Goal: Task Accomplishment & Management: Use online tool/utility

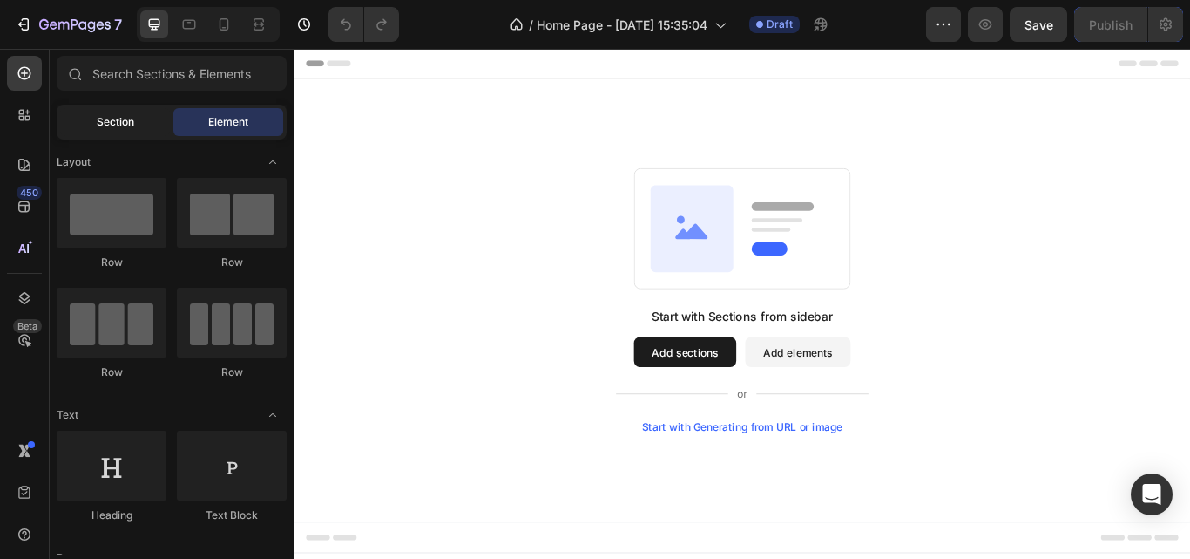
click at [127, 127] on span "Section" at bounding box center [115, 122] width 37 height 16
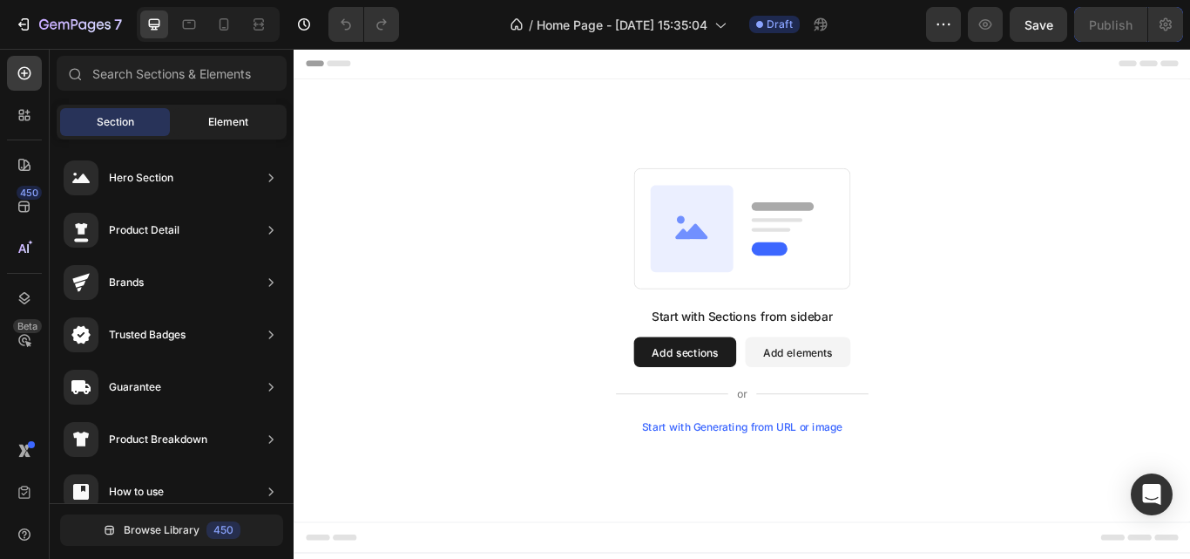
click at [208, 122] on span "Element" at bounding box center [228, 122] width 40 height 16
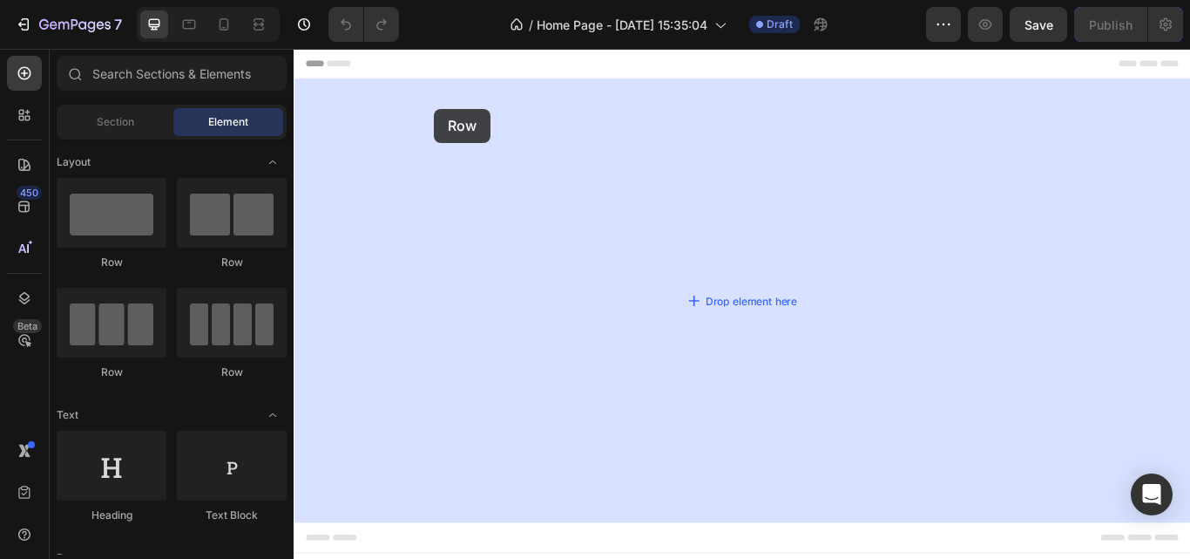
drag, startPoint x: 438, startPoint y: 268, endPoint x: 457, endPoint y: 119, distance: 151.1
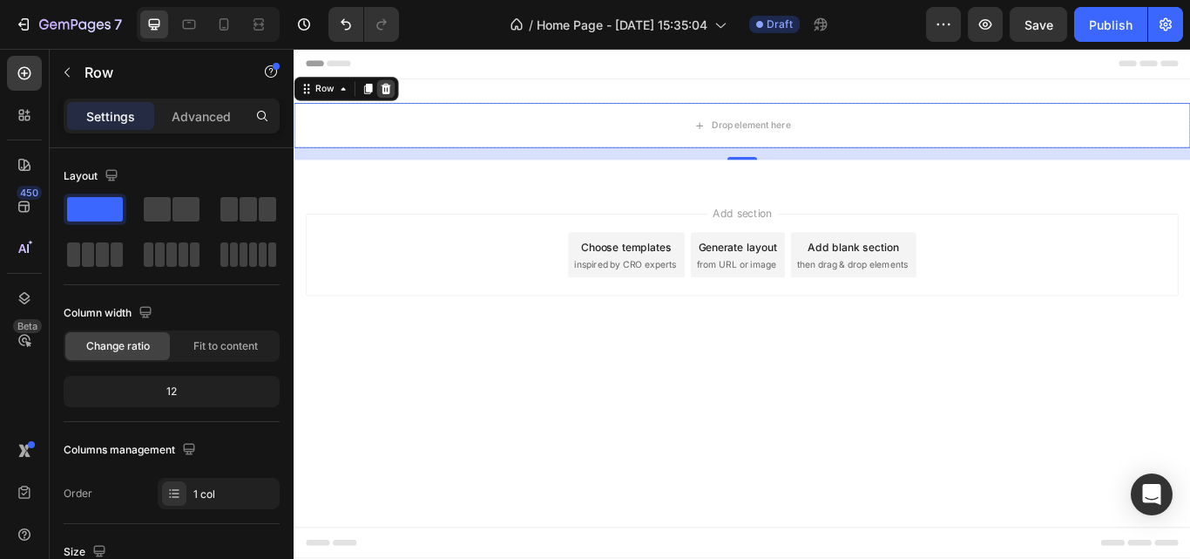
click at [404, 95] on icon at bounding box center [401, 96] width 11 height 12
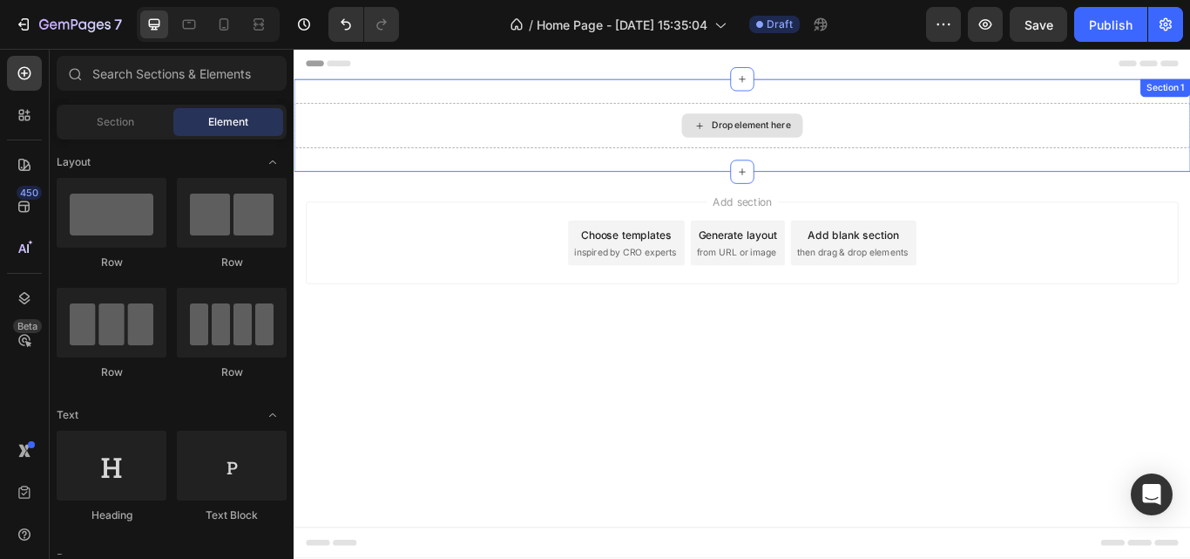
click at [437, 129] on div "Drop element here" at bounding box center [817, 138] width 1046 height 52
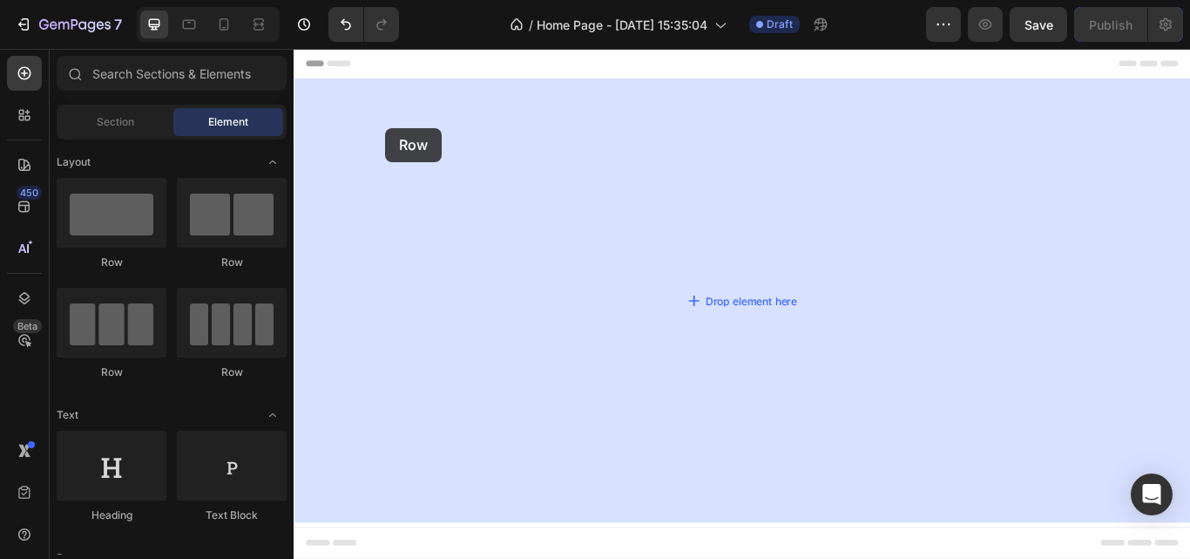
drag, startPoint x: 427, startPoint y: 268, endPoint x: 402, endPoint y: 141, distance: 129.7
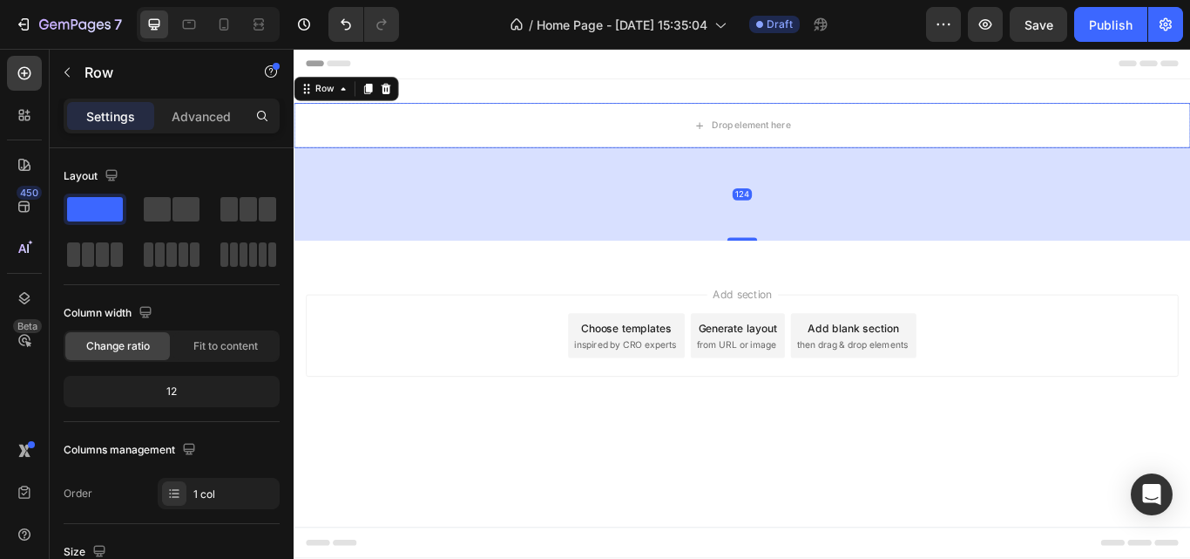
drag, startPoint x: 820, startPoint y: 176, endPoint x: 835, endPoint y: 279, distance: 103.9
click at [835, 165] on div "124" at bounding box center [817, 165] width 1046 height 0
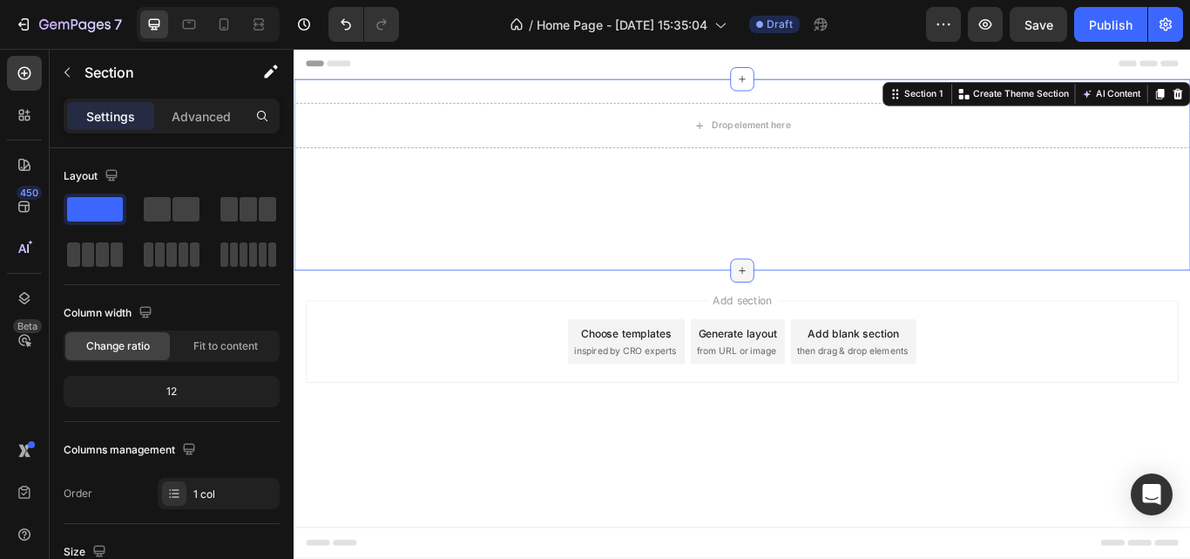
click at [806, 316] on div at bounding box center [817, 308] width 28 height 28
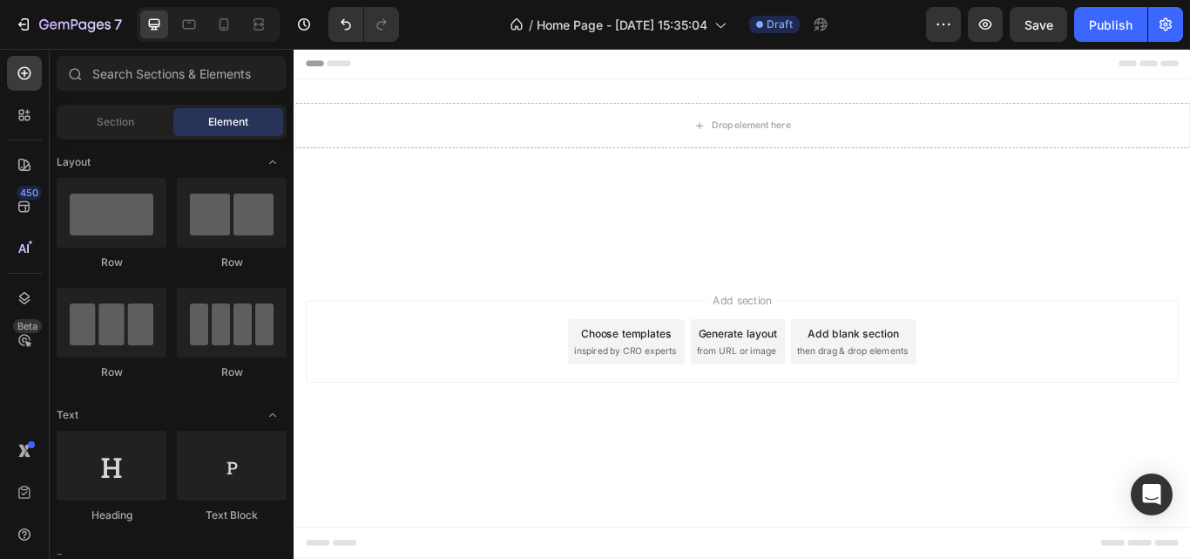
click at [847, 558] on body "Header Drop element here Row Section 1 Root Start with Sections from sidebar Ad…" at bounding box center [817, 346] width 1046 height 594
click at [797, 275] on div "Drop element here Row Section 1" at bounding box center [817, 196] width 1046 height 223
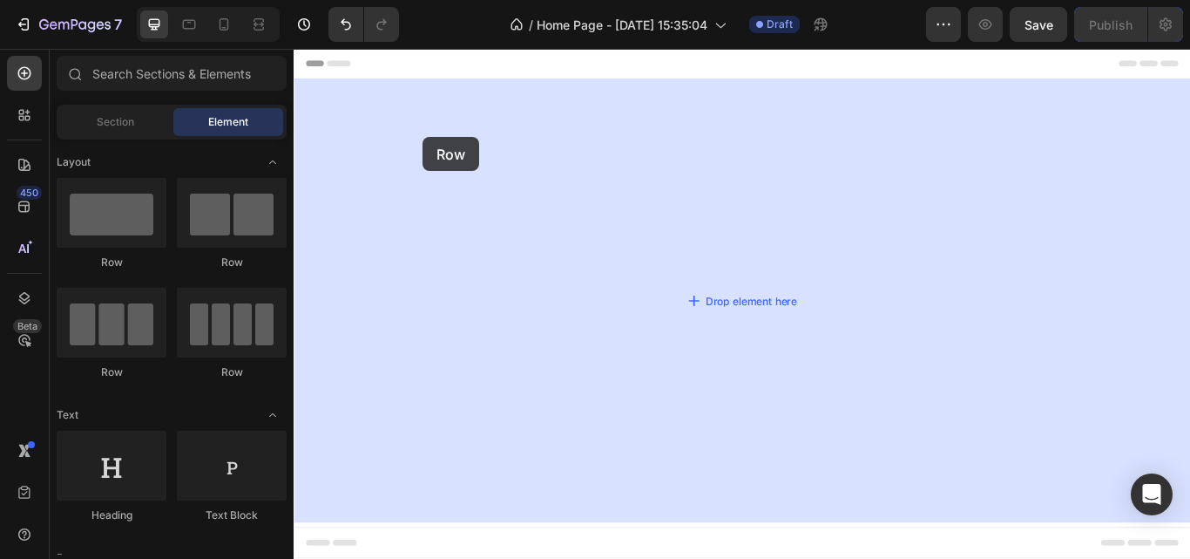
drag, startPoint x: 396, startPoint y: 255, endPoint x: 449, endPoint y: 148, distance: 119.3
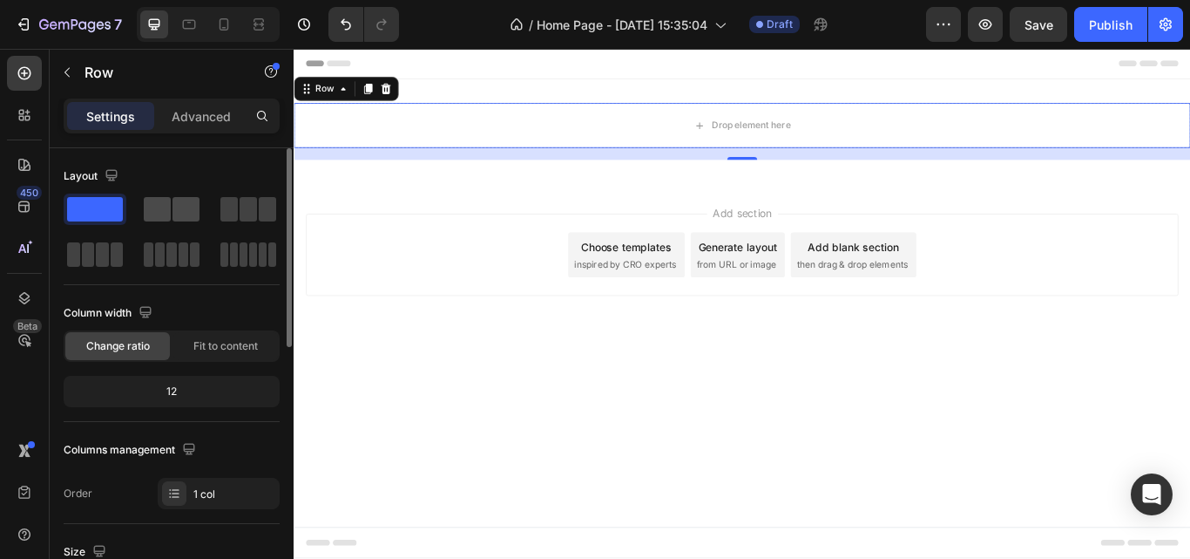
click at [186, 220] on span at bounding box center [186, 209] width 27 height 24
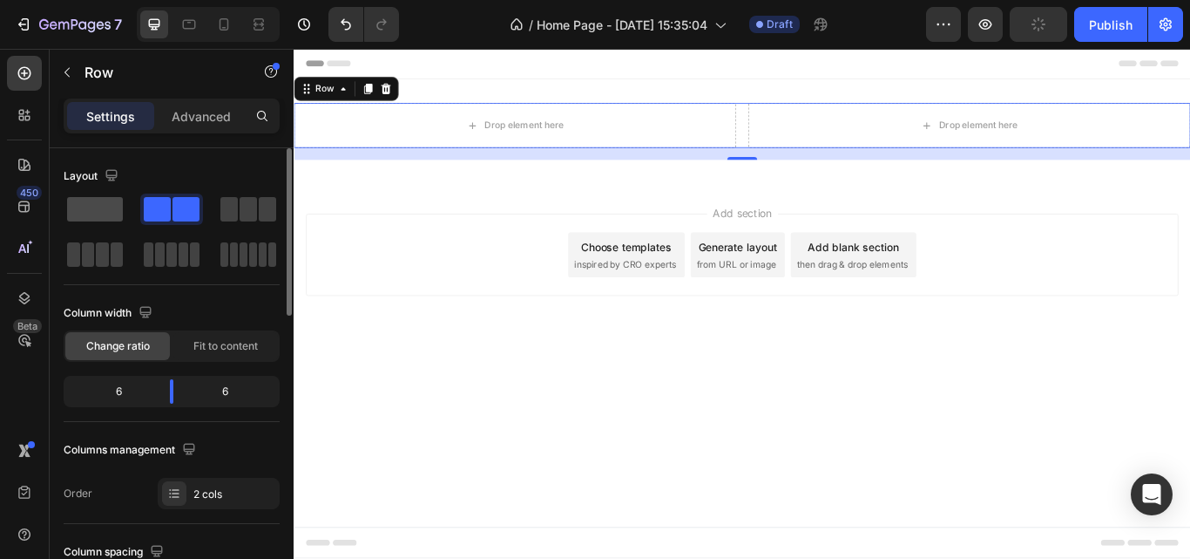
click at [72, 200] on span at bounding box center [95, 209] width 56 height 24
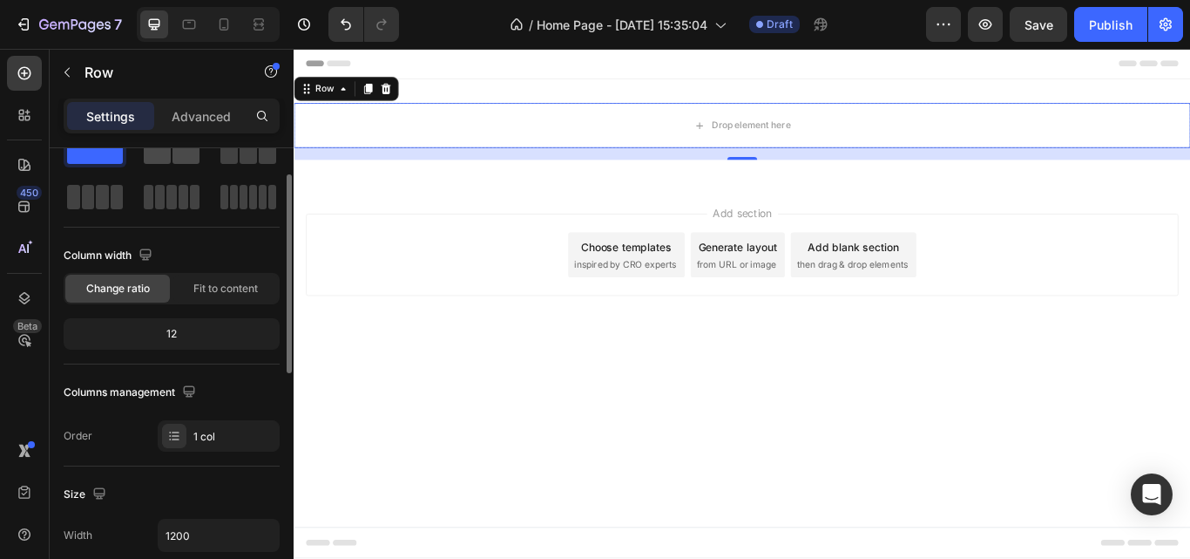
scroll to position [58, 0]
click at [213, 285] on span "Fit to content" at bounding box center [225, 288] width 64 height 16
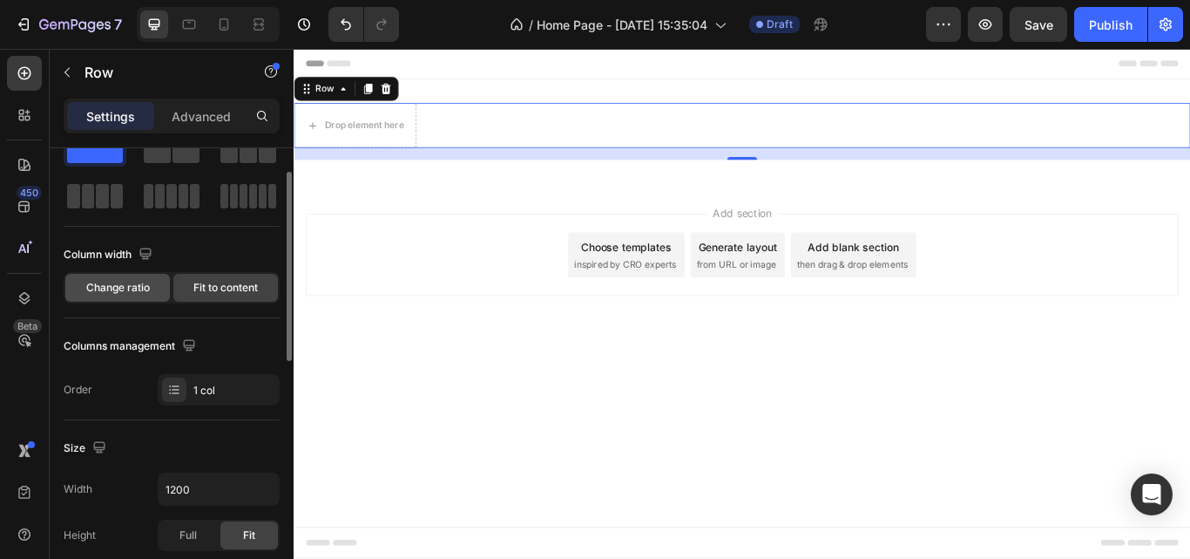
click at [134, 283] on span "Change ratio" at bounding box center [118, 288] width 64 height 16
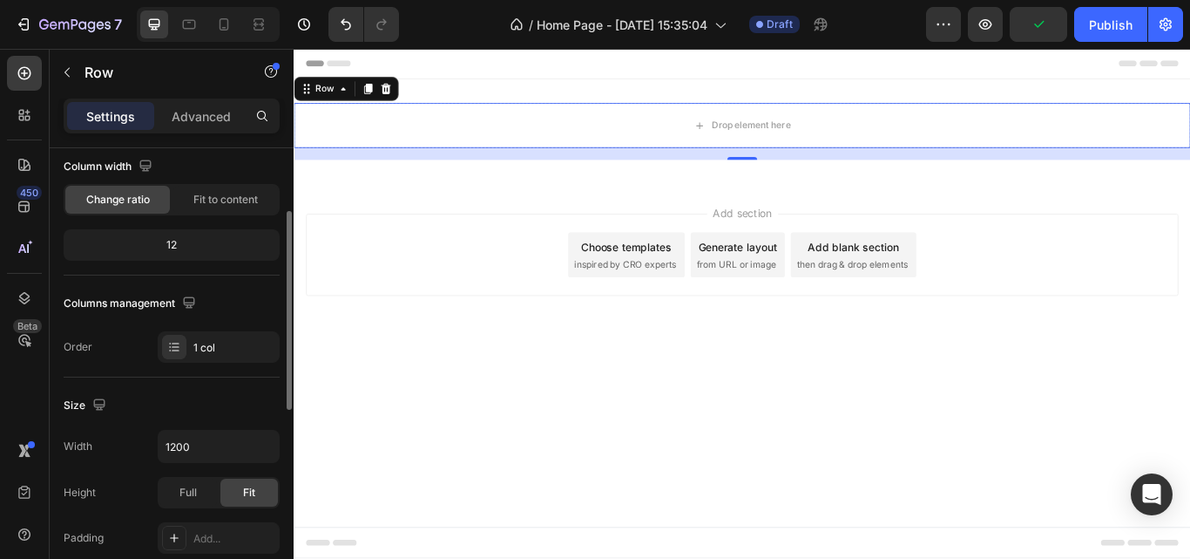
scroll to position [147, 0]
click at [200, 341] on div "1 col" at bounding box center [234, 347] width 82 height 16
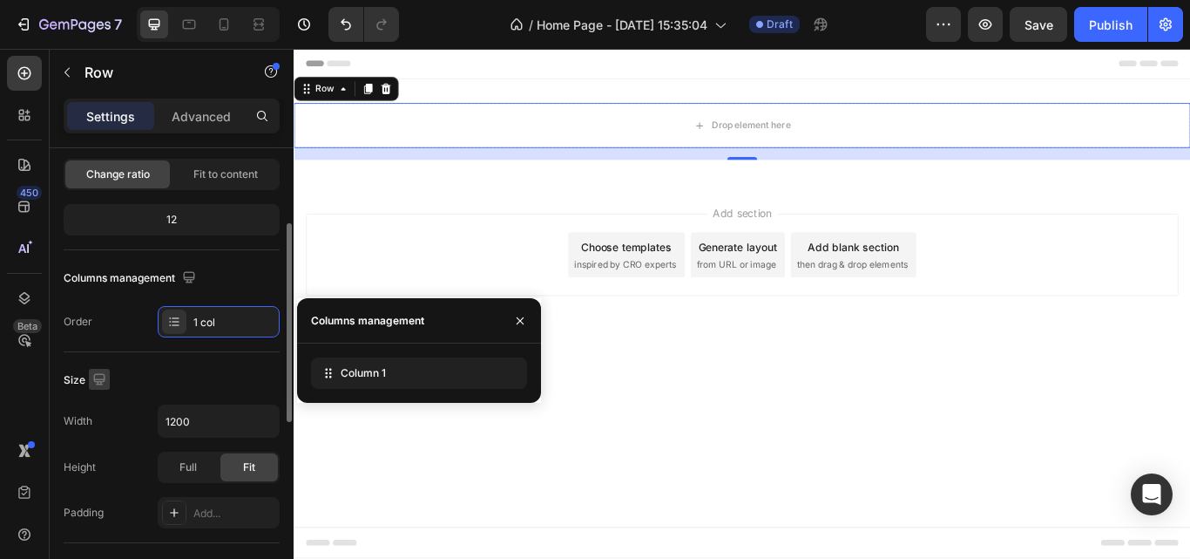
scroll to position [173, 0]
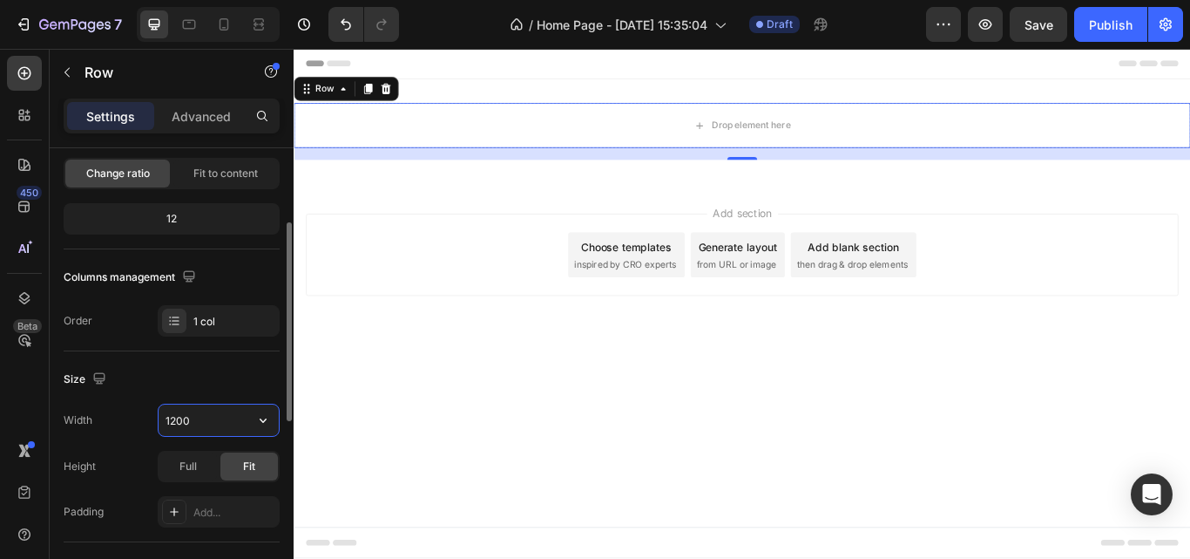
click at [241, 424] on input "1200" at bounding box center [219, 419] width 120 height 31
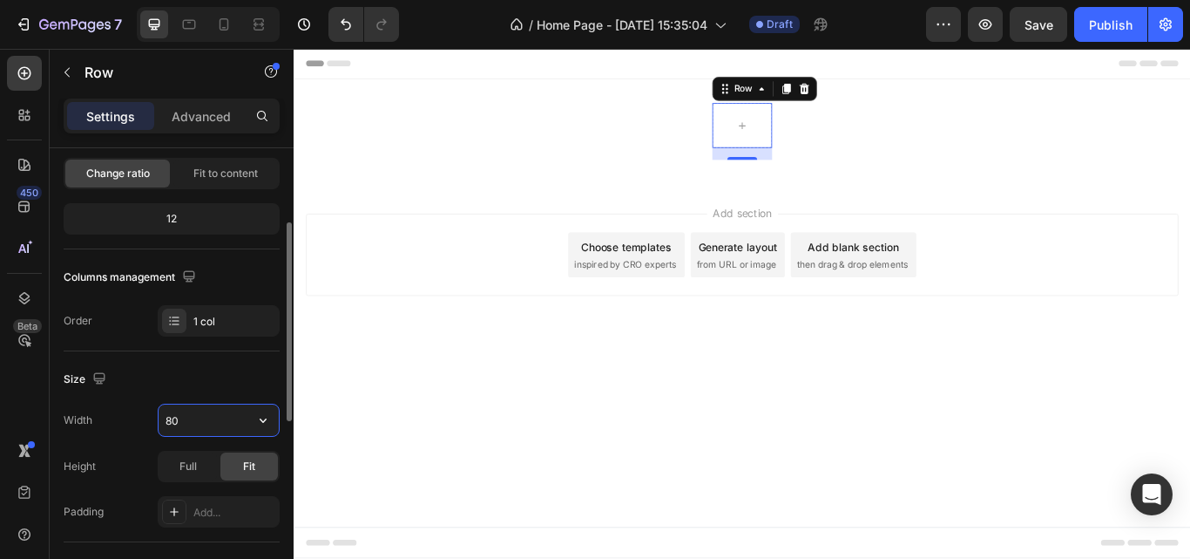
type input "8"
type input "1200"
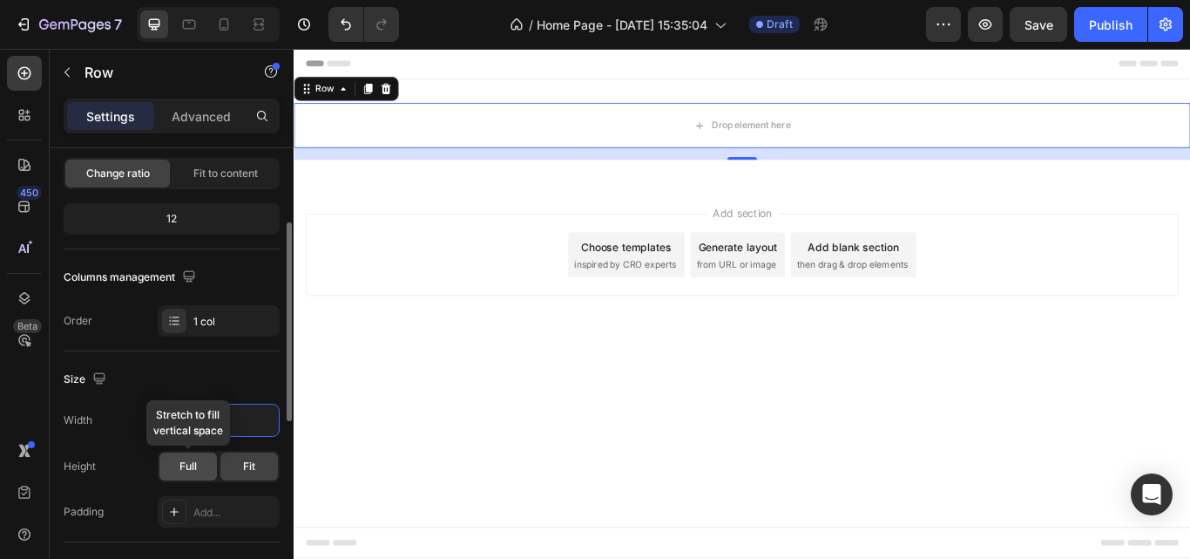
click at [191, 463] on span "Full" at bounding box center [188, 466] width 17 height 16
click at [252, 464] on span "Fit" at bounding box center [249, 466] width 12 height 16
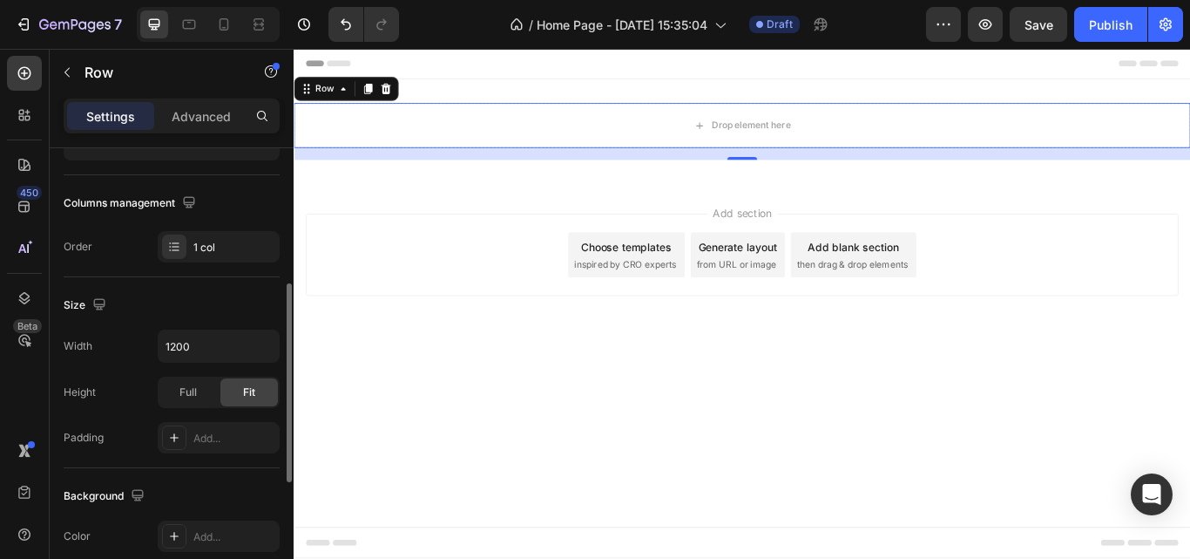
scroll to position [280, 0]
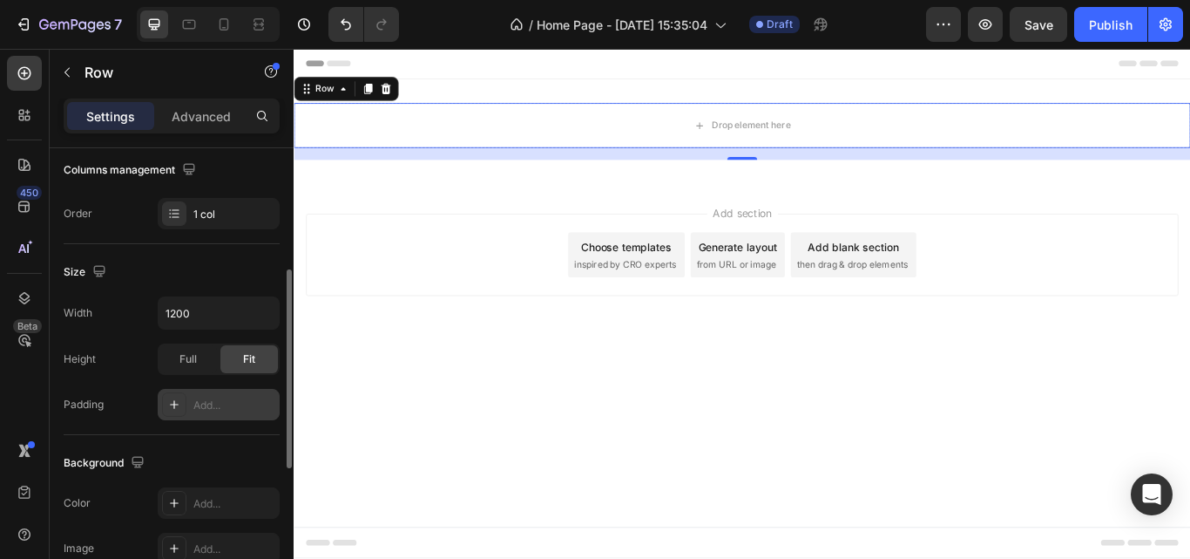
click at [172, 402] on icon at bounding box center [174, 404] width 14 height 14
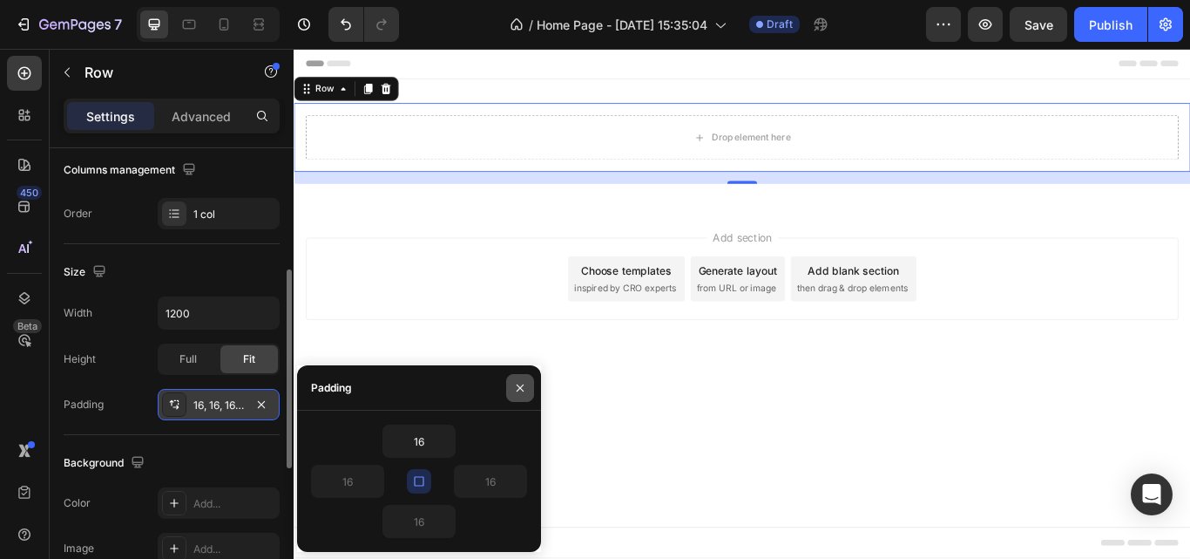
drag, startPoint x: 515, startPoint y: 382, endPoint x: 257, endPoint y: 388, distance: 258.0
click at [515, 382] on icon "button" at bounding box center [520, 388] width 14 height 14
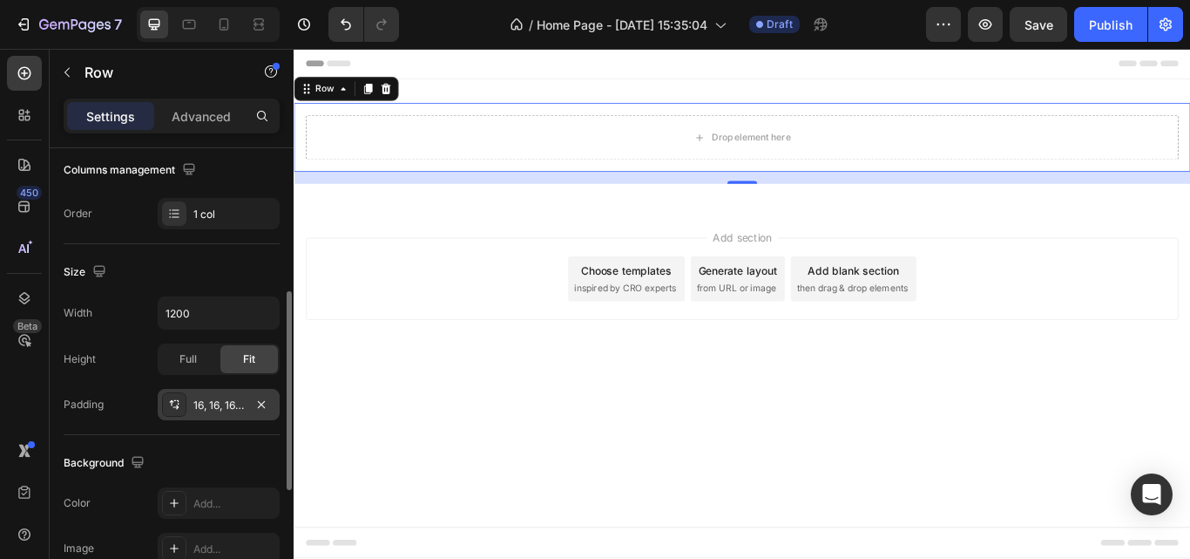
scroll to position [298, 0]
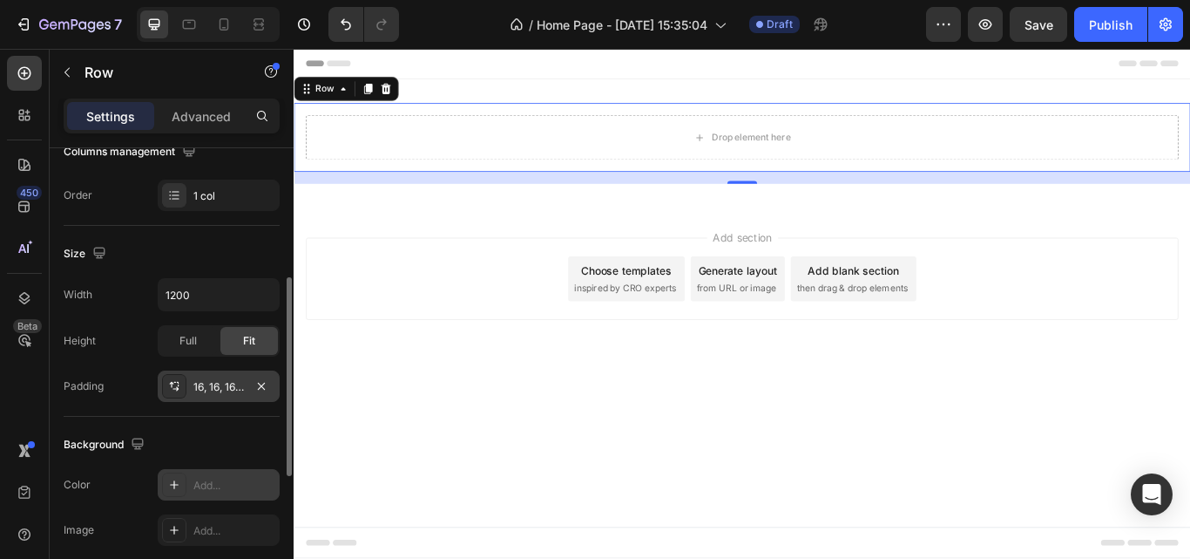
click at [205, 484] on div "Add..." at bounding box center [234, 486] width 82 height 16
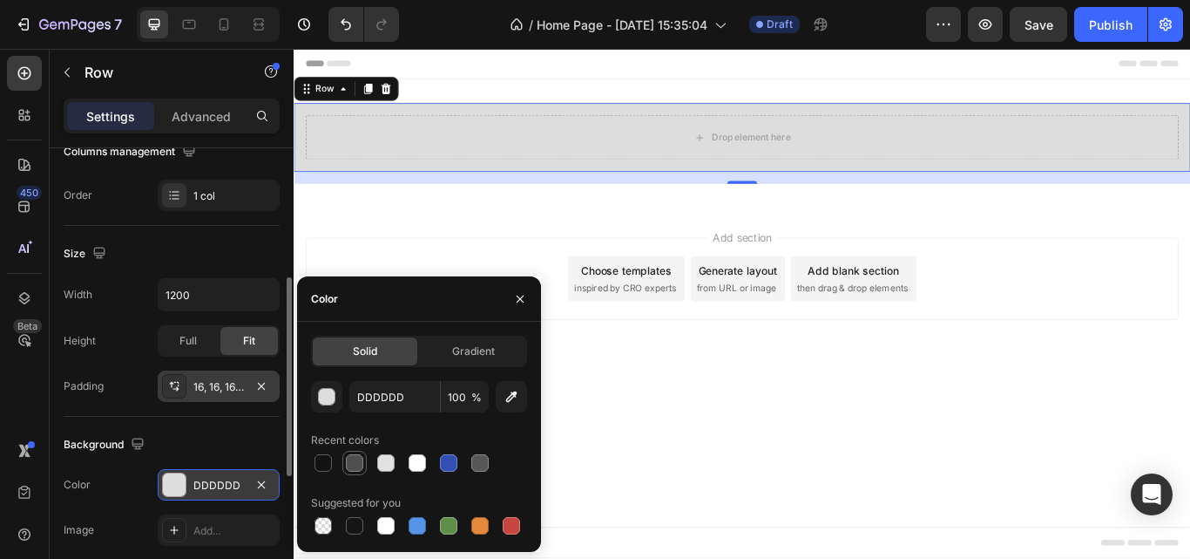
click at [360, 464] on div at bounding box center [354, 462] width 17 height 17
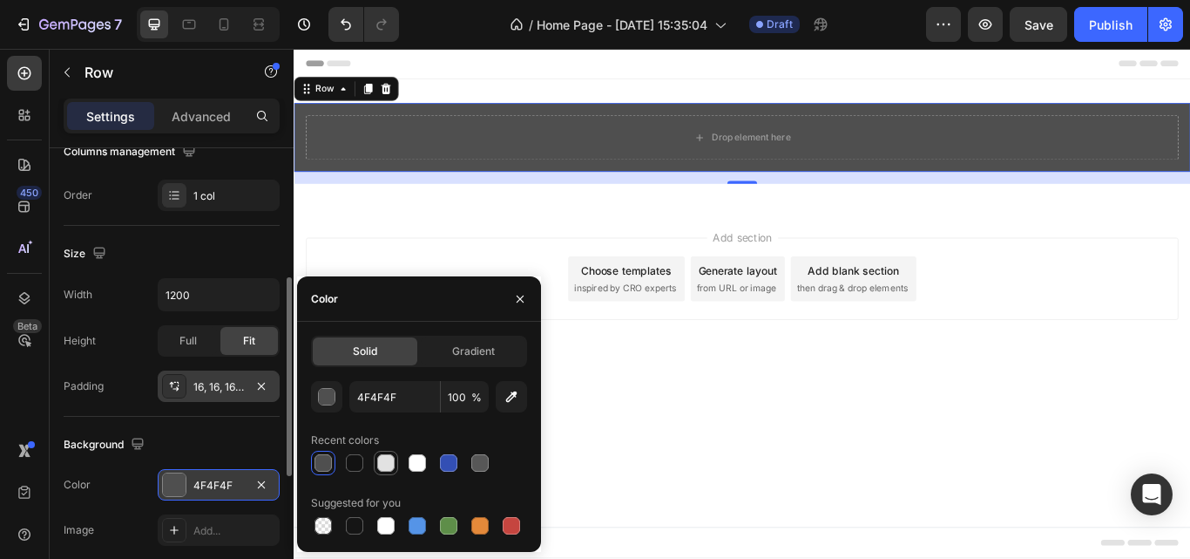
click at [389, 464] on div at bounding box center [385, 462] width 17 height 17
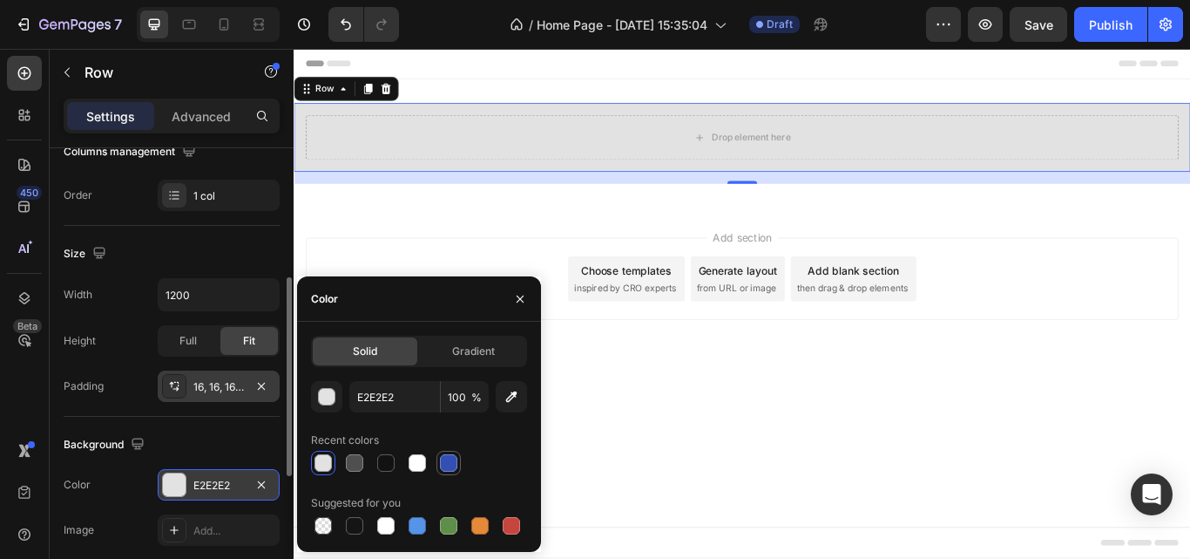
click at [453, 459] on div at bounding box center [448, 462] width 17 height 17
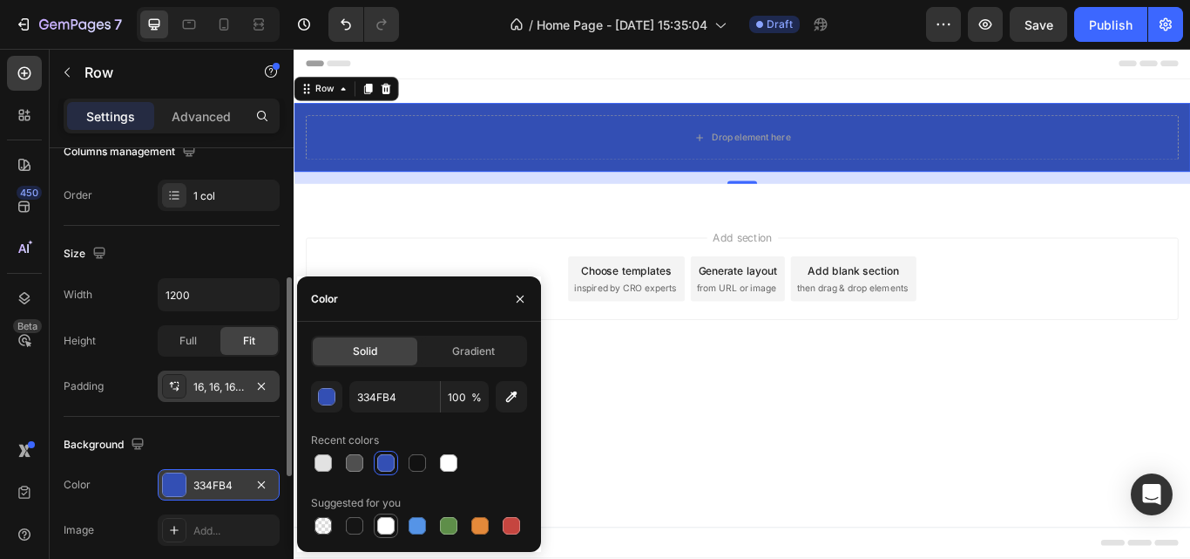
click at [388, 530] on div at bounding box center [385, 525] width 17 height 17
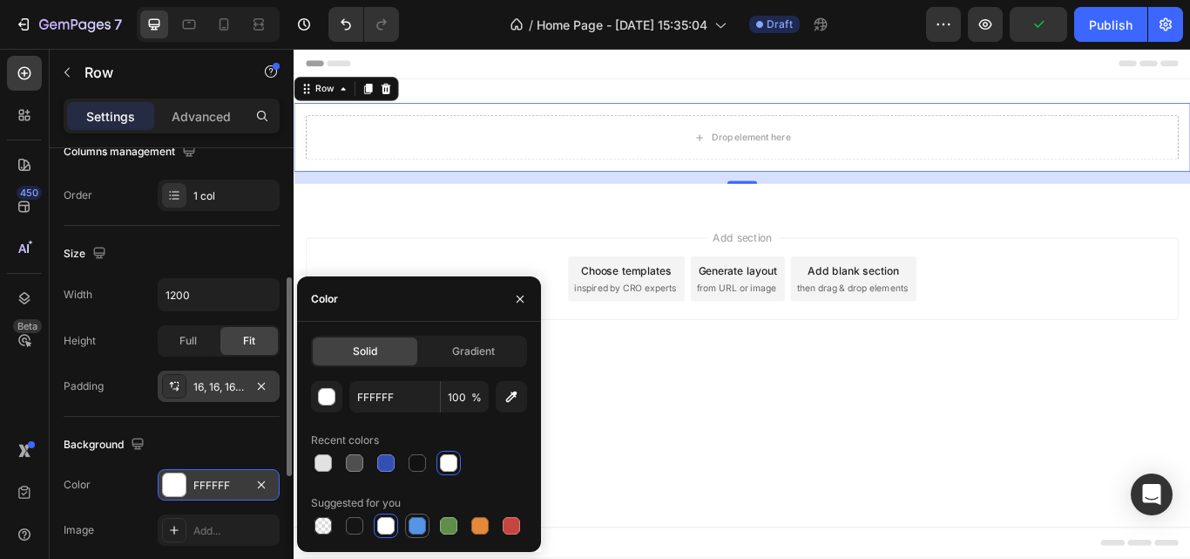
click at [418, 529] on div at bounding box center [417, 525] width 17 height 17
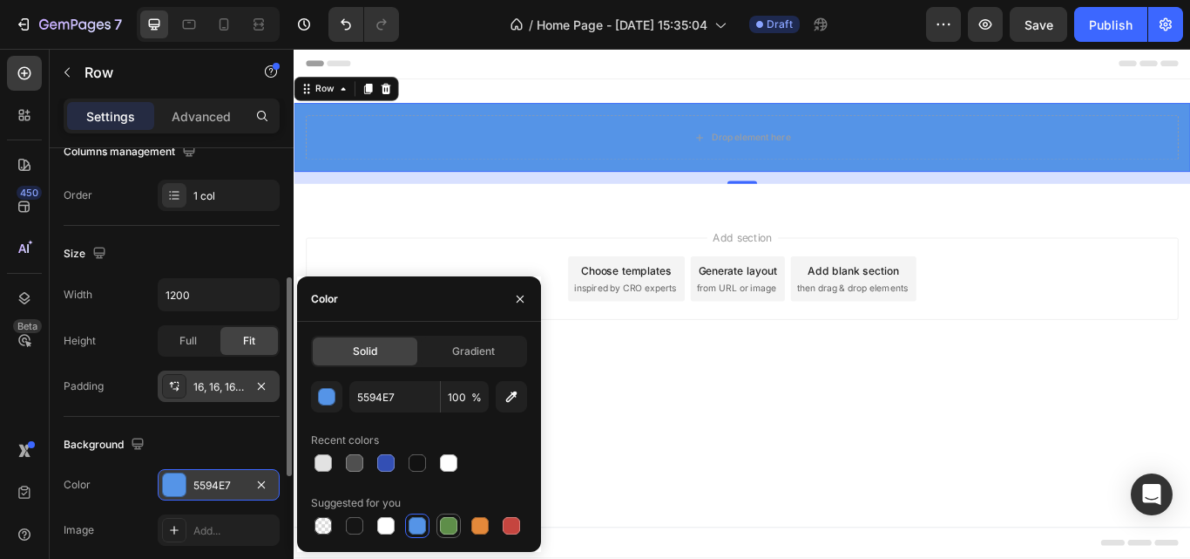
click at [446, 530] on div at bounding box center [448, 525] width 17 height 17
type input "5E8E49"
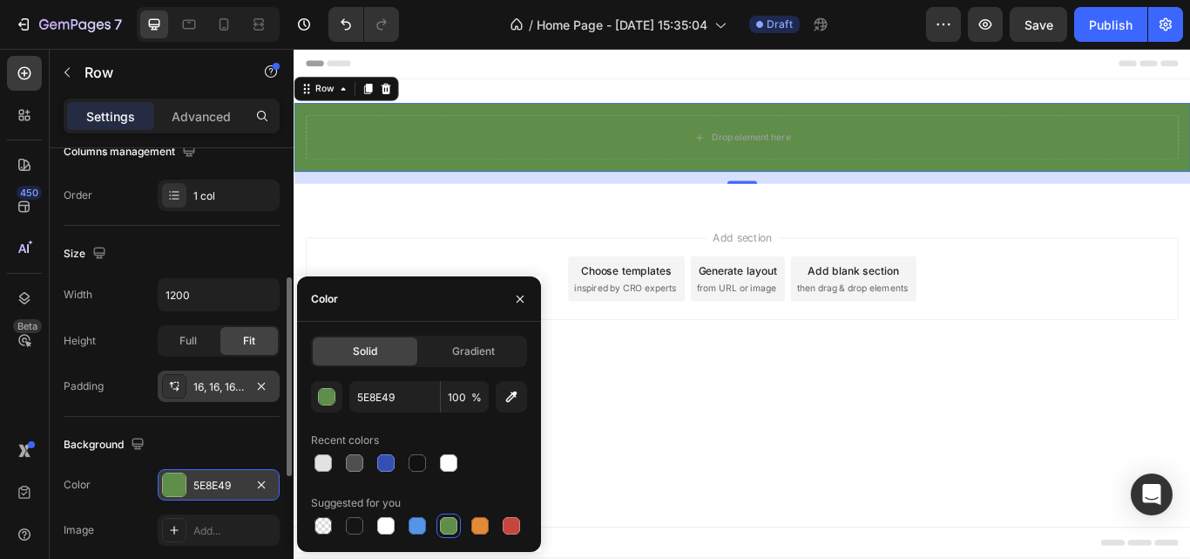
click at [410, 499] on div "Suggested for you" at bounding box center [419, 503] width 216 height 28
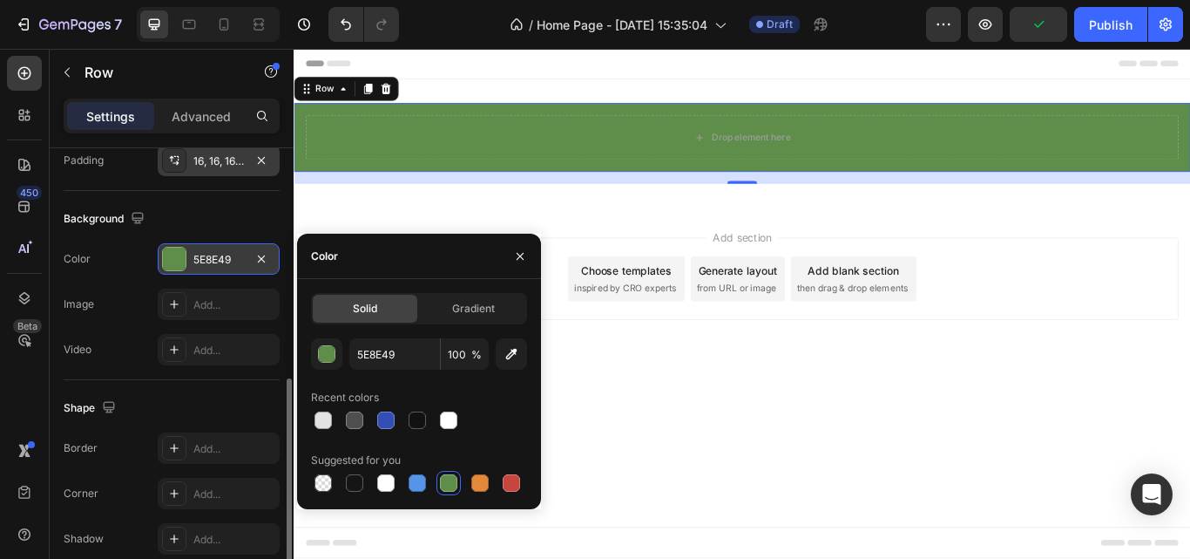
scroll to position [529, 0]
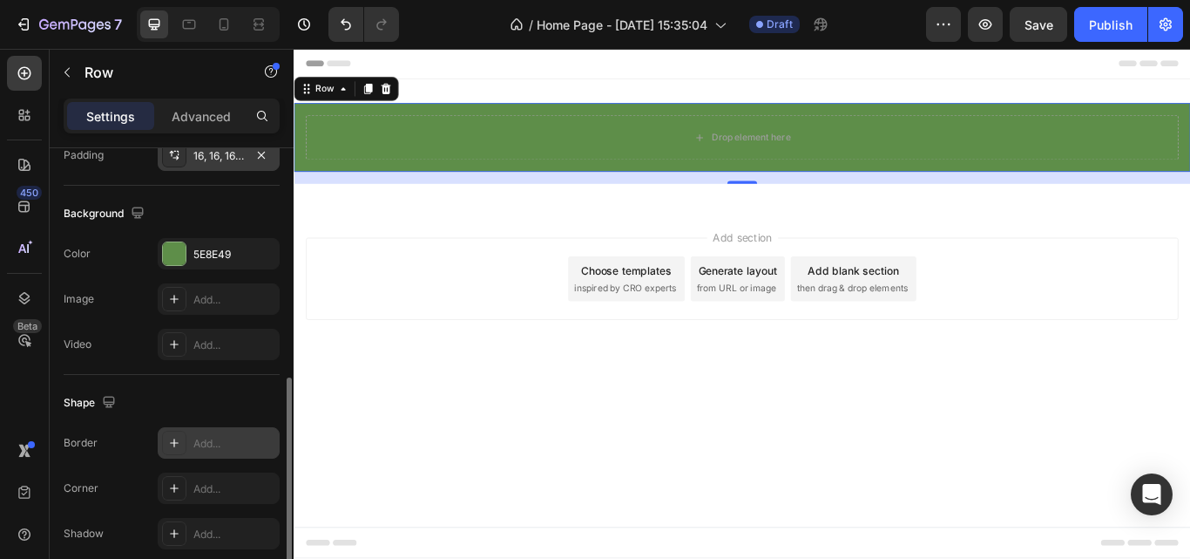
click at [205, 444] on div "Add..." at bounding box center [234, 444] width 82 height 16
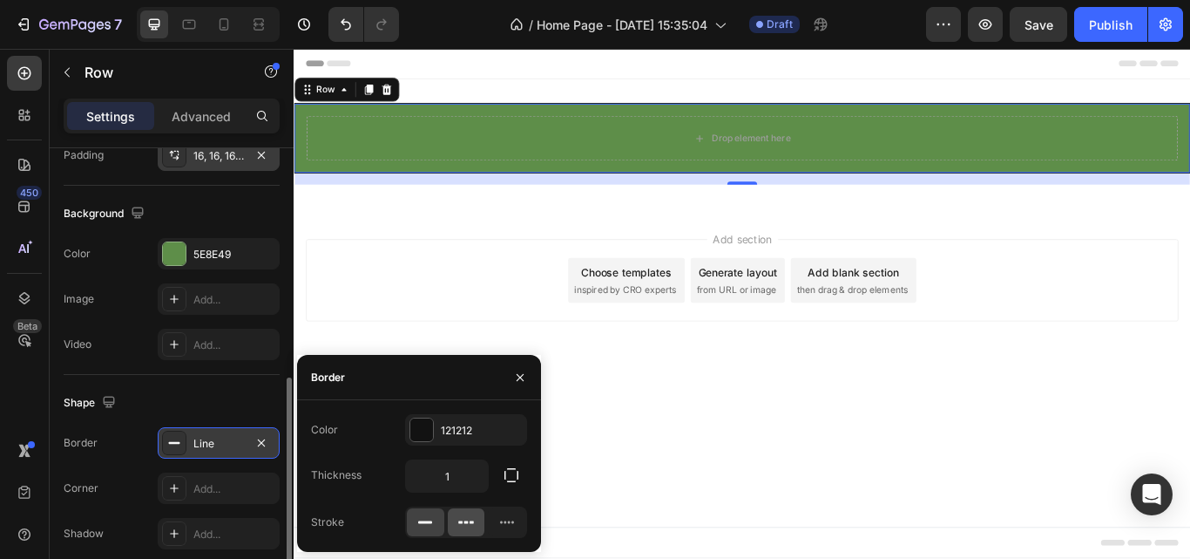
click at [469, 519] on icon at bounding box center [465, 521] width 17 height 17
click at [493, 519] on div at bounding box center [506, 522] width 37 height 28
click at [470, 520] on icon at bounding box center [465, 521] width 17 height 17
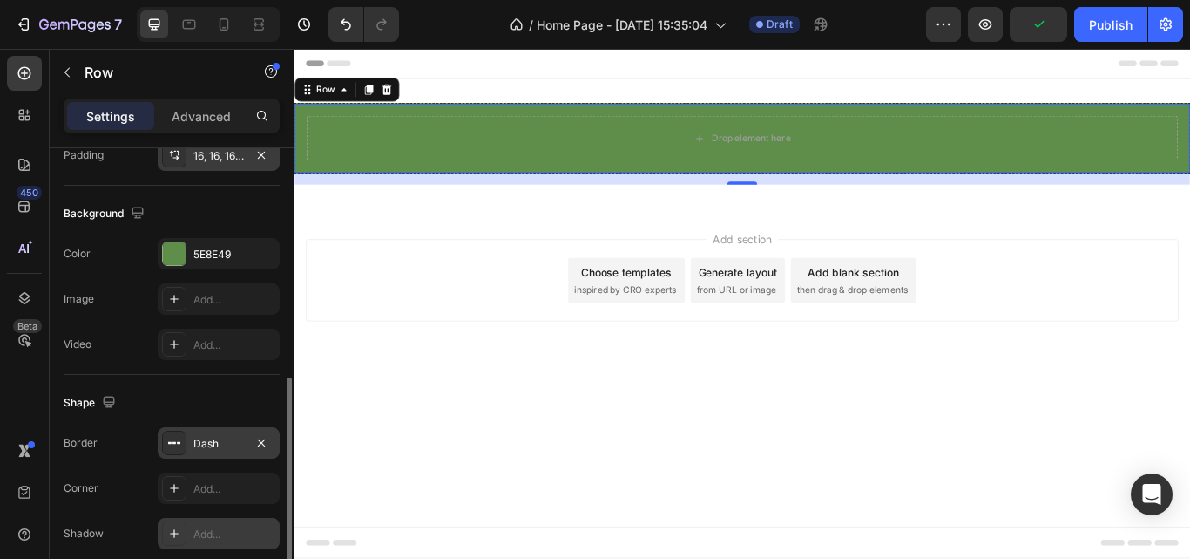
click at [197, 540] on div "Add..." at bounding box center [234, 534] width 82 height 16
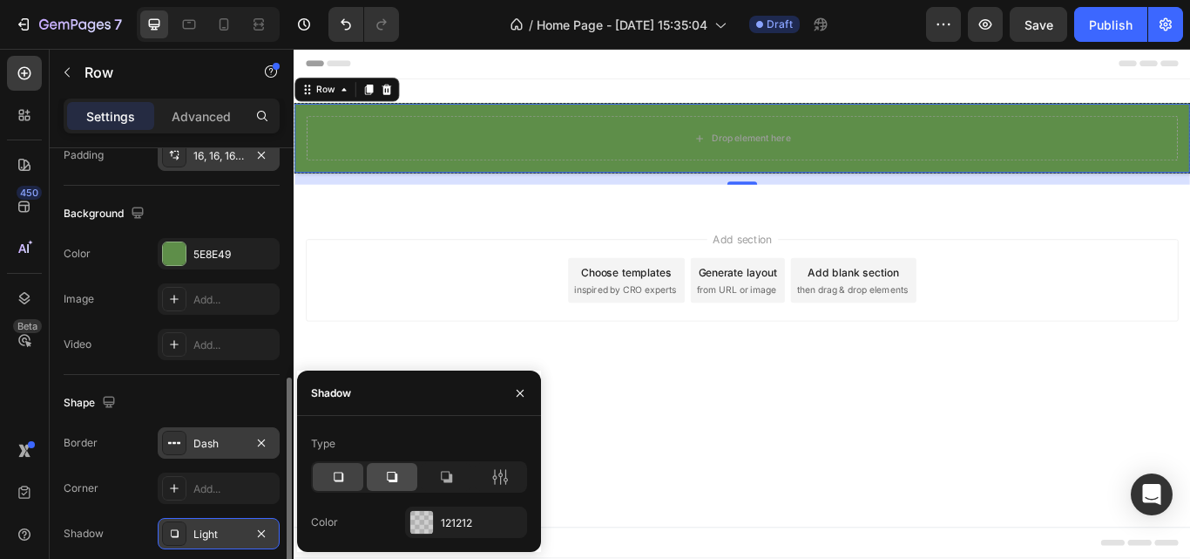
click at [393, 479] on icon at bounding box center [392, 476] width 10 height 10
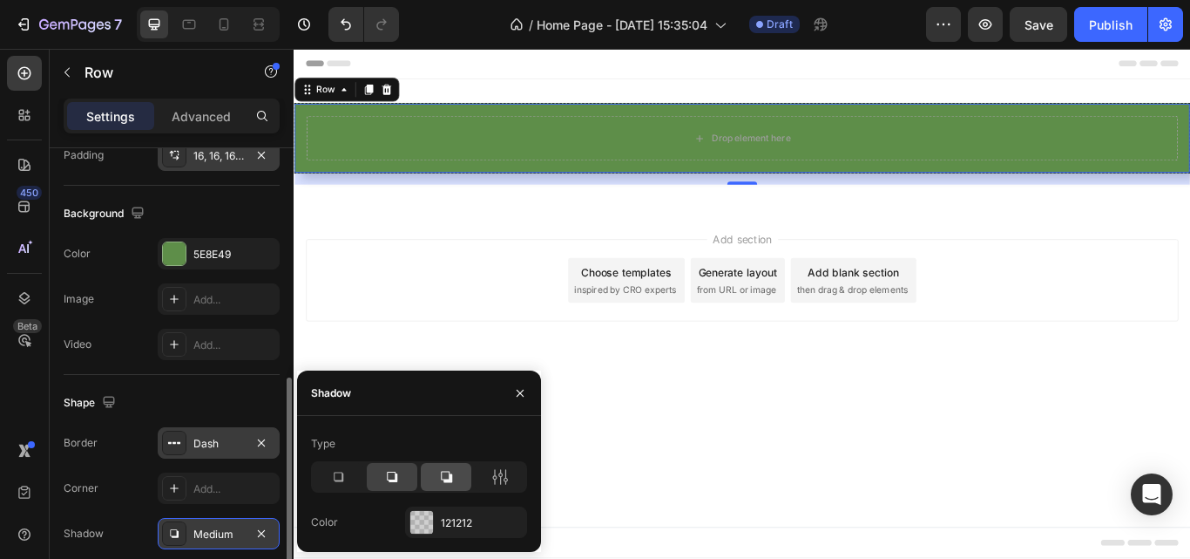
click at [451, 476] on icon at bounding box center [446, 476] width 11 height 11
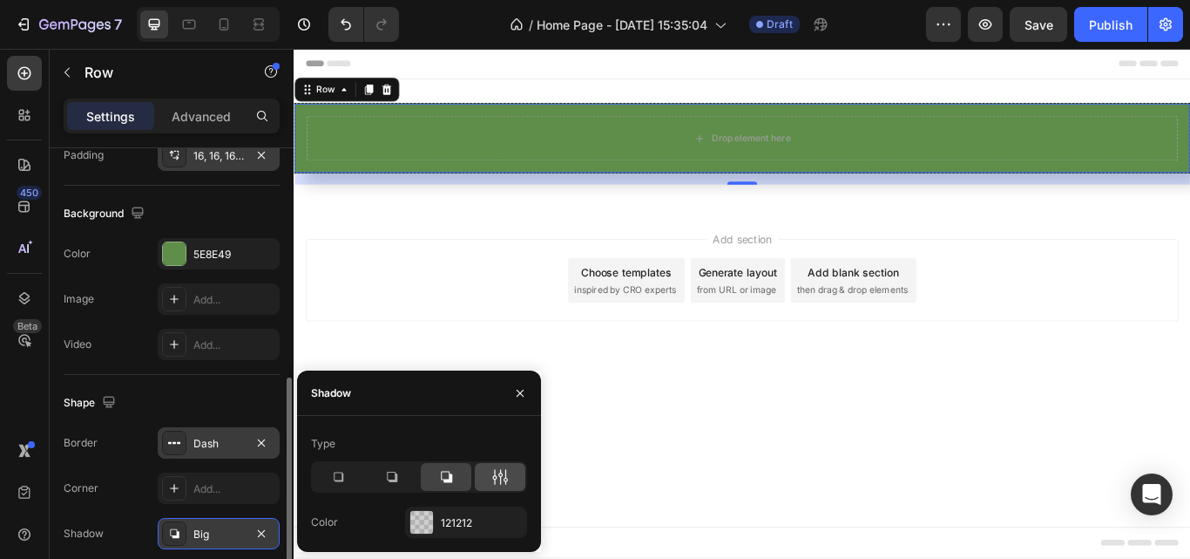
click at [507, 478] on icon at bounding box center [506, 477] width 4 height 16
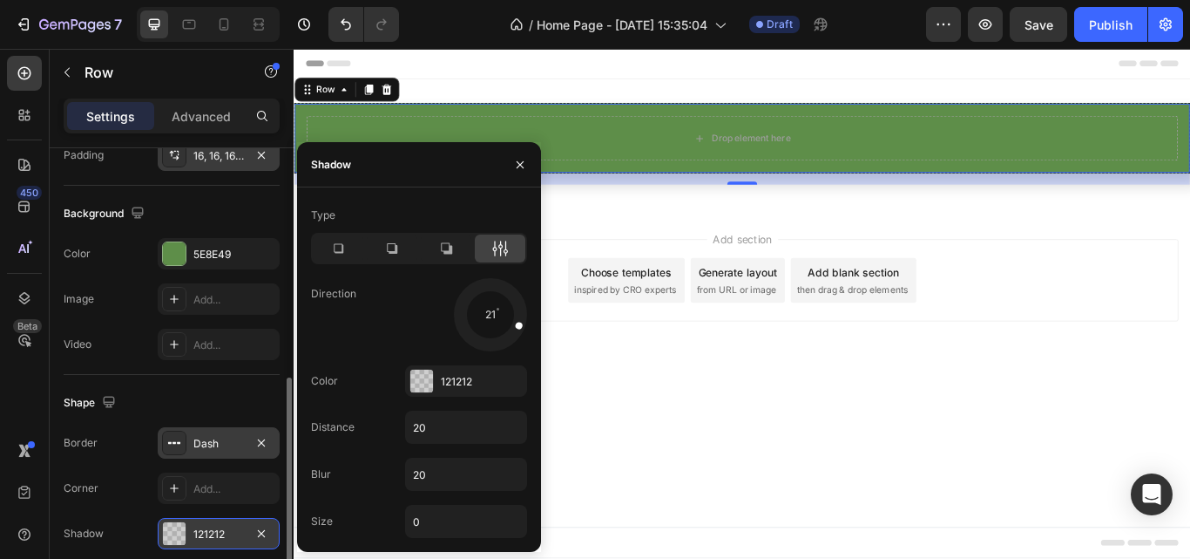
click at [518, 323] on div at bounding box center [490, 314] width 78 height 78
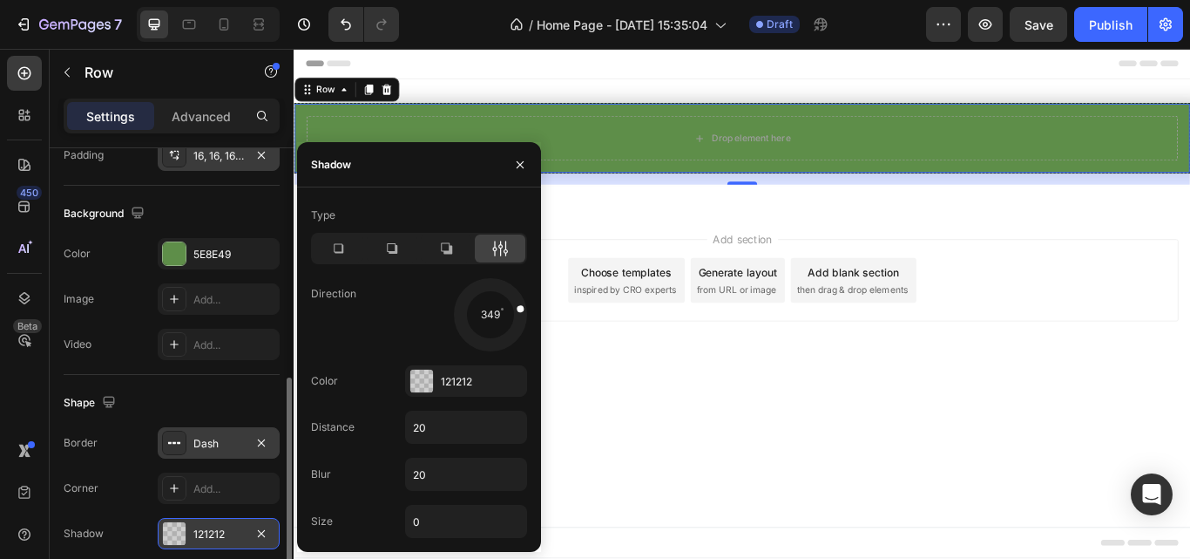
click at [514, 307] on div at bounding box center [490, 314] width 78 height 78
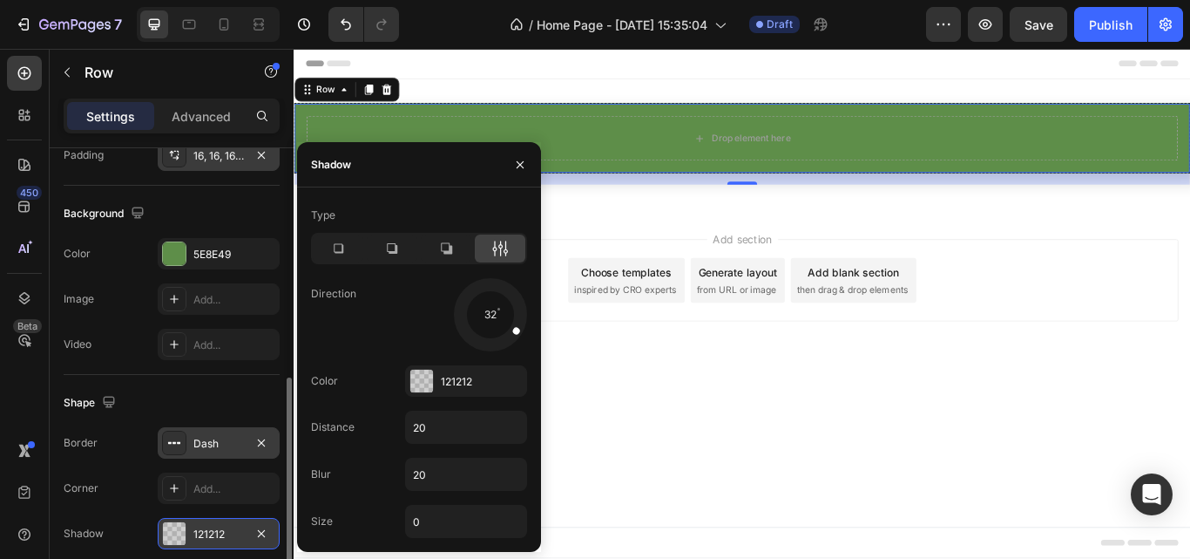
click at [519, 331] on div at bounding box center [490, 314] width 78 height 78
click at [508, 336] on div at bounding box center [490, 314] width 78 height 78
click at [510, 334] on span at bounding box center [511, 335] width 10 height 10
click at [456, 422] on input "20" at bounding box center [466, 426] width 120 height 31
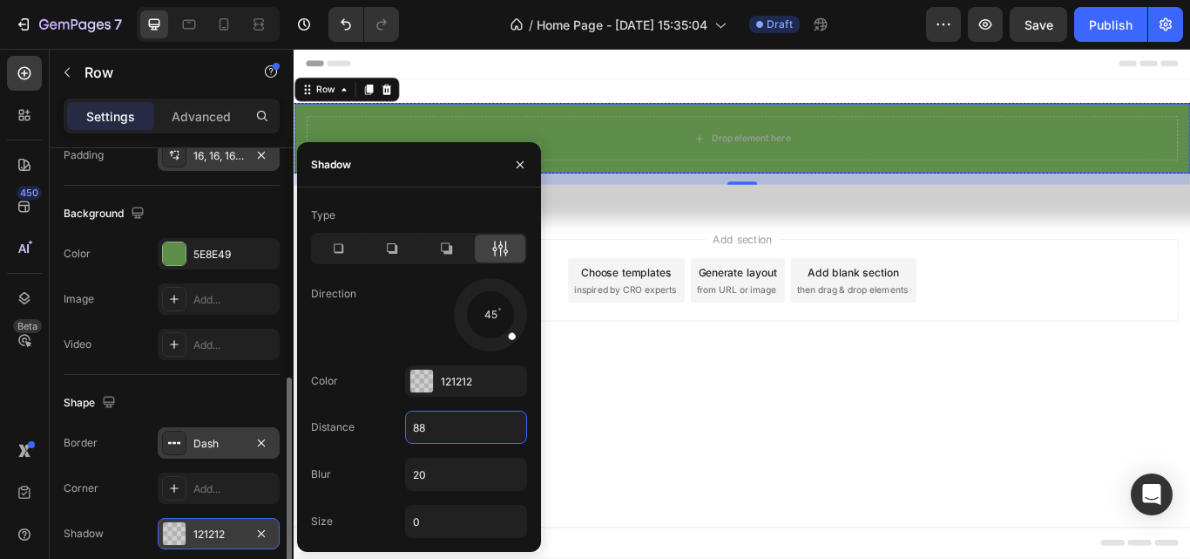
type input "8"
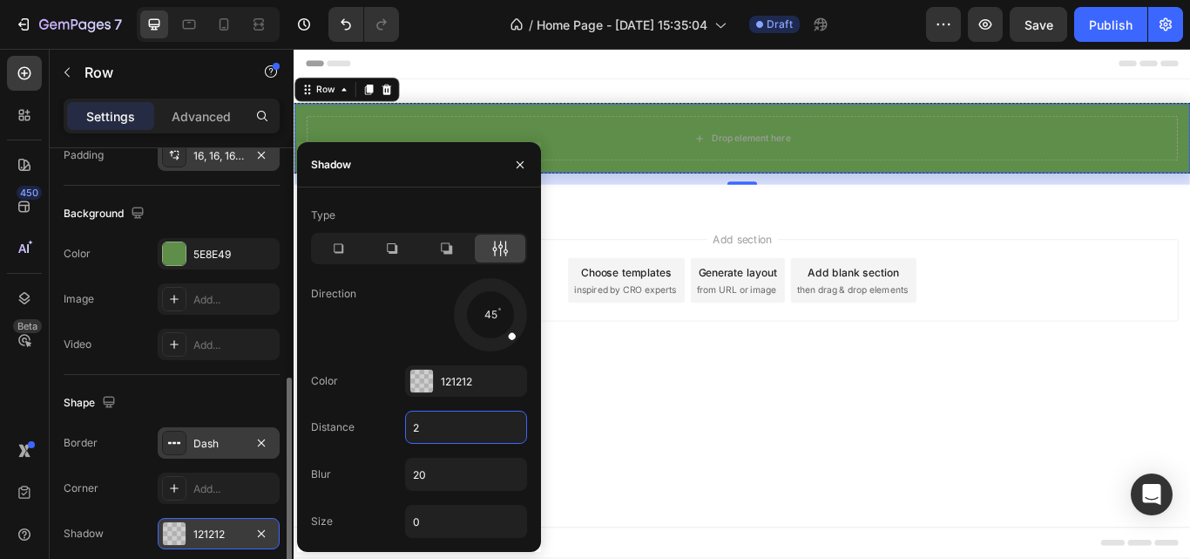
type input "20"
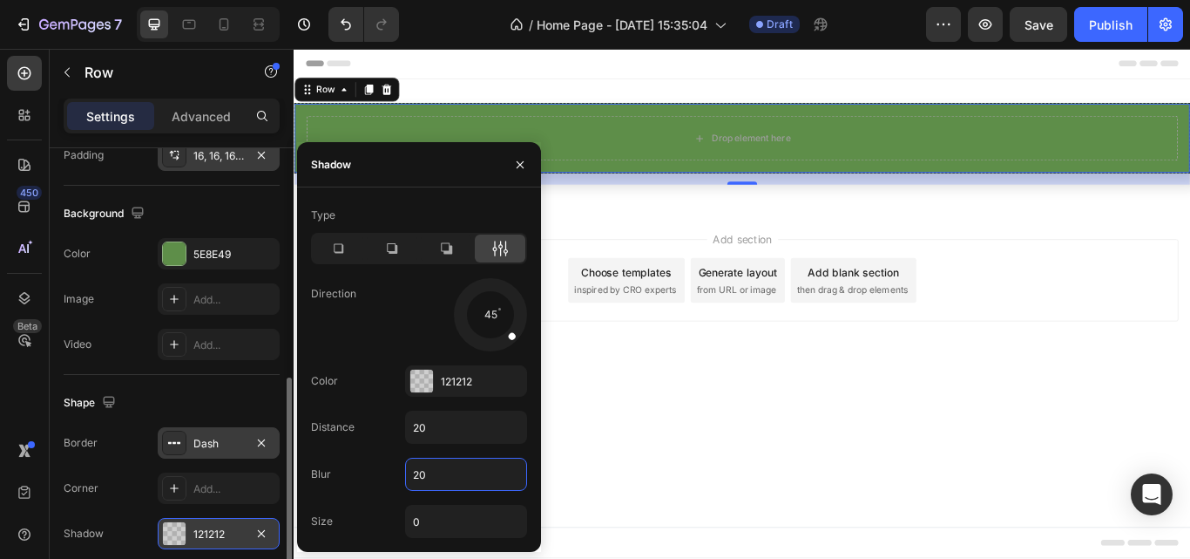
click at [440, 468] on input "20" at bounding box center [466, 473] width 120 height 31
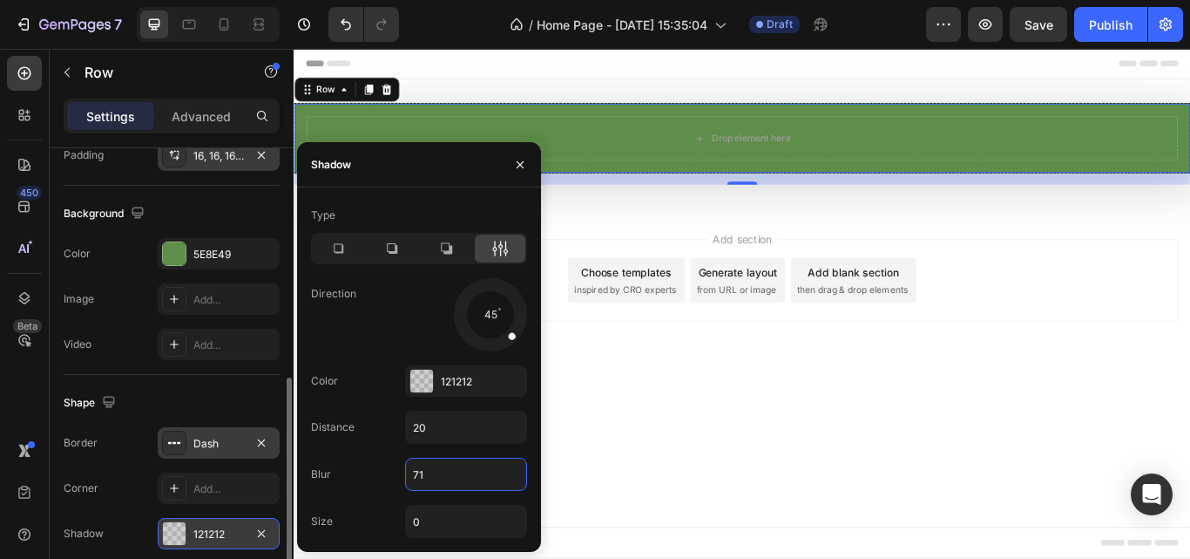
type input "7"
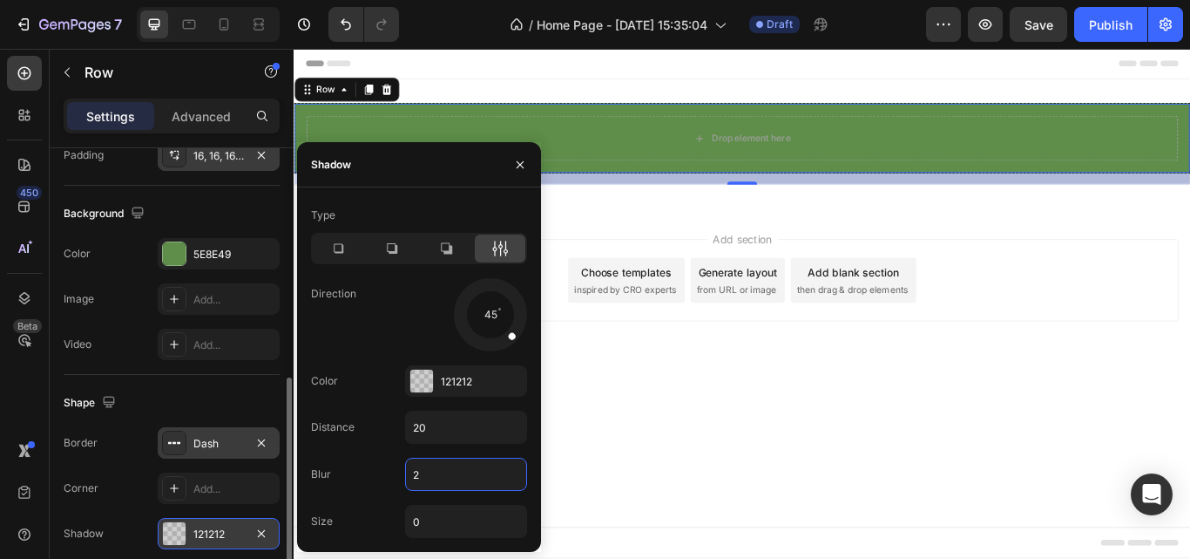
type input "20"
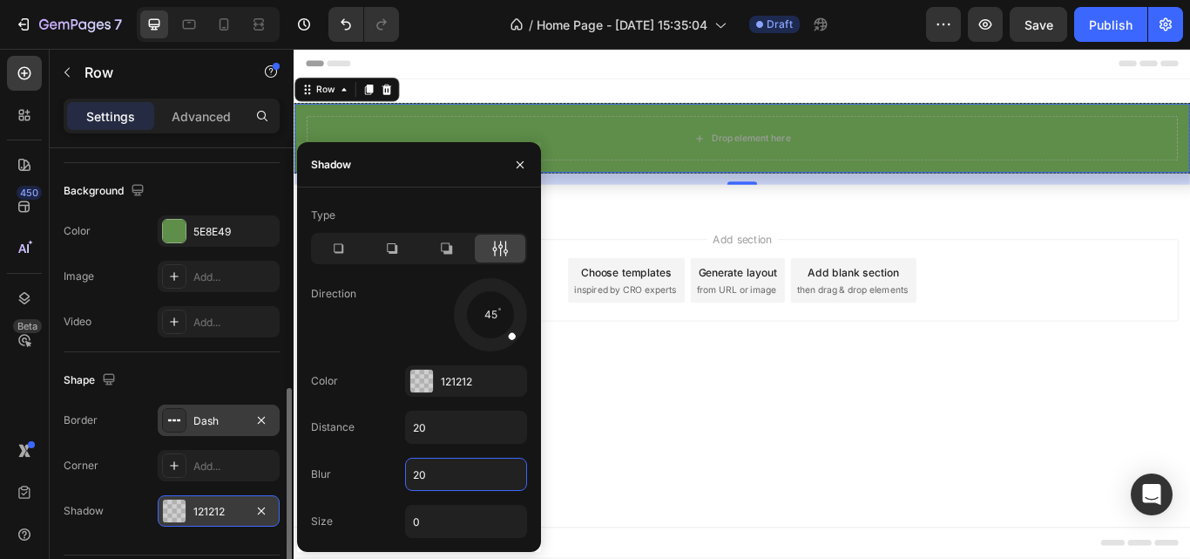
scroll to position [550, 0]
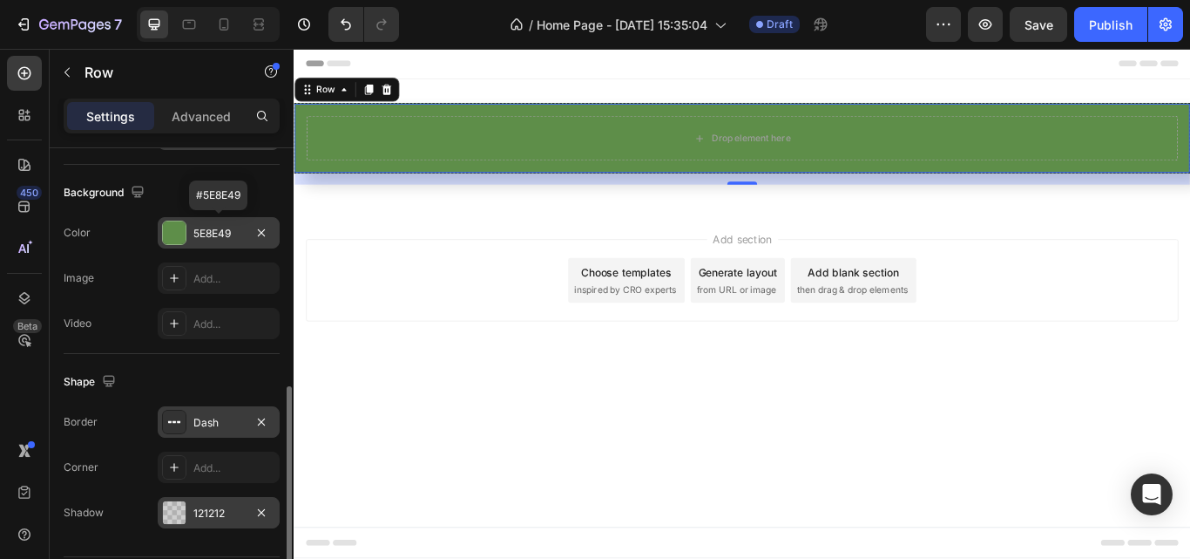
click at [192, 234] on div "5E8E49" at bounding box center [219, 232] width 122 height 31
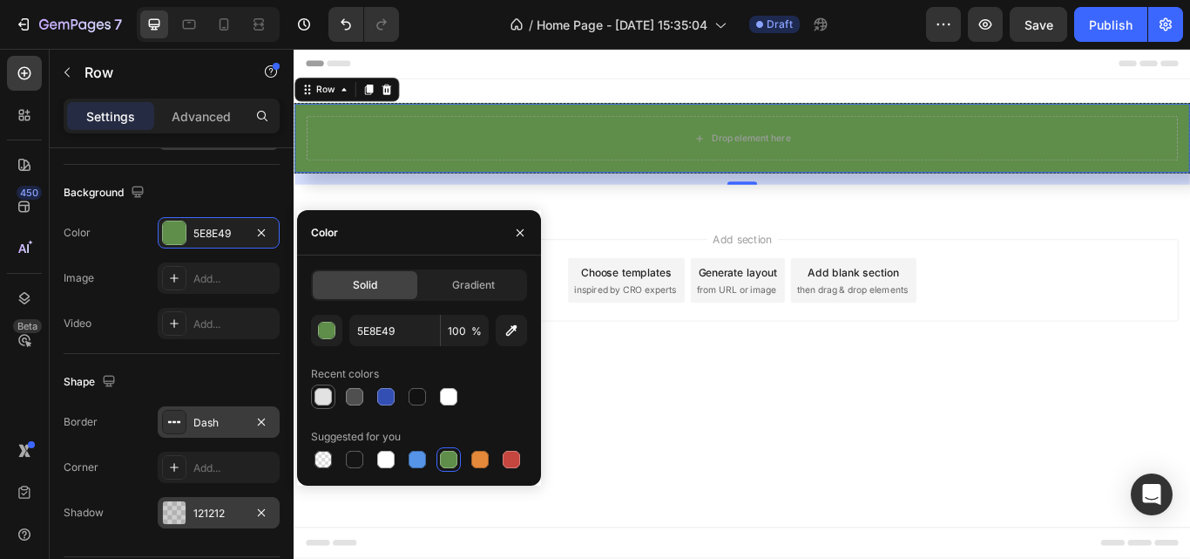
click at [319, 395] on div at bounding box center [323, 396] width 17 height 17
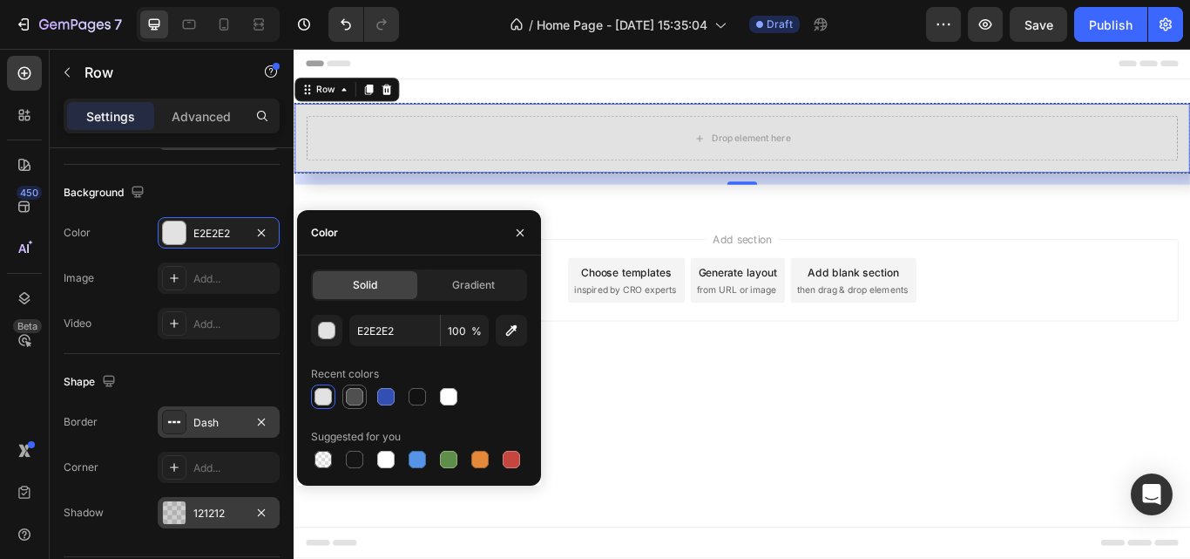
click at [351, 392] on div at bounding box center [354, 396] width 17 height 17
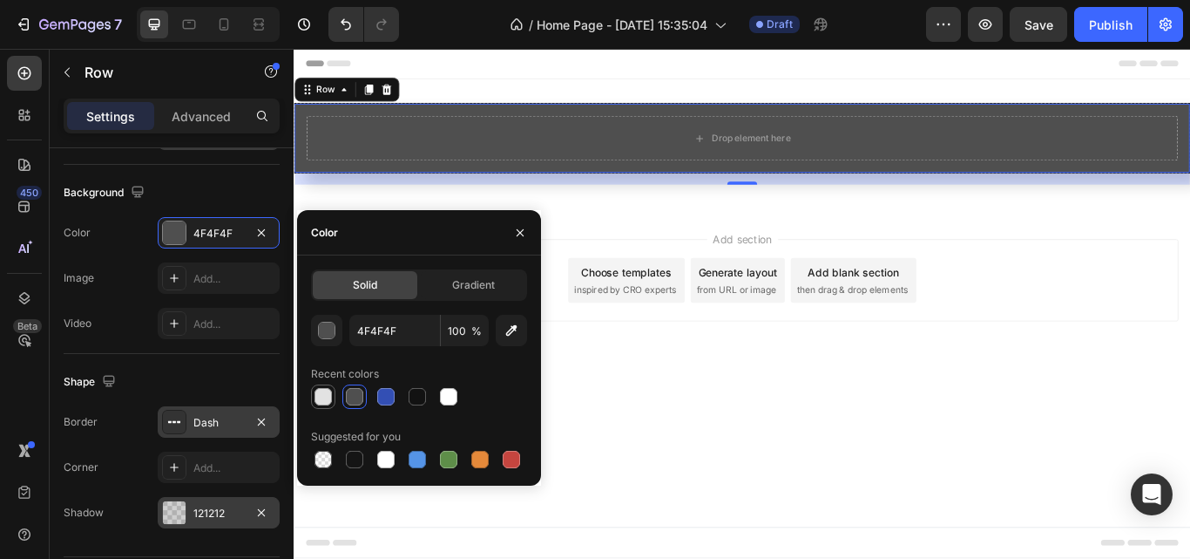
click at [329, 392] on div at bounding box center [323, 396] width 17 height 17
type input "E2E2E2"
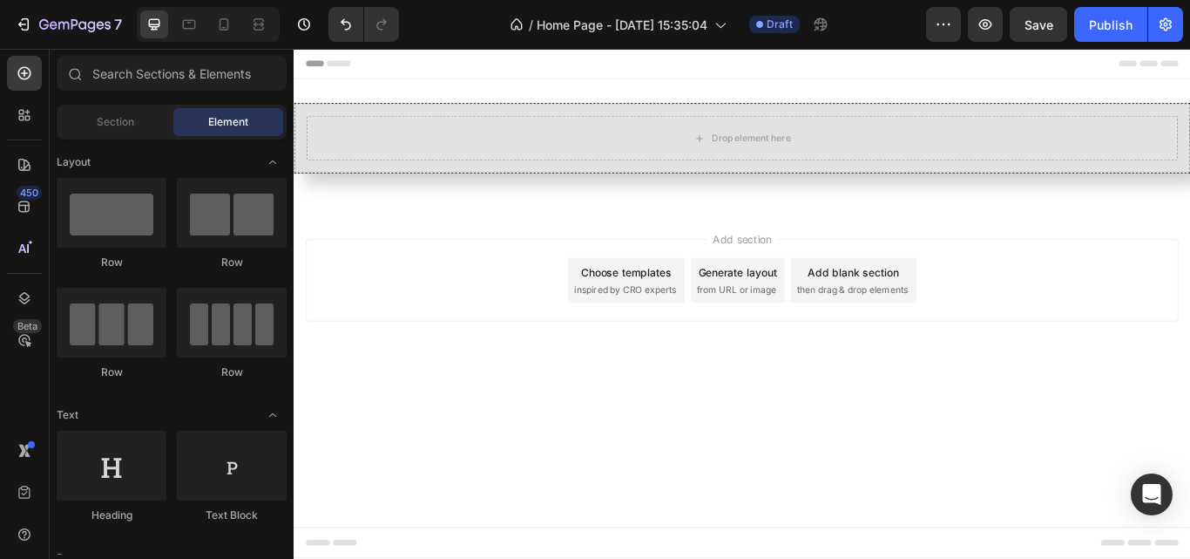
click at [714, 463] on body "Header Drop element here Row Section 1 Root Start with Sections from sidebar Ad…" at bounding box center [817, 346] width 1046 height 594
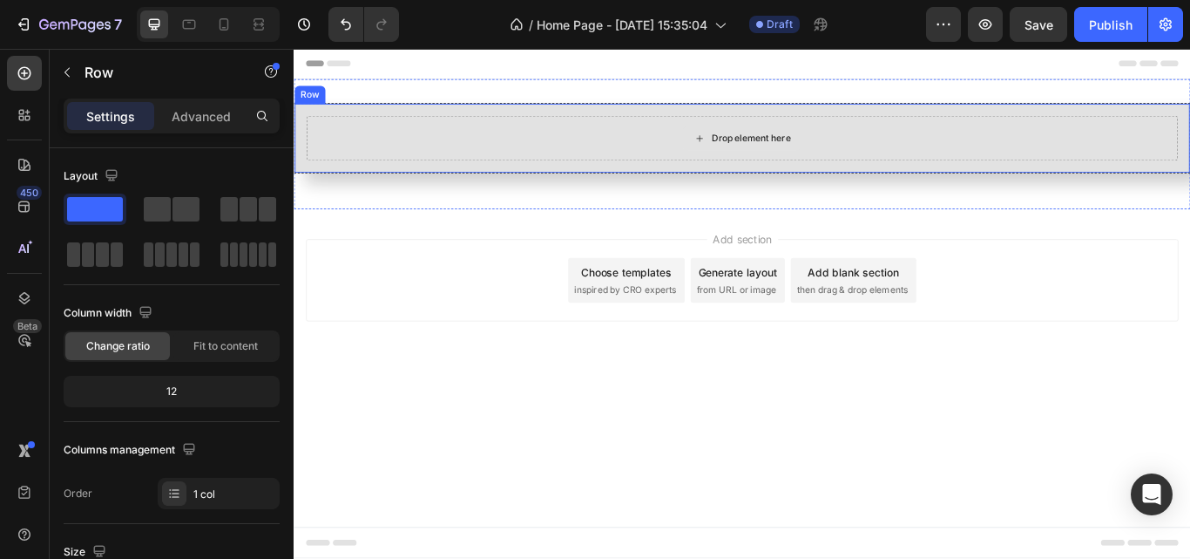
click at [553, 166] on div "Drop element here" at bounding box center [816, 153] width 1016 height 52
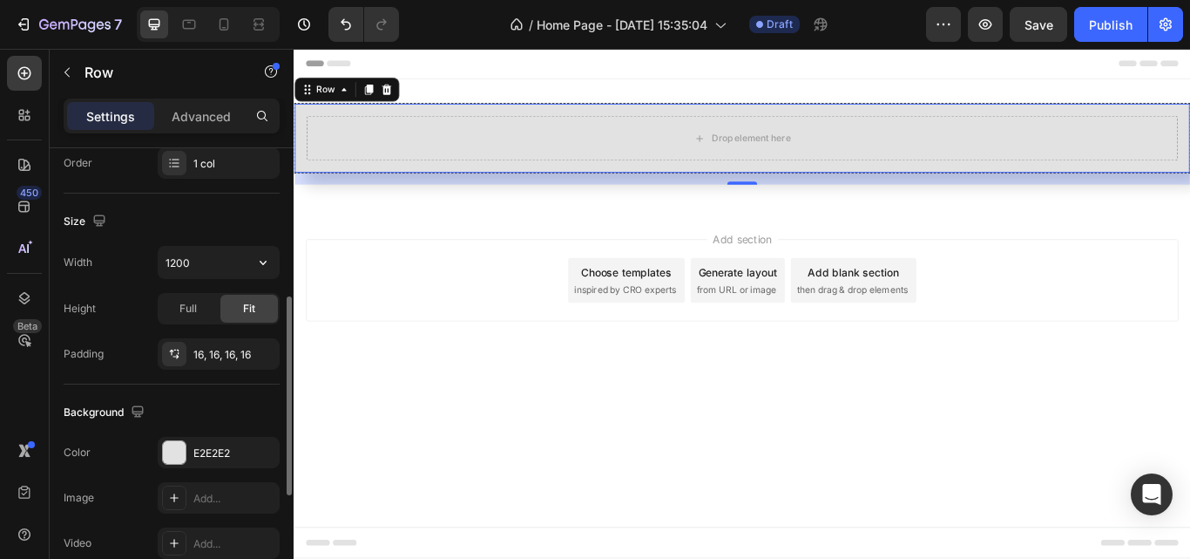
scroll to position [334, 0]
click at [234, 346] on div "16, 16, 16, 16" at bounding box center [218, 351] width 51 height 16
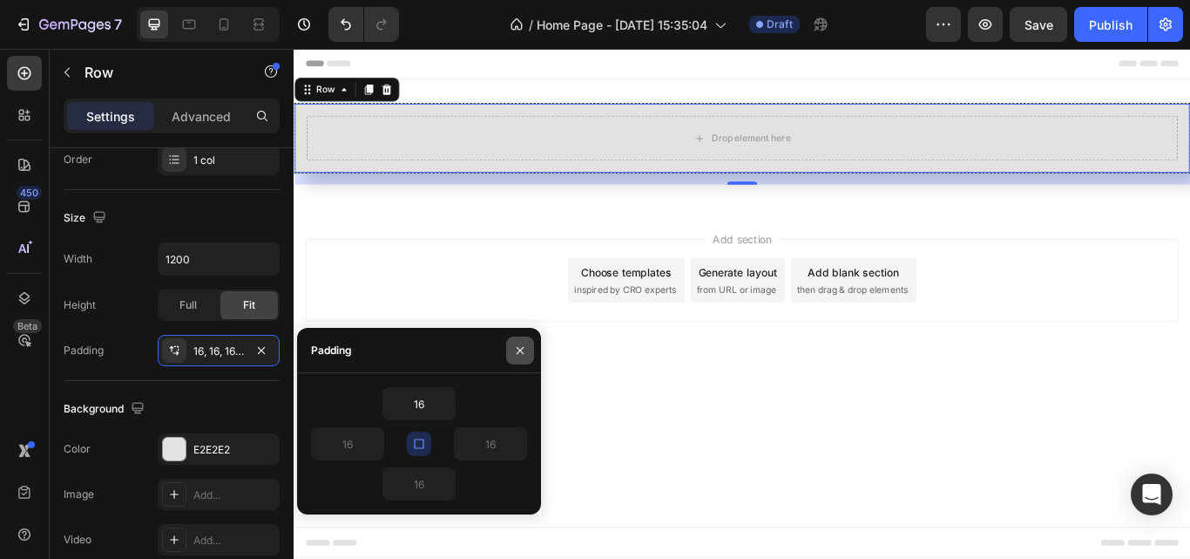
click at [521, 343] on icon "button" at bounding box center [520, 350] width 14 height 14
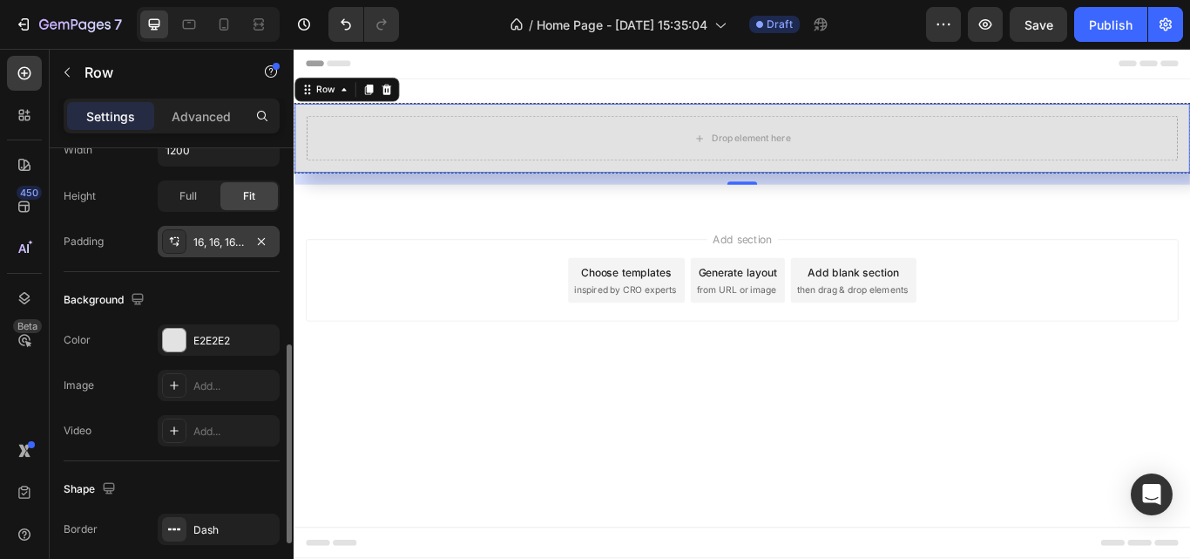
scroll to position [446, 0]
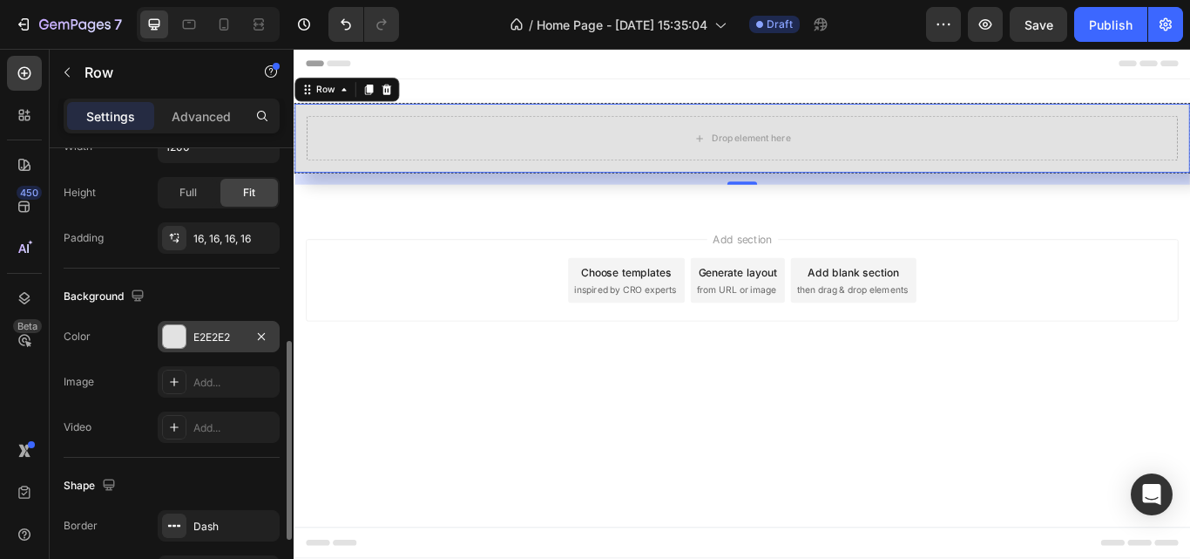
click at [229, 338] on div "E2E2E2" at bounding box center [218, 337] width 51 height 16
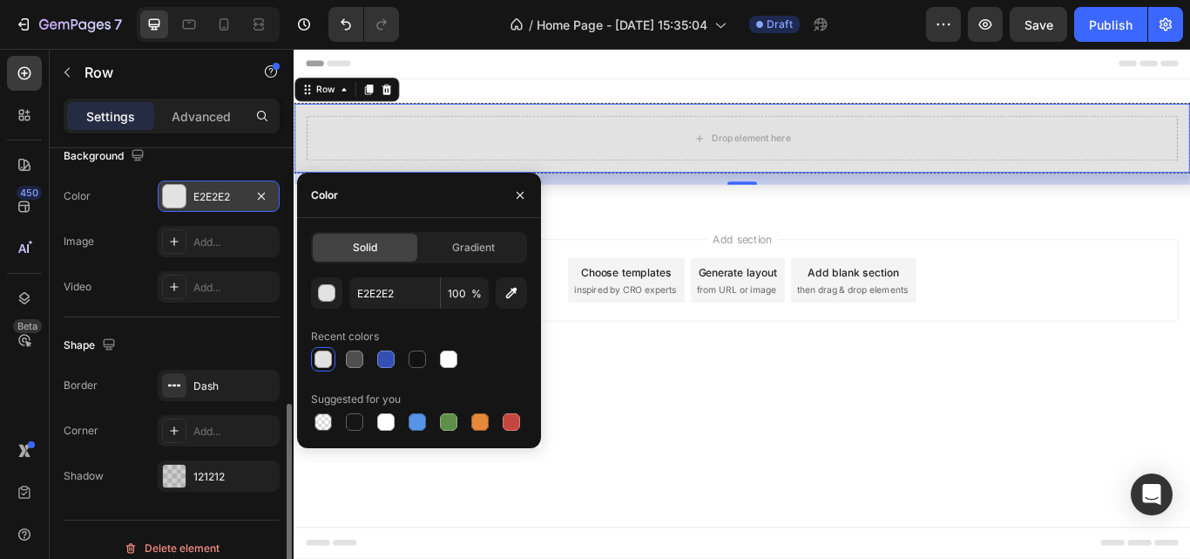
scroll to position [587, 0]
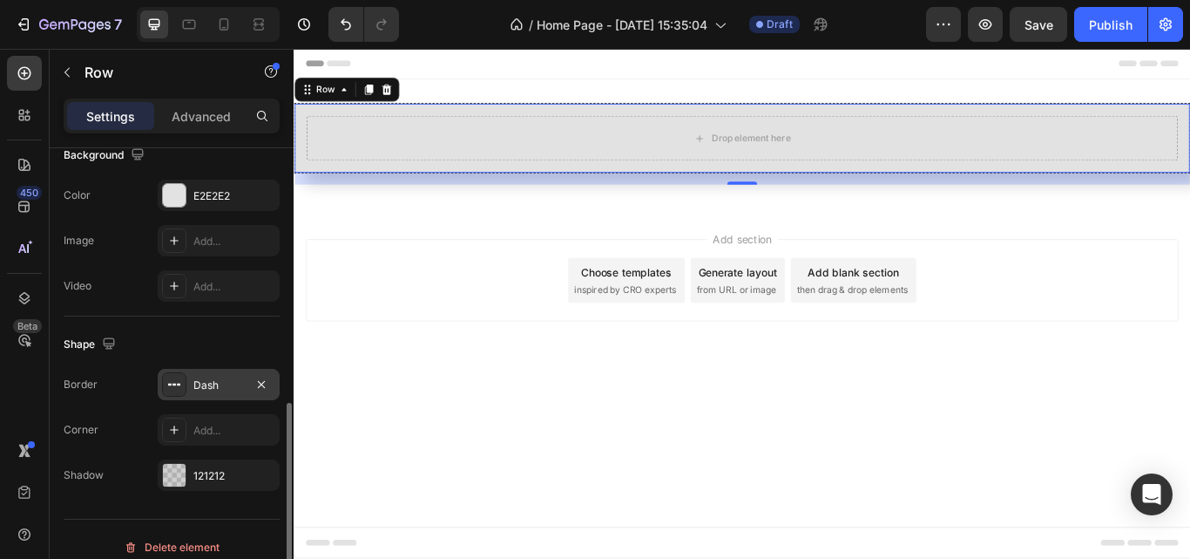
click at [220, 379] on div "Dash" at bounding box center [218, 385] width 51 height 16
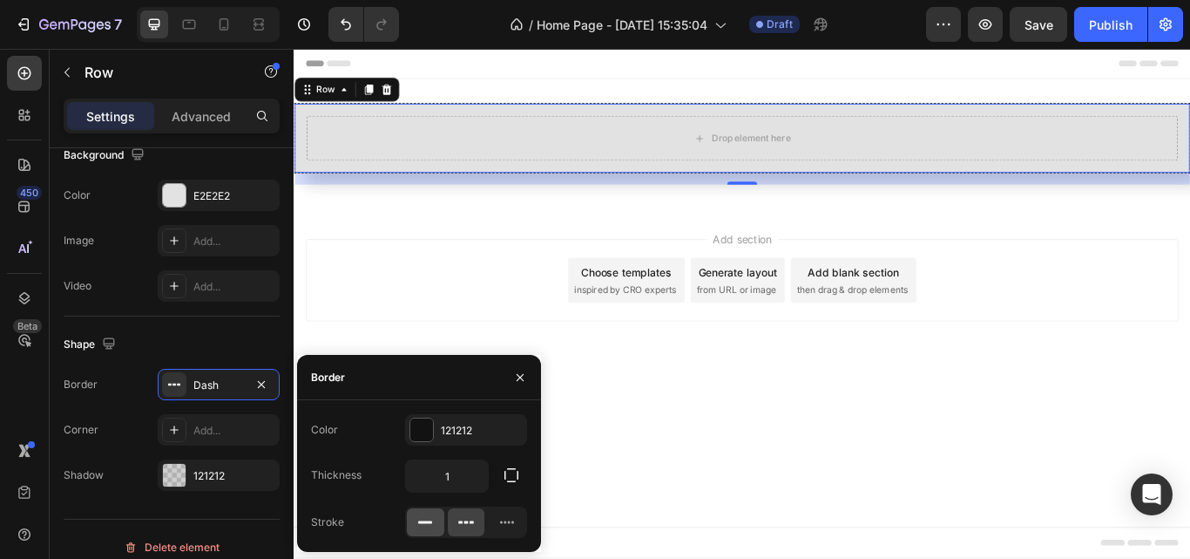
click at [419, 520] on icon at bounding box center [425, 521] width 17 height 17
click at [470, 473] on input "1" at bounding box center [447, 475] width 82 height 31
type input "5"
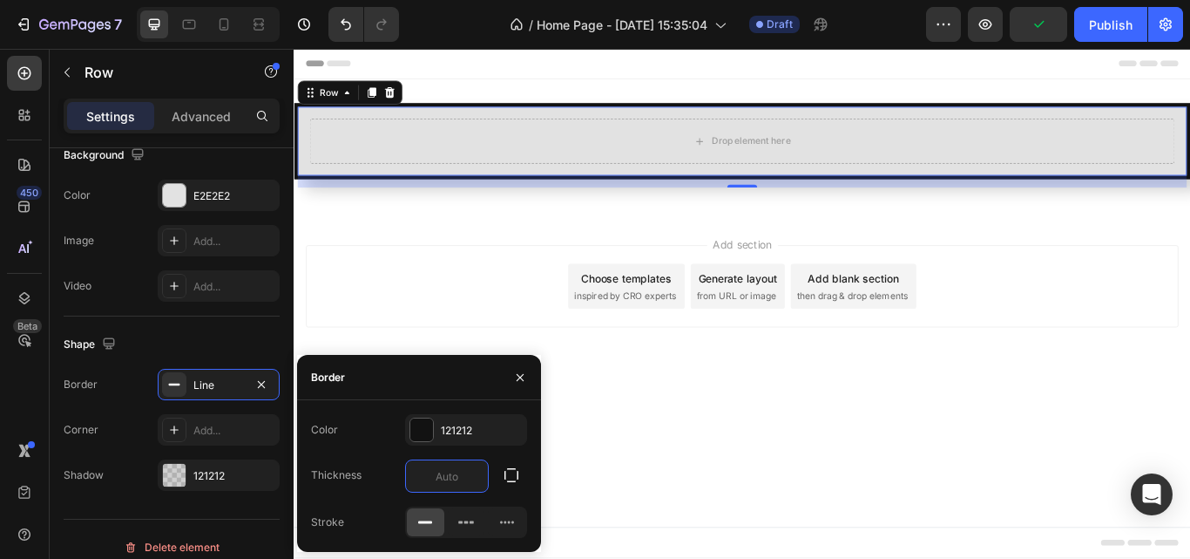
type input "1"
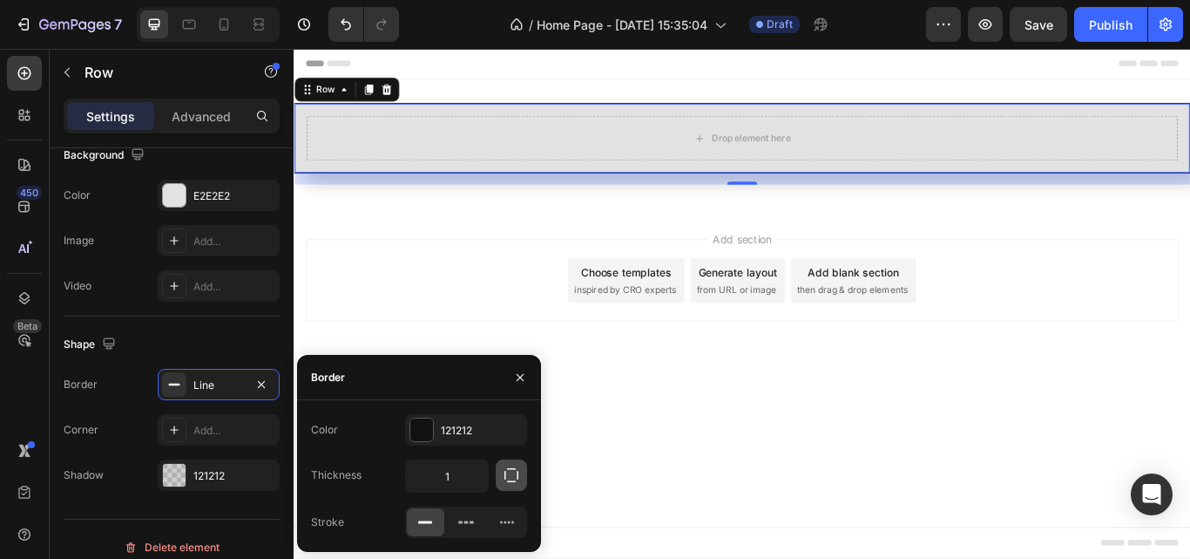
click at [518, 471] on icon "button" at bounding box center [511, 474] width 17 height 17
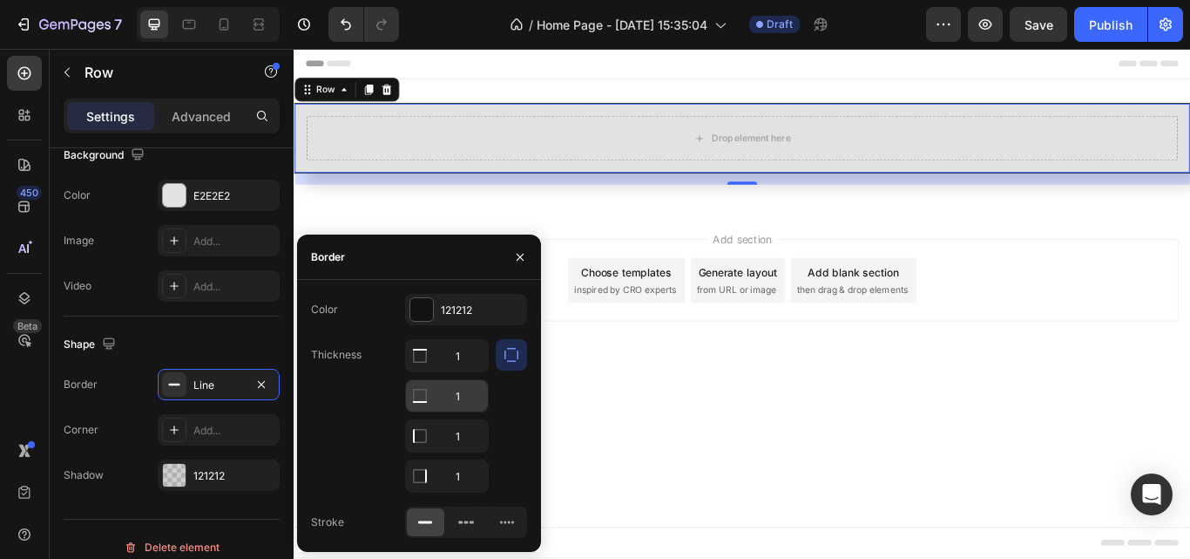
click at [425, 364] on icon at bounding box center [419, 355] width 17 height 17
click at [421, 361] on icon at bounding box center [419, 355] width 17 height 17
click at [425, 363] on icon at bounding box center [420, 356] width 14 height 14
click at [445, 436] on input "1" at bounding box center [447, 435] width 82 height 31
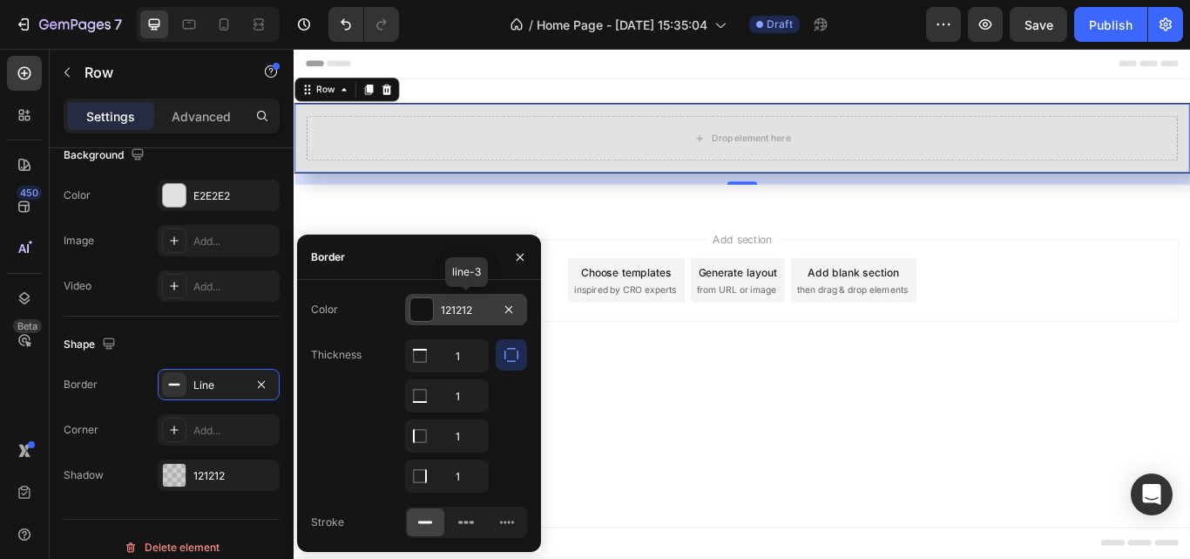
click at [488, 303] on div "121212" at bounding box center [466, 310] width 51 height 16
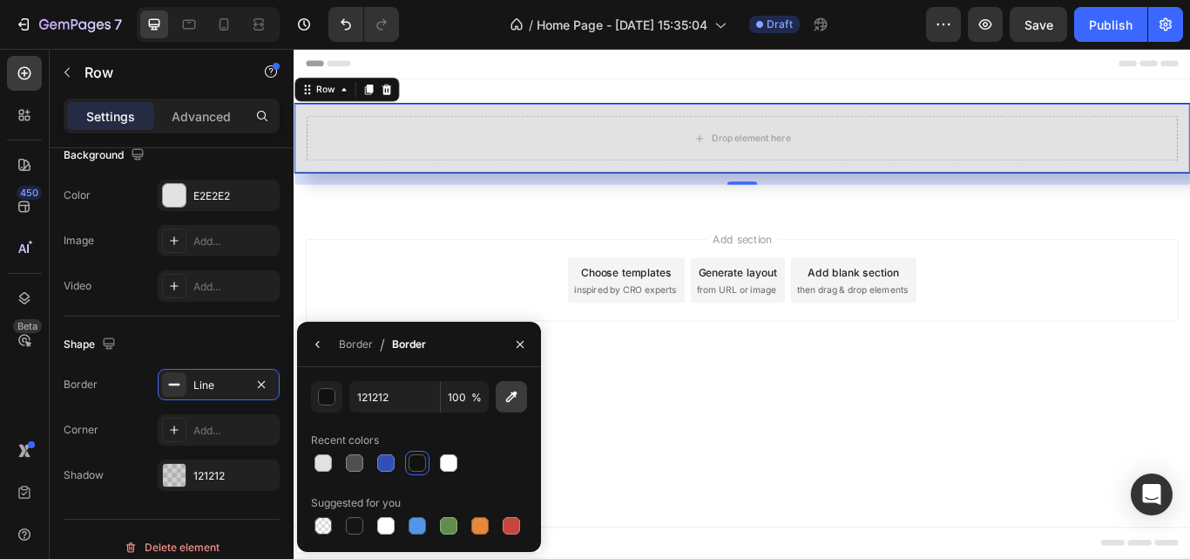
click at [503, 394] on icon "button" at bounding box center [511, 396] width 17 height 17
type input "3B3B3B"
click at [358, 341] on div "Border" at bounding box center [356, 344] width 34 height 16
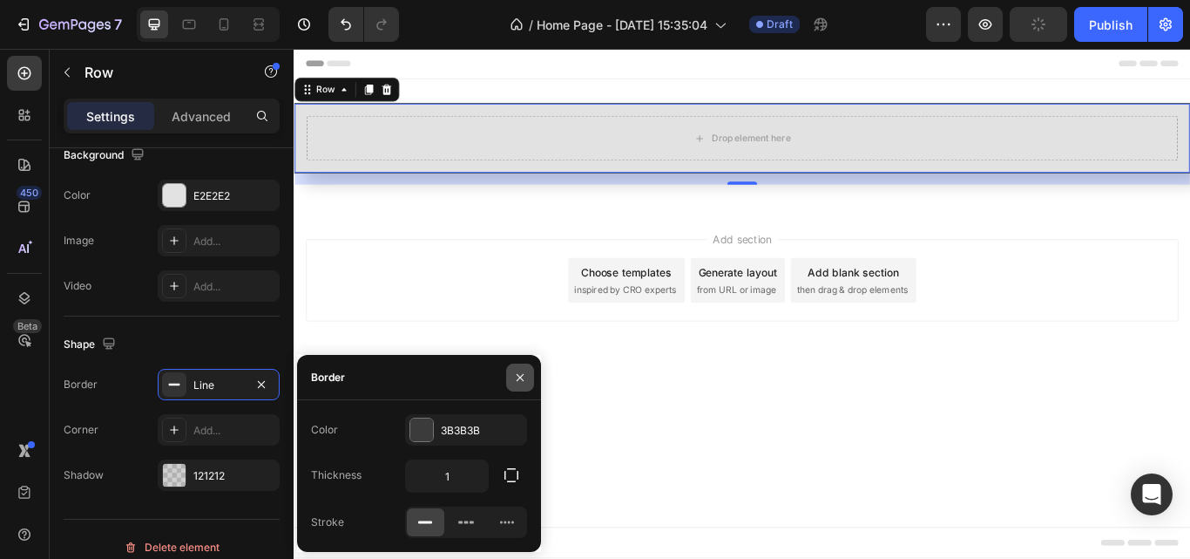
click at [519, 371] on icon "button" at bounding box center [520, 377] width 14 height 14
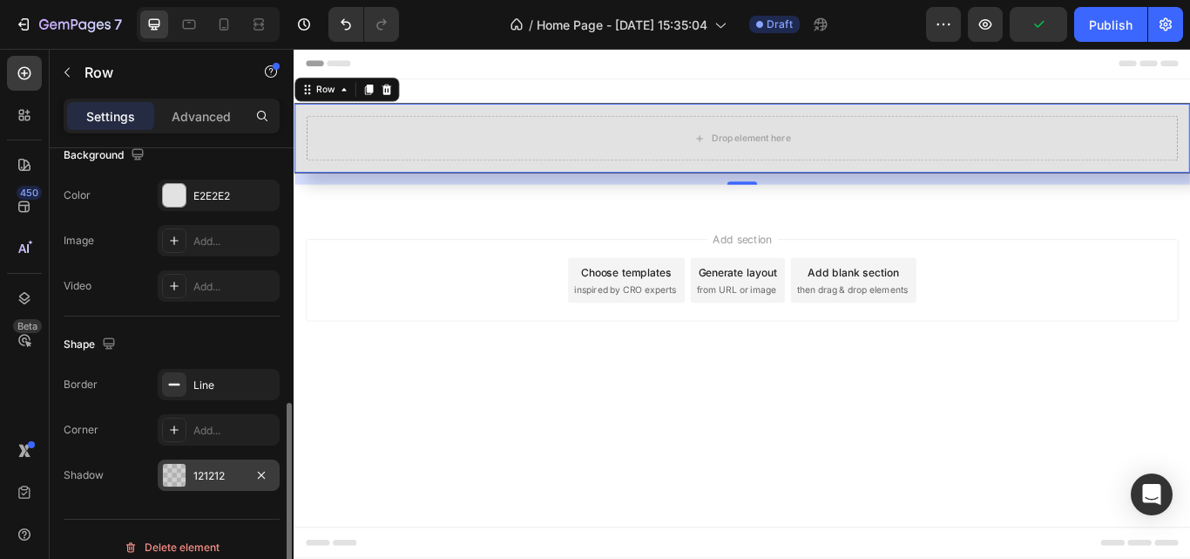
click at [217, 468] on div "121212" at bounding box center [218, 476] width 51 height 16
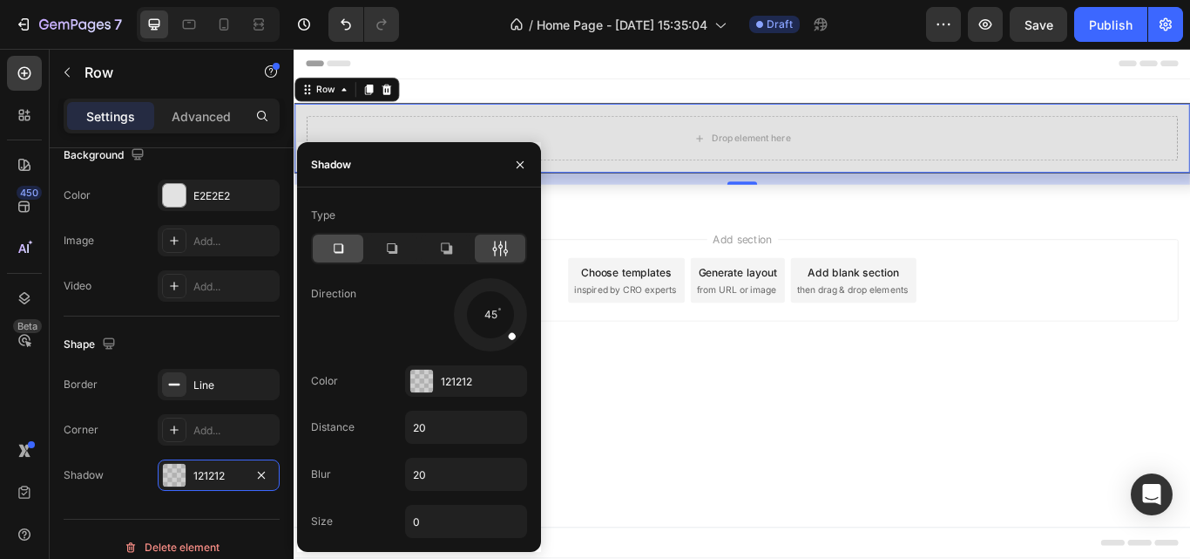
click at [331, 250] on icon at bounding box center [337, 248] width 17 height 17
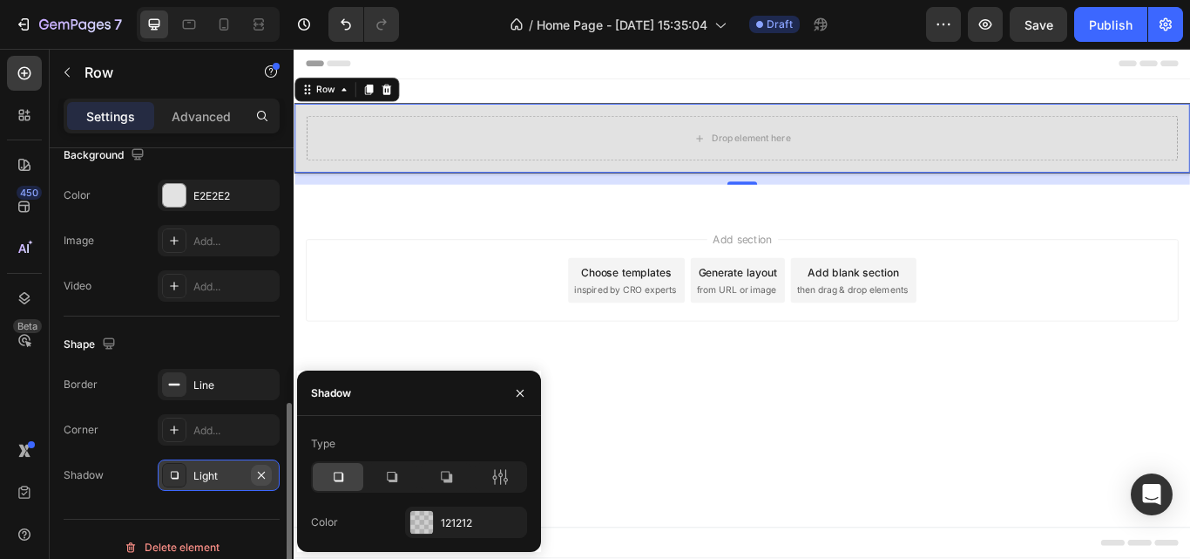
click at [261, 473] on icon "button" at bounding box center [261, 474] width 7 height 7
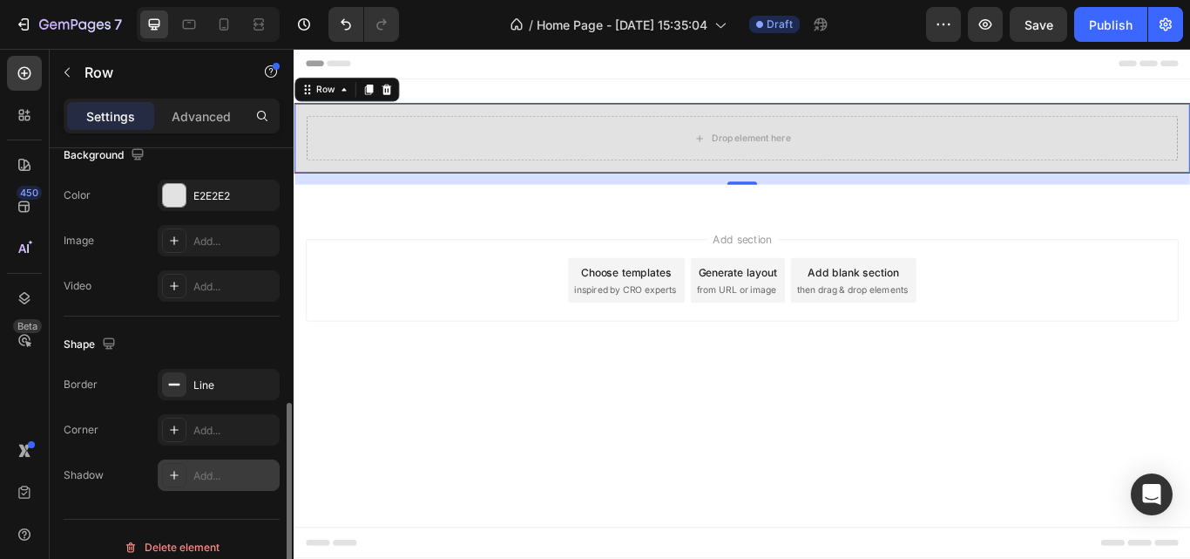
click at [237, 474] on div "Add..." at bounding box center [234, 476] width 82 height 16
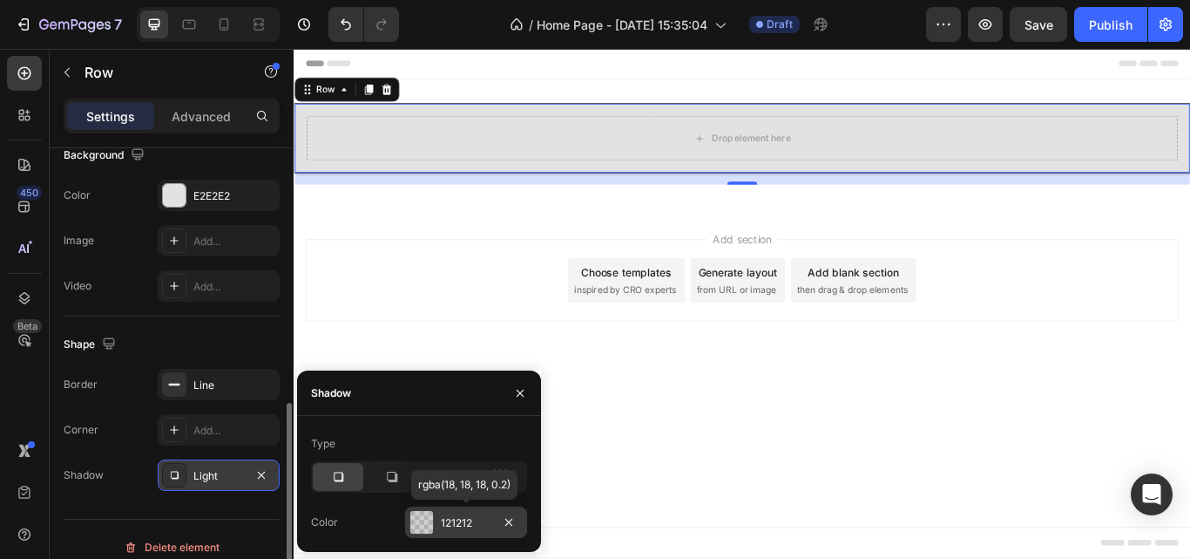
click at [451, 520] on div "121212" at bounding box center [466, 523] width 51 height 16
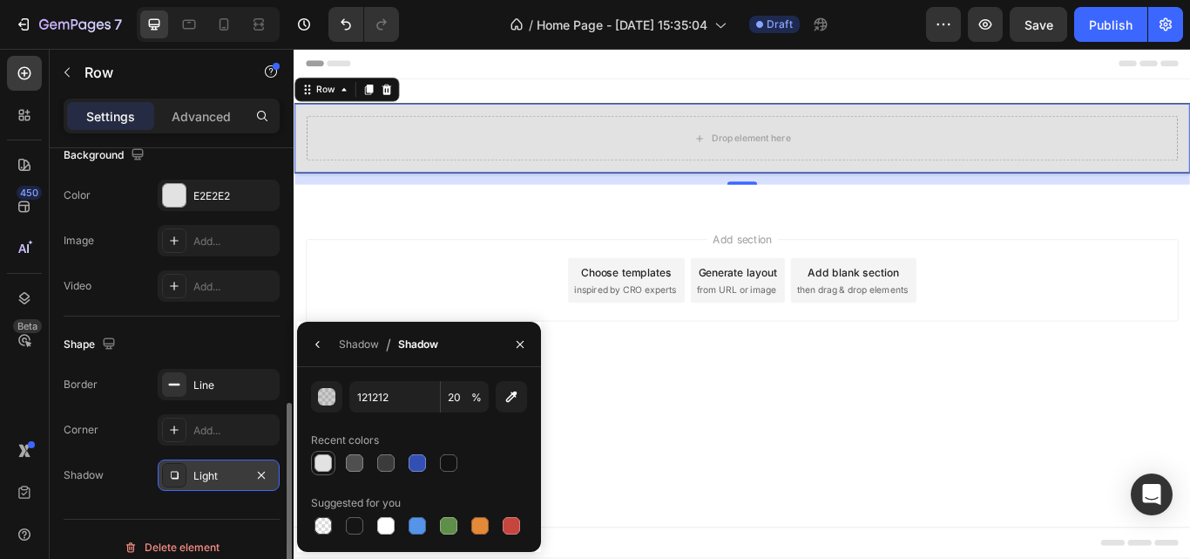
click at [325, 462] on div at bounding box center [323, 462] width 17 height 17
type input "E2E2E2"
type input "100"
click at [352, 461] on div at bounding box center [354, 462] width 17 height 17
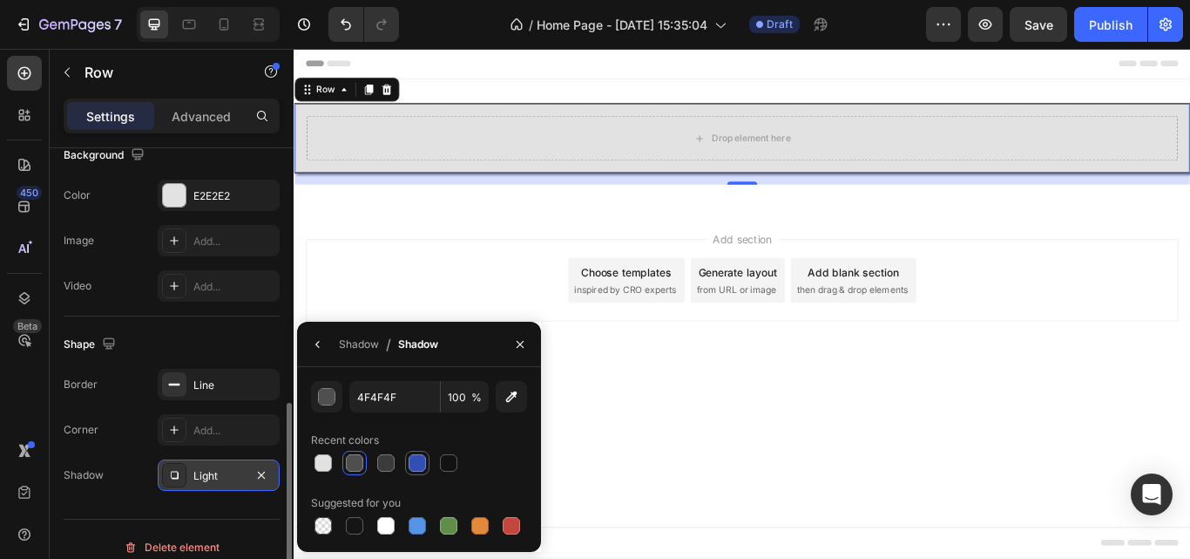
click at [415, 462] on div at bounding box center [417, 462] width 17 height 17
click at [319, 464] on div at bounding box center [323, 462] width 17 height 17
type input "E2E2E2"
click at [525, 343] on icon "button" at bounding box center [520, 344] width 14 height 14
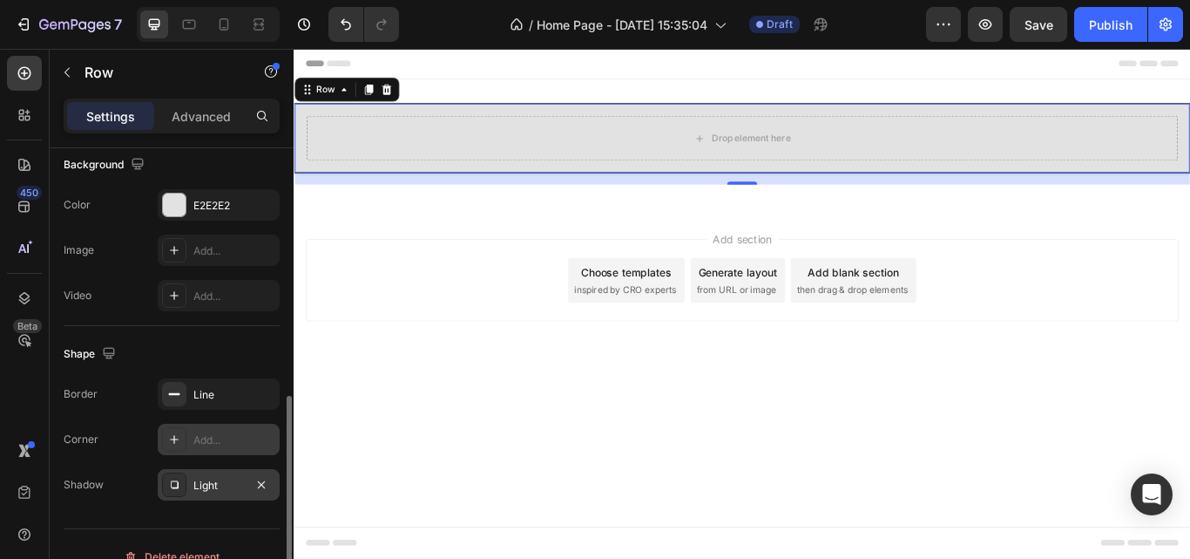
scroll to position [576, 0]
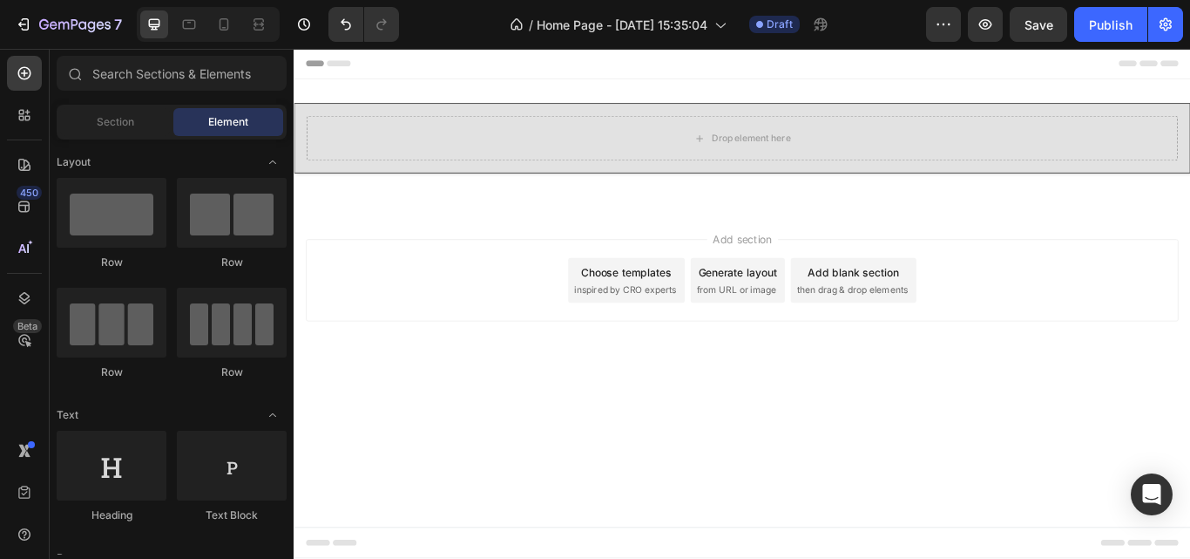
click at [417, 472] on body "Header Drop element here Row 16 Section 1 Root Start with Sections from sidebar…" at bounding box center [817, 346] width 1046 height 594
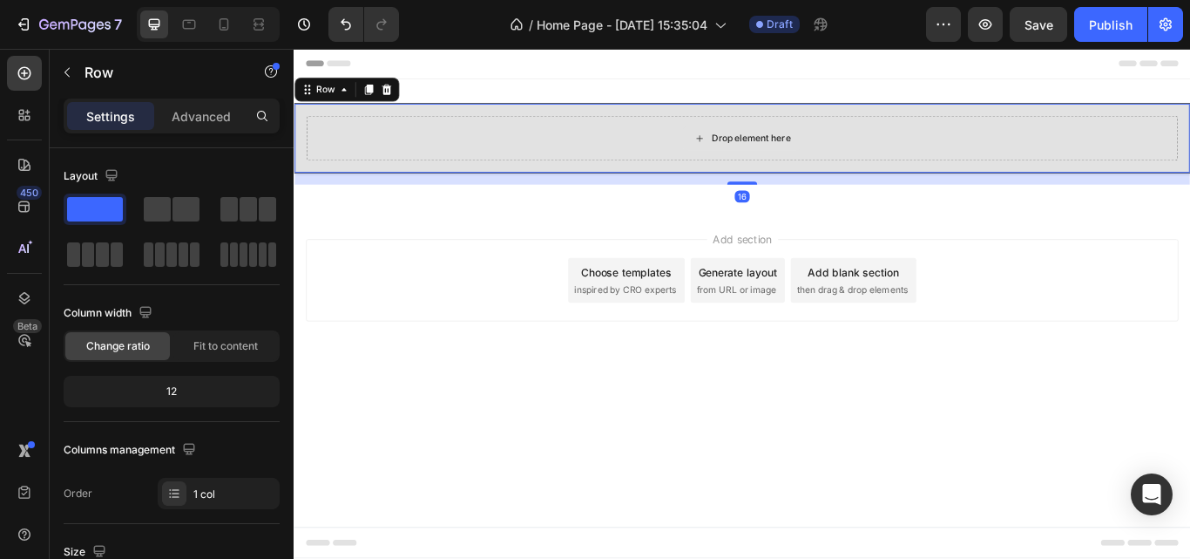
click at [413, 175] on div "Drop element here" at bounding box center [816, 153] width 1016 height 52
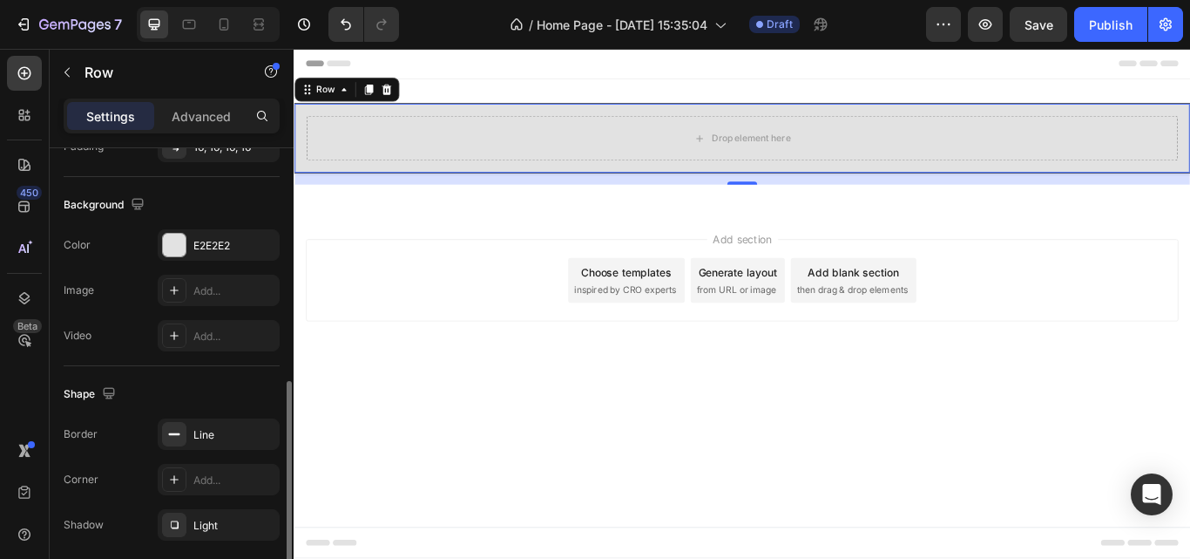
scroll to position [603, 0]
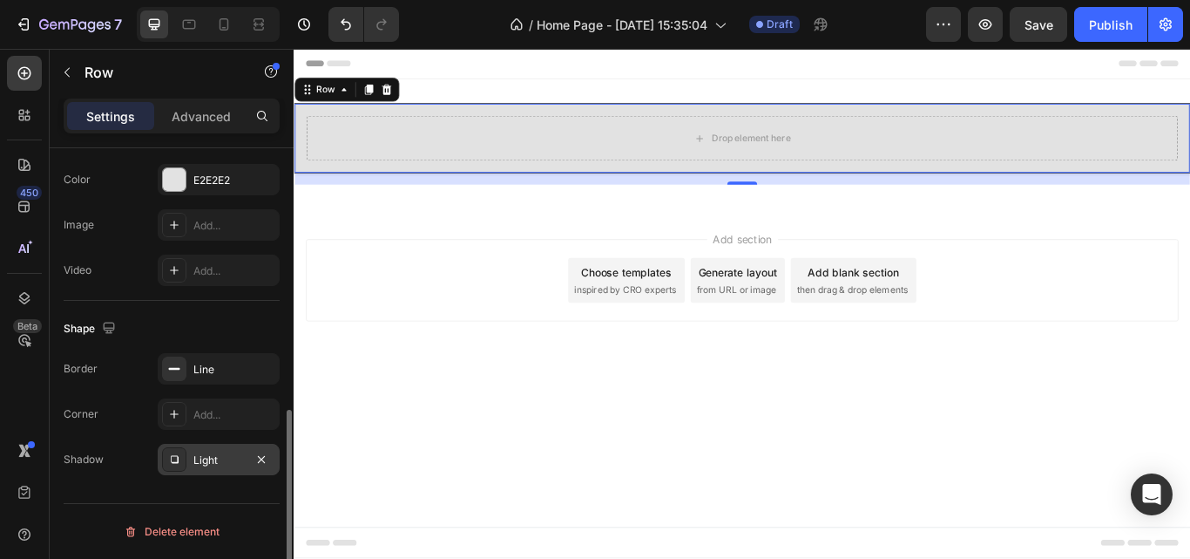
click at [210, 446] on div "Light" at bounding box center [219, 459] width 122 height 31
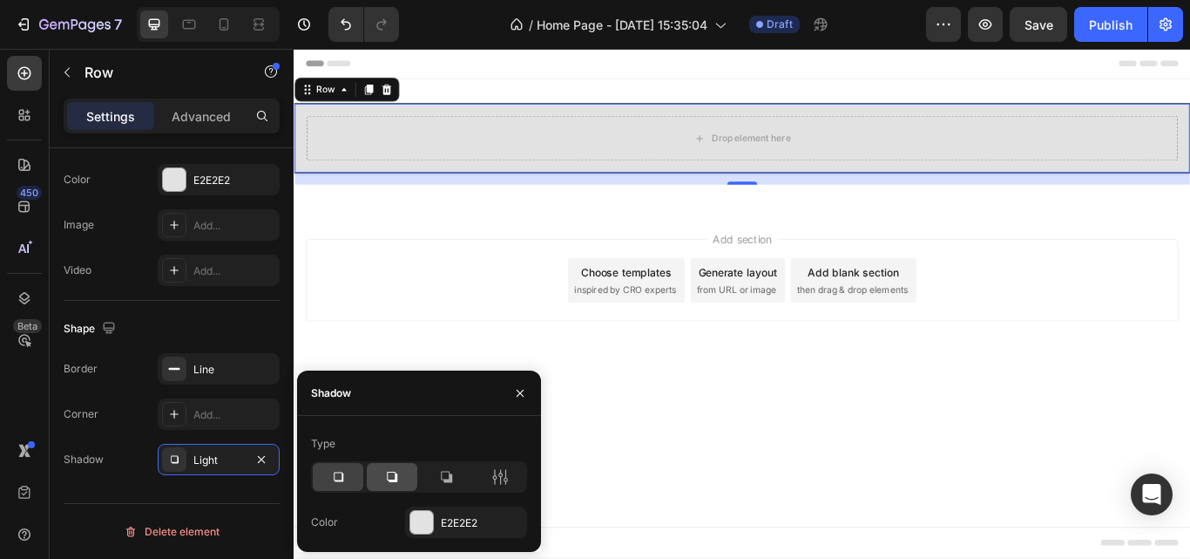
click at [383, 477] on icon at bounding box center [391, 476] width 17 height 17
click at [437, 471] on div at bounding box center [446, 477] width 51 height 28
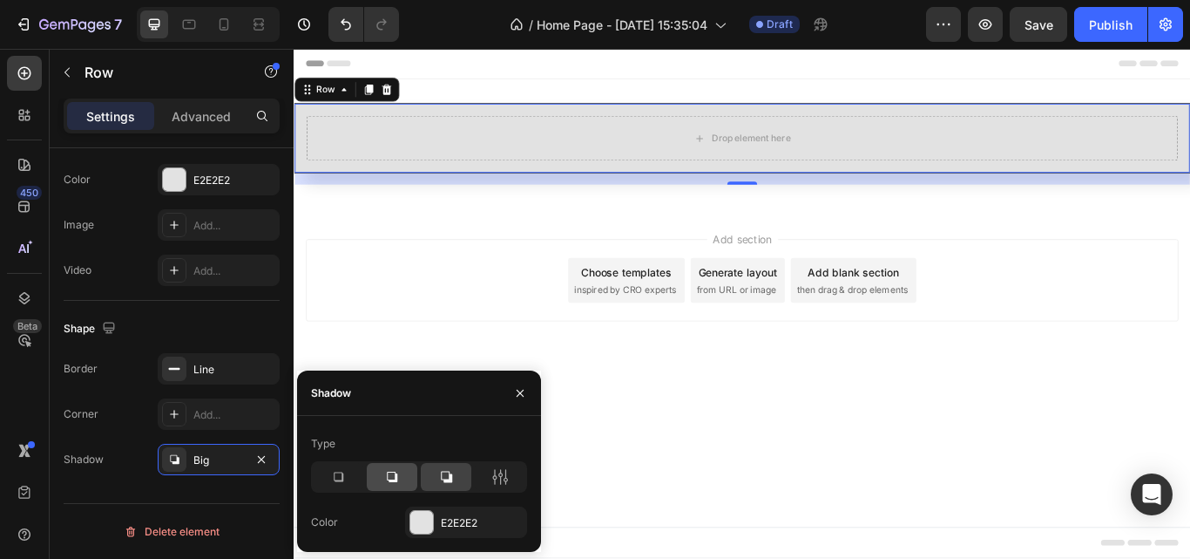
click at [393, 469] on icon at bounding box center [391, 476] width 17 height 17
click at [328, 479] on div at bounding box center [338, 477] width 51 height 28
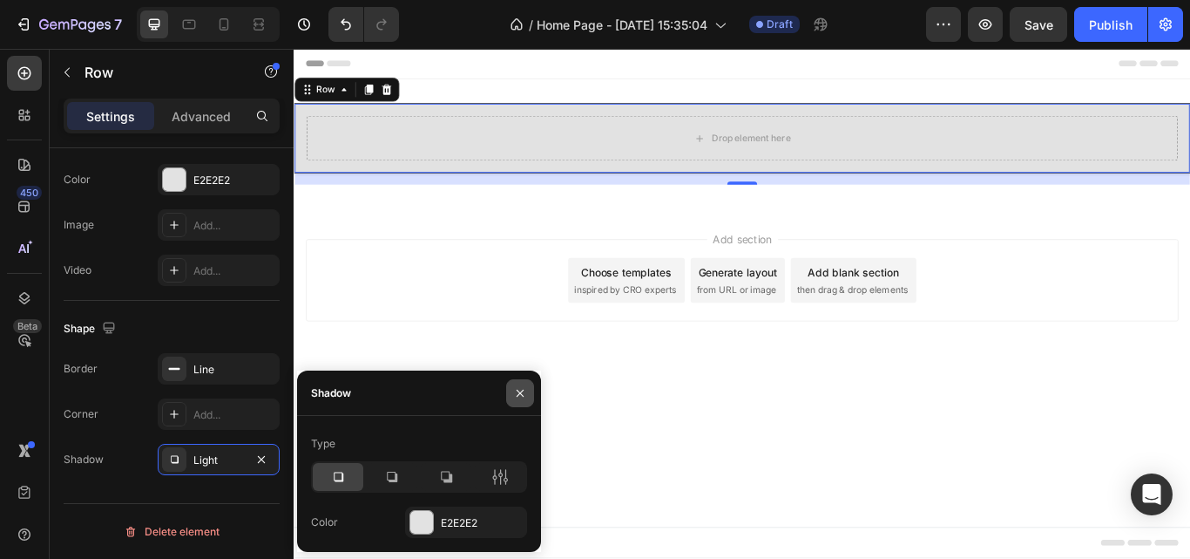
click at [520, 392] on icon "button" at bounding box center [520, 392] width 7 height 7
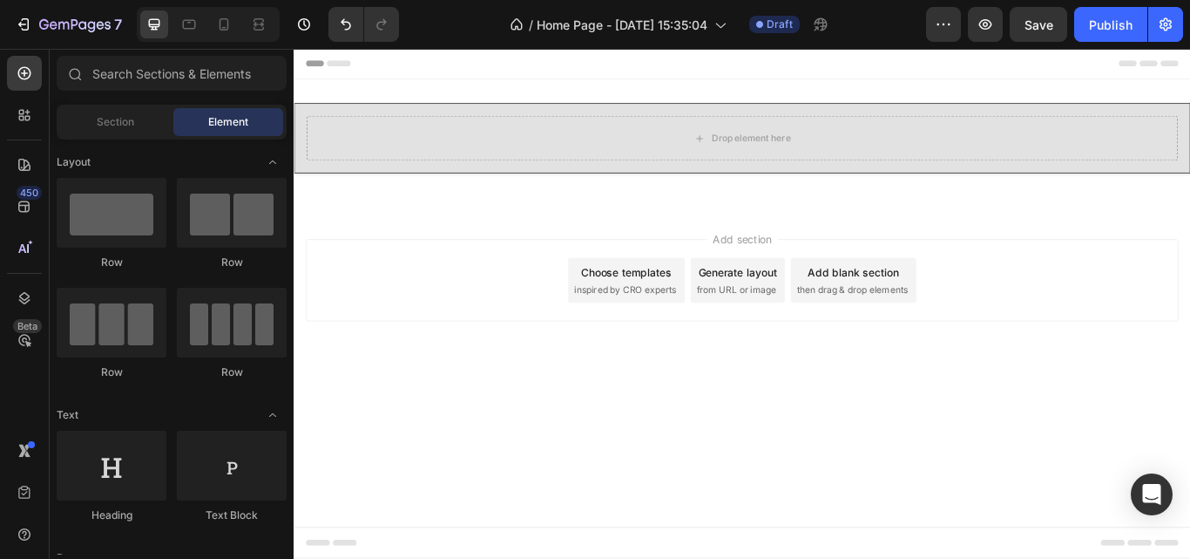
click at [427, 402] on div "Add section Choose templates inspired by CRO experts Generate layout from URL o…" at bounding box center [817, 343] width 1046 height 214
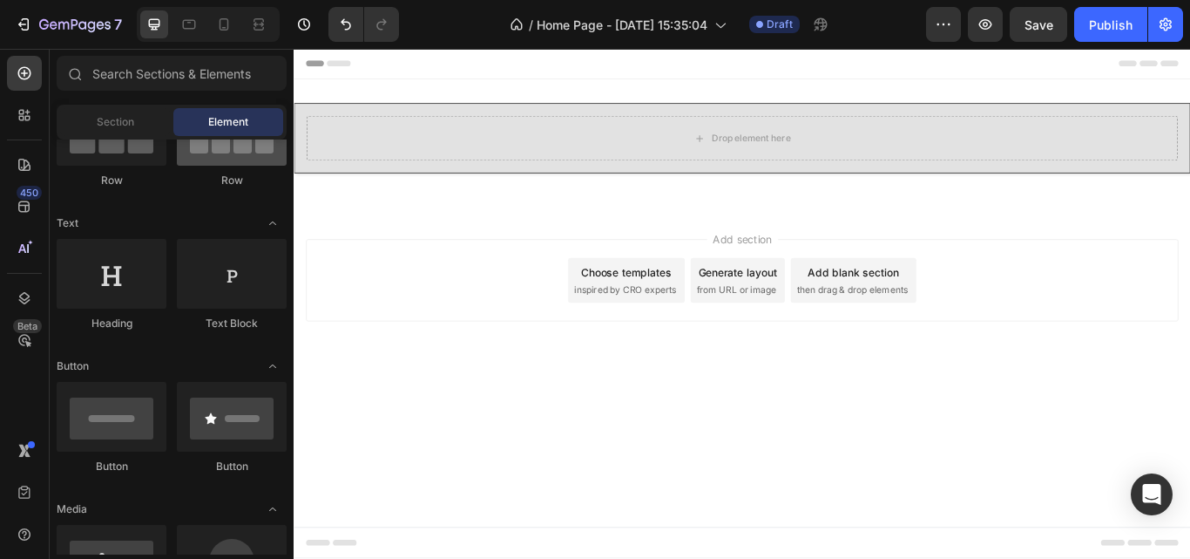
scroll to position [108, 0]
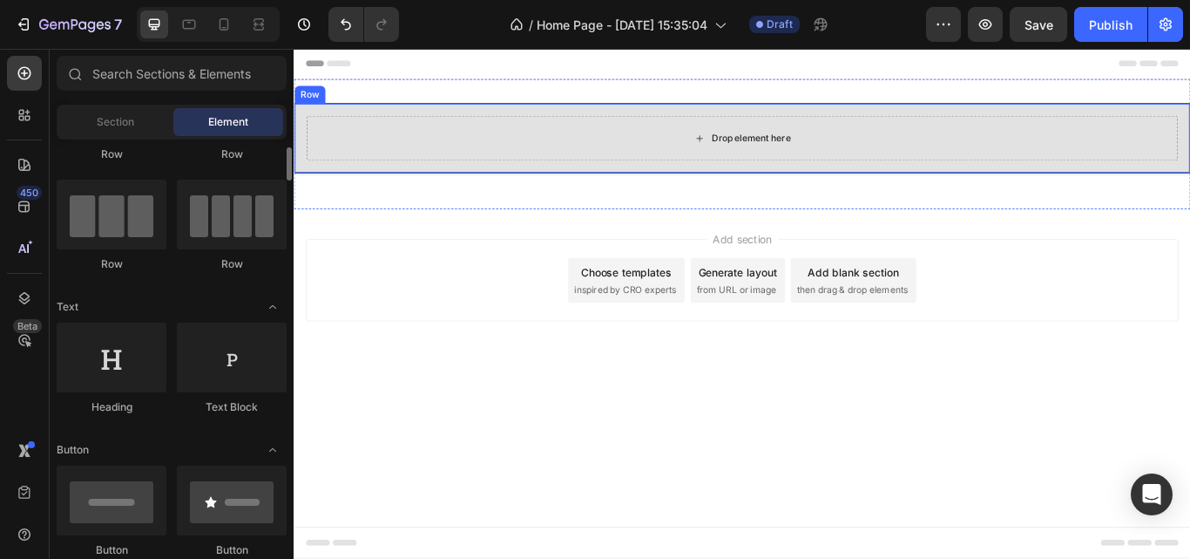
click at [382, 173] on div "Drop element here" at bounding box center [816, 153] width 1016 height 52
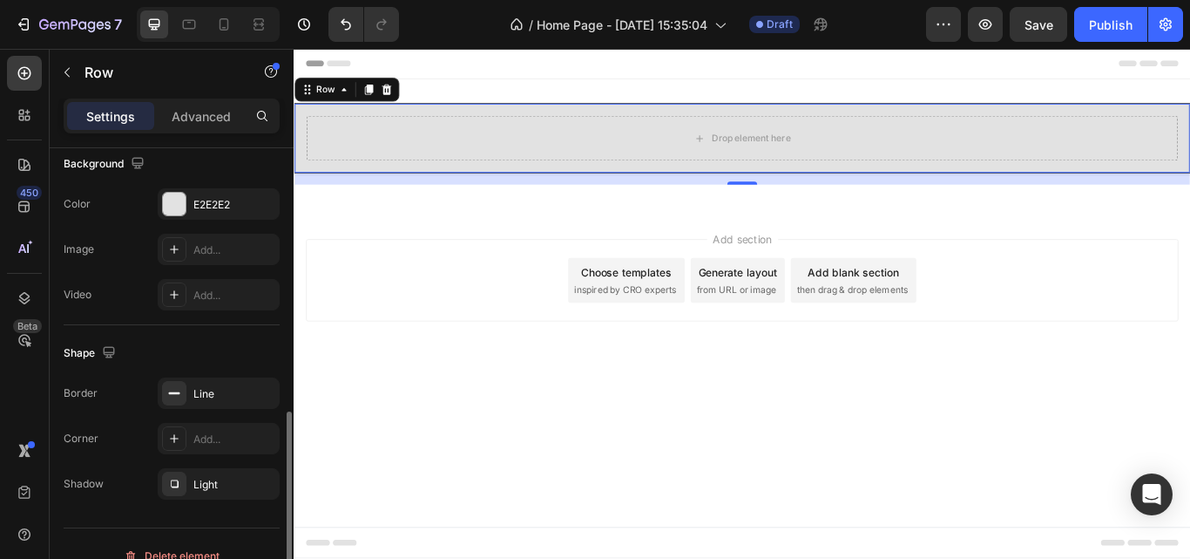
scroll to position [591, 0]
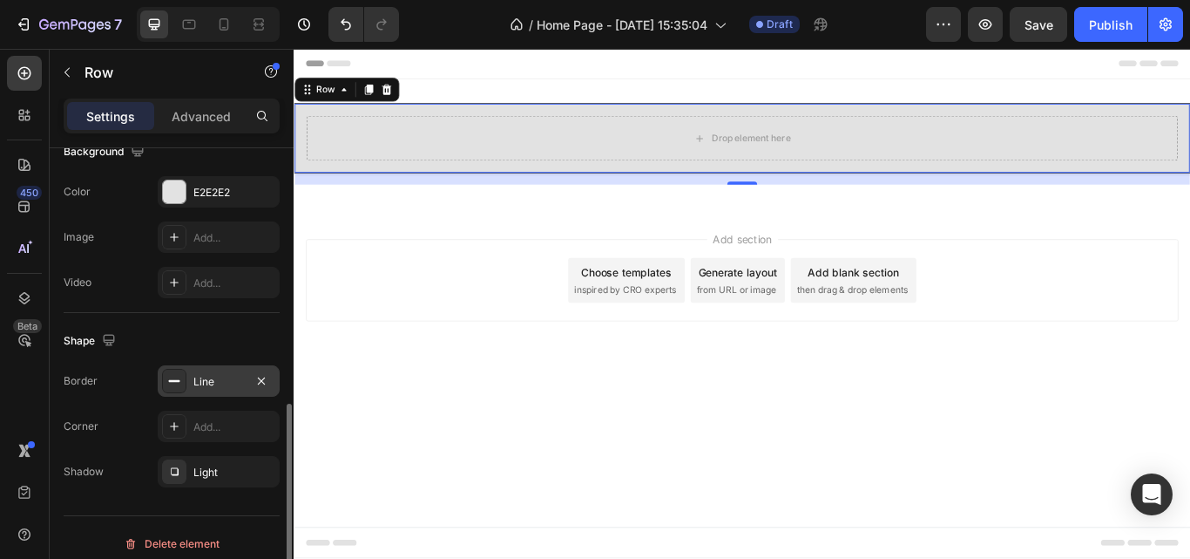
click at [221, 374] on div "Line" at bounding box center [218, 382] width 51 height 16
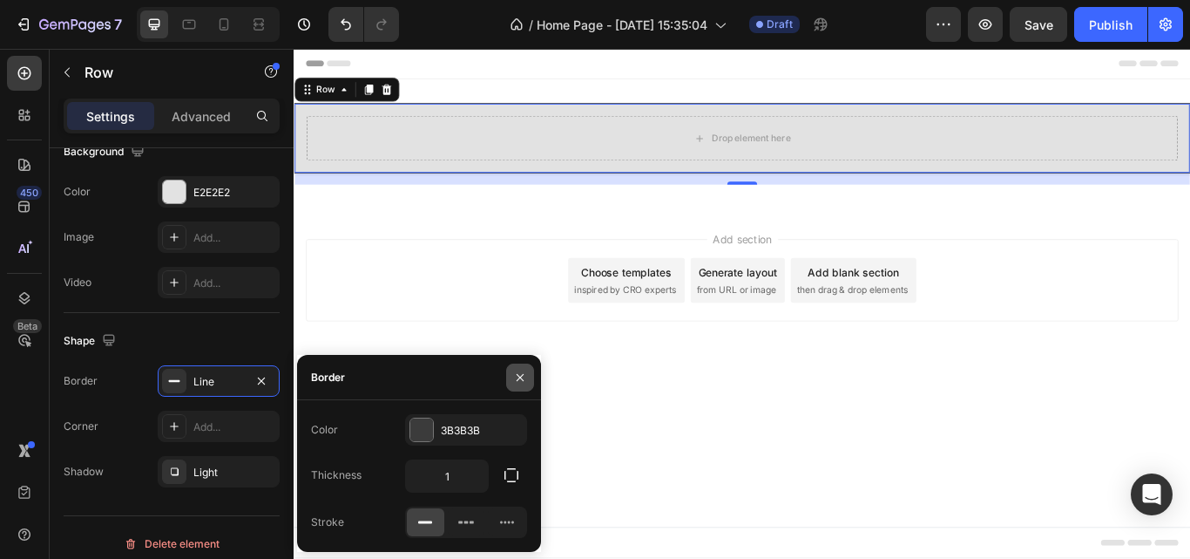
click at [520, 374] on icon "button" at bounding box center [520, 377] width 14 height 14
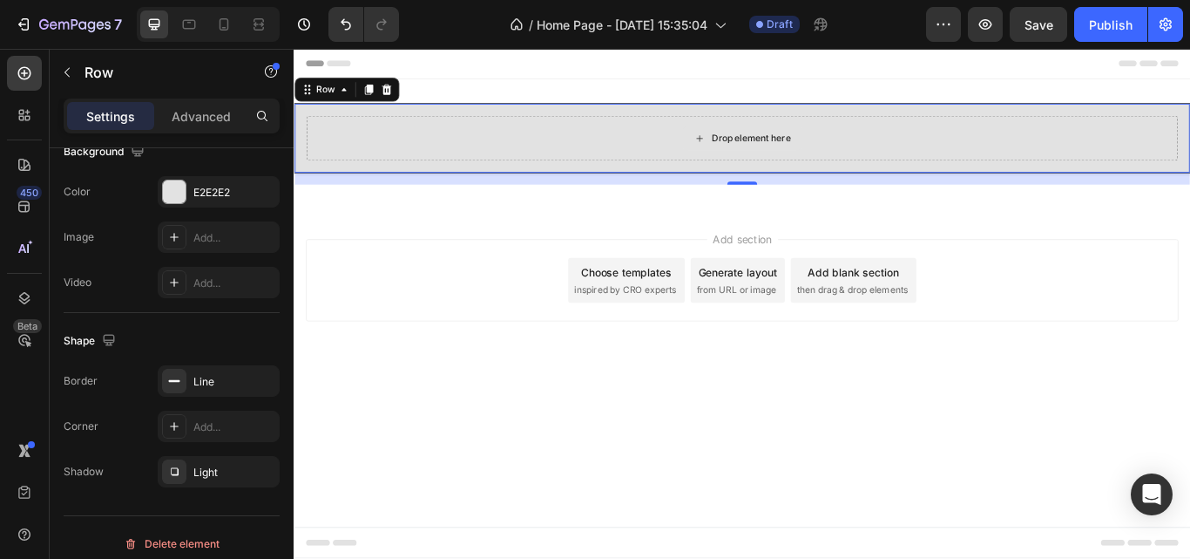
click at [485, 149] on div "Drop element here" at bounding box center [816, 153] width 1016 height 52
click at [1061, 160] on div "Drop element here" at bounding box center [816, 153] width 1016 height 52
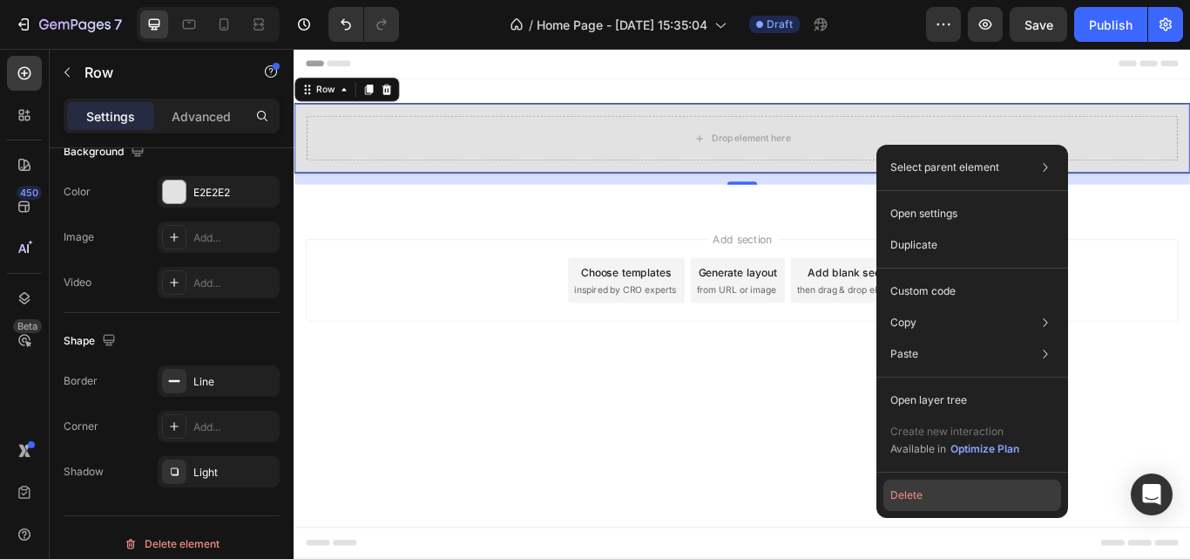
click at [921, 494] on button "Delete" at bounding box center [973, 494] width 178 height 31
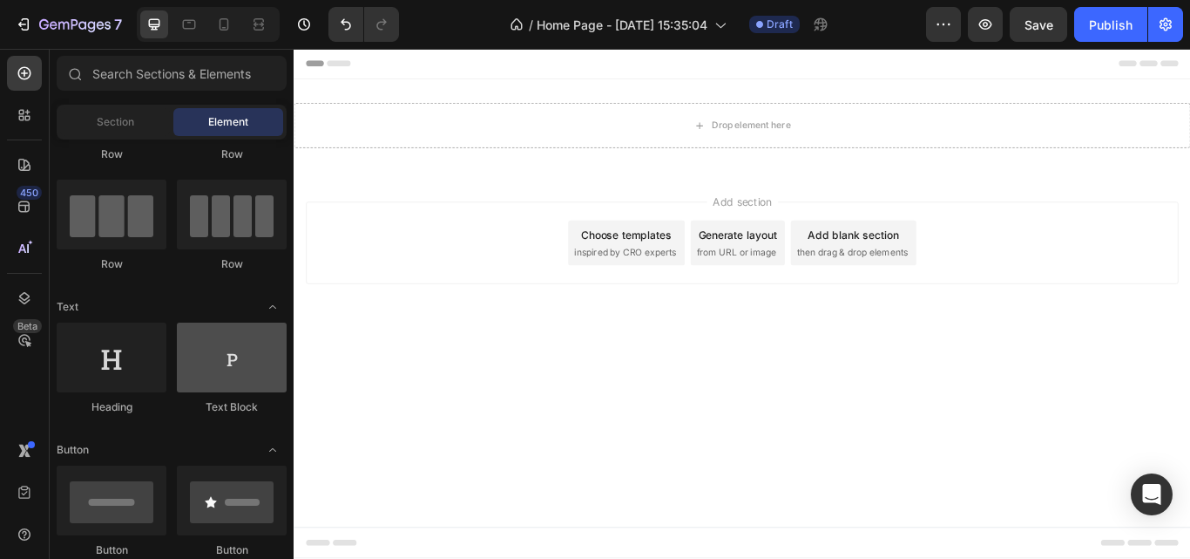
scroll to position [0, 0]
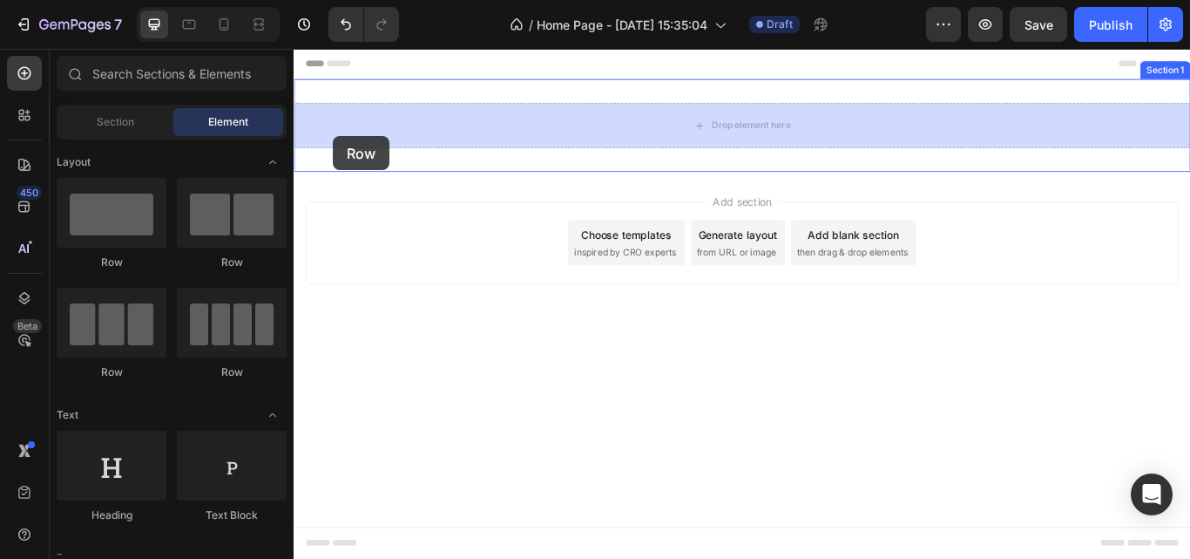
drag, startPoint x: 409, startPoint y: 288, endPoint x: 340, endPoint y: 150, distance: 154.7
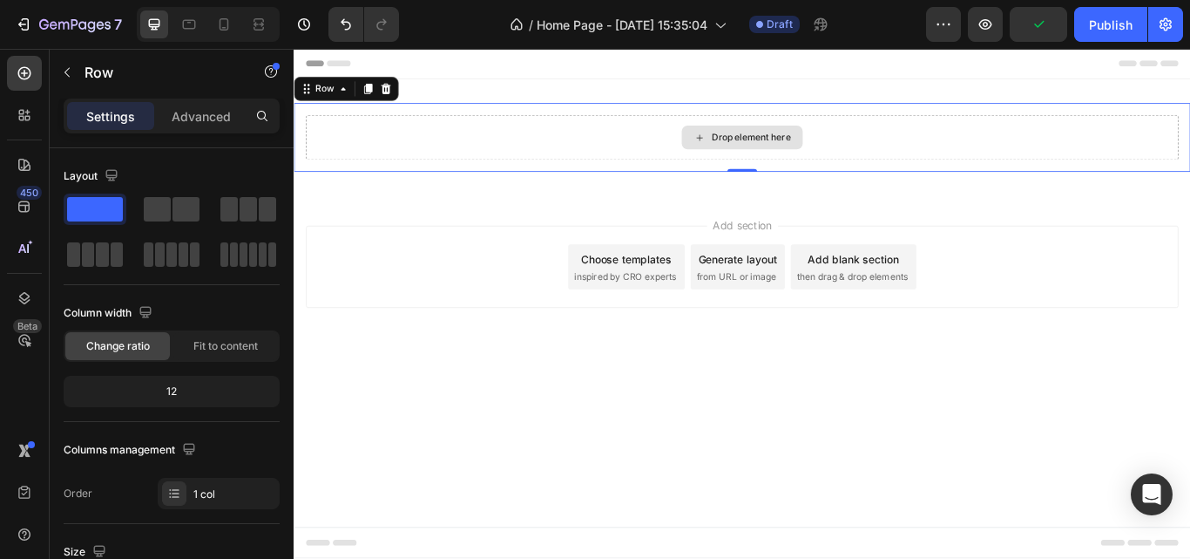
click at [490, 155] on div "Drop element here" at bounding box center [817, 152] width 1018 height 52
click at [396, 91] on icon at bounding box center [401, 96] width 11 height 12
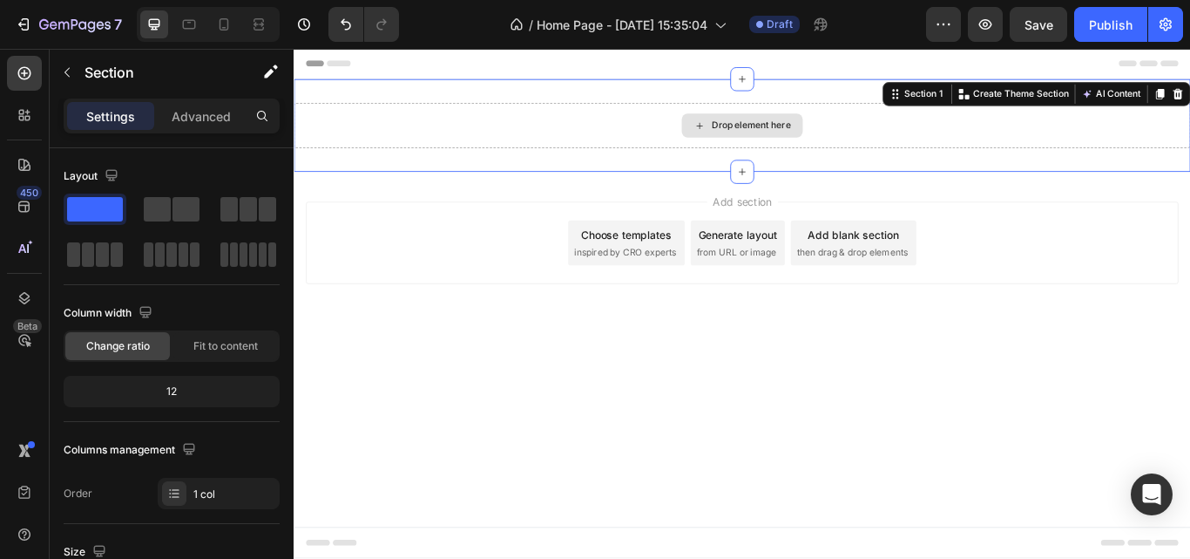
click at [506, 132] on div "Drop element here" at bounding box center [817, 138] width 1046 height 52
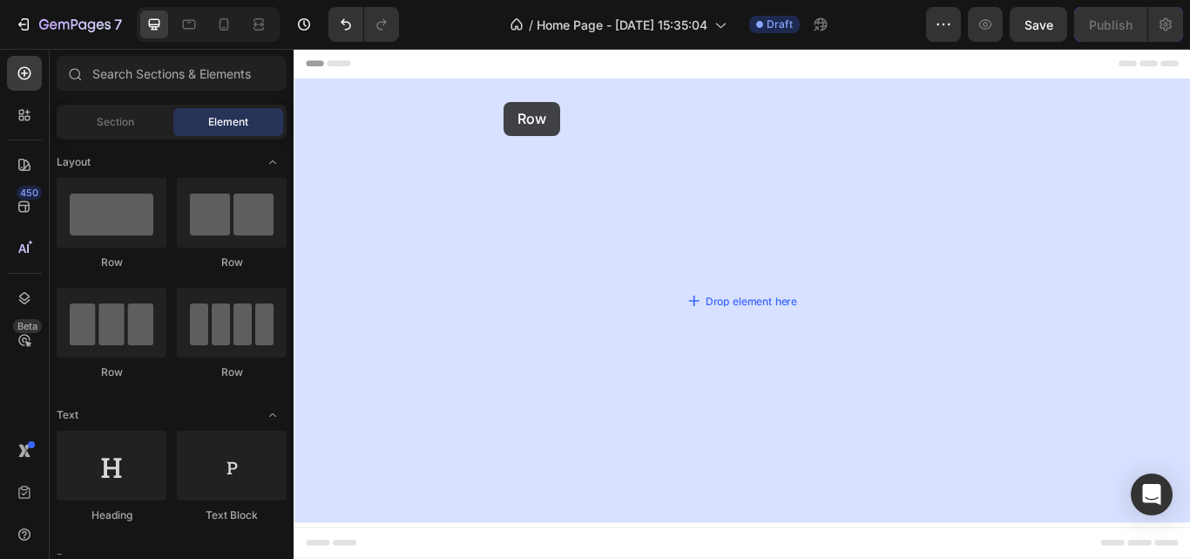
drag, startPoint x: 453, startPoint y: 288, endPoint x: 539, endPoint y: 111, distance: 197.2
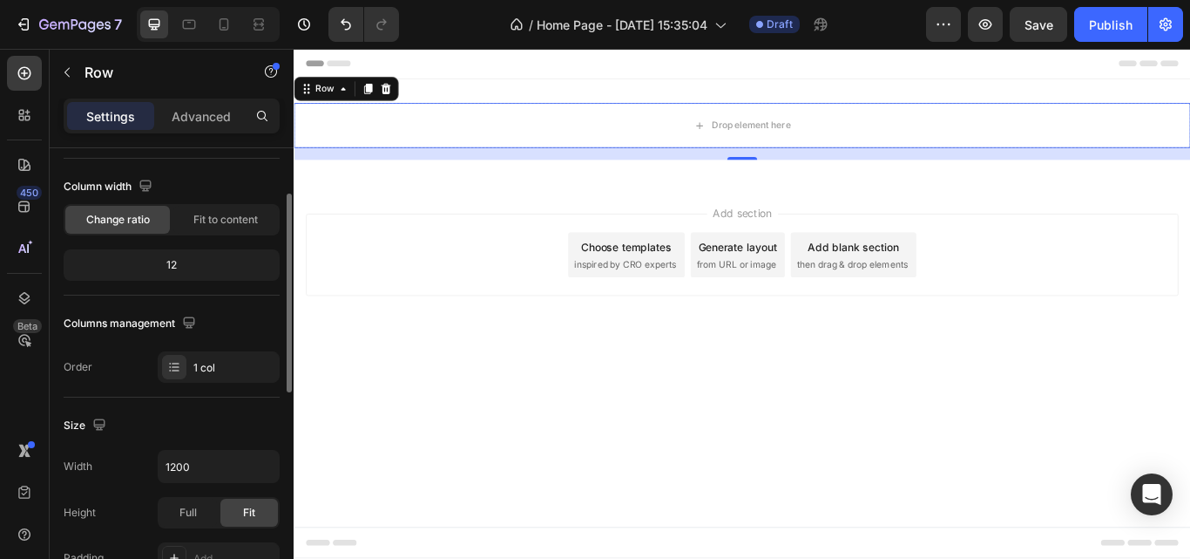
scroll to position [129, 0]
click at [207, 120] on p "Advanced" at bounding box center [201, 116] width 59 height 18
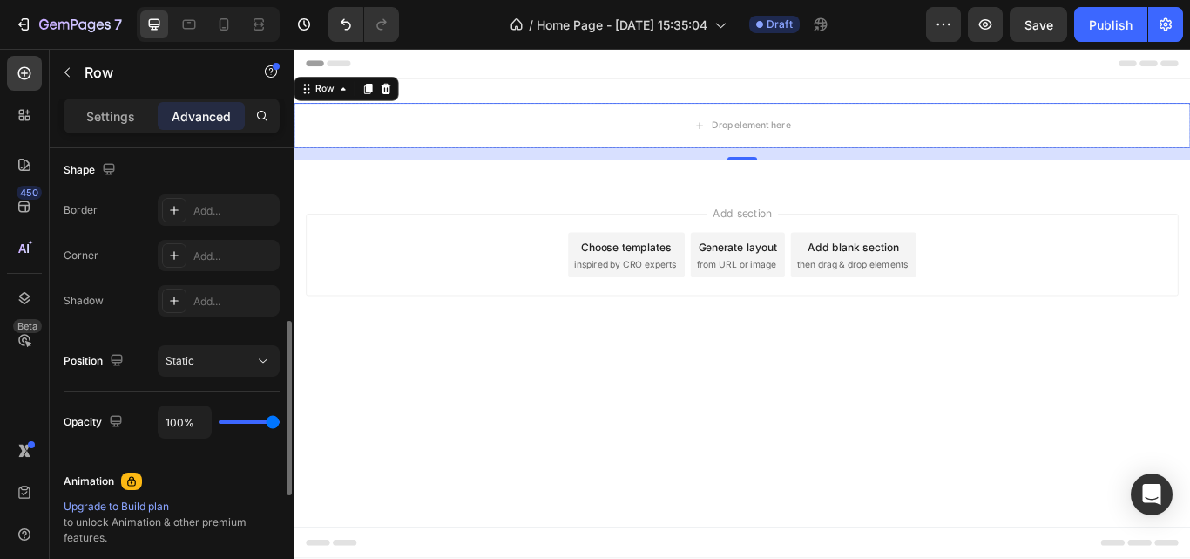
scroll to position [444, 0]
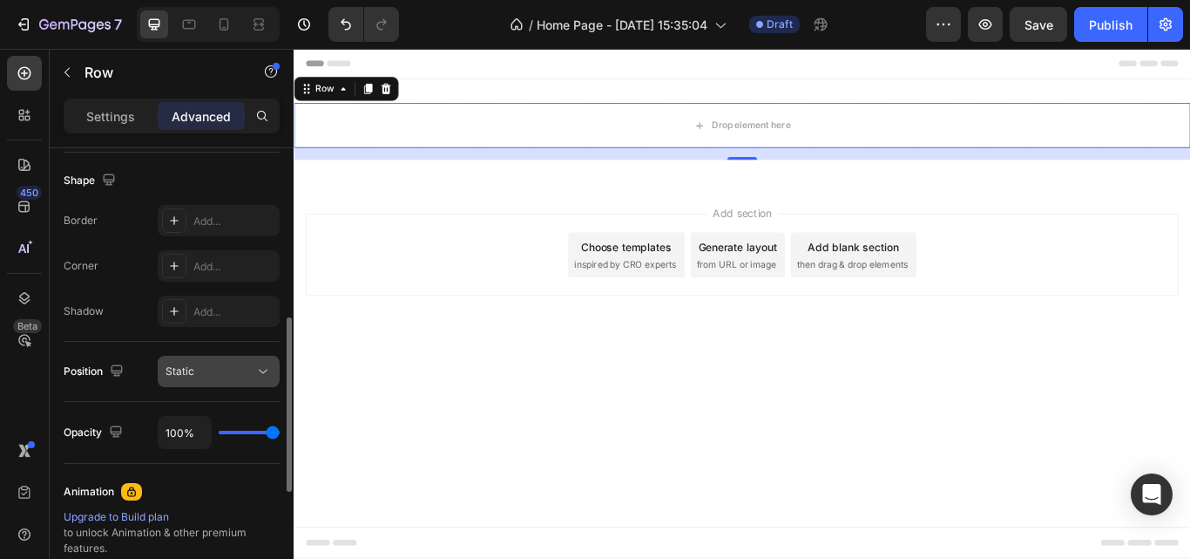
click at [257, 370] on icon at bounding box center [262, 371] width 17 height 17
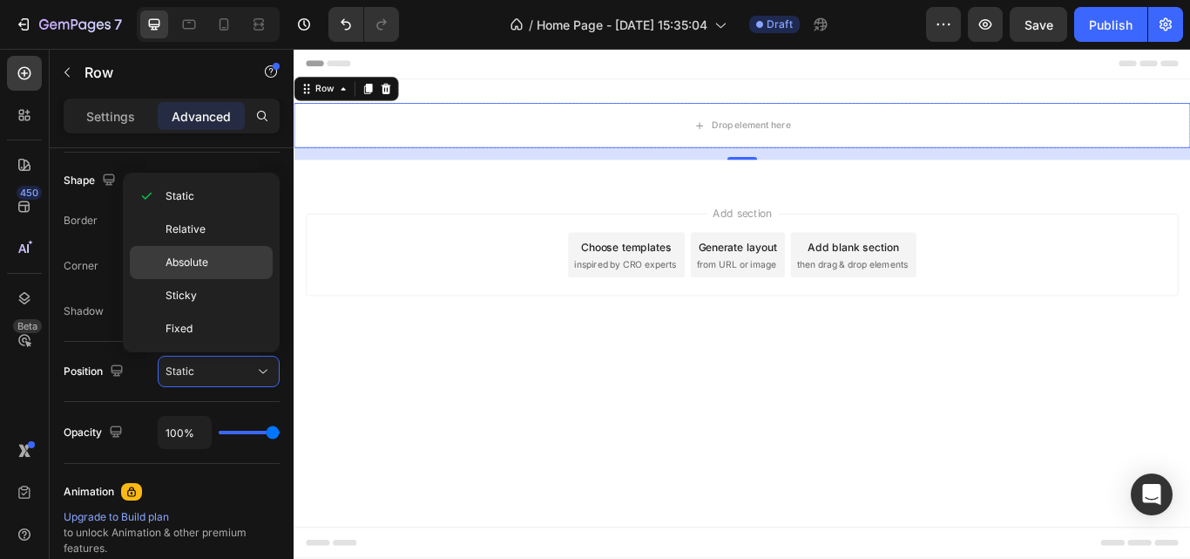
click at [212, 267] on p "Absolute" at bounding box center [215, 262] width 99 height 16
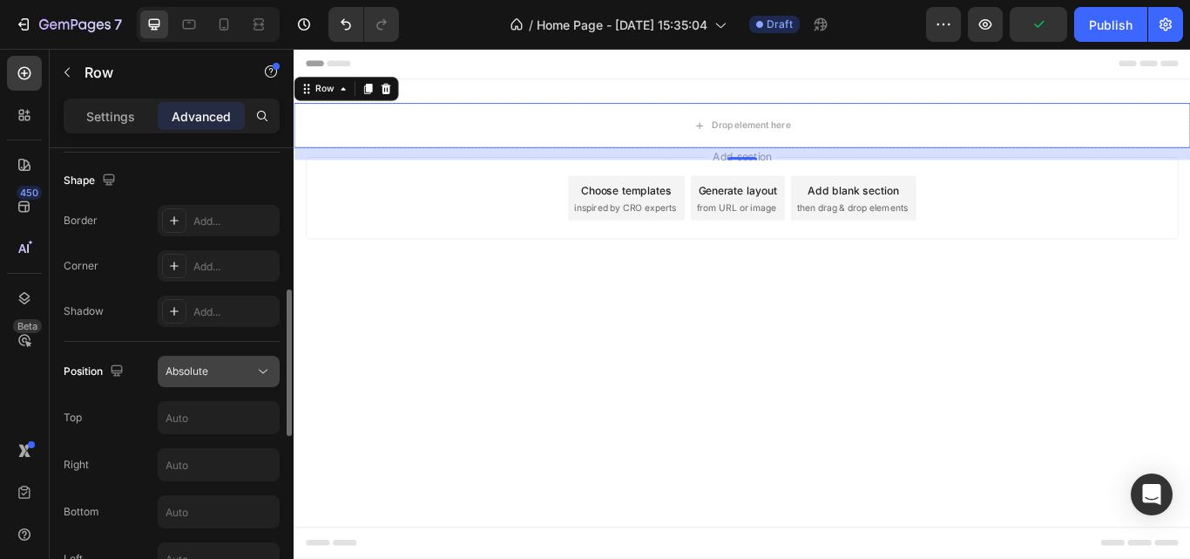
click at [257, 374] on icon at bounding box center [262, 371] width 17 height 17
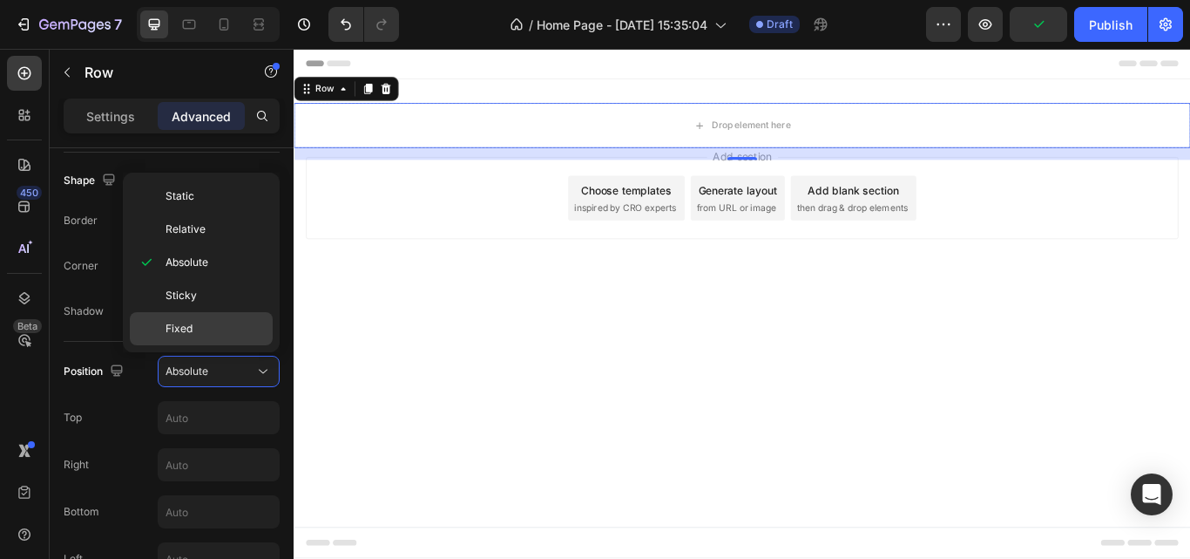
click at [198, 316] on div "Fixed" at bounding box center [201, 328] width 143 height 33
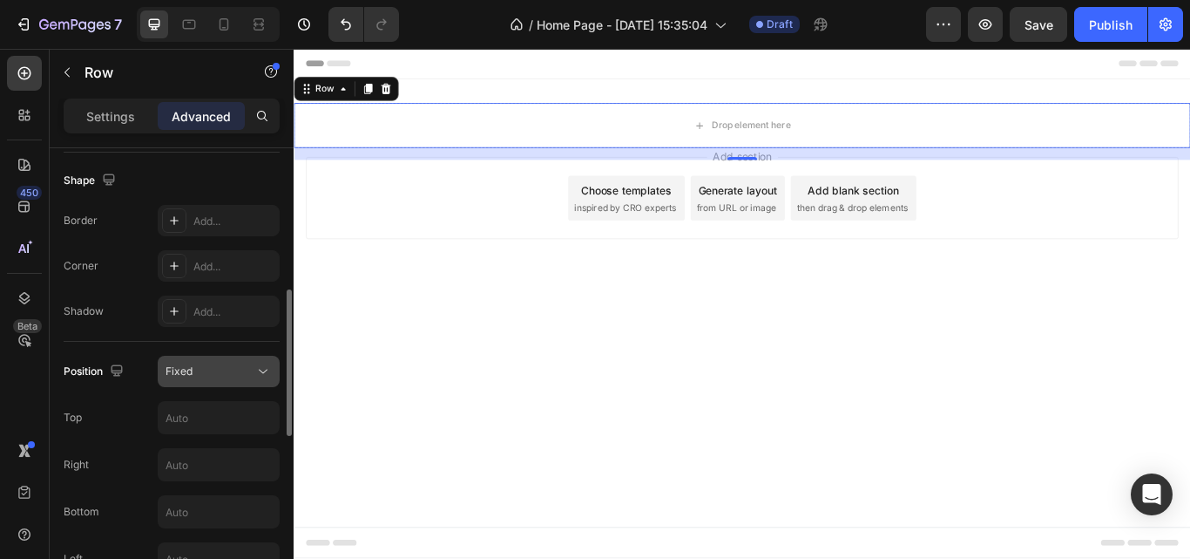
click at [238, 368] on div "Fixed" at bounding box center [210, 371] width 89 height 16
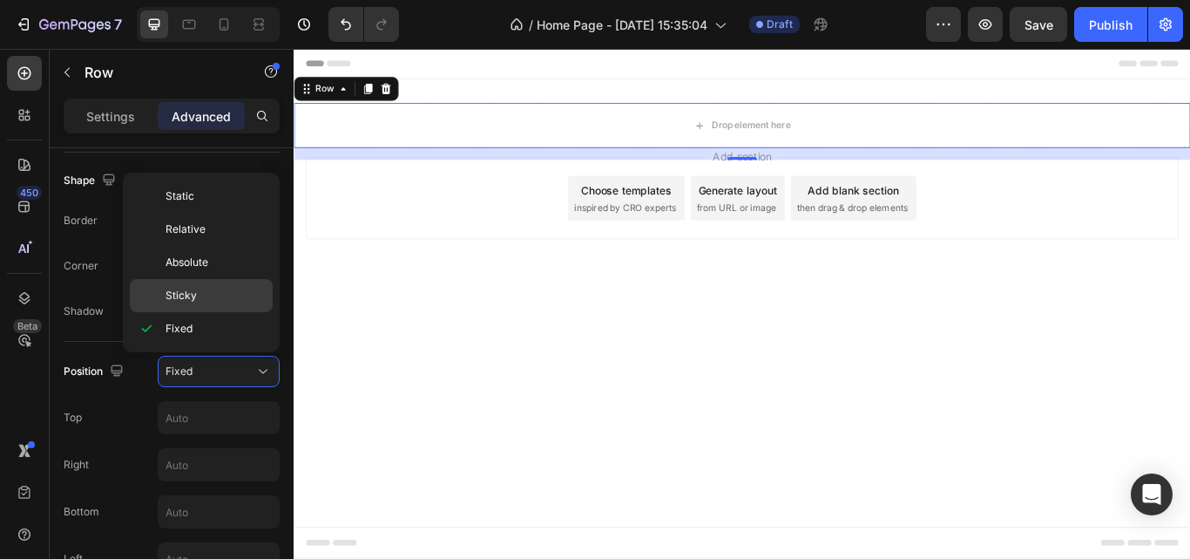
click at [219, 297] on p "Sticky" at bounding box center [215, 296] width 99 height 16
type input "0"
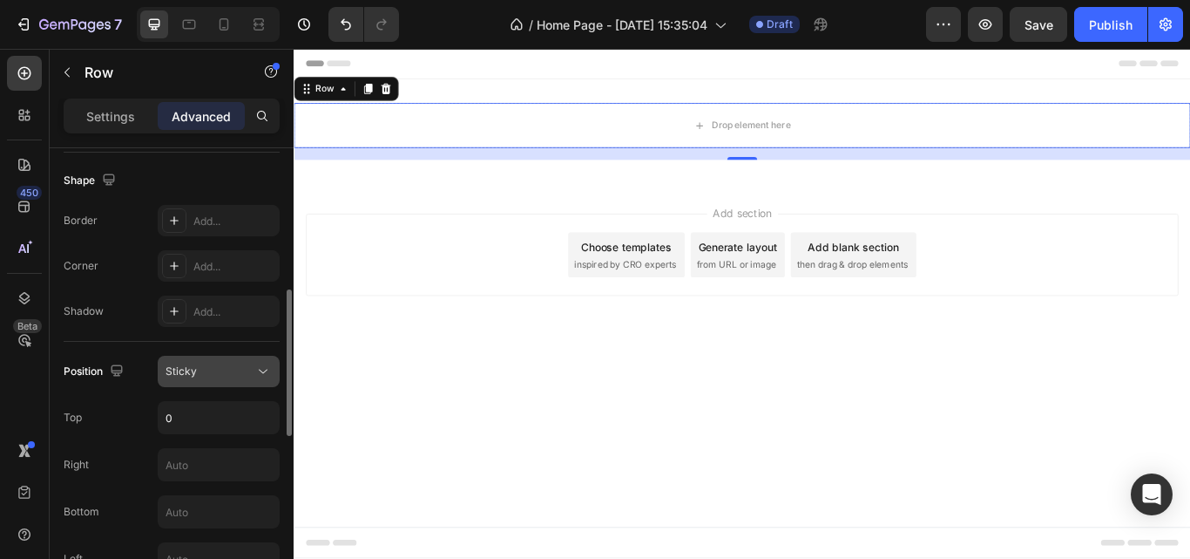
click at [257, 363] on icon at bounding box center [262, 371] width 17 height 17
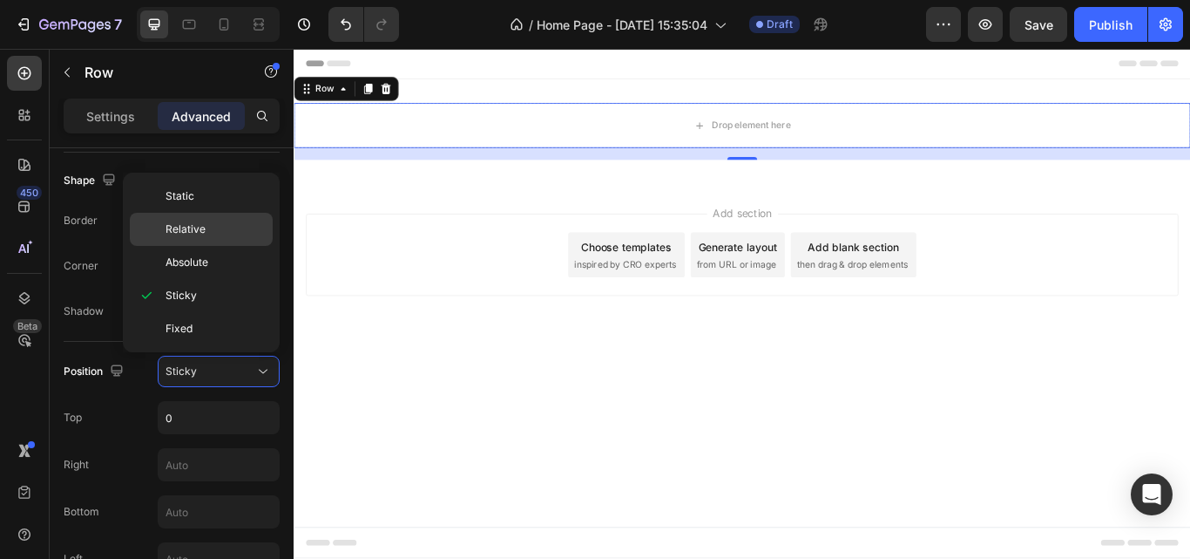
click at [205, 227] on p "Relative" at bounding box center [215, 229] width 99 height 16
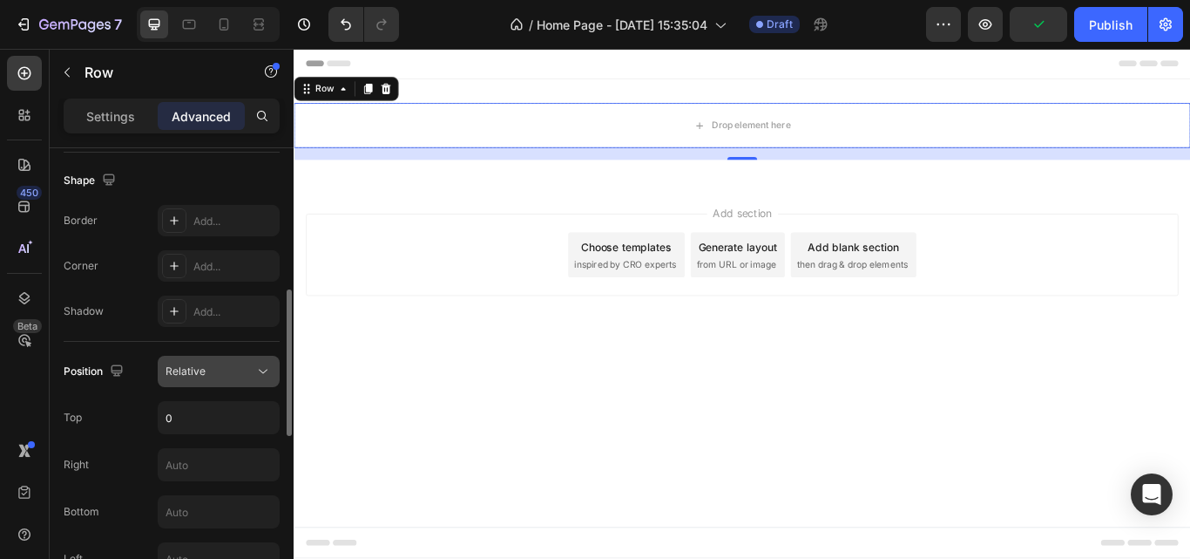
click at [250, 363] on div "Relative" at bounding box center [219, 371] width 106 height 17
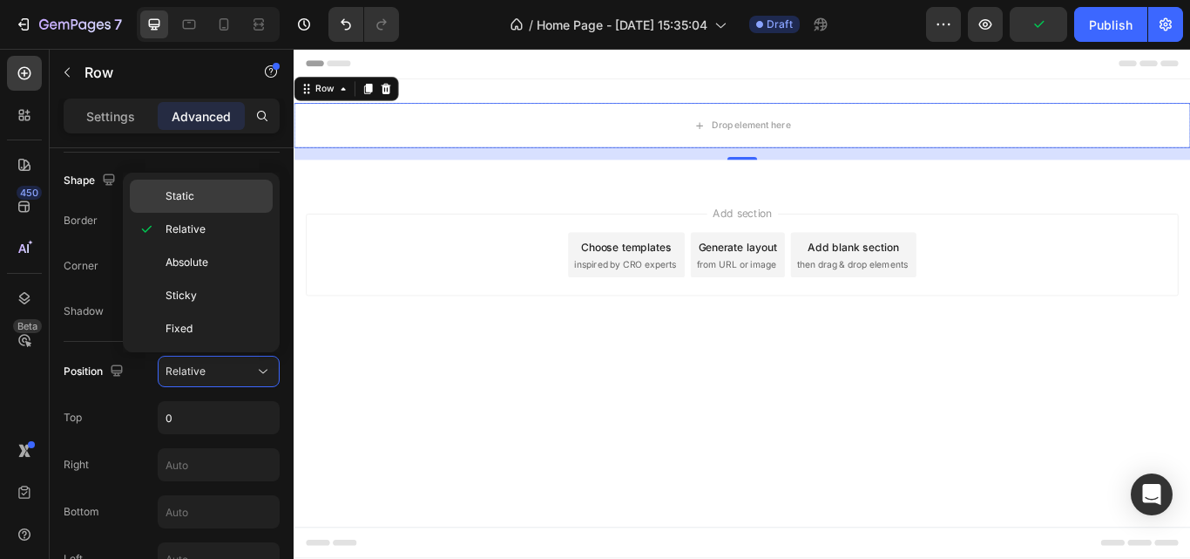
click at [213, 207] on div "Static" at bounding box center [201, 196] width 143 height 33
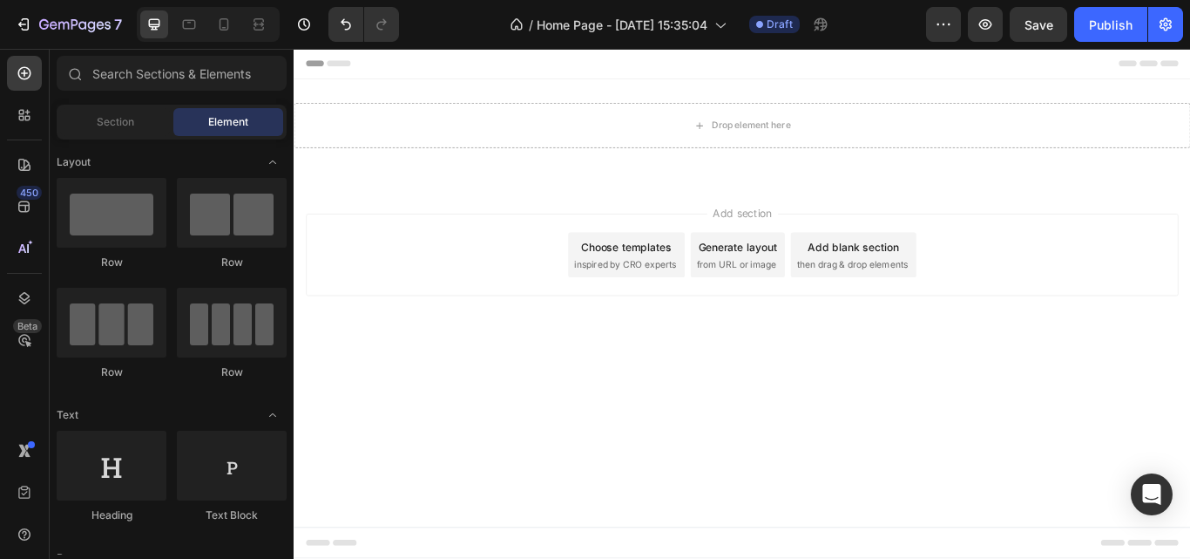
click at [329, 306] on div "Add section Choose templates inspired by CRO experts Generate layout from URL o…" at bounding box center [817, 289] width 1018 height 96
click at [396, 145] on div "Drop element here" at bounding box center [817, 138] width 1046 height 52
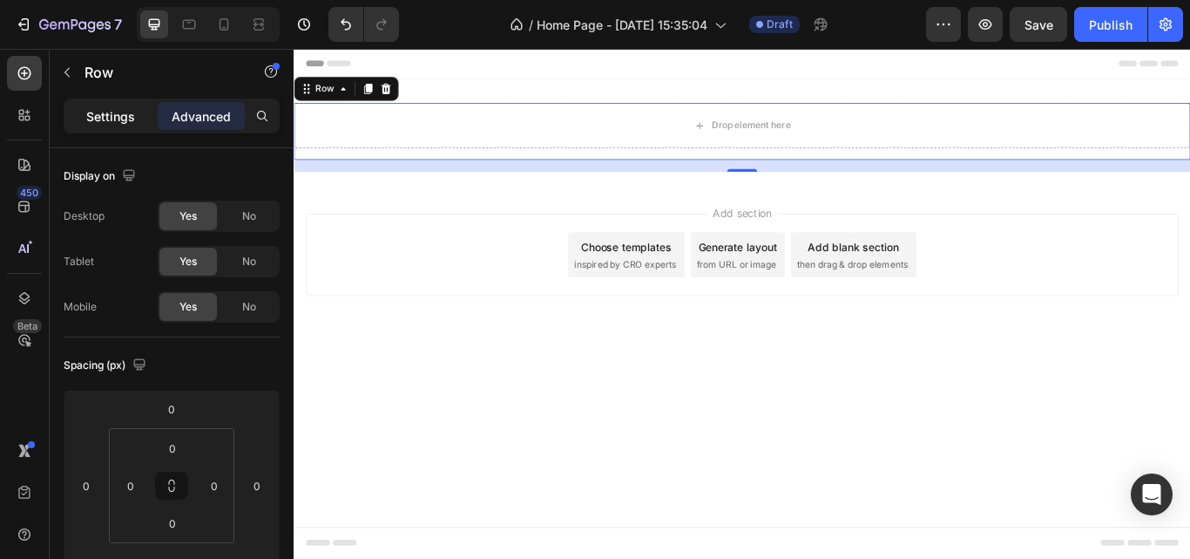
click at [121, 125] on p "Settings" at bounding box center [110, 116] width 49 height 18
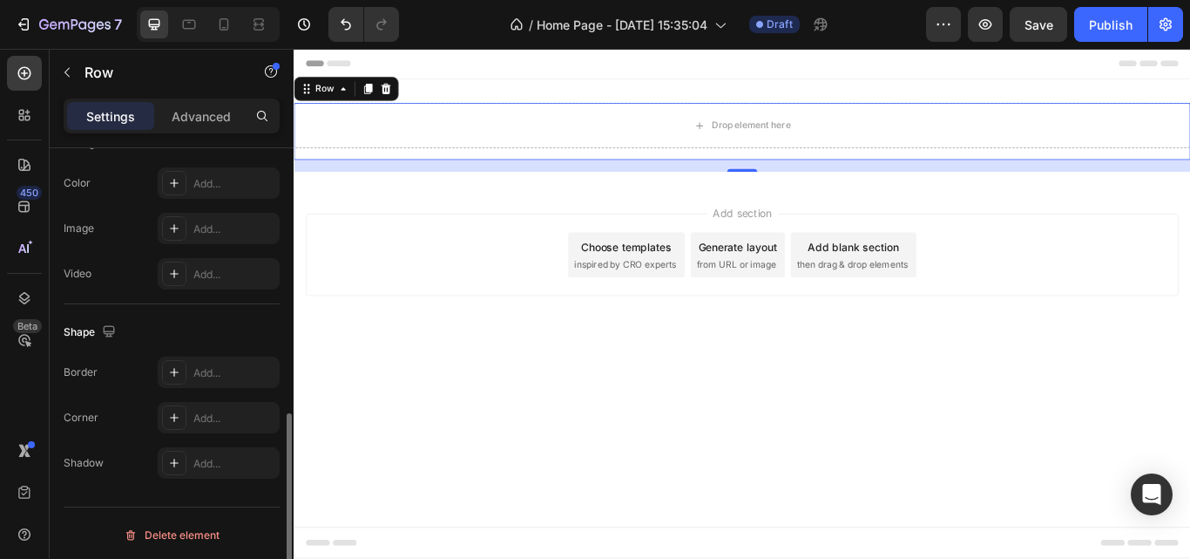
scroll to position [603, 0]
click at [106, 177] on div "Color Add..." at bounding box center [172, 179] width 216 height 31
click at [214, 179] on div "Add..." at bounding box center [234, 181] width 82 height 16
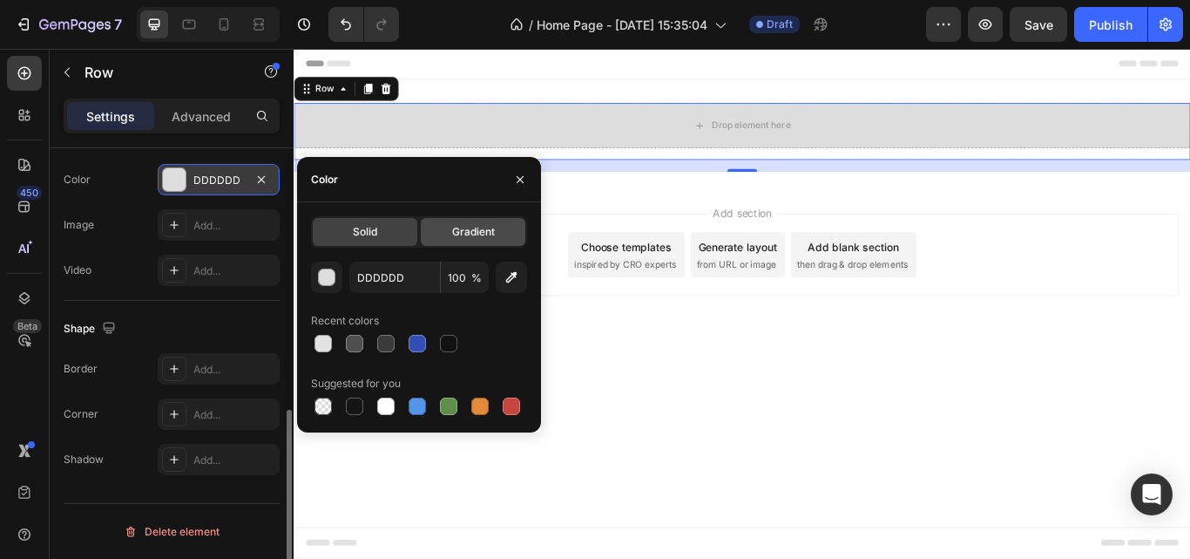
click at [442, 227] on div "Gradient" at bounding box center [473, 232] width 105 height 28
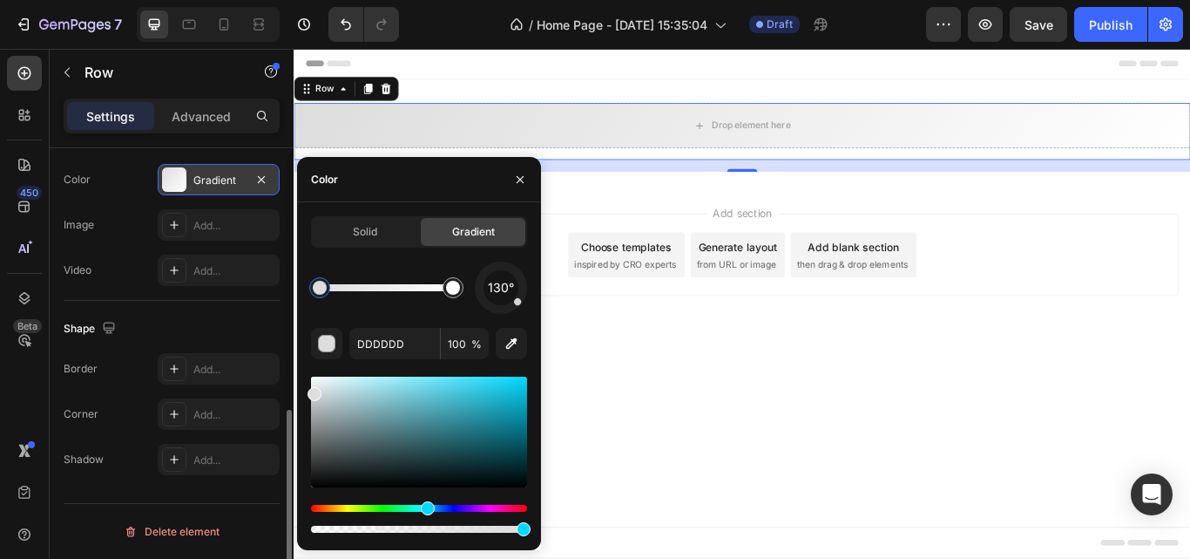
click at [425, 507] on div "Hue" at bounding box center [419, 508] width 216 height 7
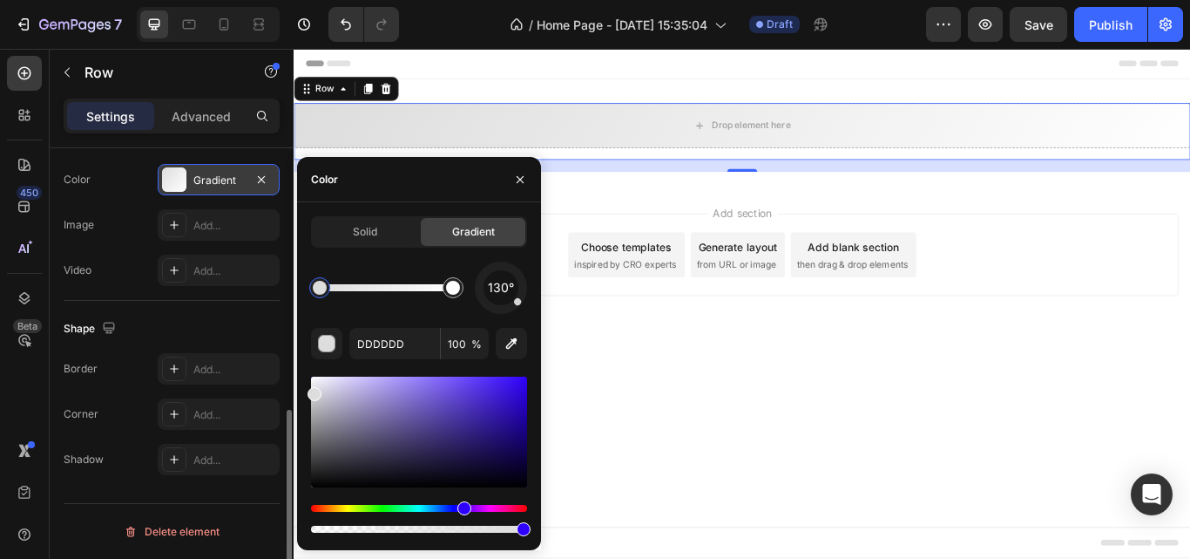
click at [463, 509] on div "Hue" at bounding box center [419, 508] width 216 height 7
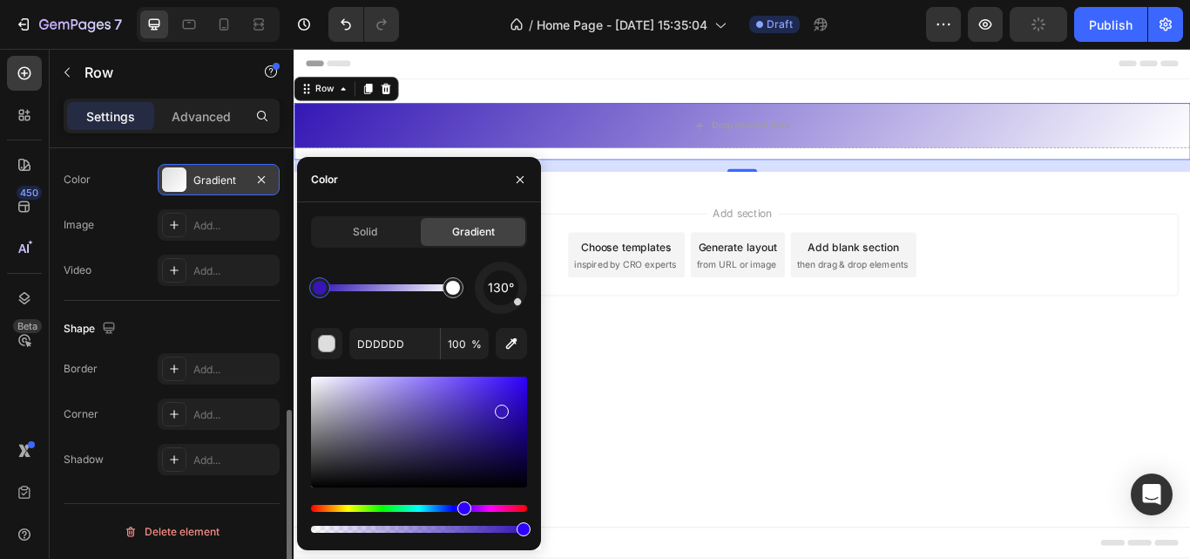
click at [501, 408] on div at bounding box center [419, 431] width 216 height 111
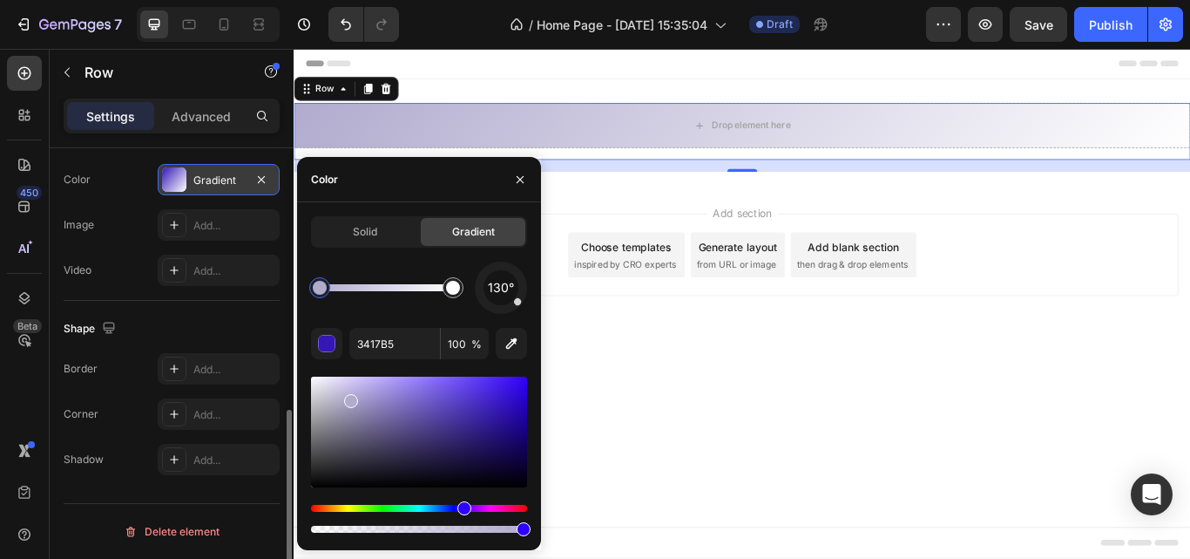
click at [349, 397] on div at bounding box center [419, 431] width 216 height 111
click at [492, 392] on div at bounding box center [419, 431] width 216 height 111
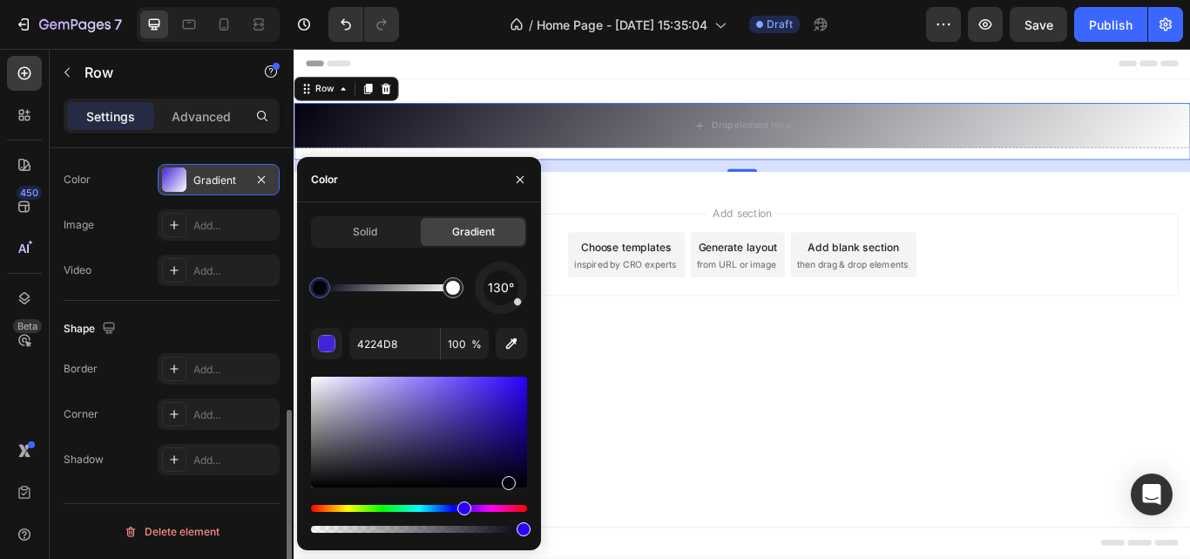
click at [506, 479] on div at bounding box center [419, 431] width 216 height 111
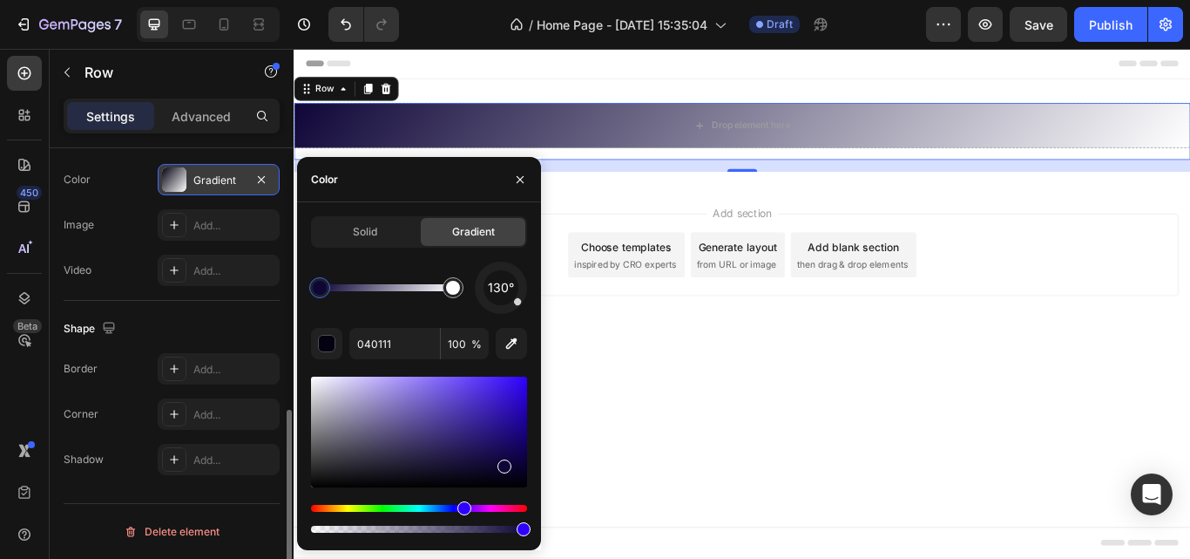
click at [502, 463] on div at bounding box center [419, 431] width 216 height 111
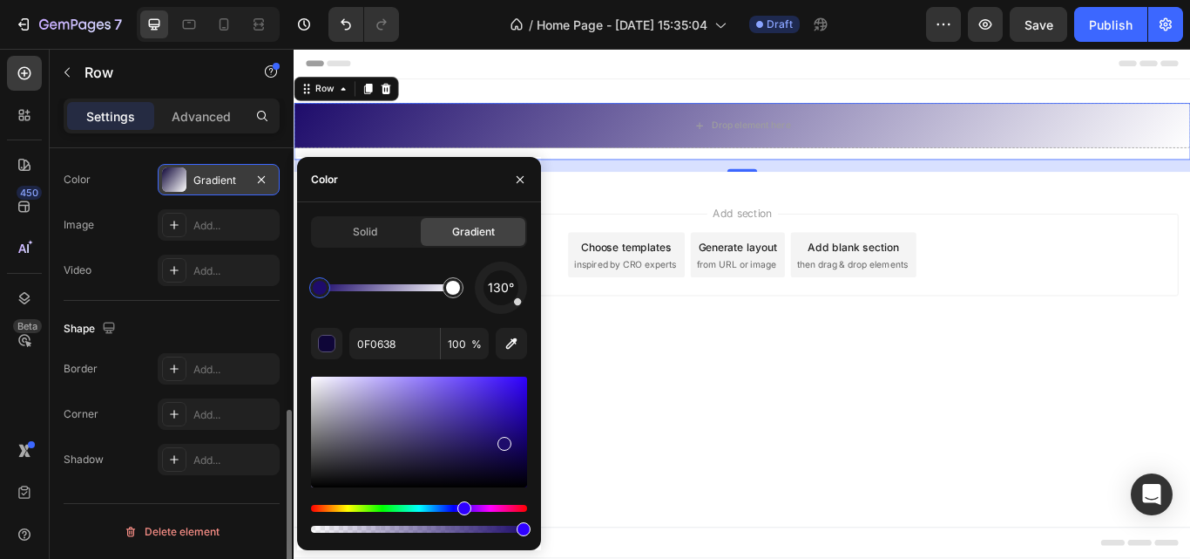
click at [502, 440] on div at bounding box center [419, 431] width 216 height 111
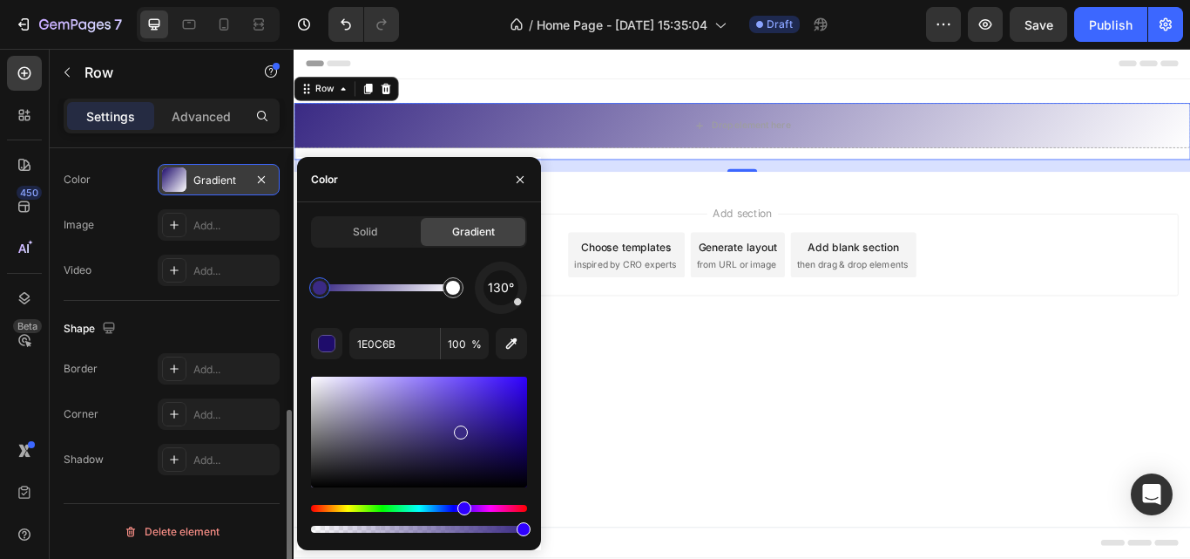
click at [460, 429] on div at bounding box center [419, 431] width 216 height 111
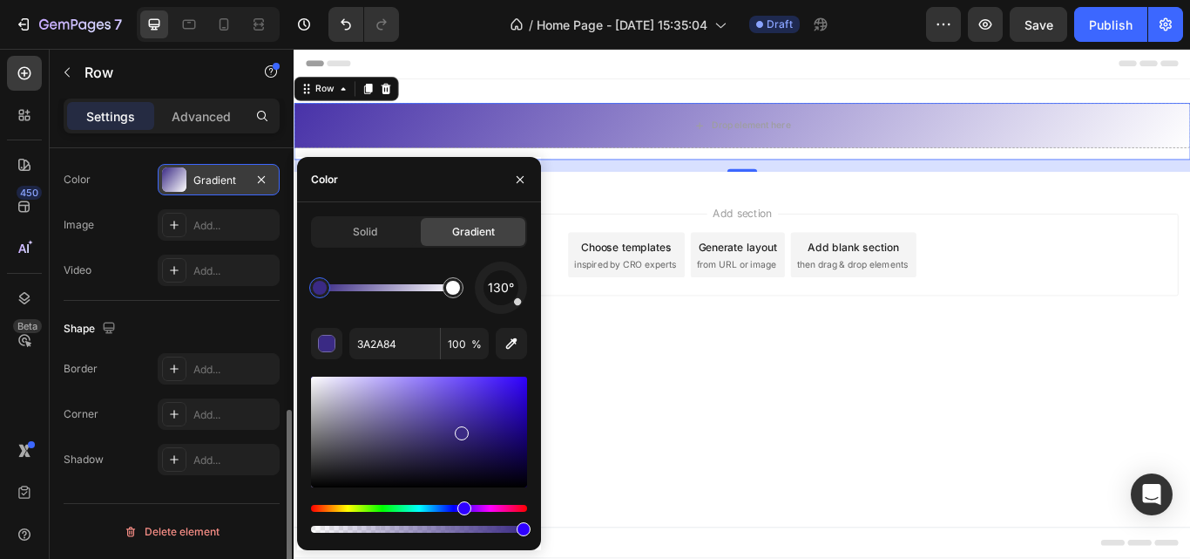
click at [463, 414] on div at bounding box center [419, 431] width 216 height 111
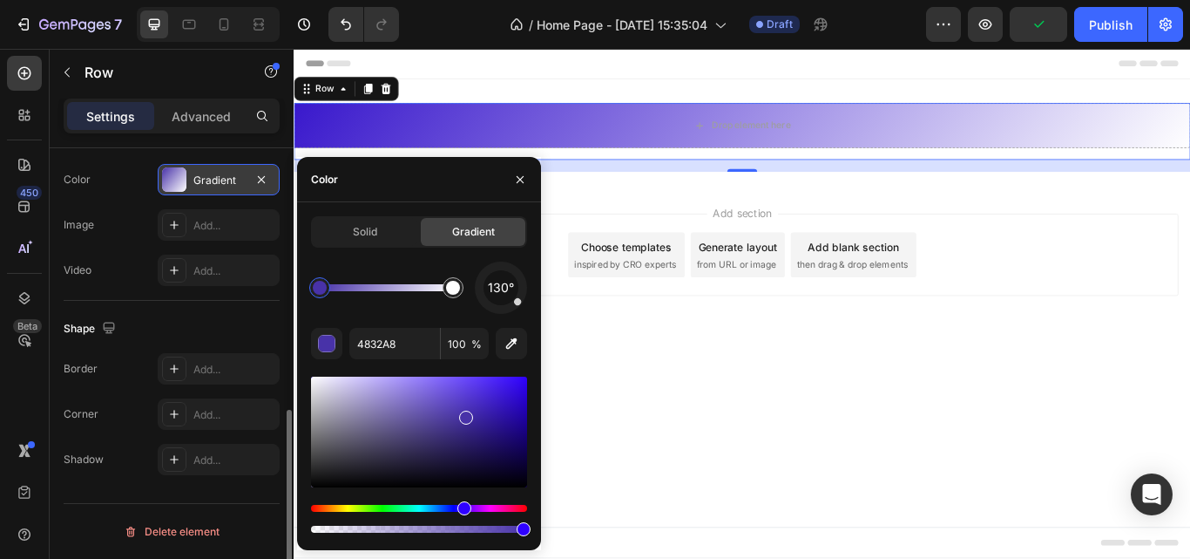
click at [503, 398] on div at bounding box center [419, 431] width 216 height 111
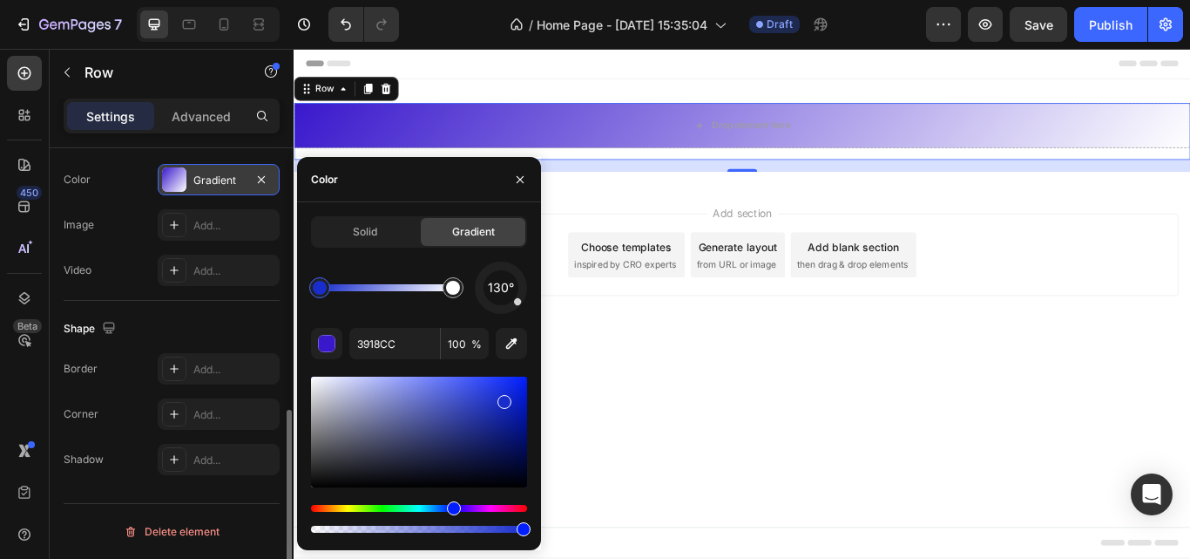
click at [451, 508] on div "Hue" at bounding box center [419, 508] width 216 height 7
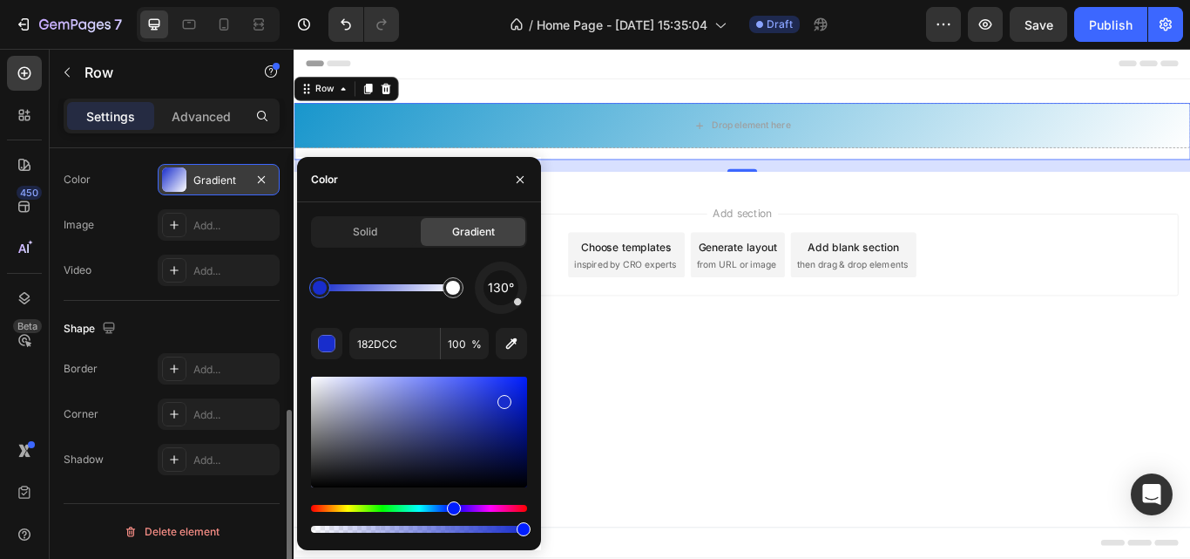
click at [430, 508] on div "Hue" at bounding box center [419, 508] width 216 height 7
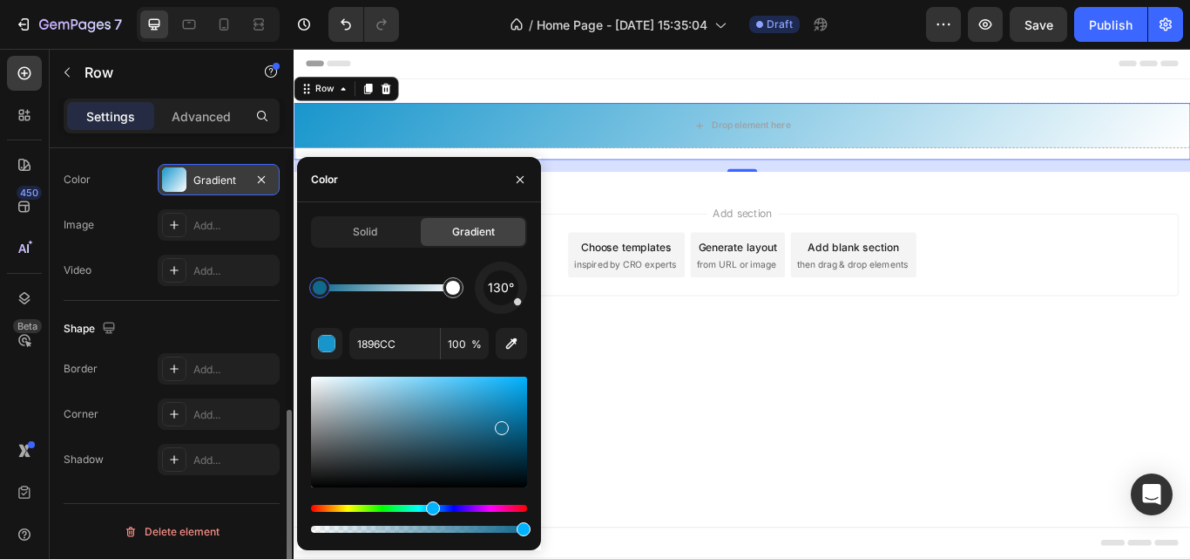
click at [499, 424] on div at bounding box center [419, 431] width 216 height 111
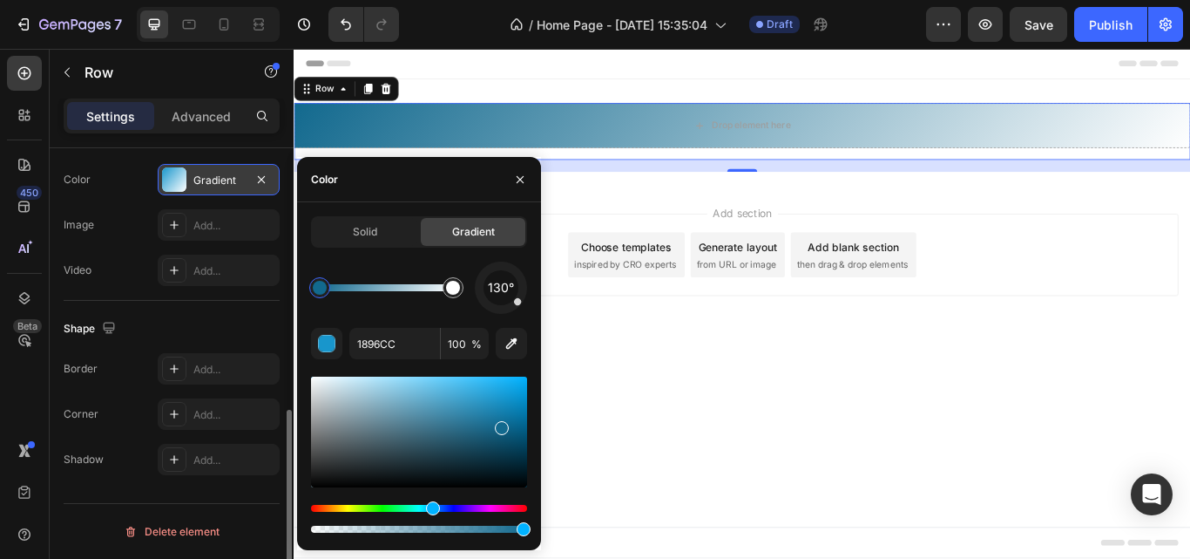
type input "12698E"
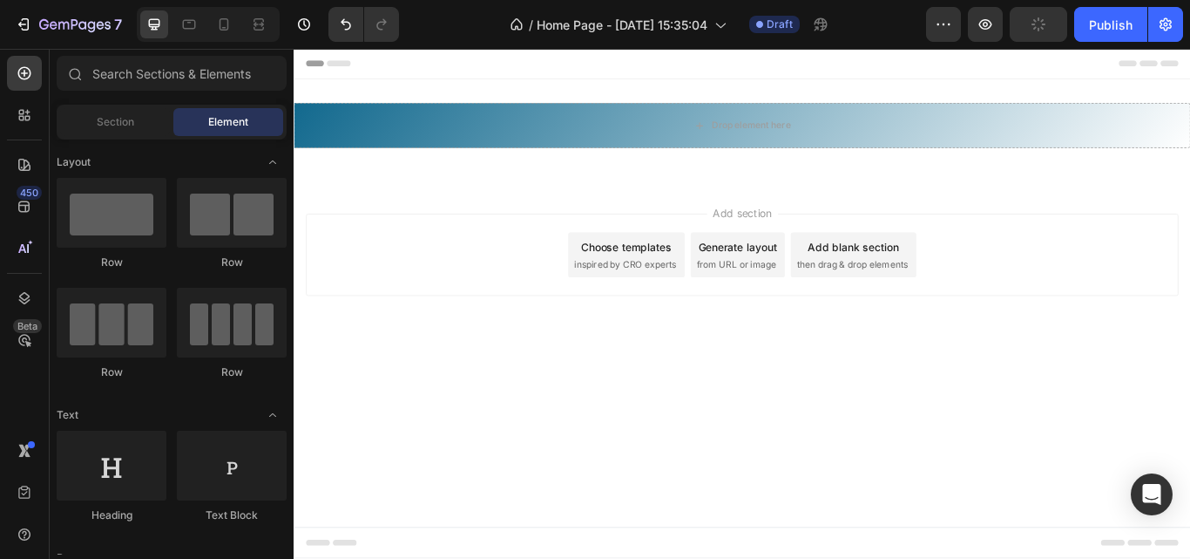
click at [800, 480] on body "Header Drop element here Row Section 1 Root Start with Sections from sidebar Ad…" at bounding box center [817, 346] width 1046 height 594
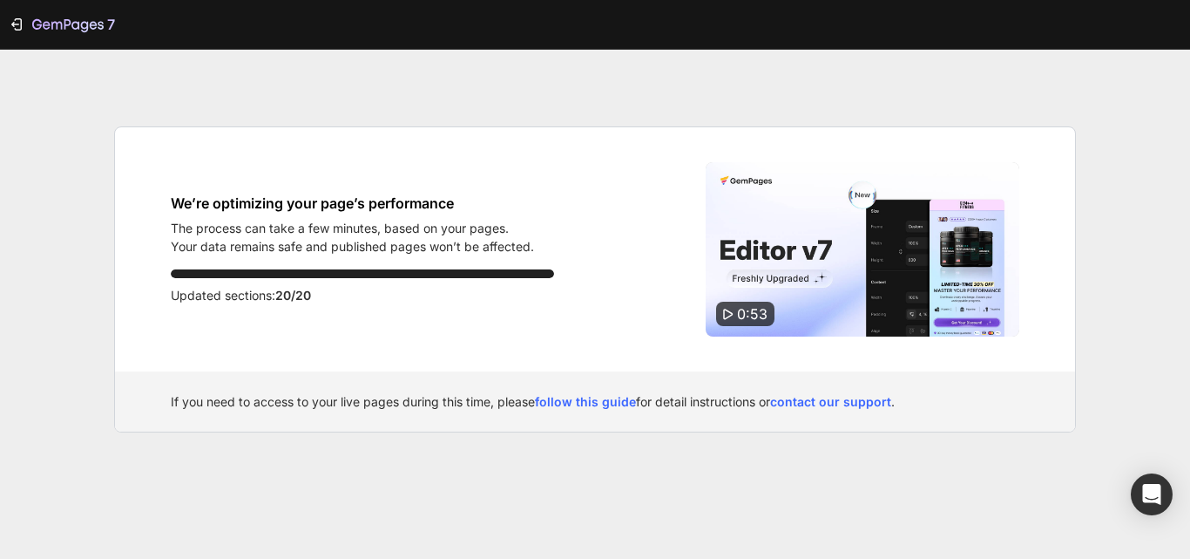
click at [819, 251] on img at bounding box center [863, 249] width 314 height 174
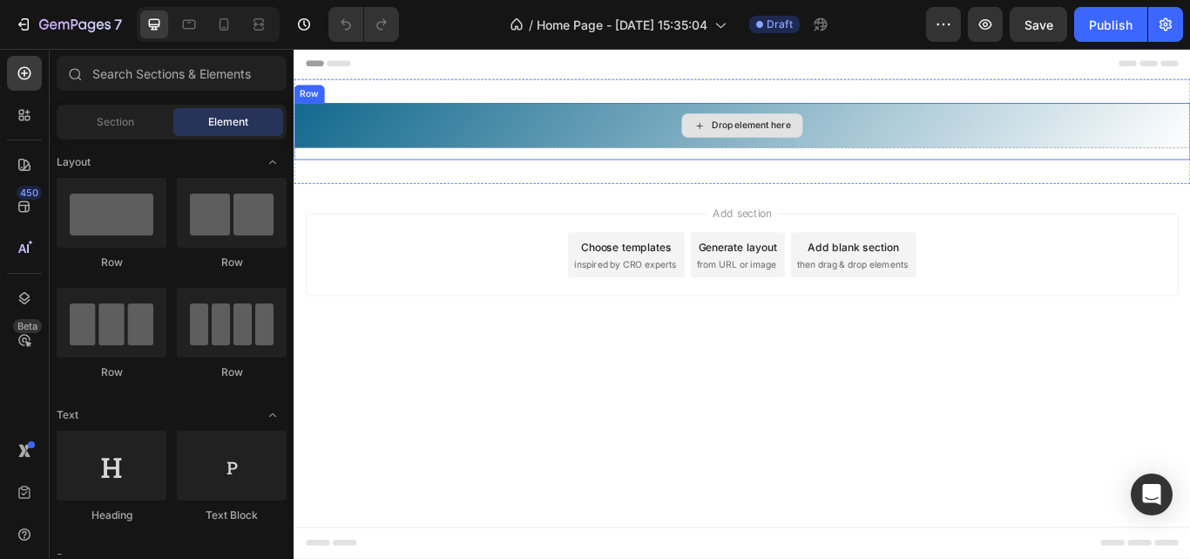
click at [414, 131] on div "Drop element here" at bounding box center [817, 138] width 1046 height 52
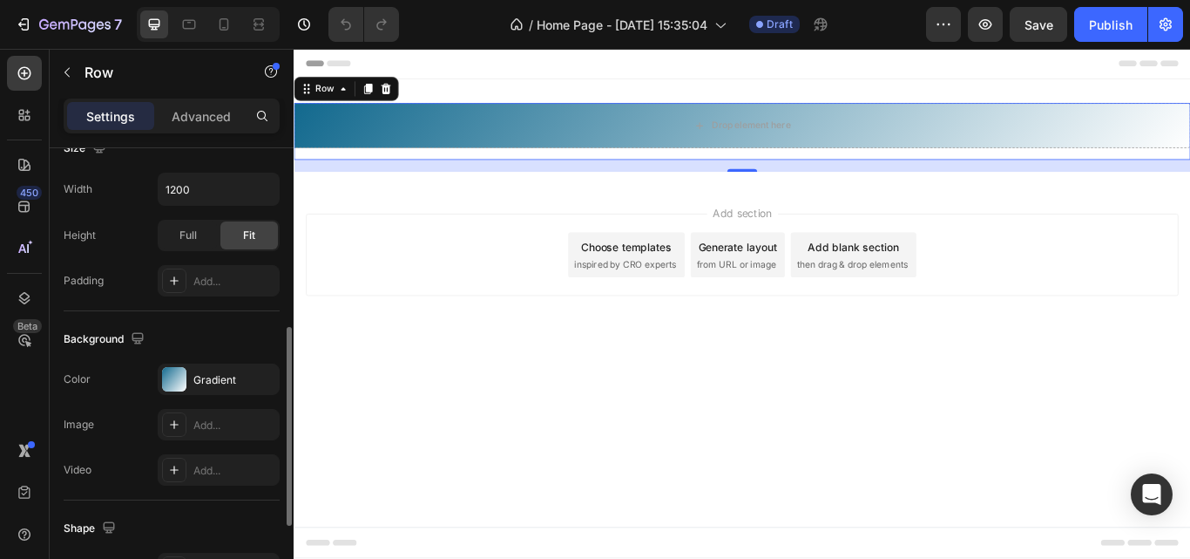
scroll to position [406, 0]
click at [209, 424] on div "Add..." at bounding box center [234, 423] width 82 height 16
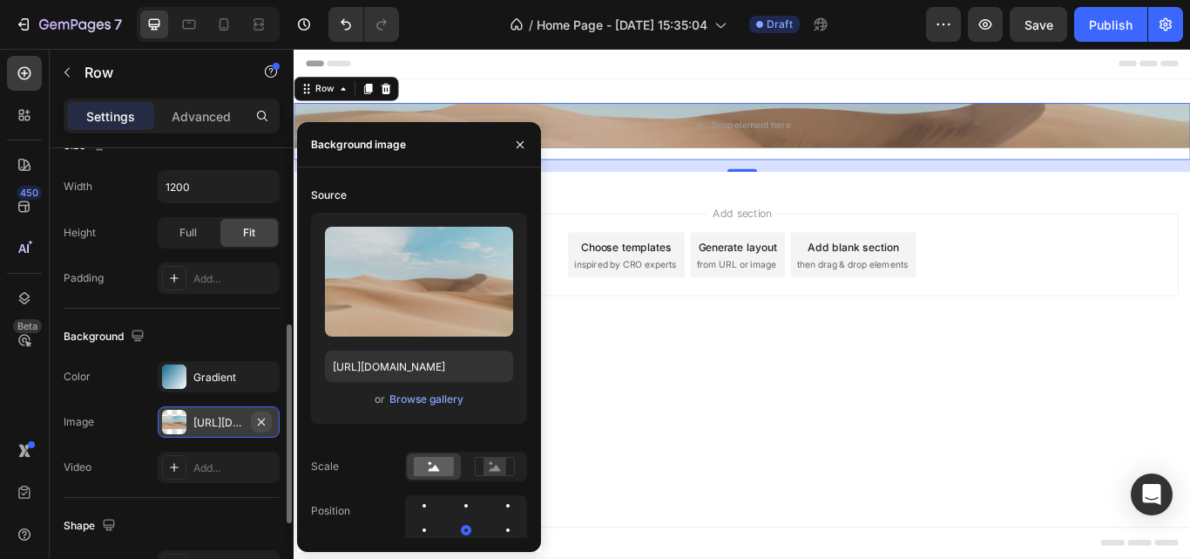
click at [262, 422] on icon "button" at bounding box center [261, 420] width 7 height 7
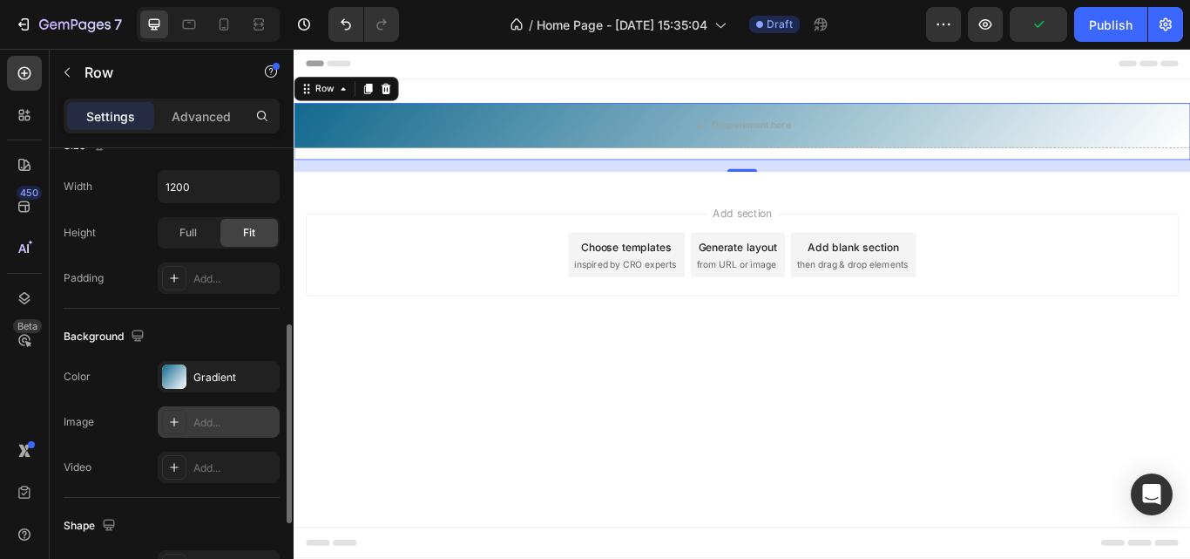
click at [219, 424] on div "Add..." at bounding box center [234, 423] width 82 height 16
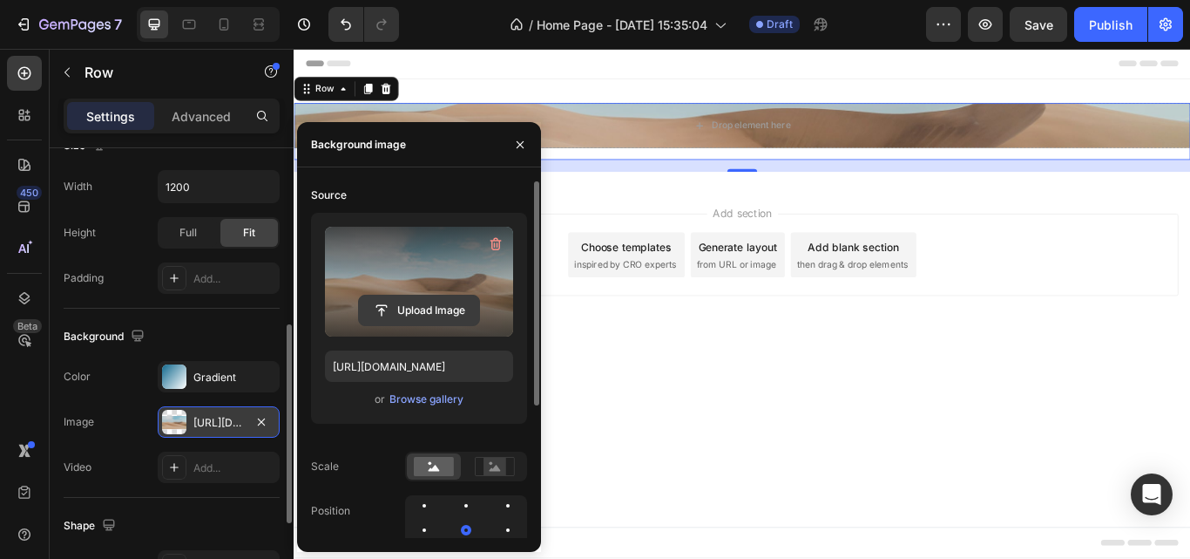
click at [442, 301] on input "file" at bounding box center [419, 310] width 120 height 30
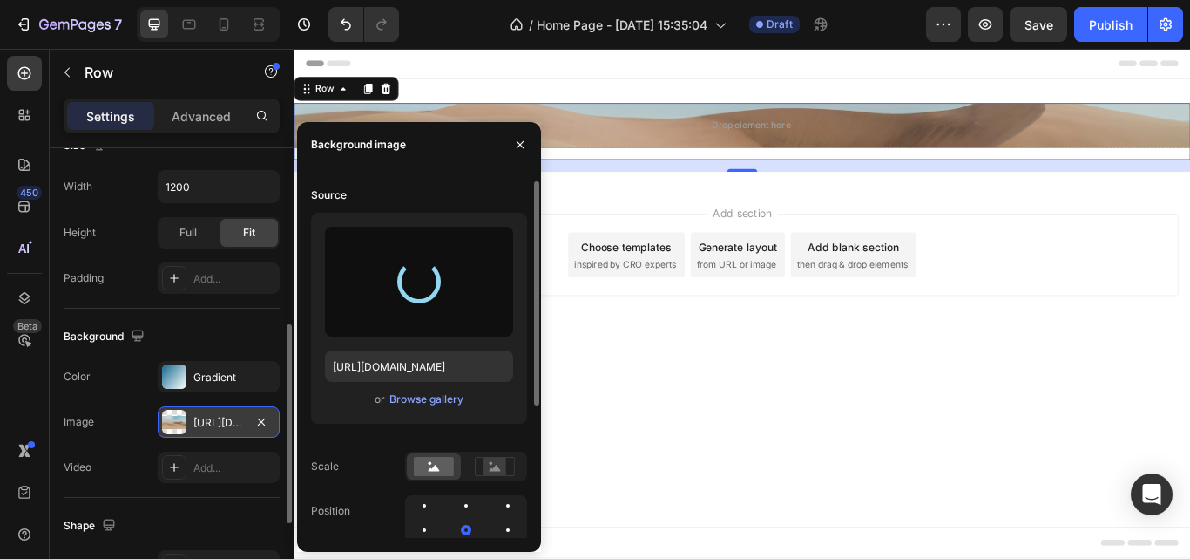
type input "[URL][DOMAIN_NAME]"
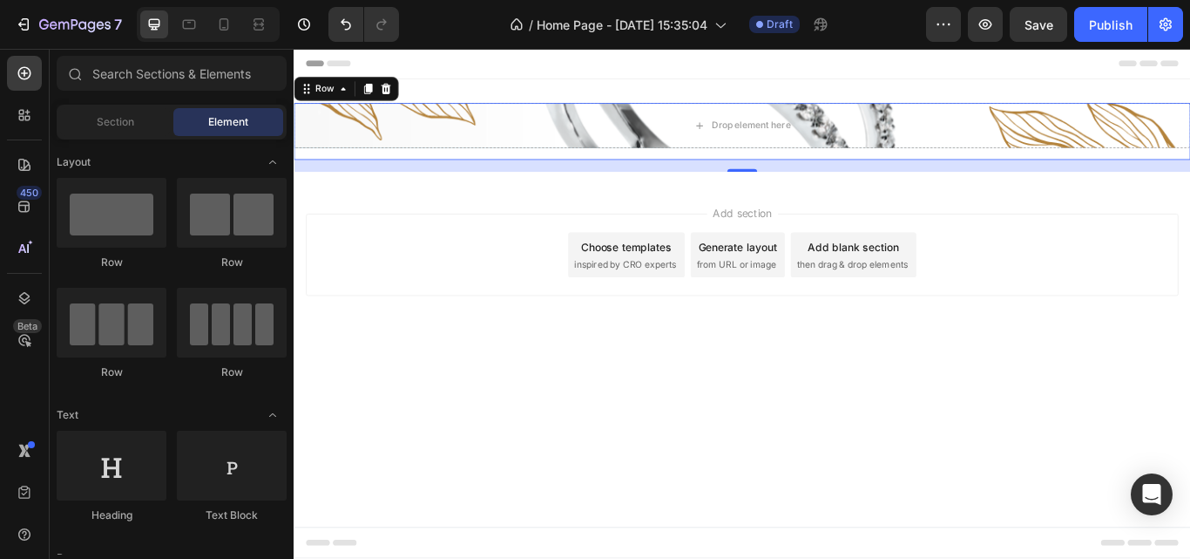
click at [687, 449] on body "Header Drop element here Row 16 Section 1 Root Start with Sections from sidebar…" at bounding box center [817, 346] width 1046 height 594
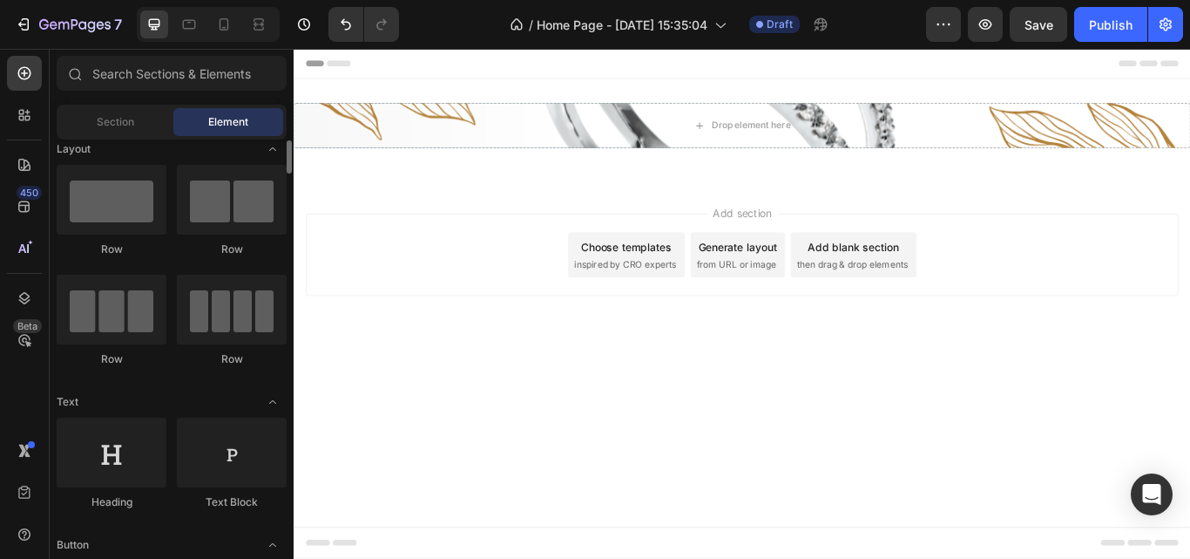
scroll to position [0, 0]
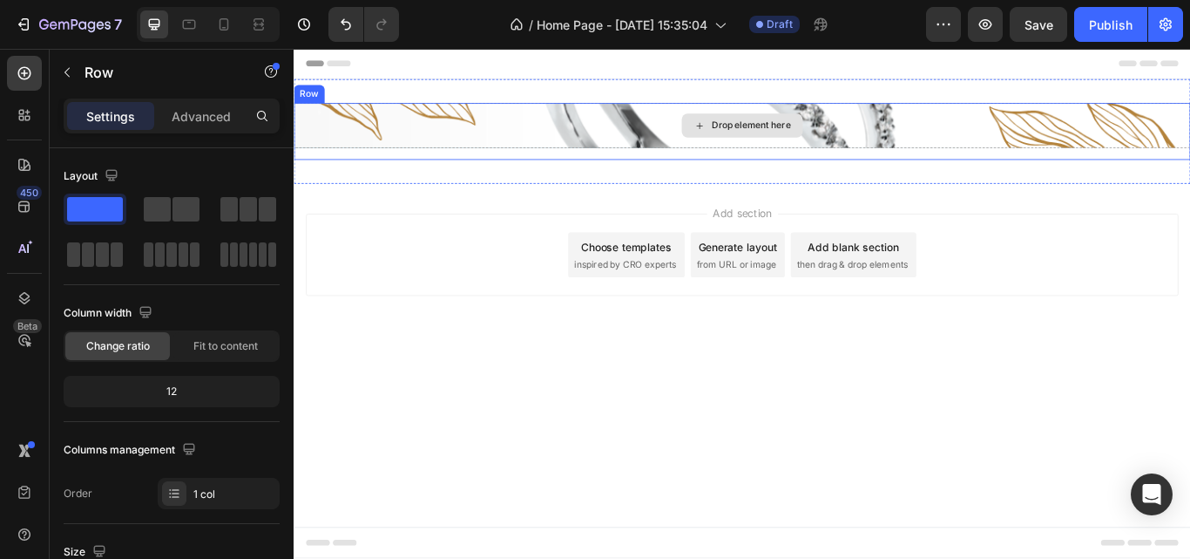
click at [403, 153] on div "Drop element here" at bounding box center [817, 138] width 1046 height 52
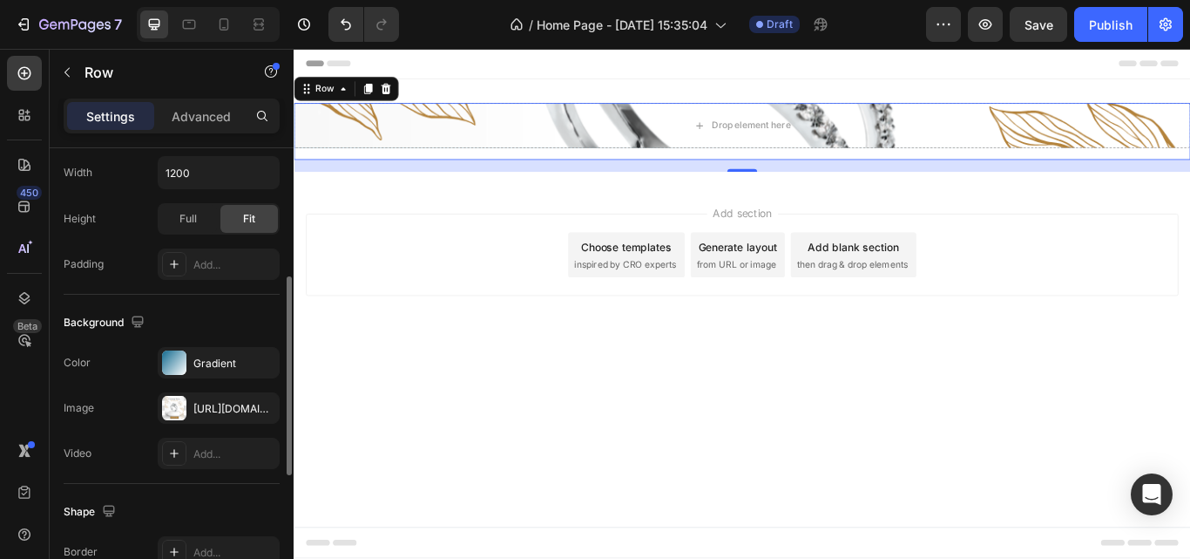
scroll to position [421, 0]
click at [211, 401] on div "[URL][DOMAIN_NAME]" at bounding box center [218, 408] width 51 height 16
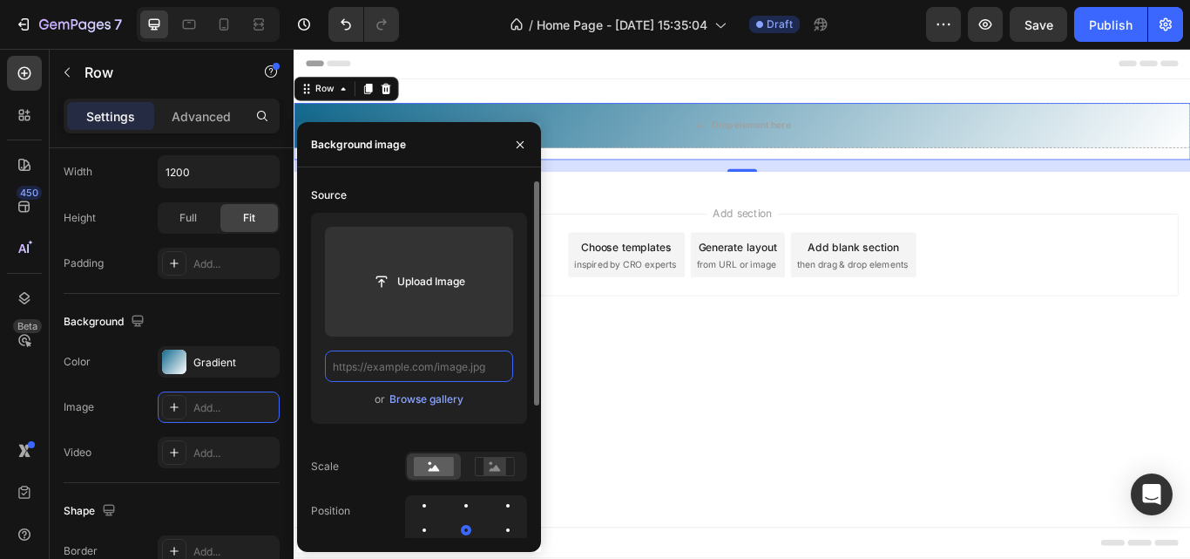
scroll to position [0, 0]
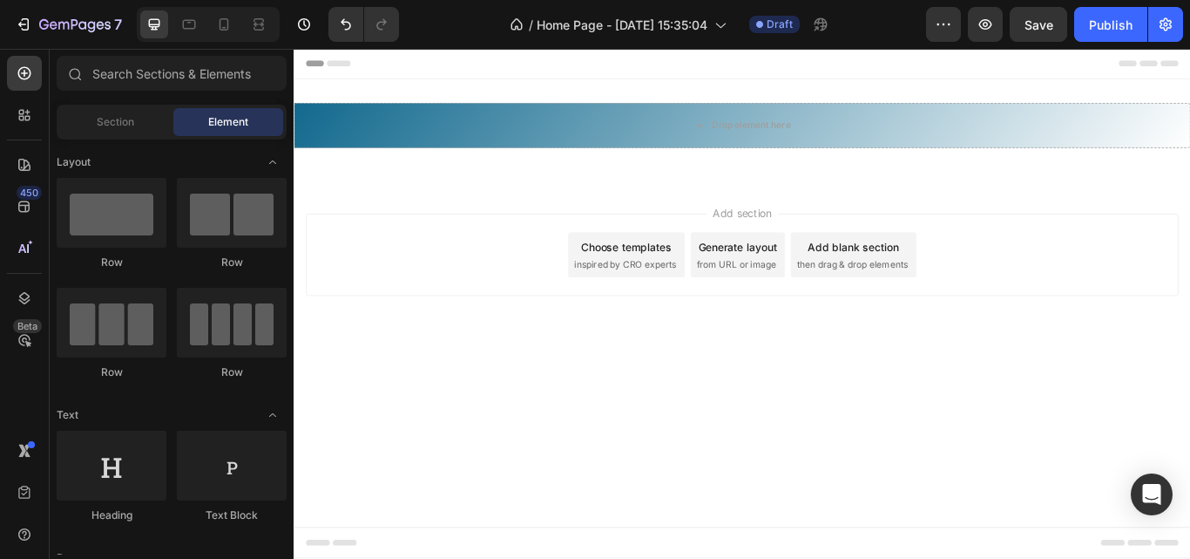
click at [742, 433] on body "Header Drop element here Row 16 Section 1 Root Start with Sections from sidebar…" at bounding box center [817, 346] width 1046 height 594
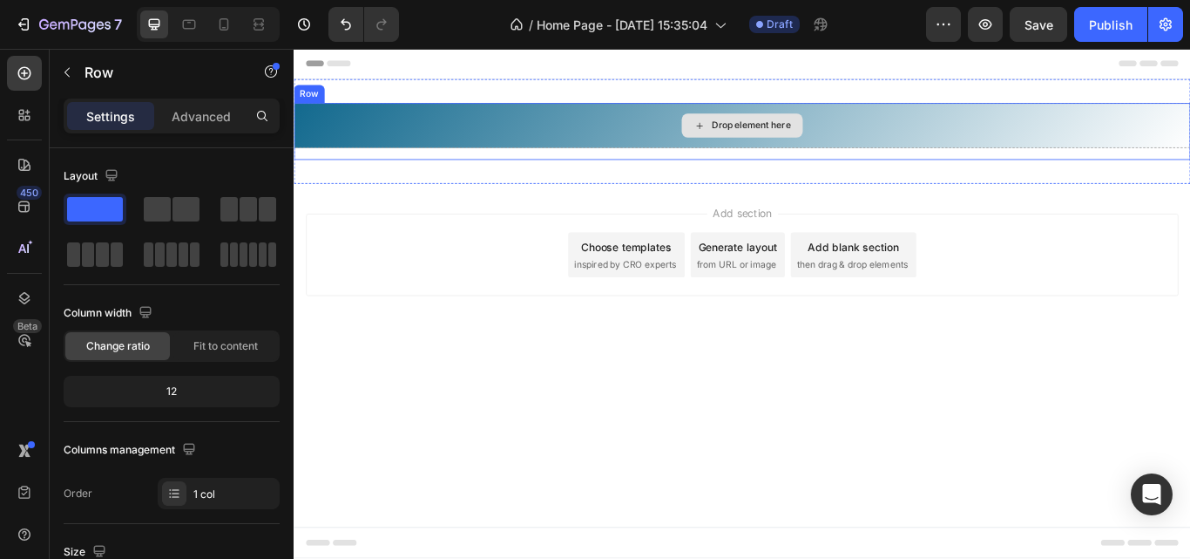
click at [660, 130] on div "Drop element here" at bounding box center [817, 138] width 1046 height 52
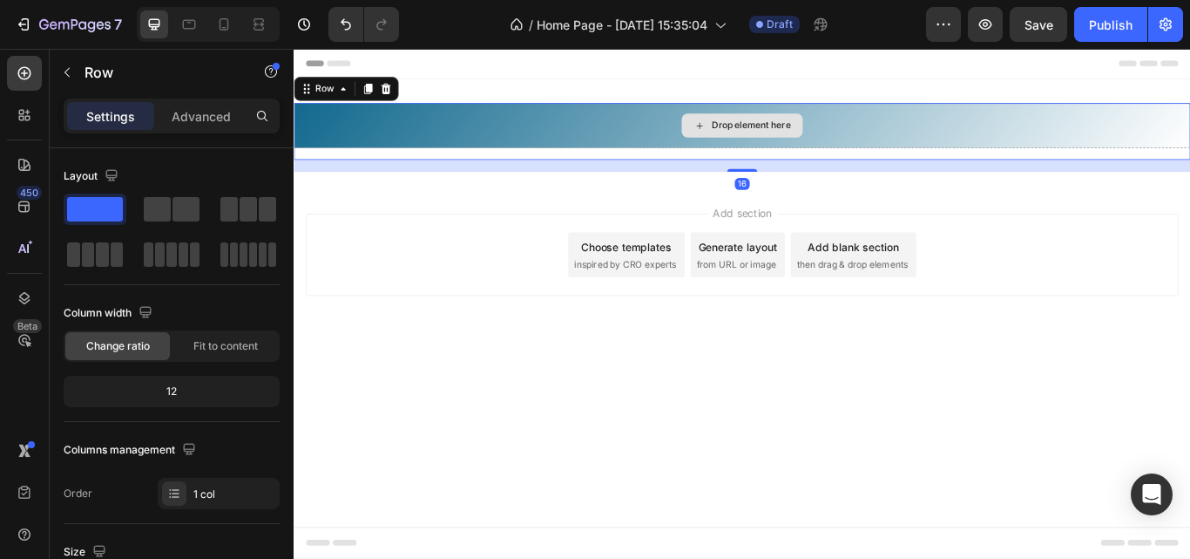
click at [1189, 150] on div "Drop element here" at bounding box center [817, 138] width 1046 height 52
click at [405, 99] on icon at bounding box center [401, 96] width 14 height 14
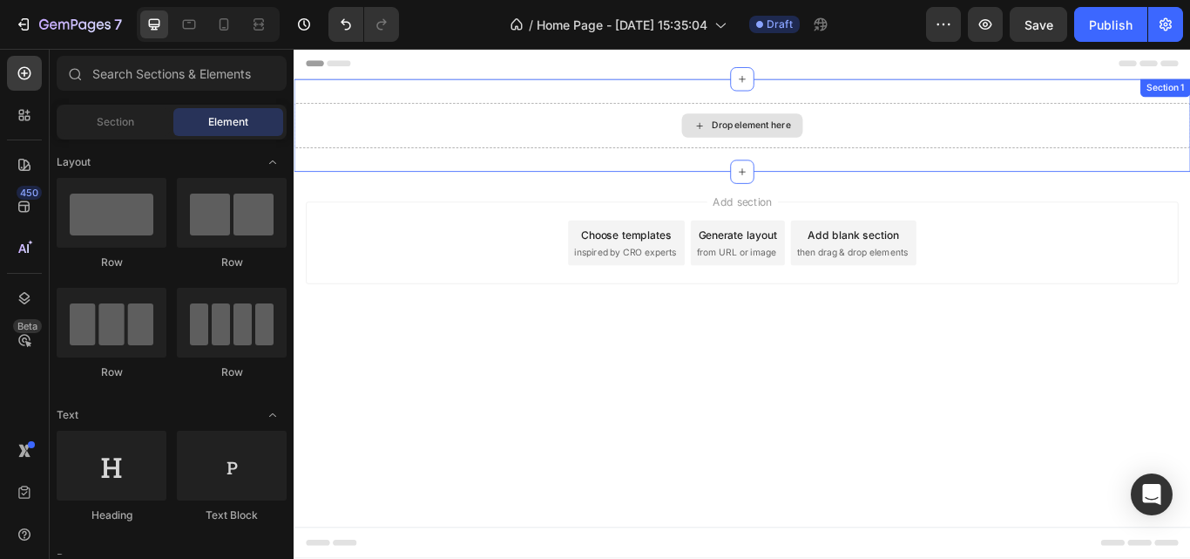
click at [986, 132] on div "Drop element here" at bounding box center [817, 138] width 1046 height 52
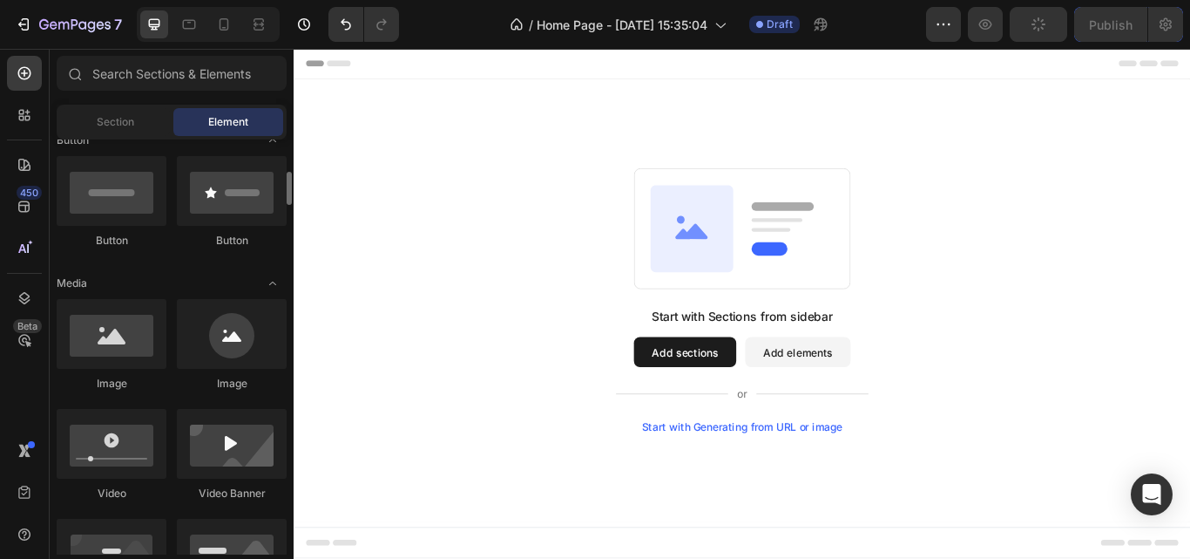
scroll to position [420, 0]
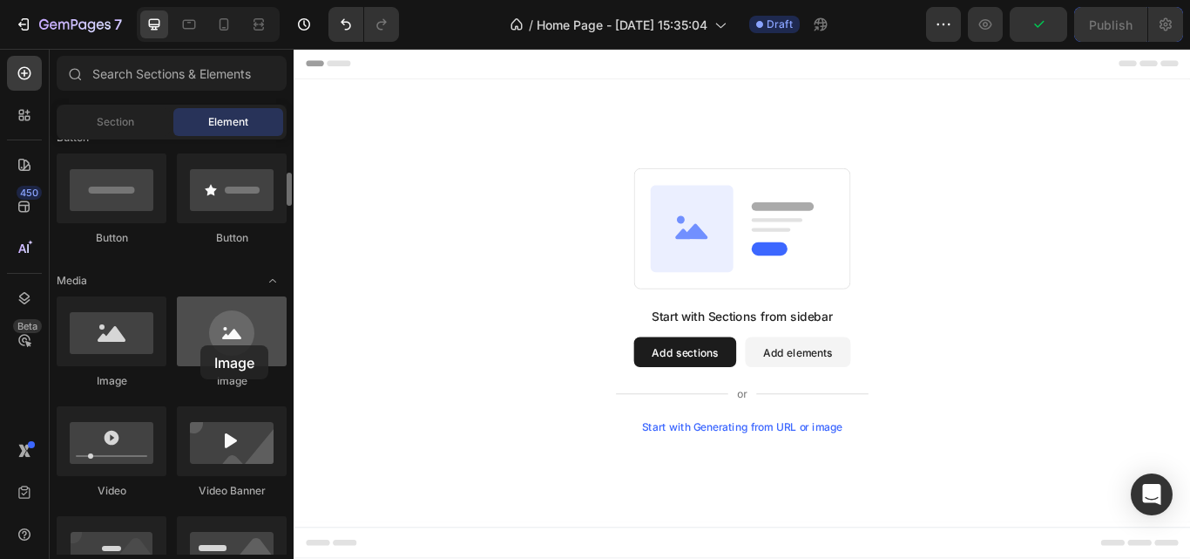
click at [200, 345] on div at bounding box center [232, 331] width 110 height 70
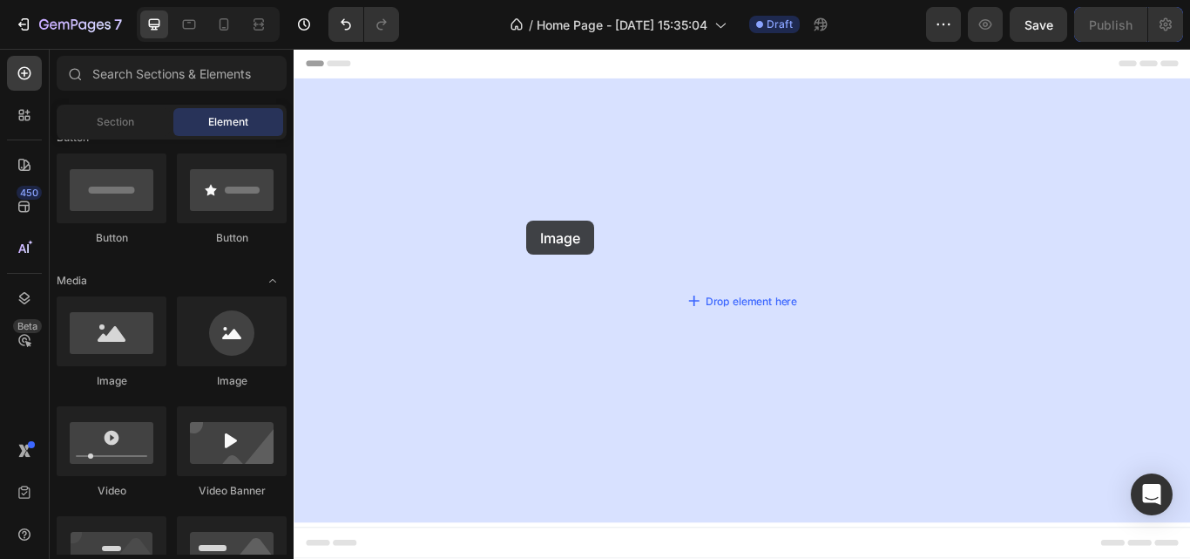
drag, startPoint x: 494, startPoint y: 384, endPoint x: 565, endPoint y: 249, distance: 152.4
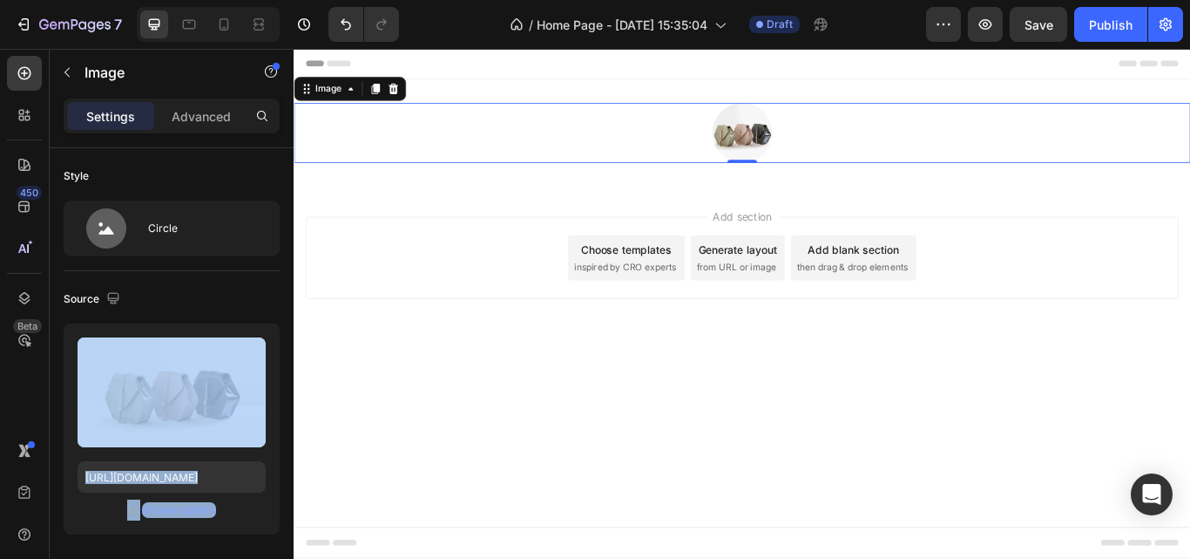
drag, startPoint x: 464, startPoint y: 428, endPoint x: 369, endPoint y: 377, distance: 108.4
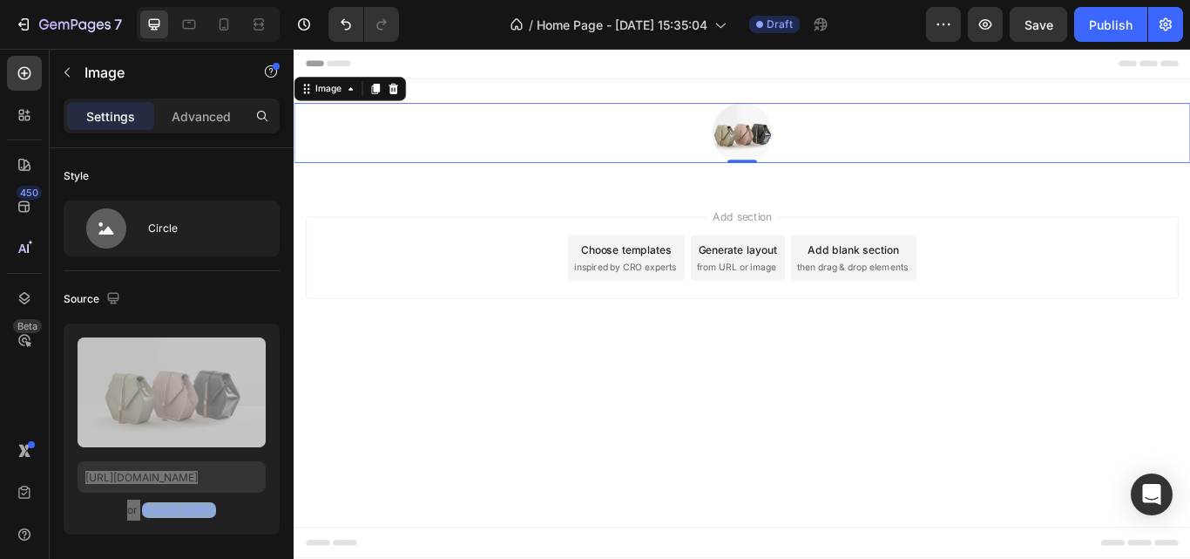
click at [369, 377] on div "Add section Choose templates inspired by CRO experts Generate layout from URL o…" at bounding box center [817, 317] width 1046 height 214
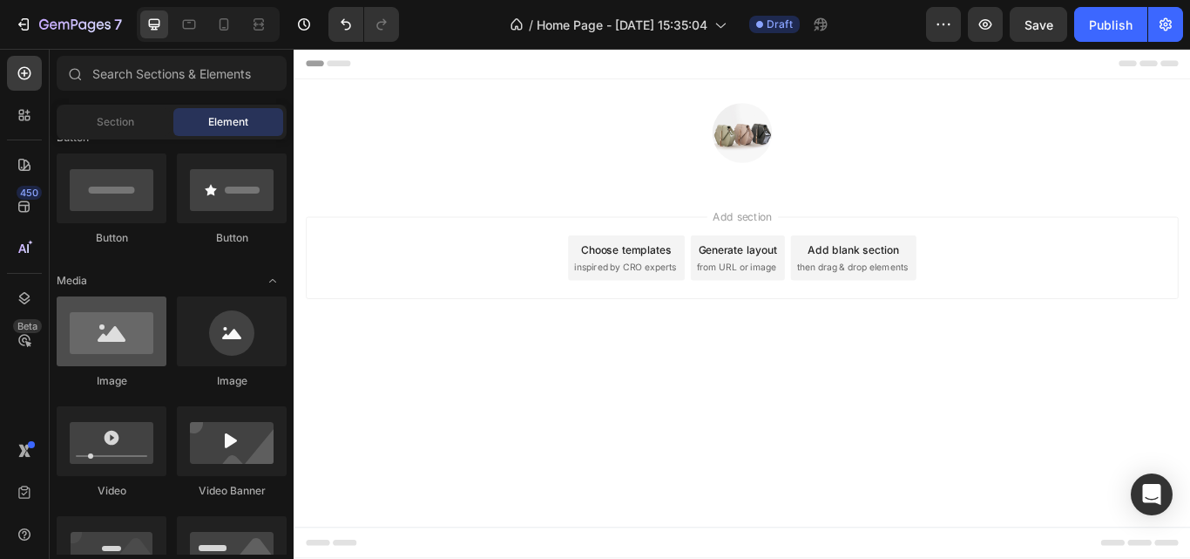
click at [149, 337] on div at bounding box center [112, 331] width 110 height 70
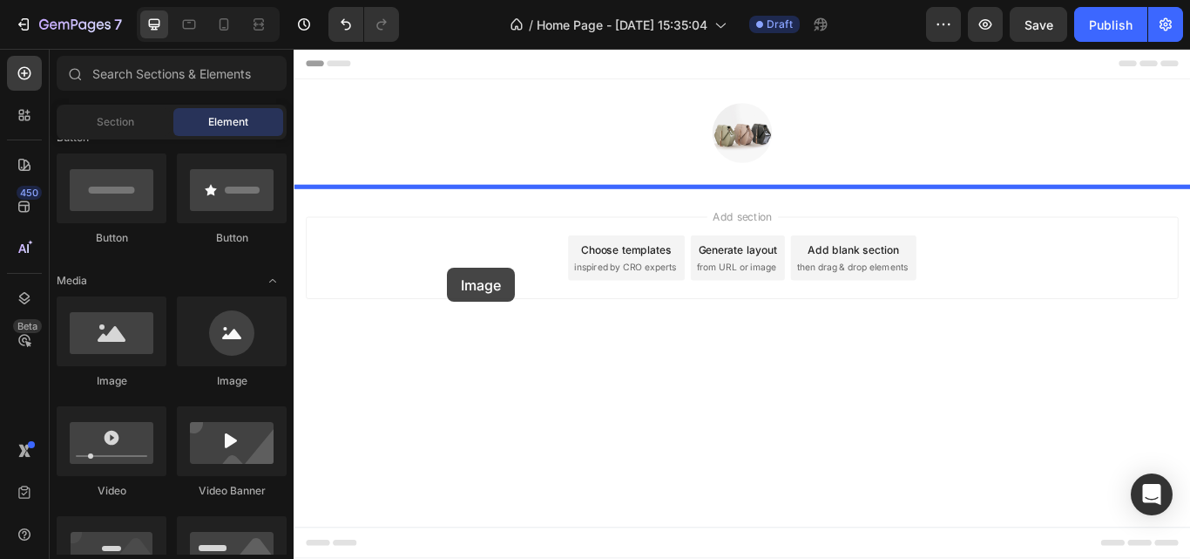
drag, startPoint x: 443, startPoint y: 386, endPoint x: 473, endPoint y: 304, distance: 87.4
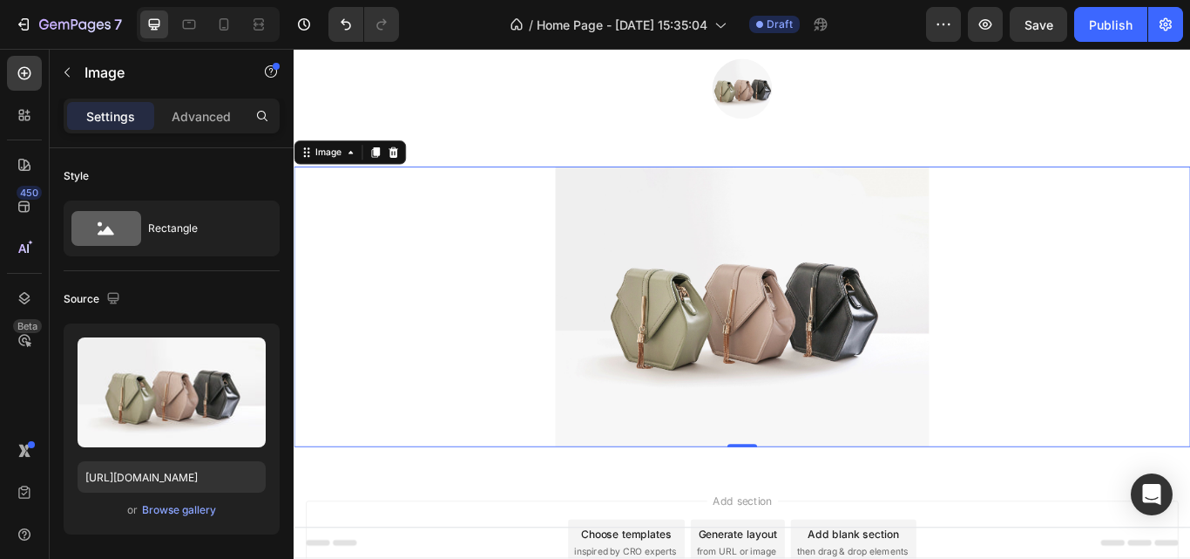
scroll to position [0, 0]
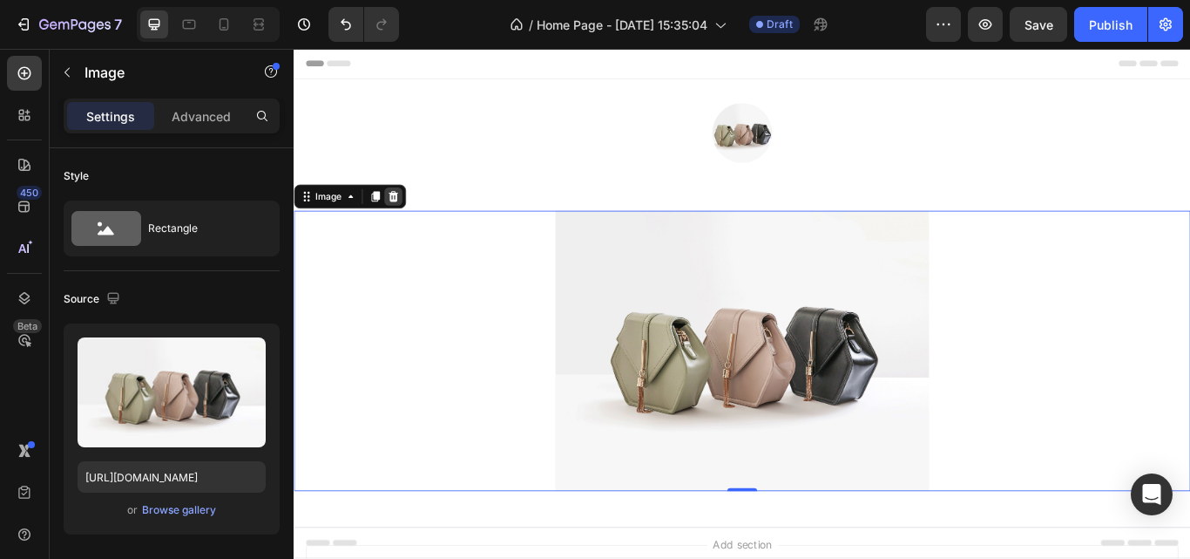
click at [413, 217] on icon at bounding box center [409, 221] width 11 height 12
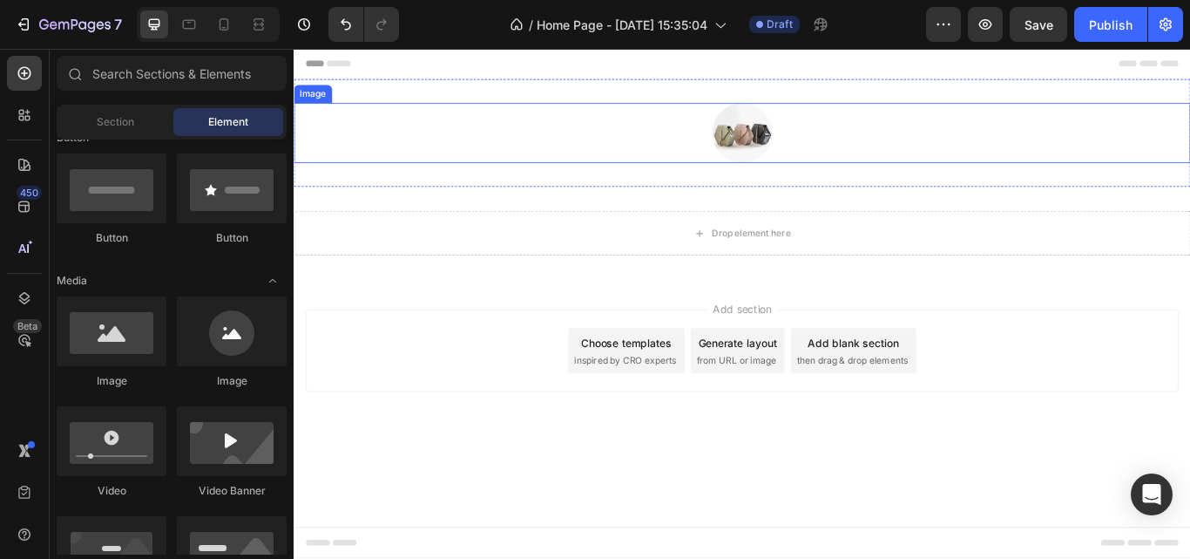
click at [1189, 160] on div at bounding box center [817, 147] width 1046 height 70
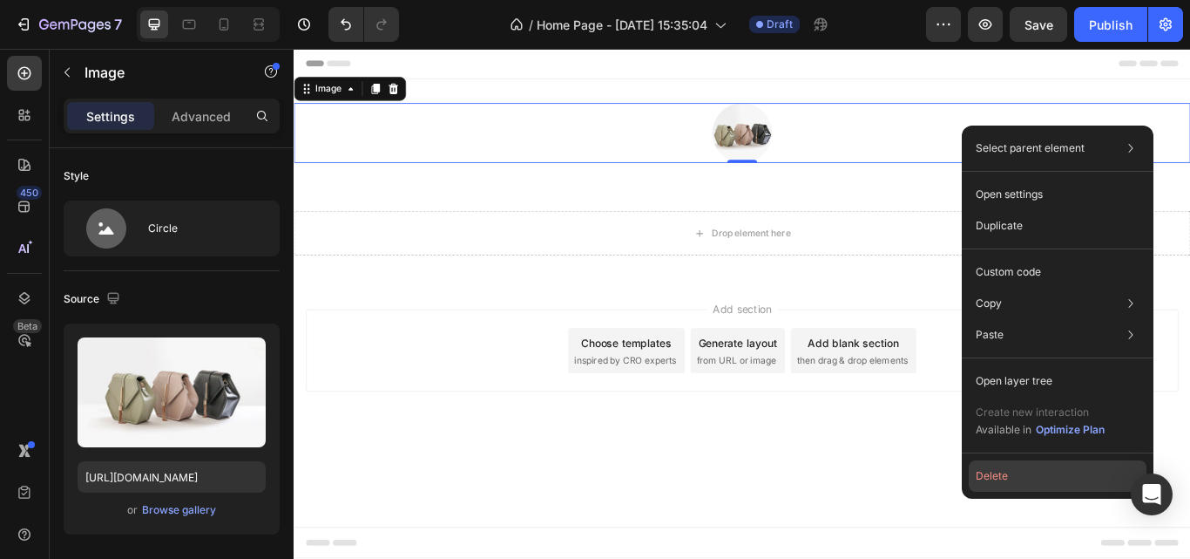
click at [999, 474] on button "Delete" at bounding box center [1058, 475] width 178 height 31
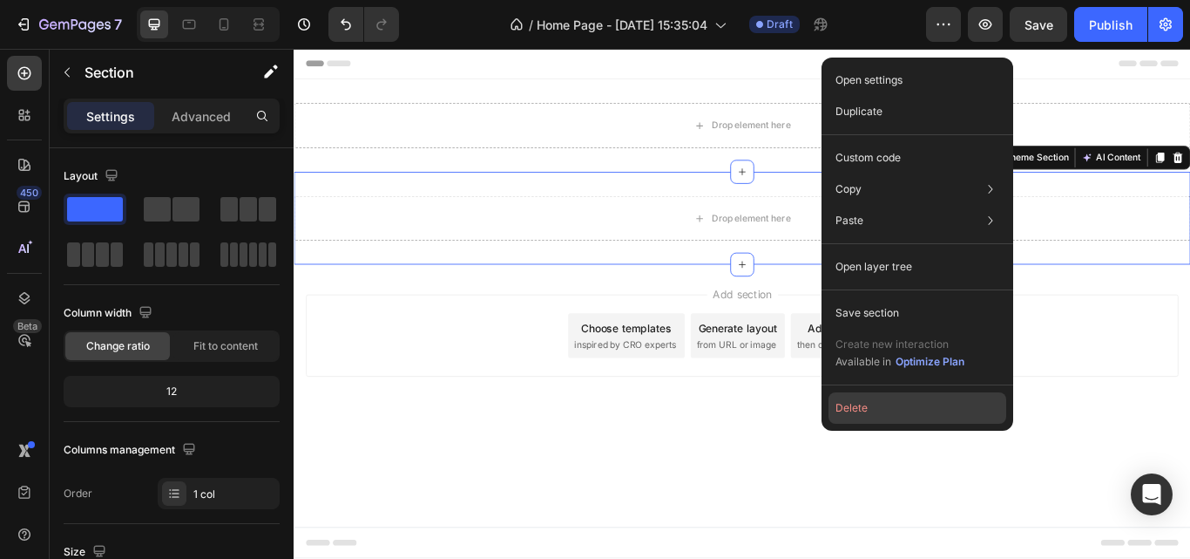
click at [895, 413] on button "Delete" at bounding box center [918, 407] width 178 height 31
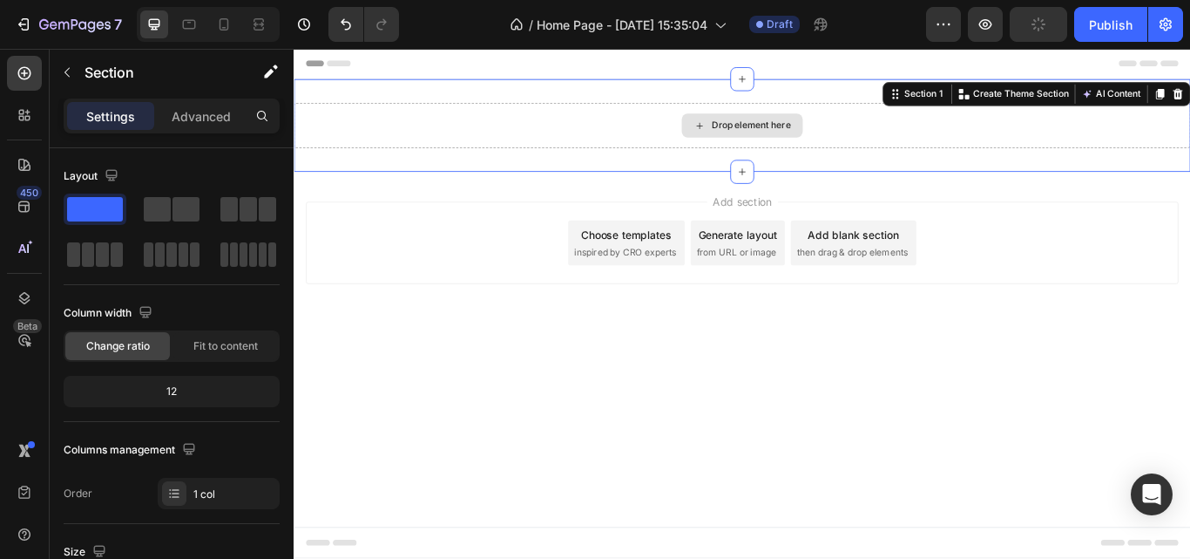
click at [1029, 118] on div "Drop element here" at bounding box center [817, 138] width 1046 height 52
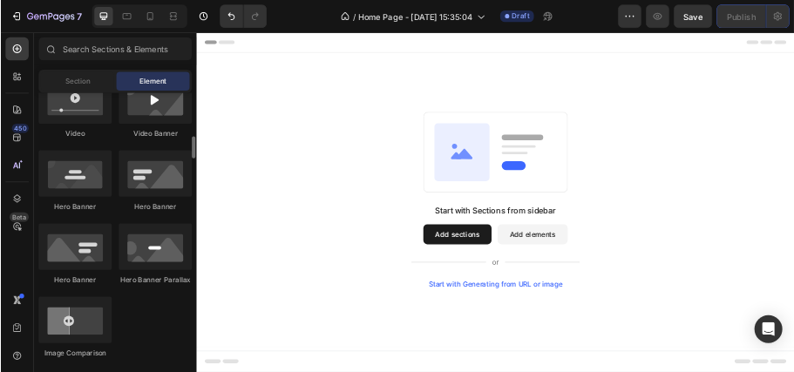
scroll to position [718, 0]
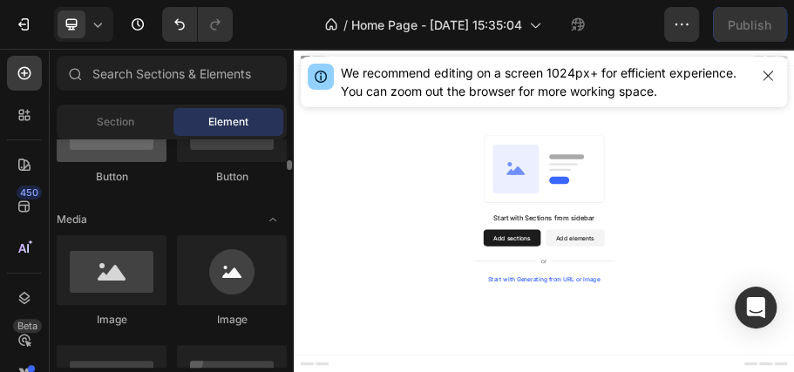
drag, startPoint x: 125, startPoint y: 283, endPoint x: 71, endPoint y: 161, distance: 133.4
click at [71, 161] on div at bounding box center [112, 127] width 110 height 70
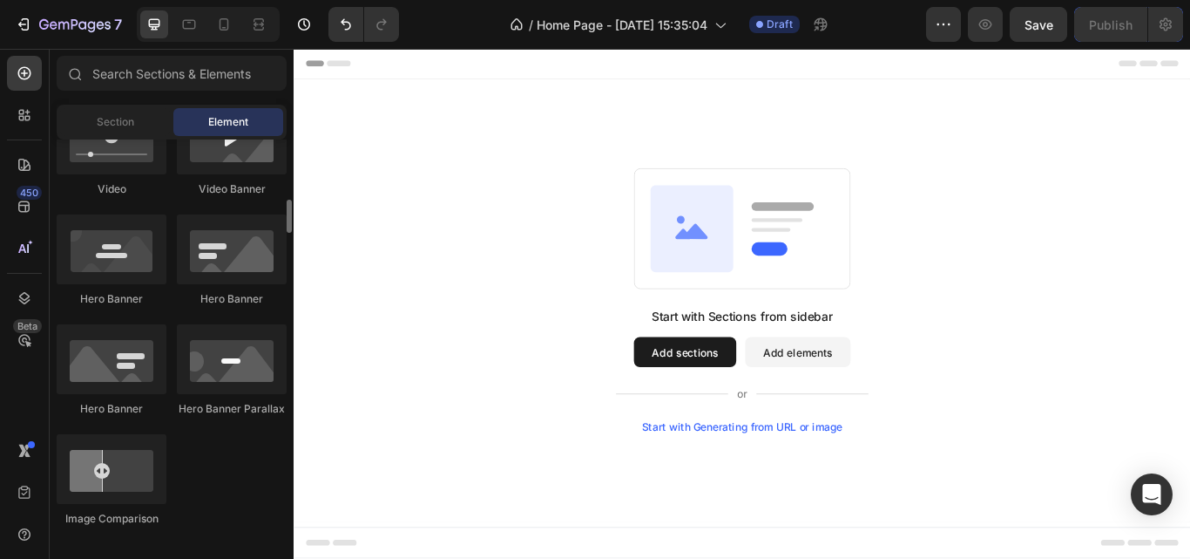
scroll to position [727, 0]
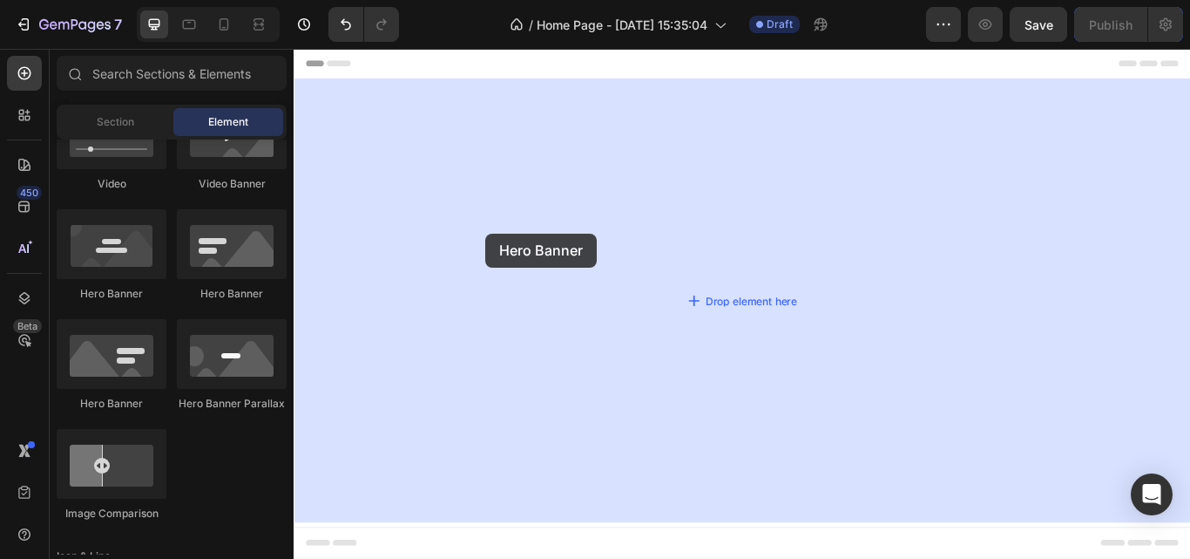
drag, startPoint x: 432, startPoint y: 431, endPoint x: 518, endPoint y: 263, distance: 188.6
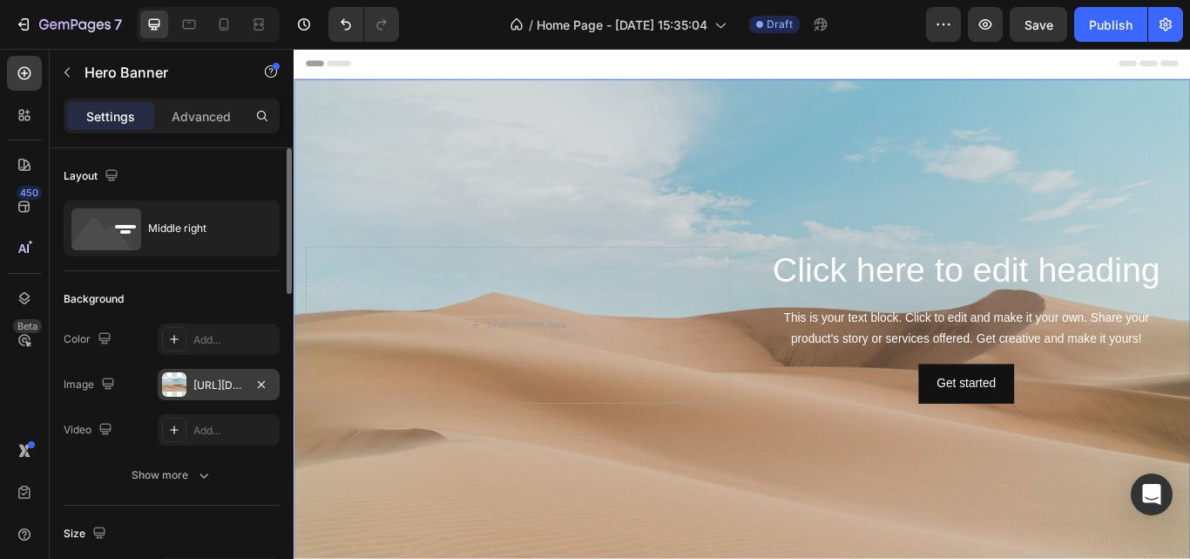
click at [203, 386] on div "[URL][DOMAIN_NAME]" at bounding box center [218, 385] width 51 height 16
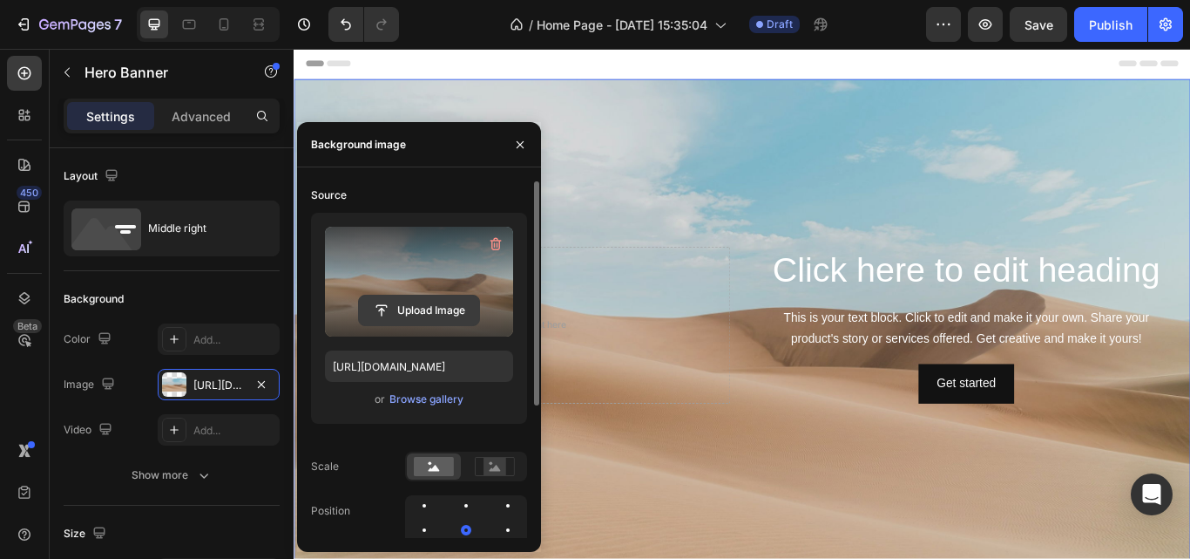
click at [414, 311] on input "file" at bounding box center [419, 310] width 120 height 30
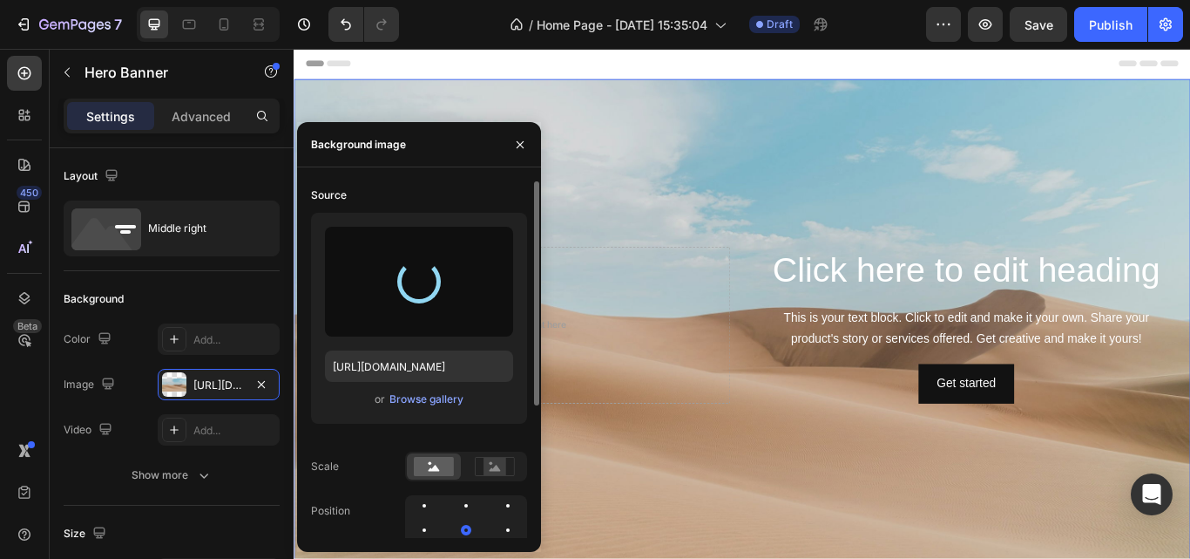
type input "[URL][DOMAIN_NAME]"
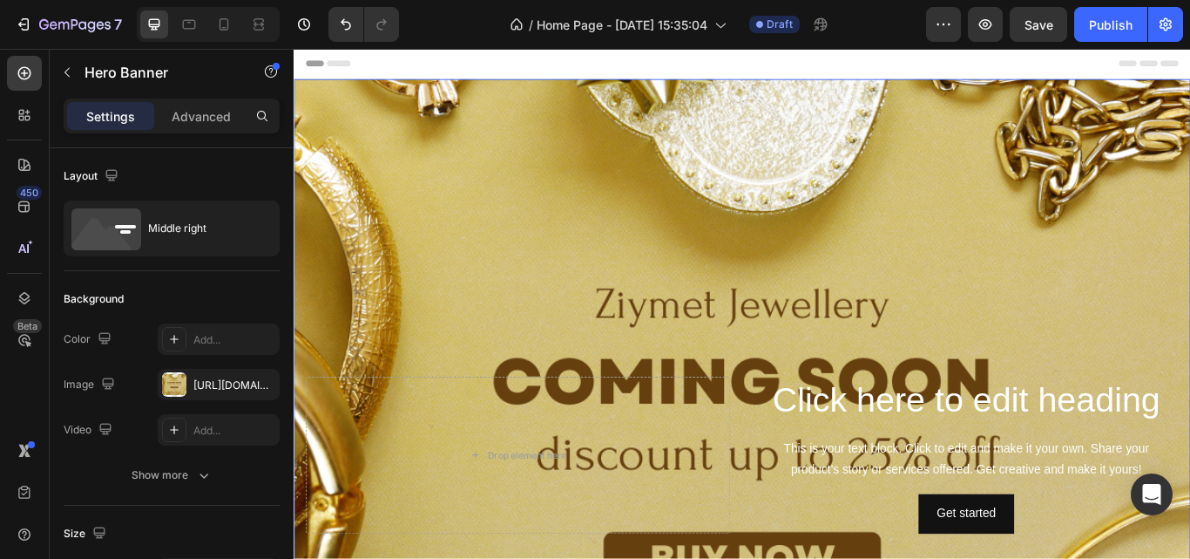
click at [844, 284] on div "Background Image" at bounding box center [817, 523] width 1046 height 877
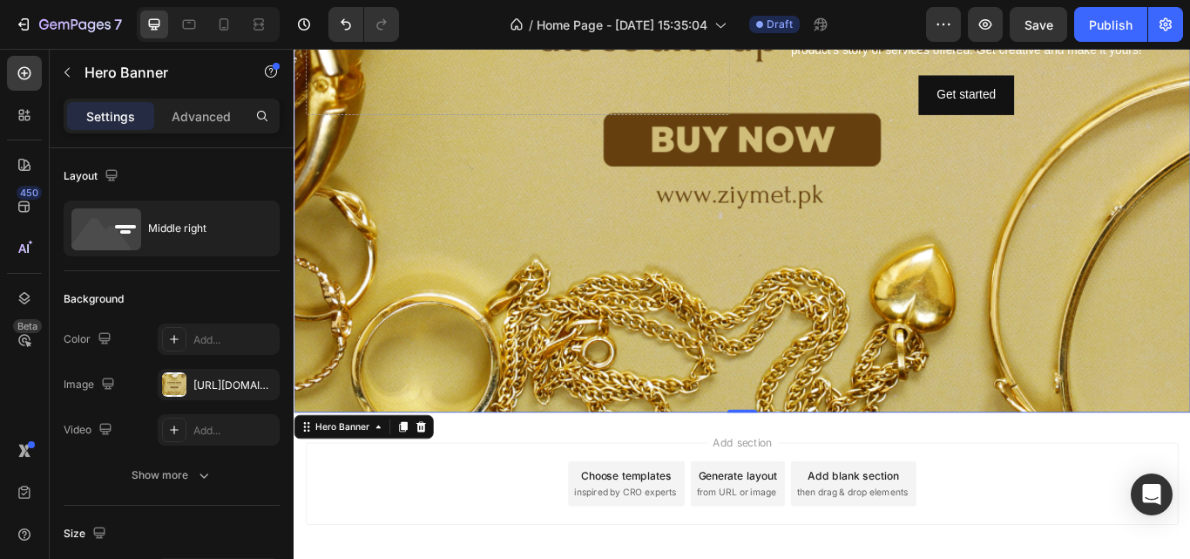
scroll to position [356, 0]
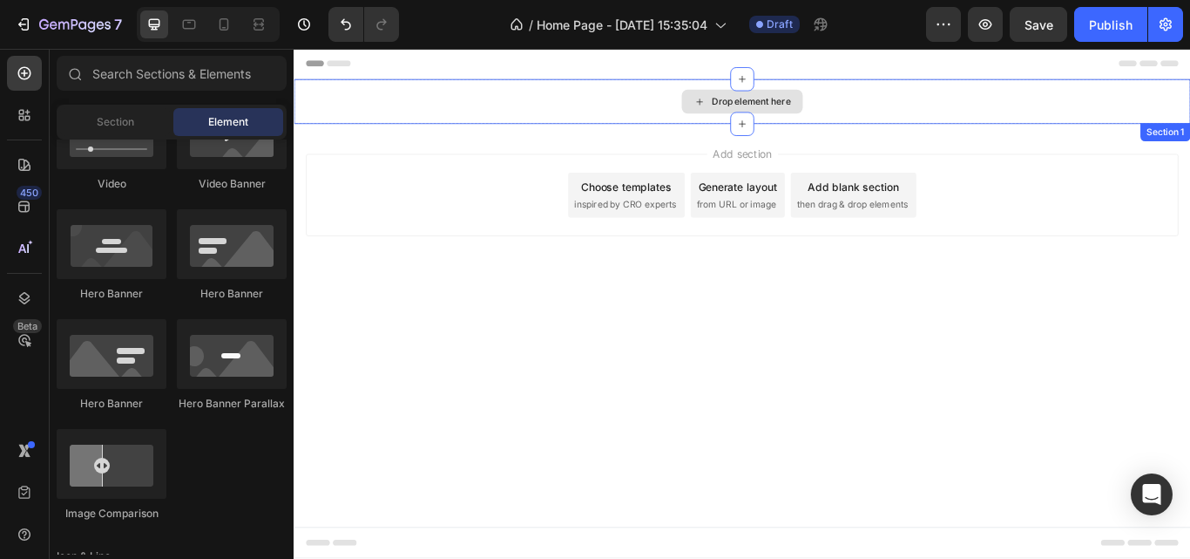
click at [1182, 105] on div "Drop element here" at bounding box center [817, 111] width 1046 height 52
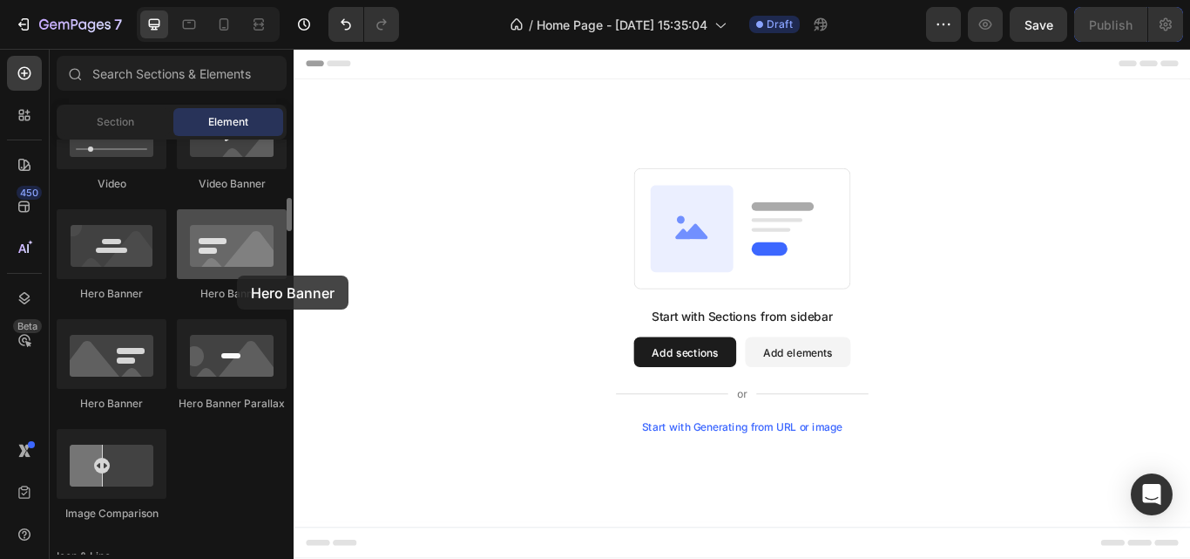
drag, startPoint x: 230, startPoint y: 281, endPoint x: 259, endPoint y: 267, distance: 32.0
click at [250, 271] on div at bounding box center [232, 244] width 110 height 70
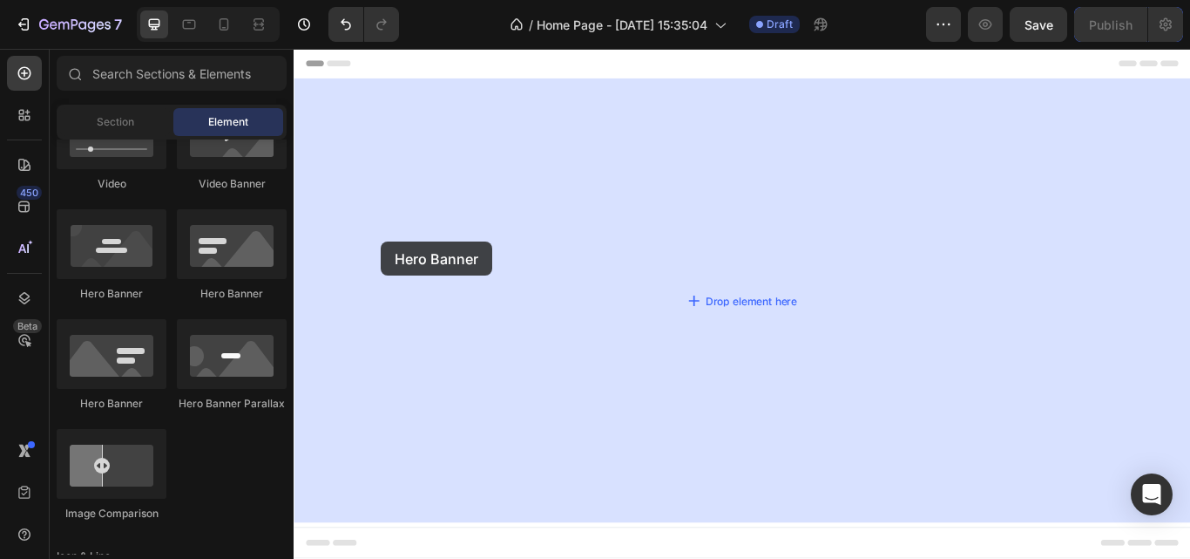
drag, startPoint x: 552, startPoint y: 315, endPoint x: 527, endPoint y: 235, distance: 84.1
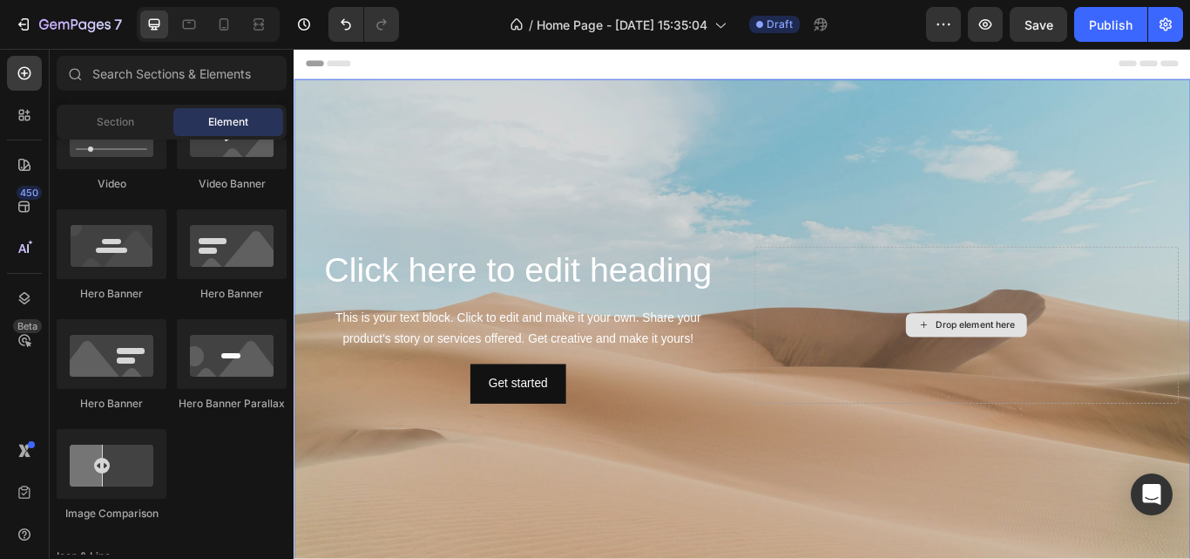
click at [1050, 375] on div "Drop element here" at bounding box center [1077, 371] width 141 height 28
click at [405, 510] on div "Background Image" at bounding box center [817, 371] width 1046 height 573
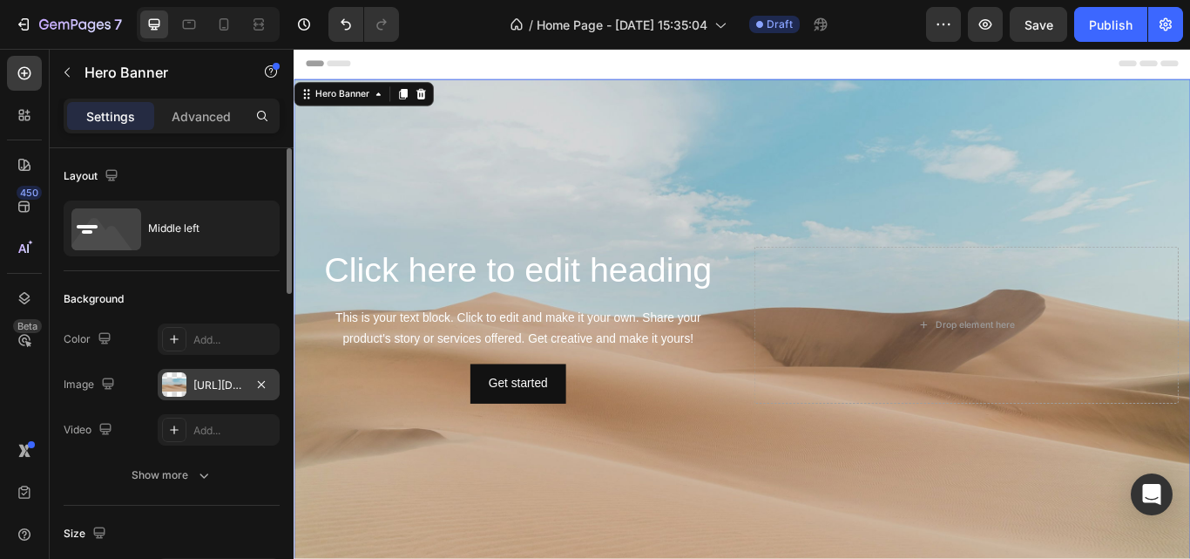
click at [247, 386] on div "[URL][DOMAIN_NAME]" at bounding box center [219, 384] width 122 height 31
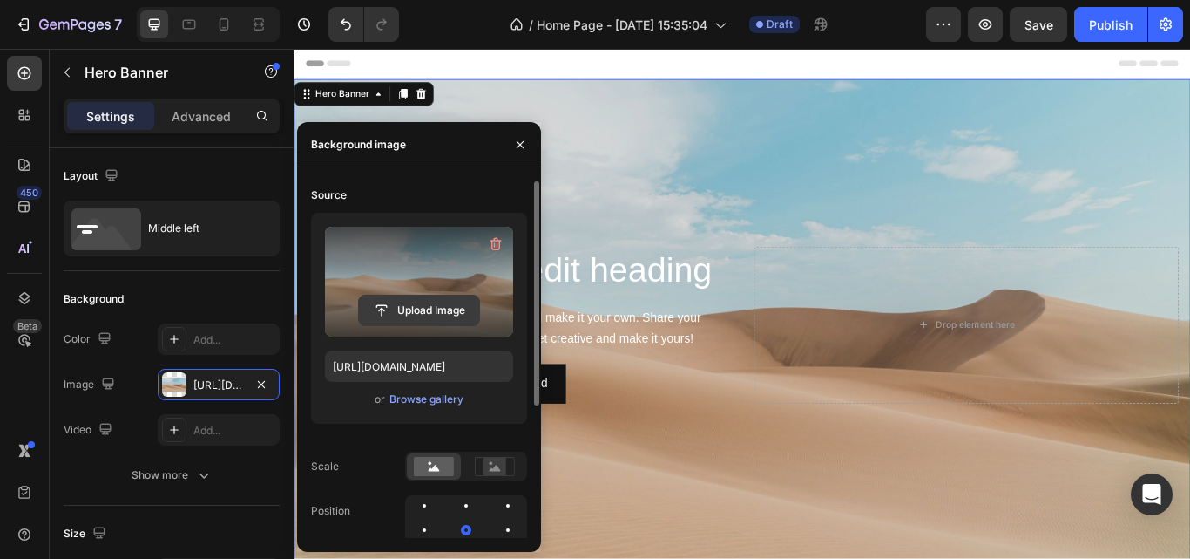
click at [422, 315] on input "file" at bounding box center [419, 310] width 120 height 30
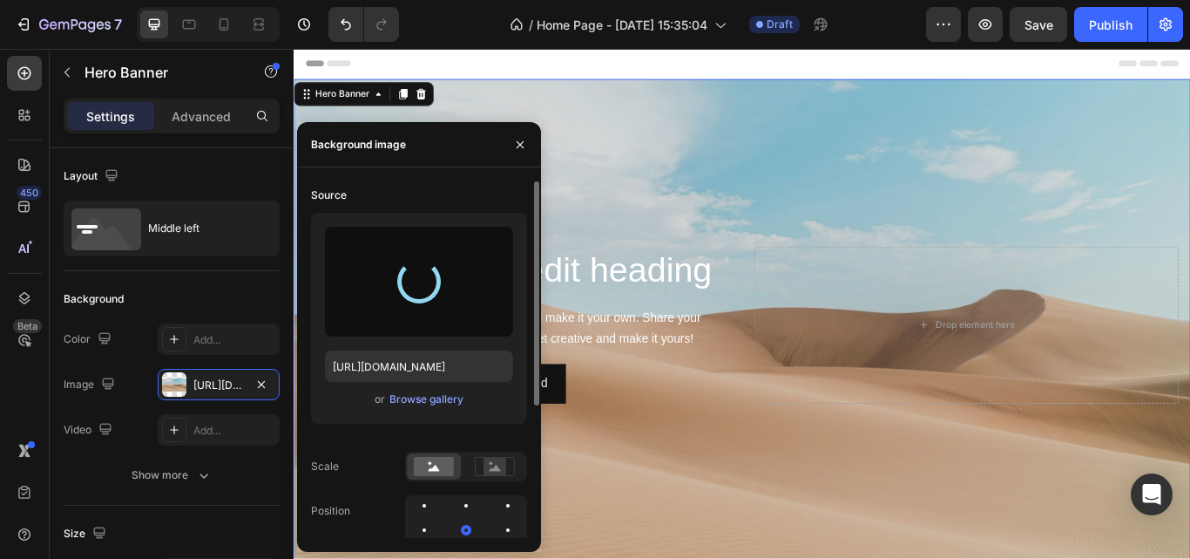
type input "[URL][DOMAIN_NAME]"
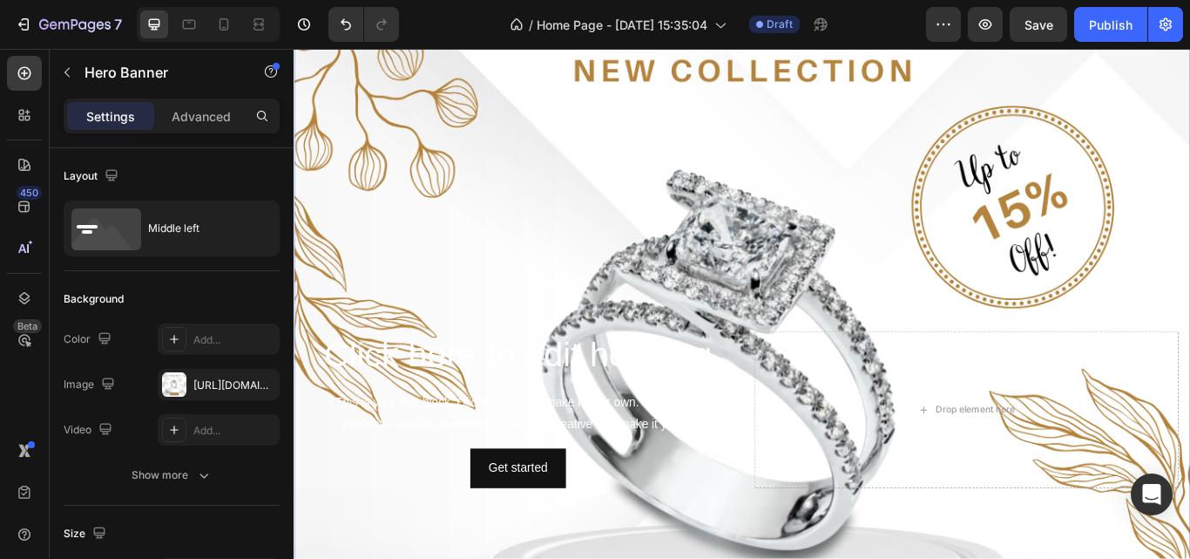
scroll to position [267, 0]
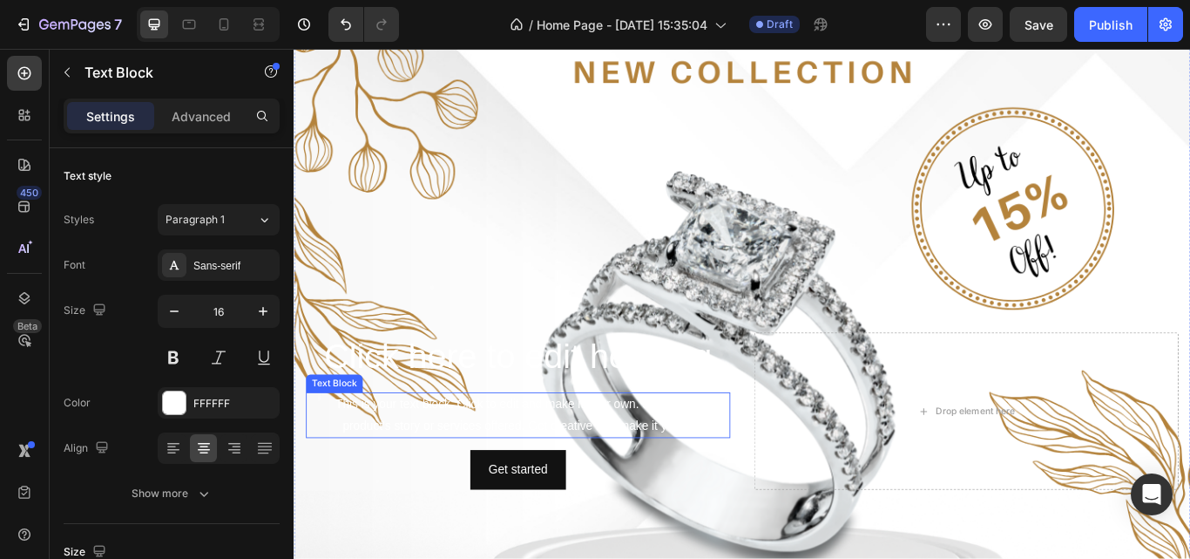
click at [588, 467] on div "This is your text block. Click to edit and make it your own. Share your product…" at bounding box center [555, 477] width 495 height 54
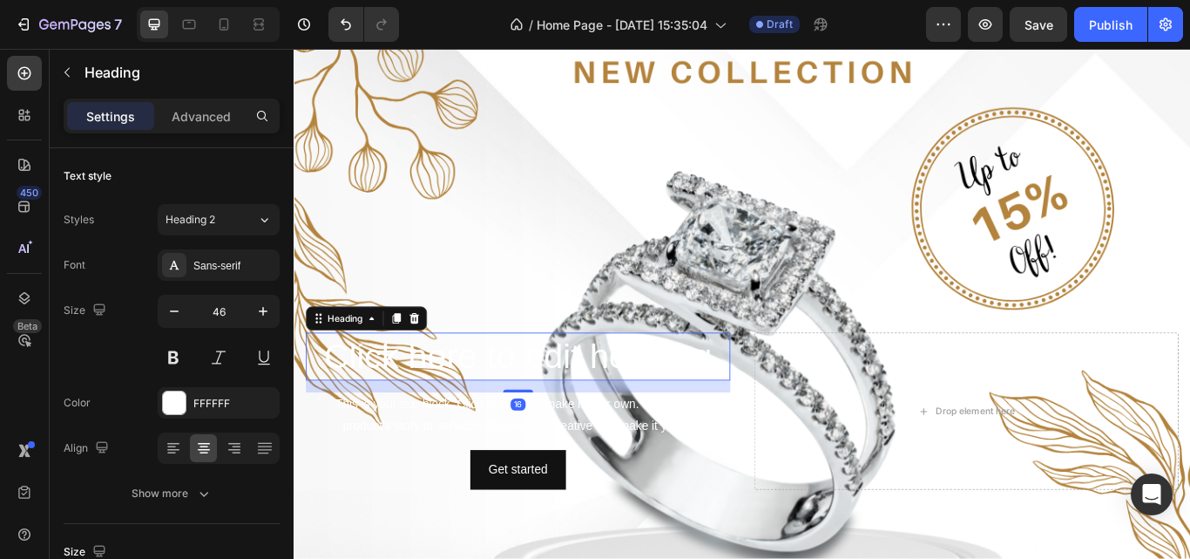
click at [518, 400] on h2 "Click here to edit heading" at bounding box center [555, 408] width 495 height 56
click at [229, 398] on div "FFFFFF" at bounding box center [218, 404] width 51 height 16
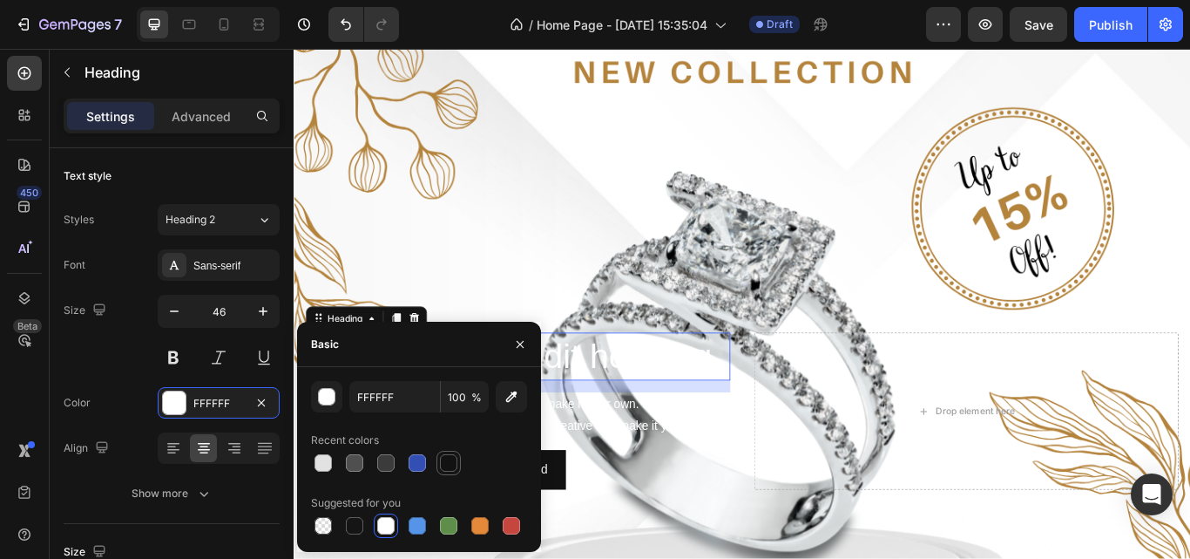
click at [441, 464] on div at bounding box center [448, 462] width 17 height 17
type input "121212"
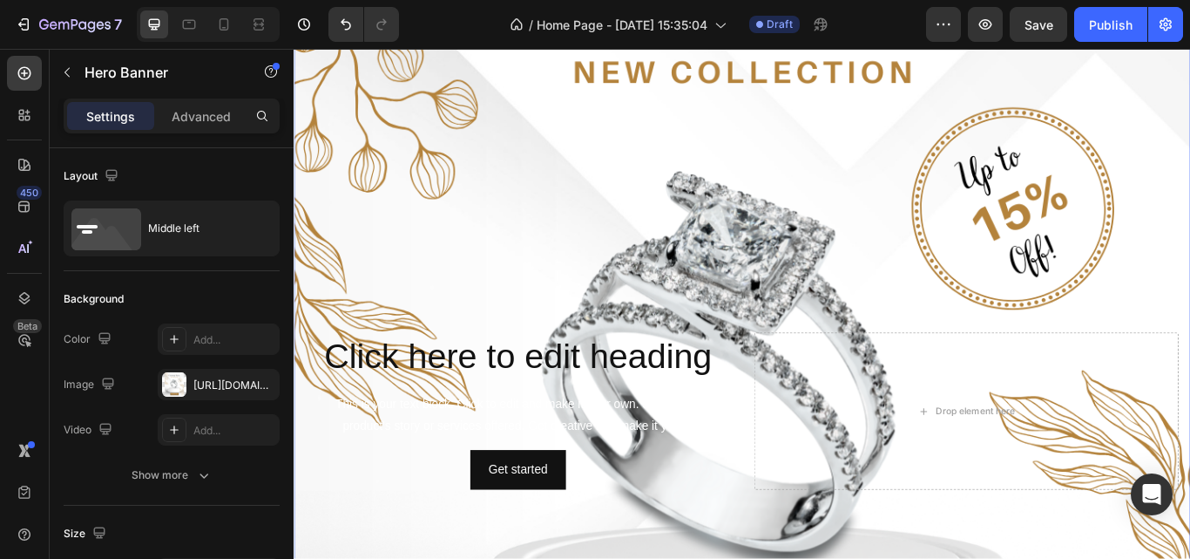
click at [390, 291] on div "Background Image" at bounding box center [817, 471] width 1046 height 1307
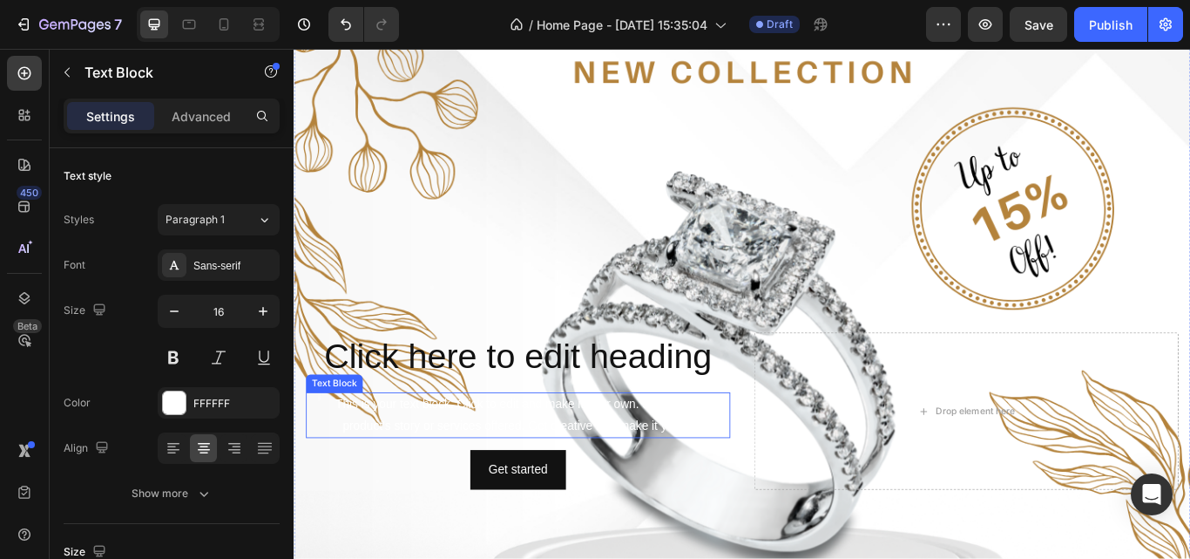
click at [413, 461] on div "This is your text block. Click to edit and make it your own. Share your product…" at bounding box center [555, 477] width 495 height 54
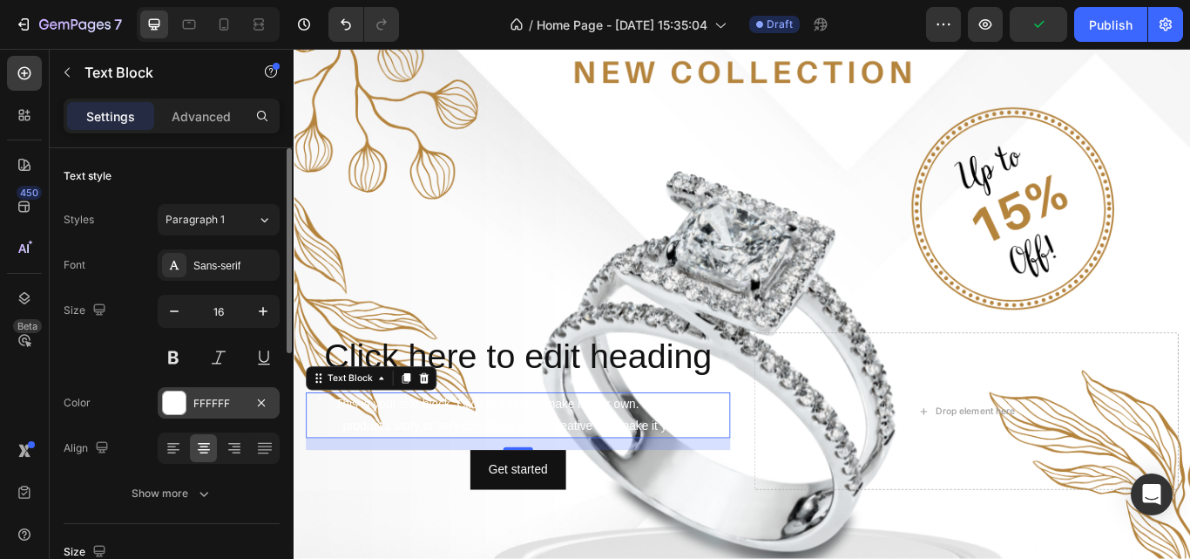
click at [200, 399] on div "FFFFFF" at bounding box center [218, 404] width 51 height 16
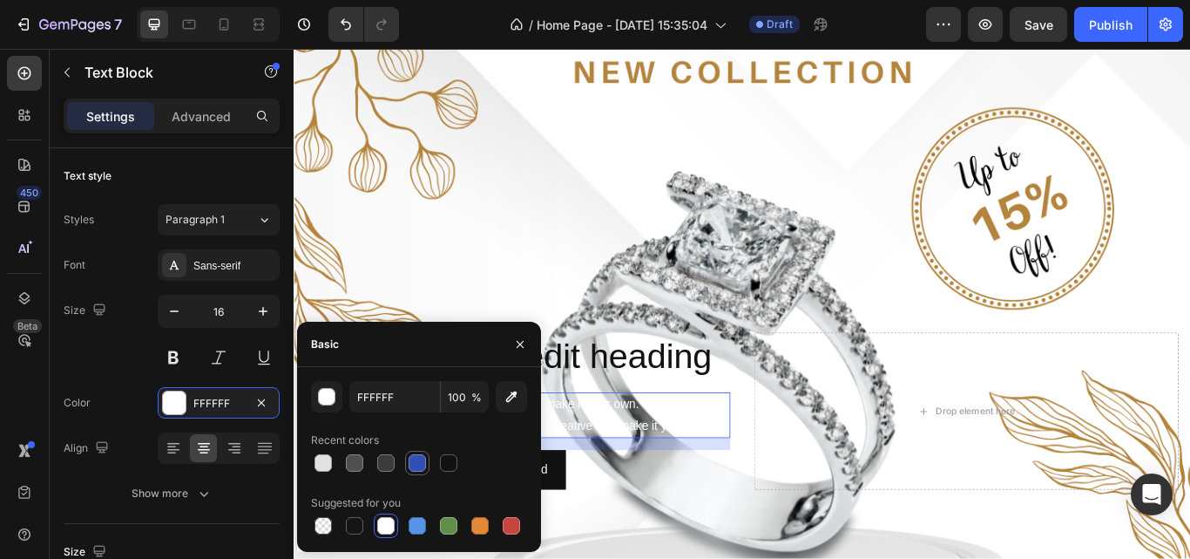
click at [415, 464] on div at bounding box center [417, 462] width 17 height 17
type input "334FB4"
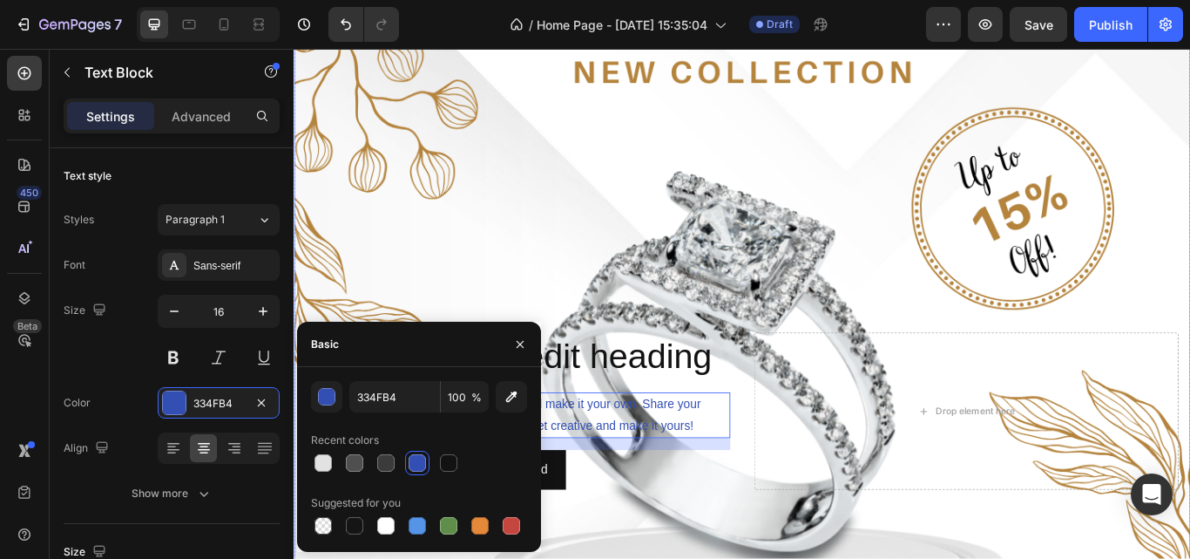
click at [456, 334] on div "Background Image" at bounding box center [817, 471] width 1046 height 1307
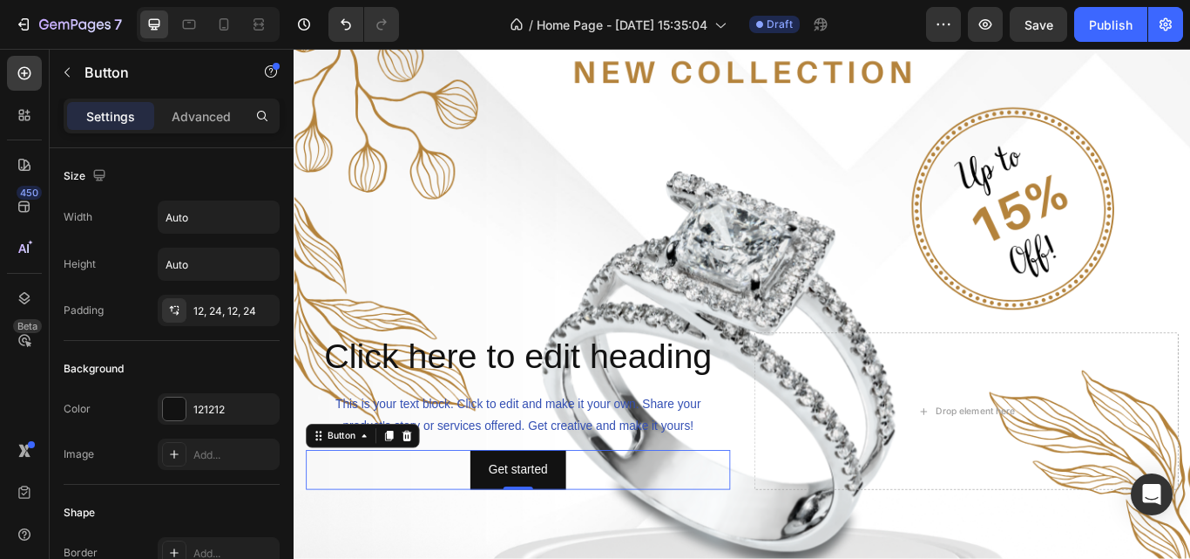
click at [474, 534] on div "Get started Button 0" at bounding box center [555, 540] width 495 height 46
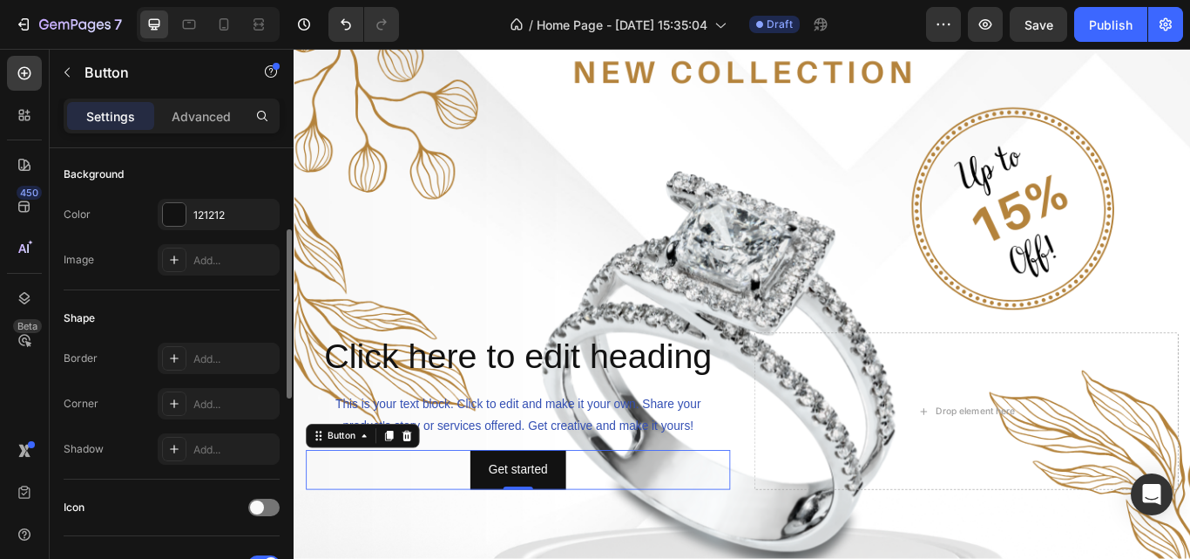
scroll to position [254, 0]
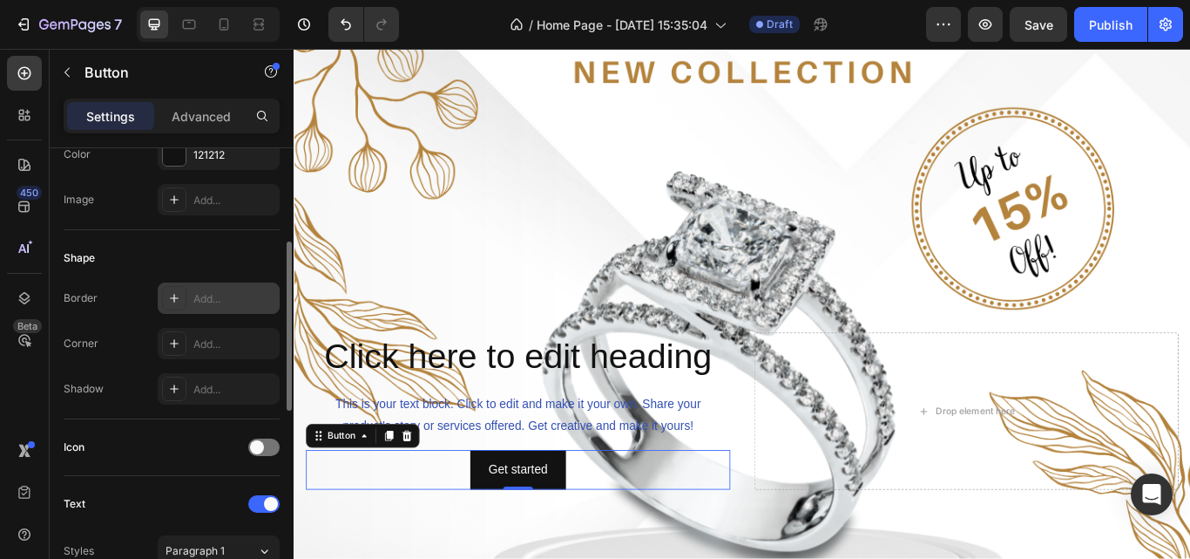
click at [192, 298] on div "Add..." at bounding box center [219, 297] width 122 height 31
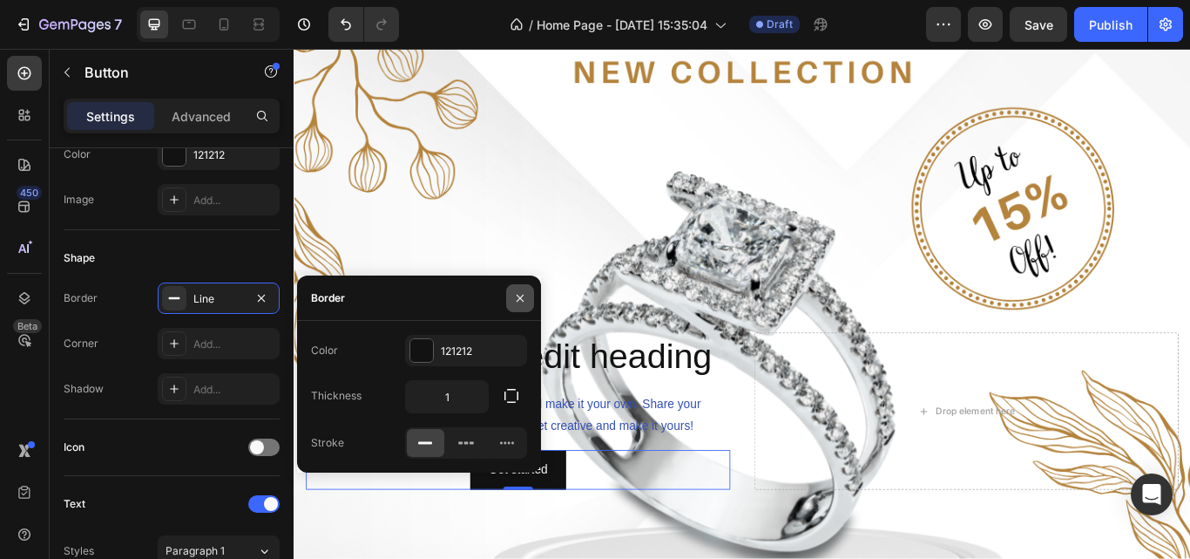
click at [515, 296] on icon "button" at bounding box center [520, 298] width 14 height 14
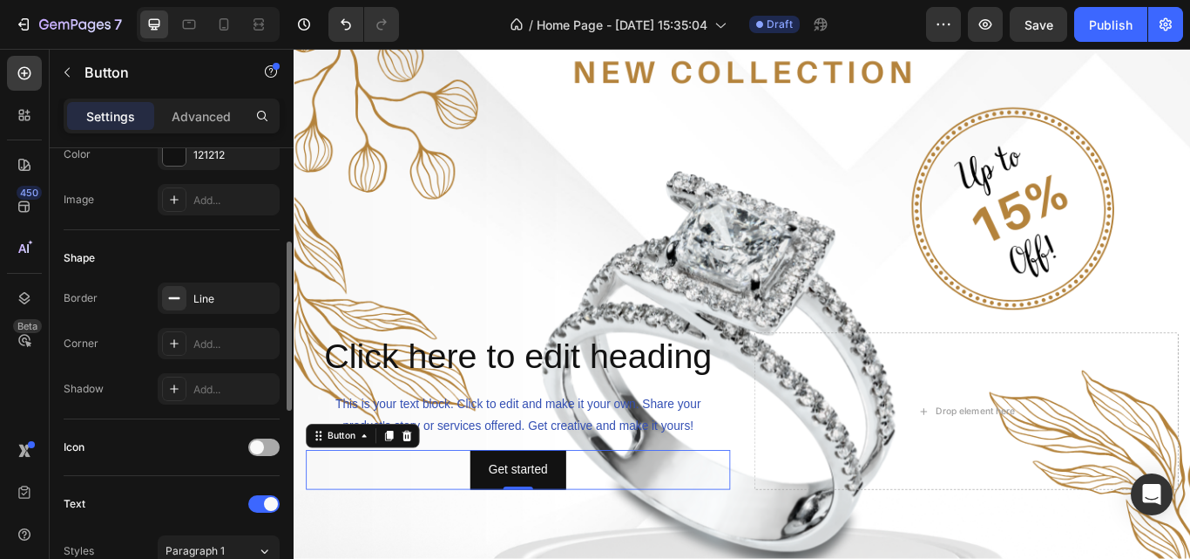
click at [260, 441] on span at bounding box center [257, 447] width 14 height 14
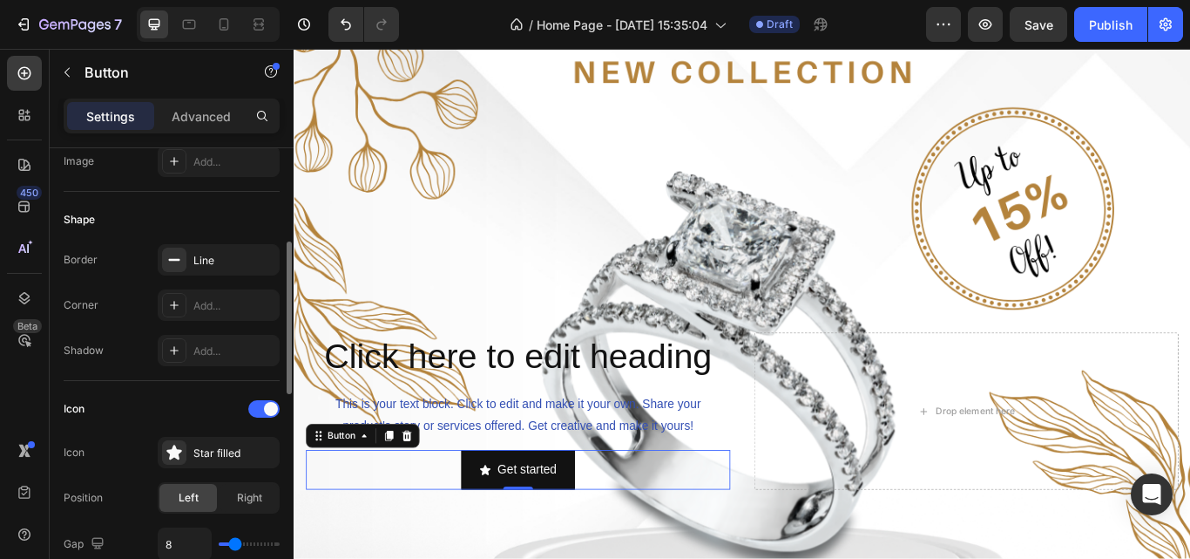
scroll to position [295, 0]
click at [193, 451] on div "Star filled" at bounding box center [219, 449] width 122 height 31
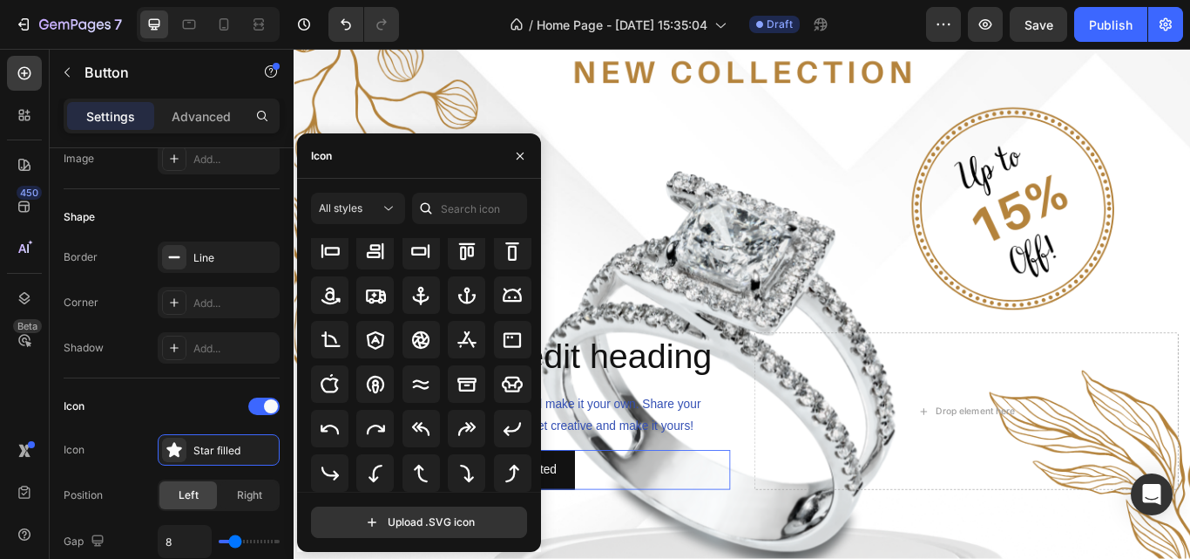
scroll to position [204, 0]
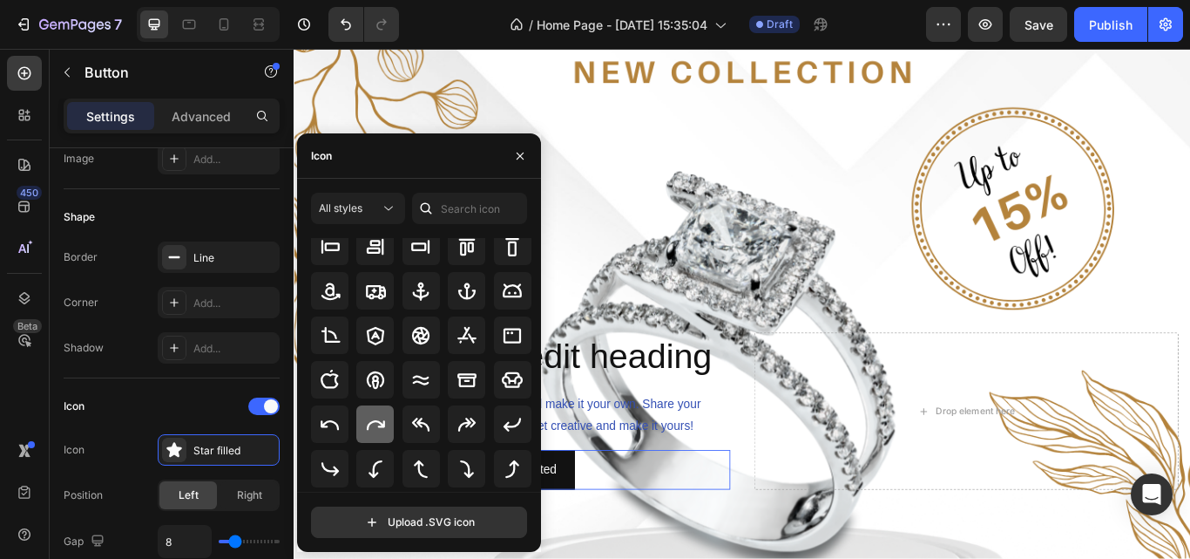
click at [368, 431] on icon at bounding box center [375, 424] width 21 height 21
click at [657, 329] on div "Background Image" at bounding box center [817, 471] width 1046 height 1307
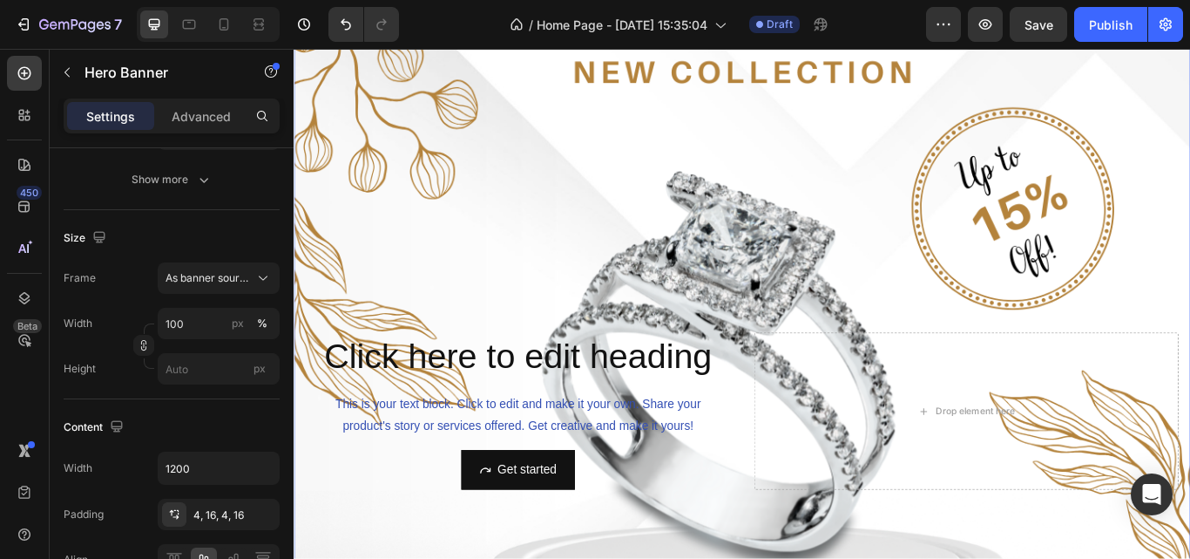
scroll to position [0, 0]
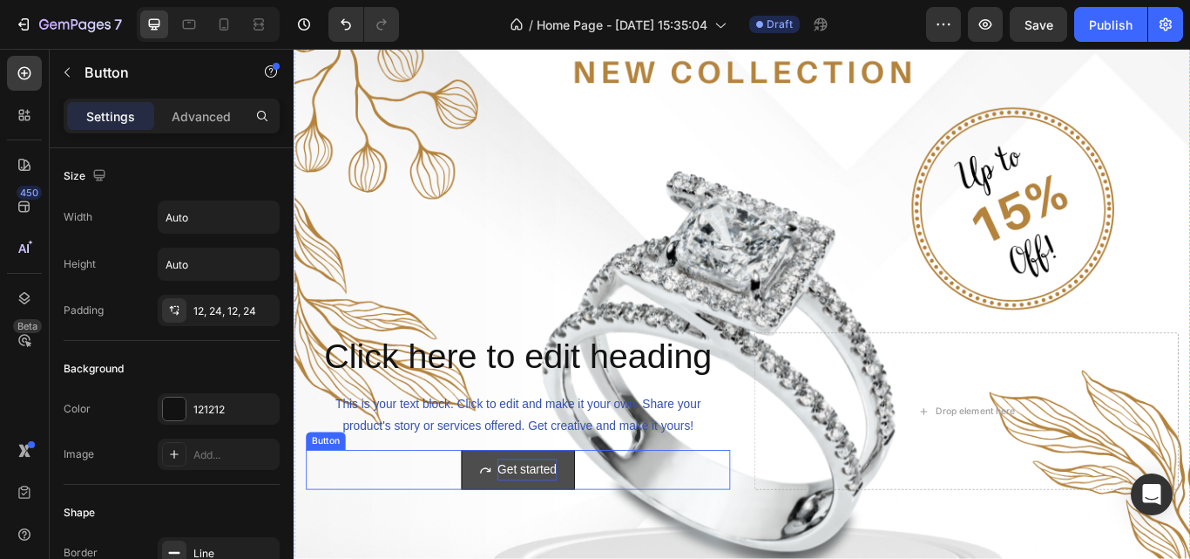
click at [536, 529] on div "Get started" at bounding box center [565, 539] width 69 height 25
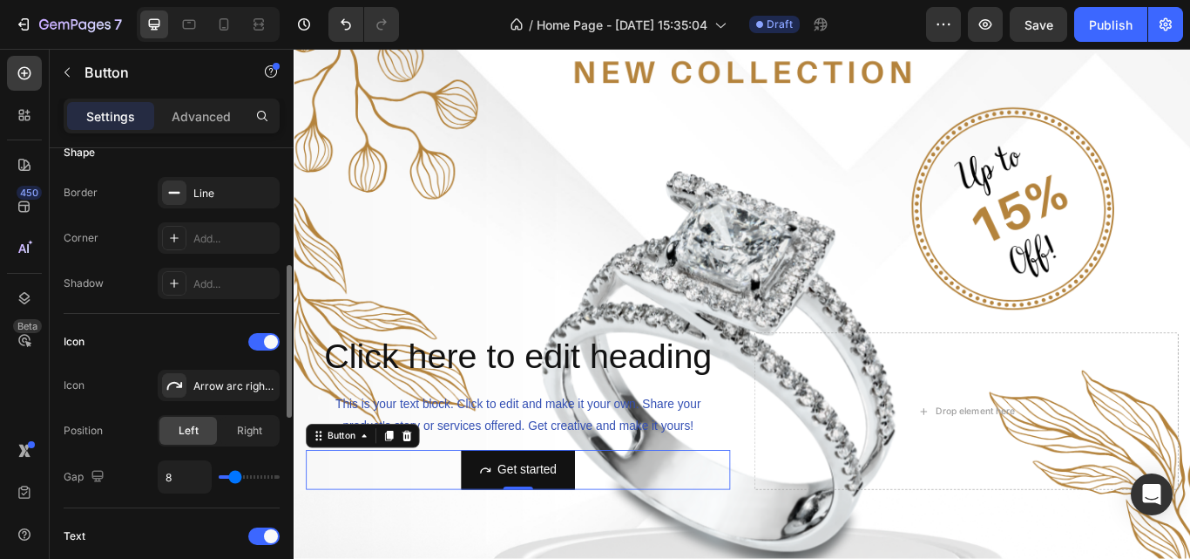
scroll to position [370, 0]
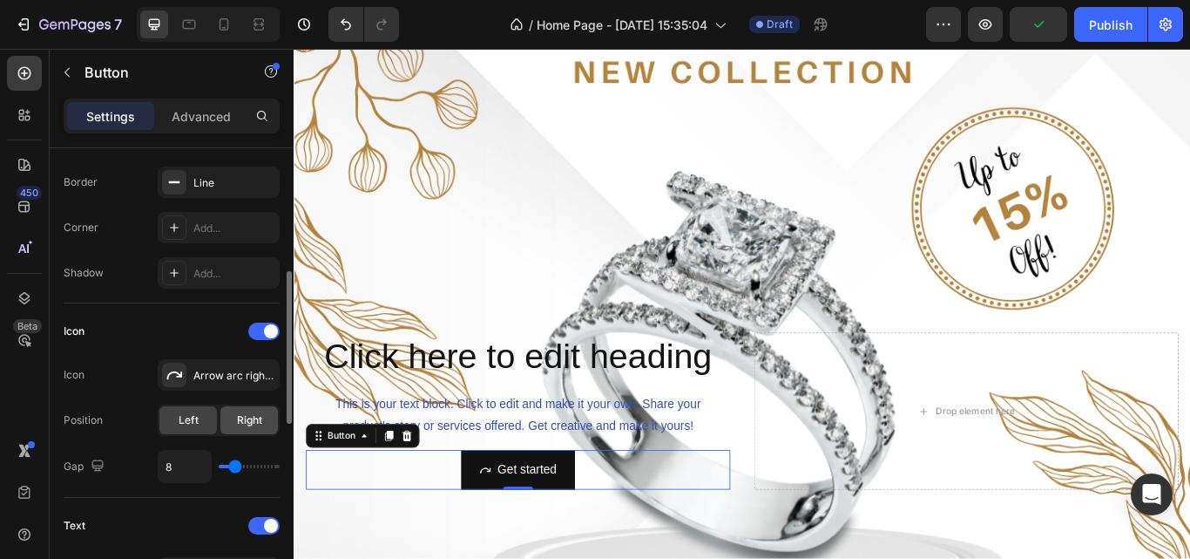
click at [234, 417] on div "Right" at bounding box center [249, 420] width 58 height 28
click at [194, 418] on span "Left" at bounding box center [189, 420] width 20 height 16
type input "24"
click at [254, 464] on input "range" at bounding box center [249, 465] width 61 height 3
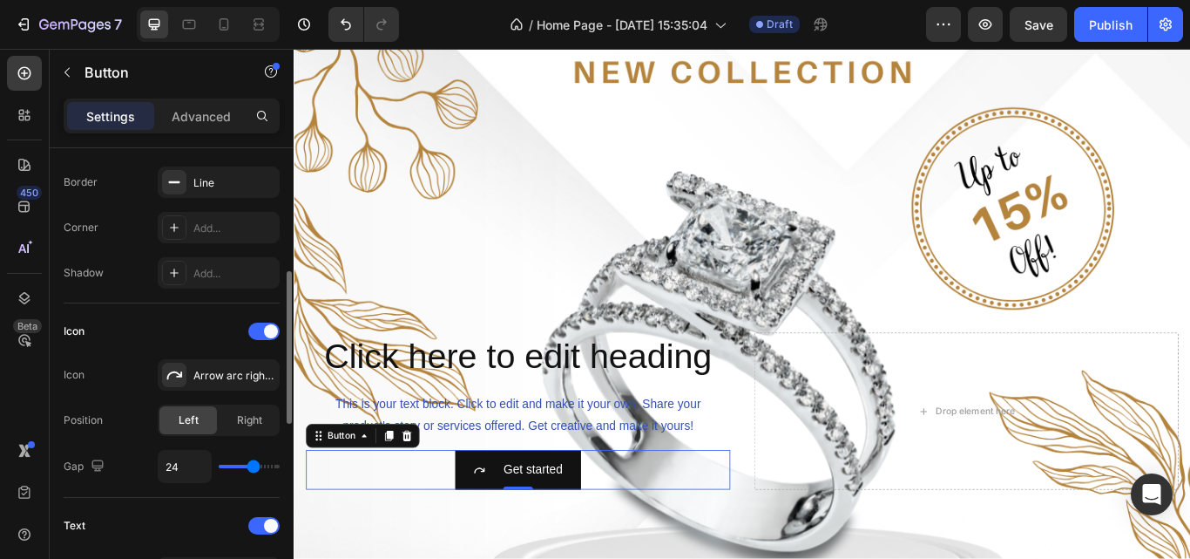
type input "13"
click at [241, 464] on input "range" at bounding box center [249, 465] width 61 height 3
click at [232, 464] on div "13" at bounding box center [219, 466] width 122 height 33
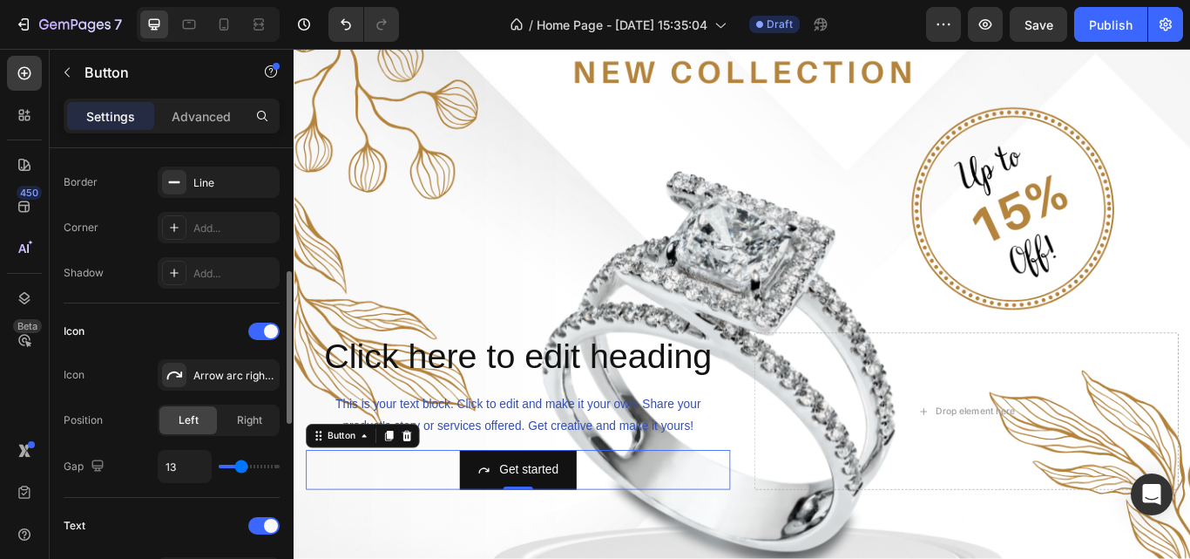
click at [235, 464] on input "range" at bounding box center [249, 465] width 61 height 3
click at [231, 464] on div "13" at bounding box center [219, 466] width 122 height 33
click at [193, 459] on input "13" at bounding box center [185, 466] width 52 height 31
type input "1"
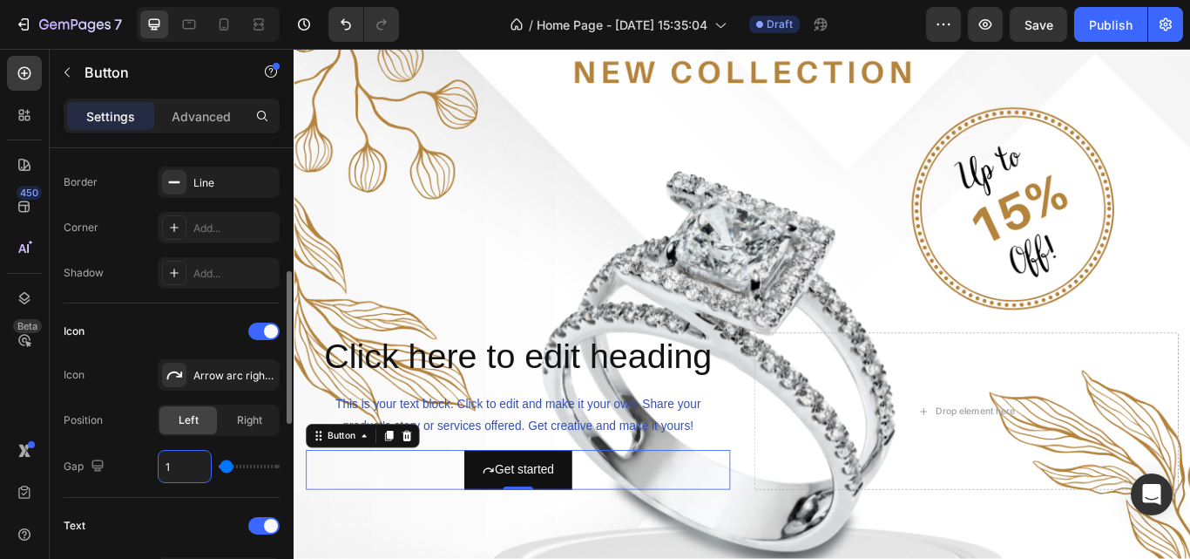
type input "18"
type input "1"
type input "12"
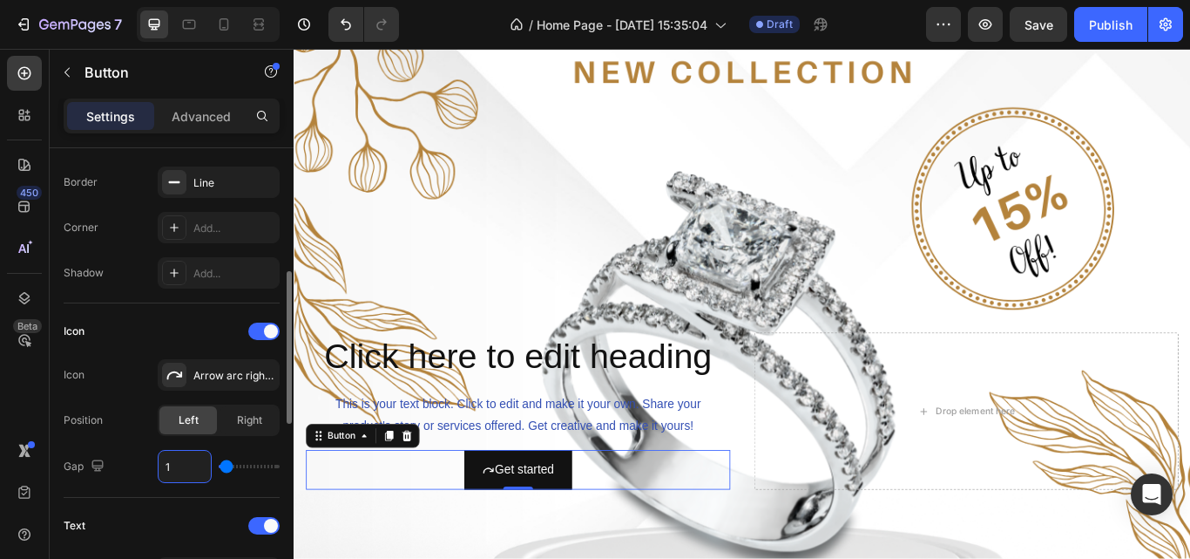
type input "12"
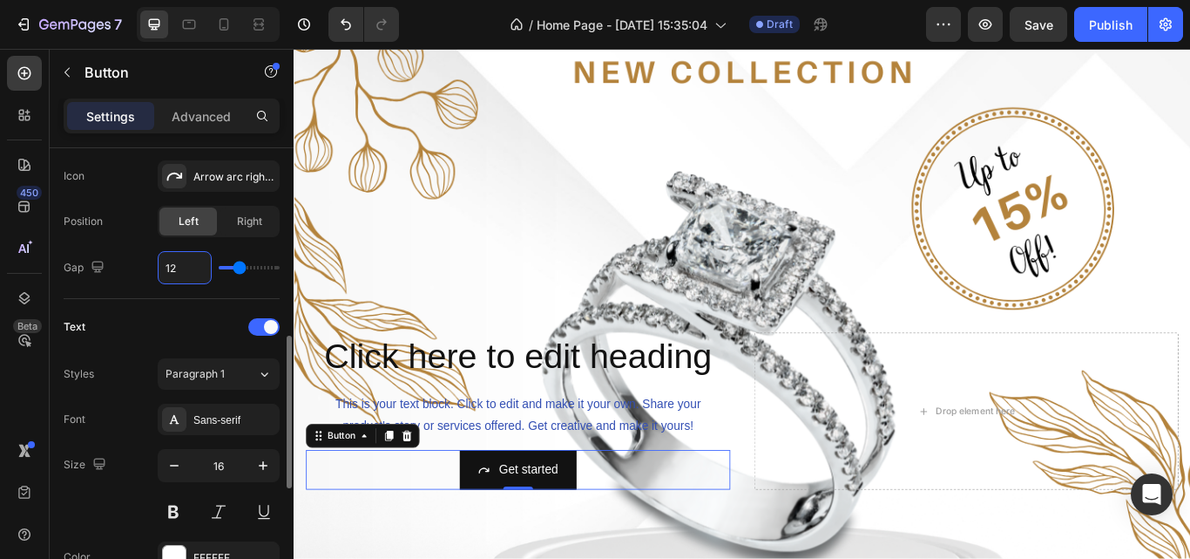
scroll to position [572, 0]
type input "12"
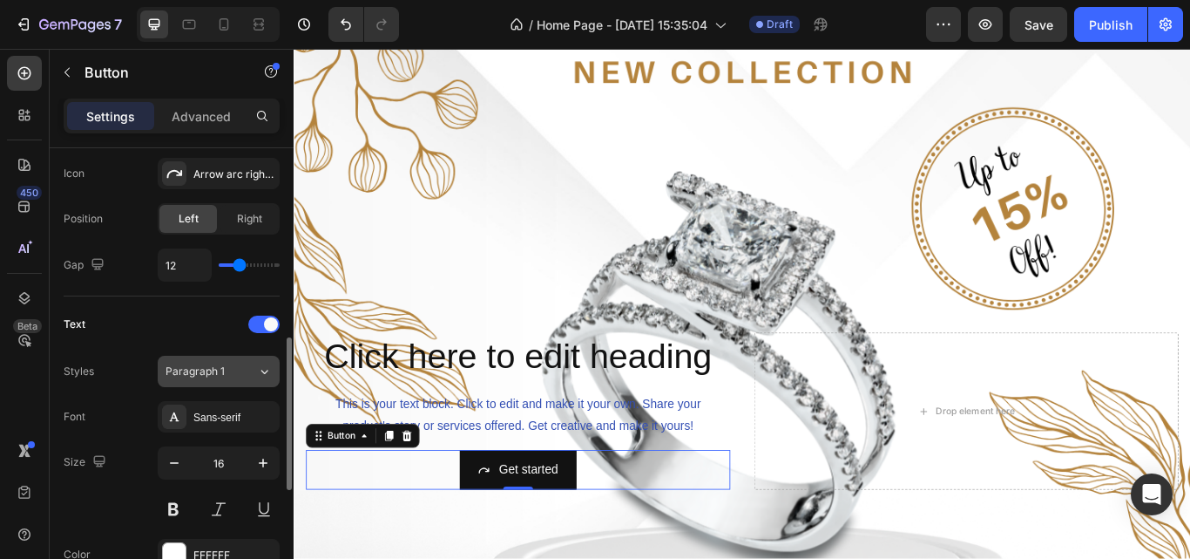
click at [249, 369] on div "Paragraph 1" at bounding box center [211, 371] width 91 height 16
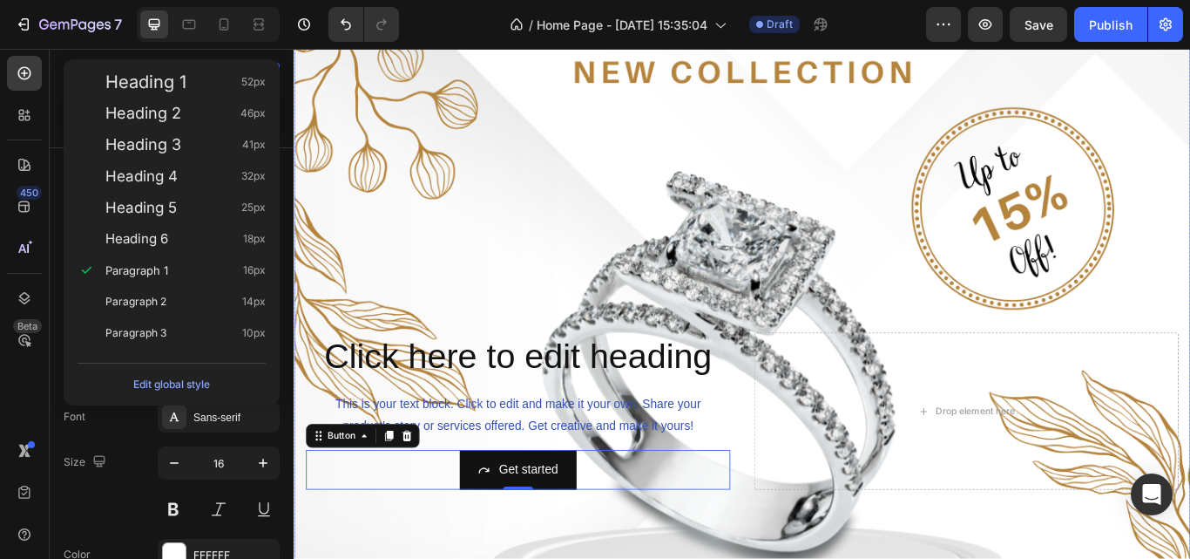
click at [329, 328] on div "Background Image" at bounding box center [817, 471] width 1046 height 1307
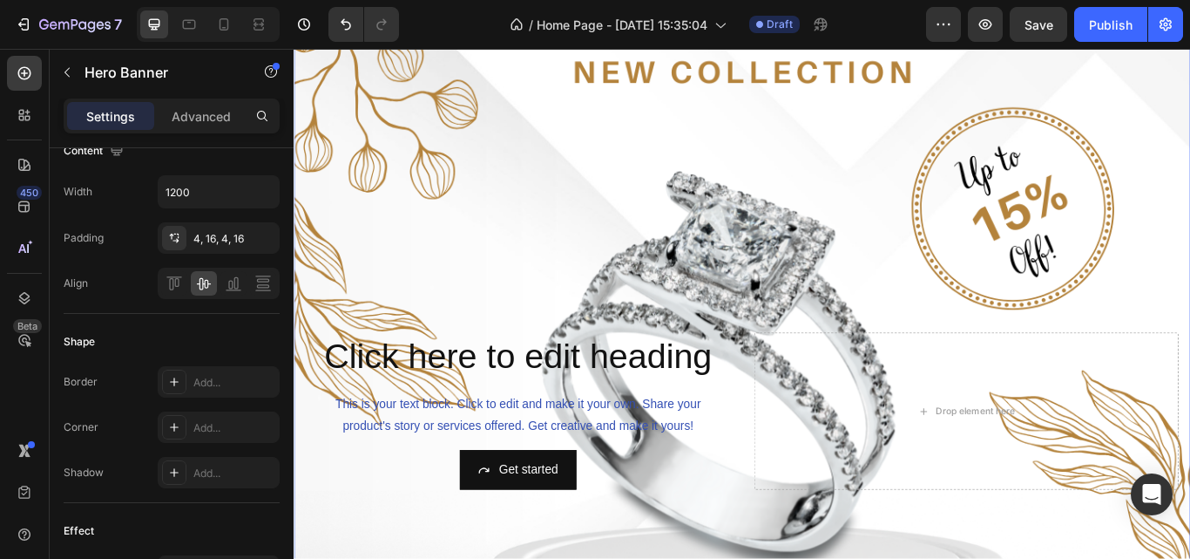
scroll to position [0, 0]
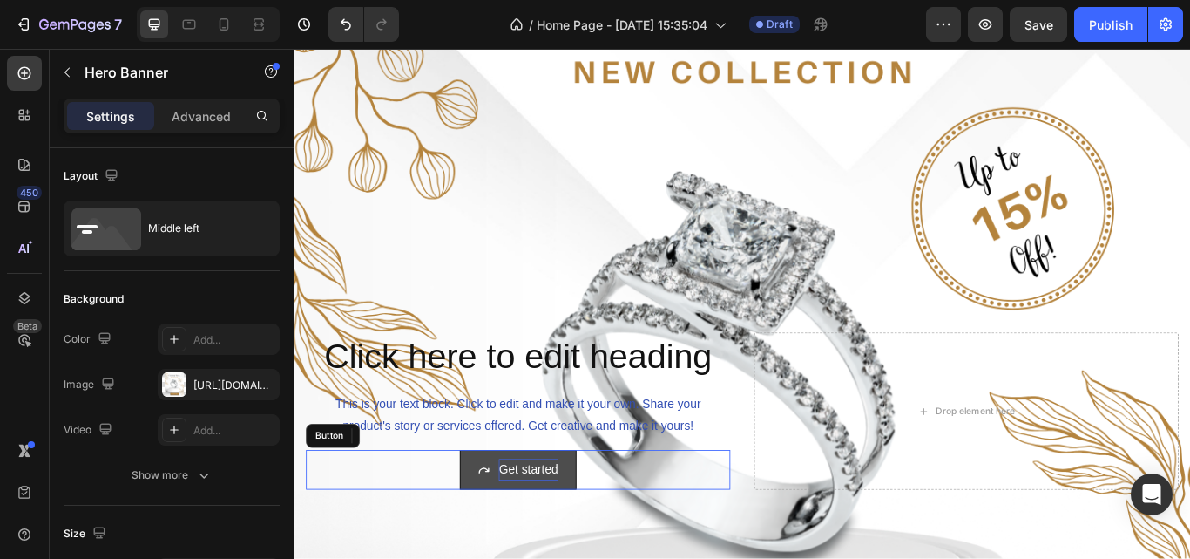
click at [534, 527] on div "Get started" at bounding box center [566, 539] width 69 height 25
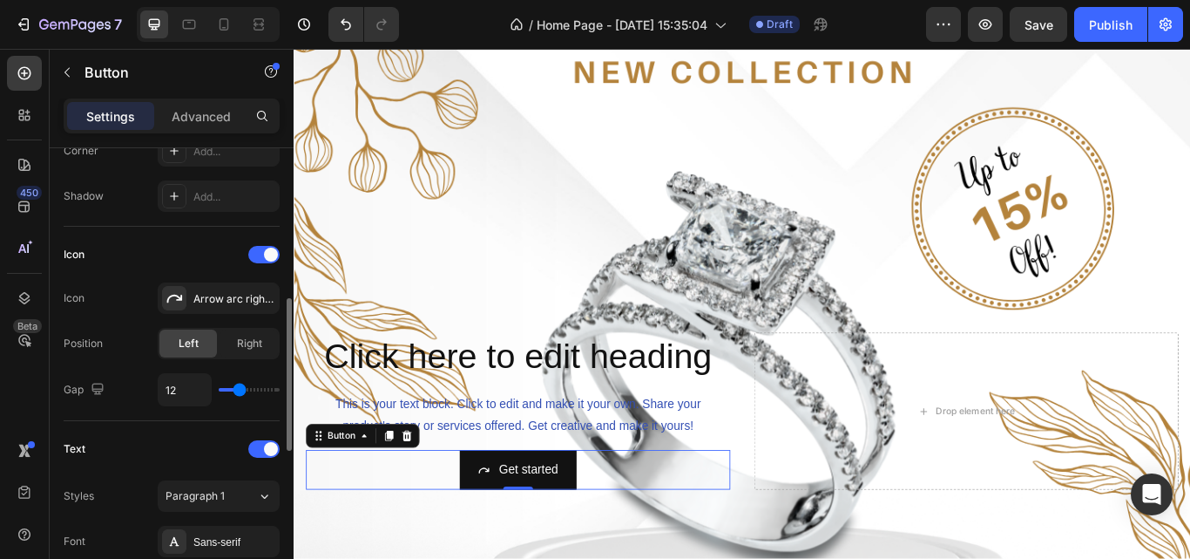
scroll to position [459, 0]
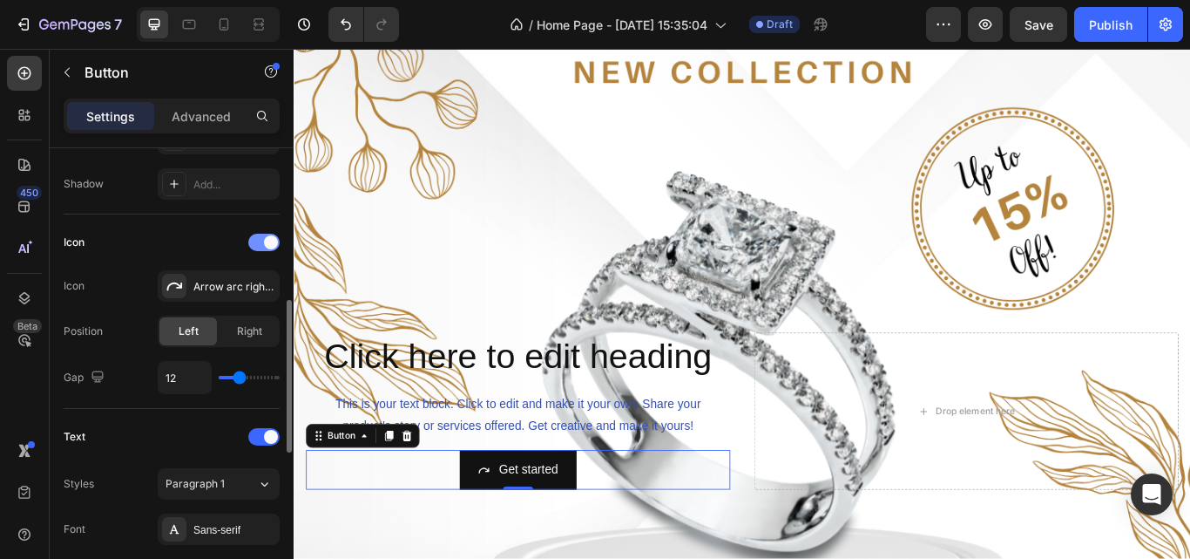
click at [257, 241] on div at bounding box center [263, 242] width 31 height 17
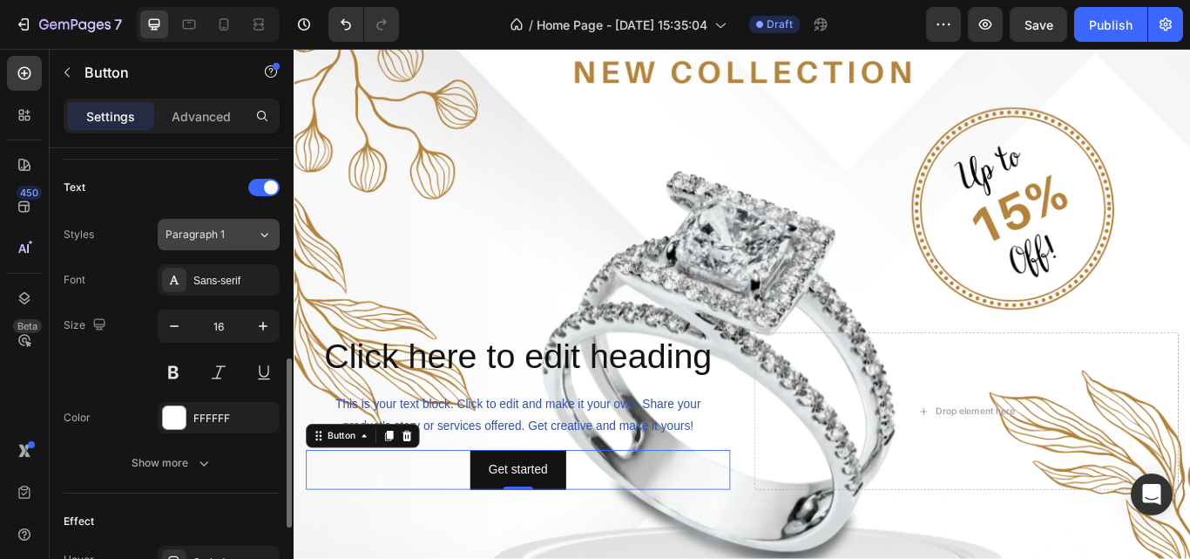
scroll to position [570, 0]
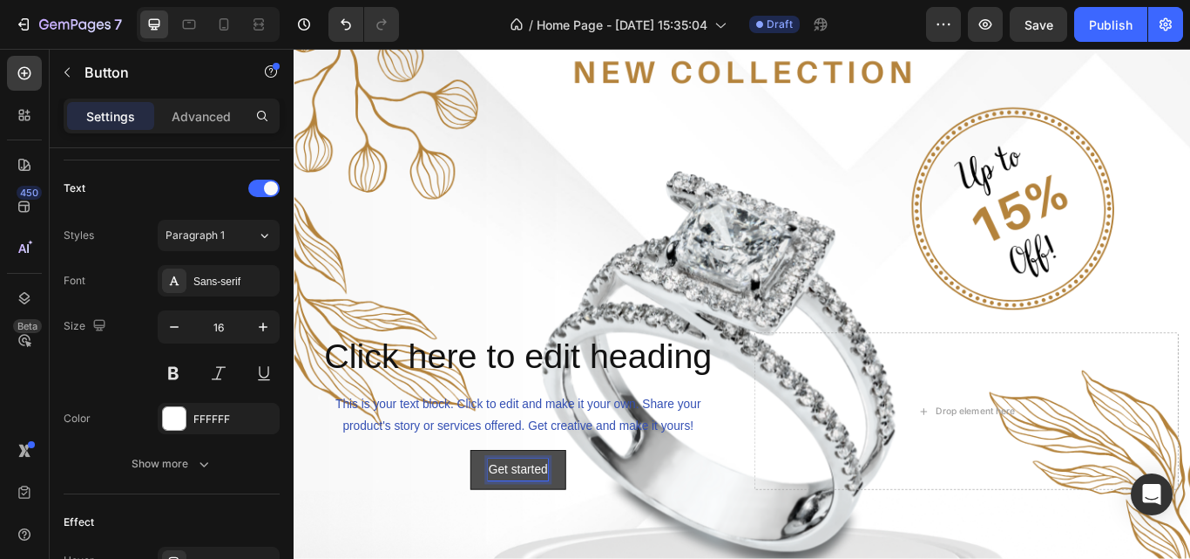
click at [539, 524] on div "Click here to edit heading Heading This is your text block. Click to edit and m…" at bounding box center [555, 471] width 495 height 183
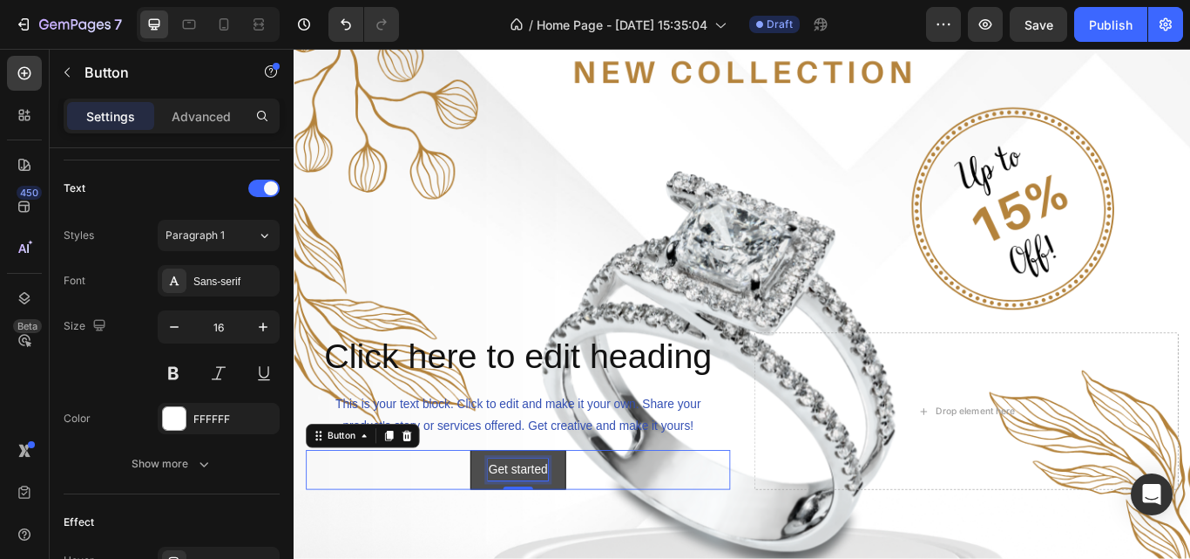
scroll to position [244, 0]
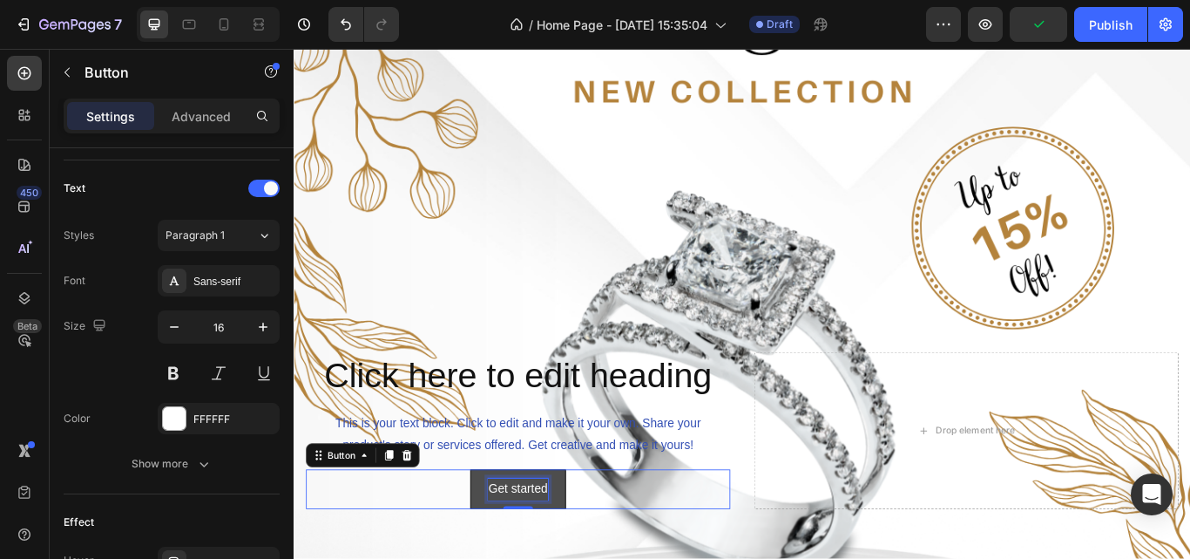
click at [572, 554] on p "Get started" at bounding box center [554, 562] width 69 height 25
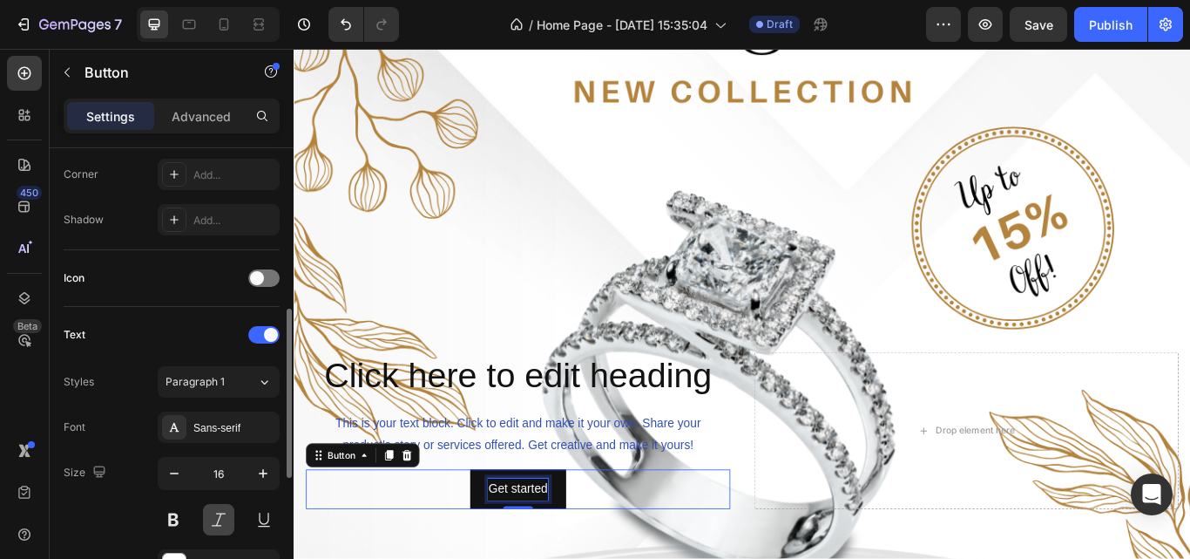
scroll to position [429, 0]
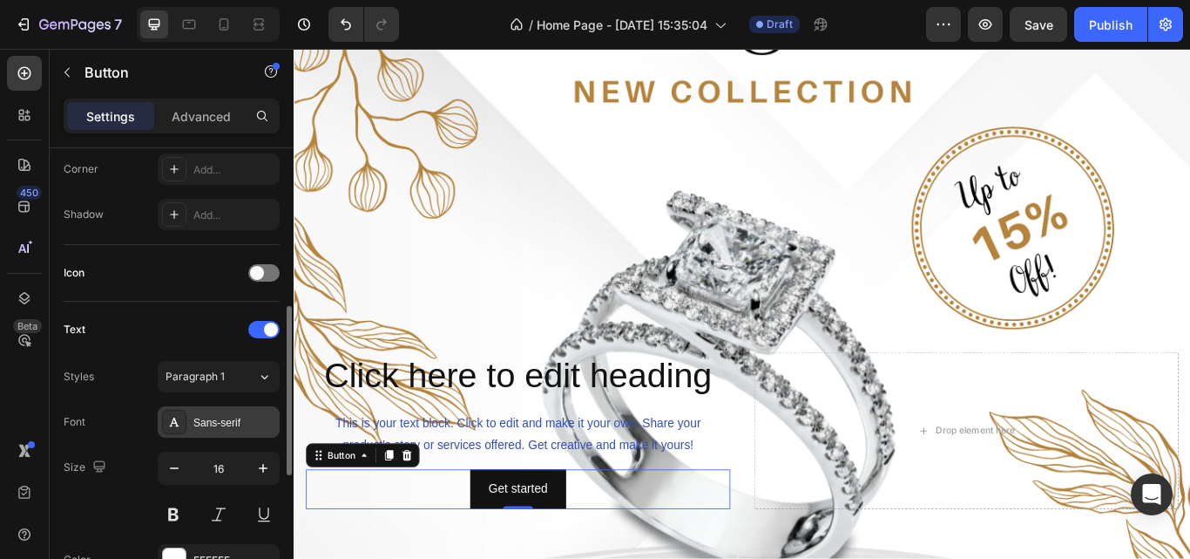
click at [239, 410] on div "Sans-serif" at bounding box center [219, 421] width 122 height 31
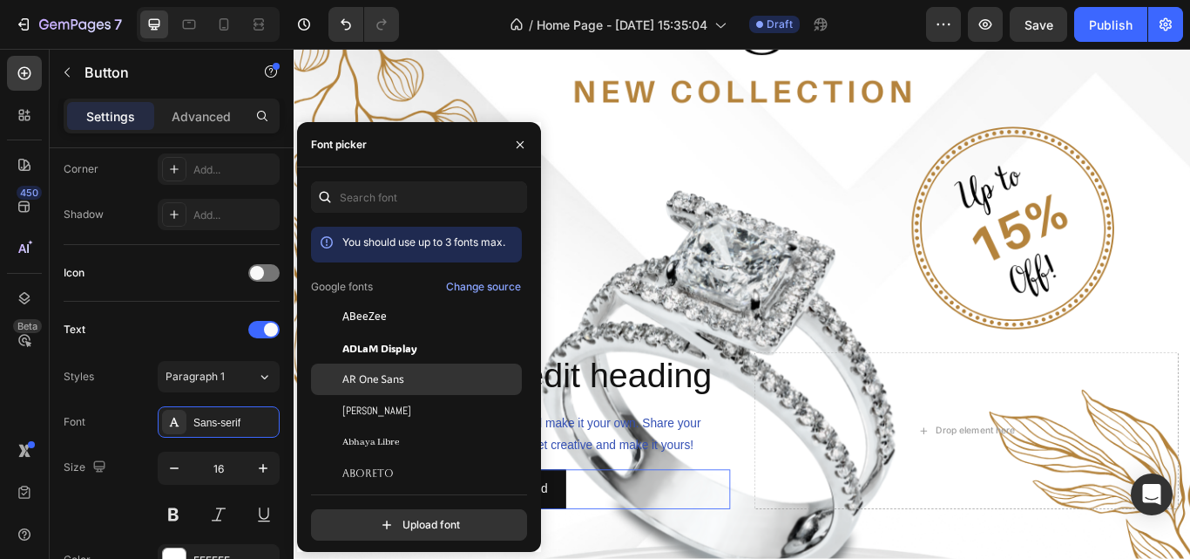
click at [335, 371] on div at bounding box center [326, 378] width 31 height 31
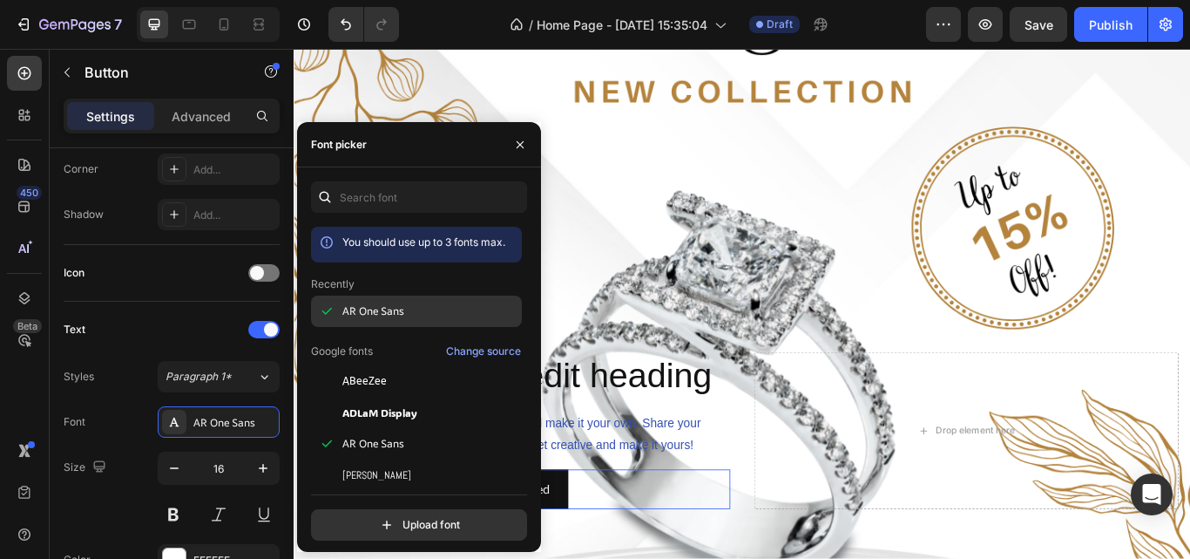
click at [363, 317] on span "AR One Sans" at bounding box center [373, 311] width 62 height 16
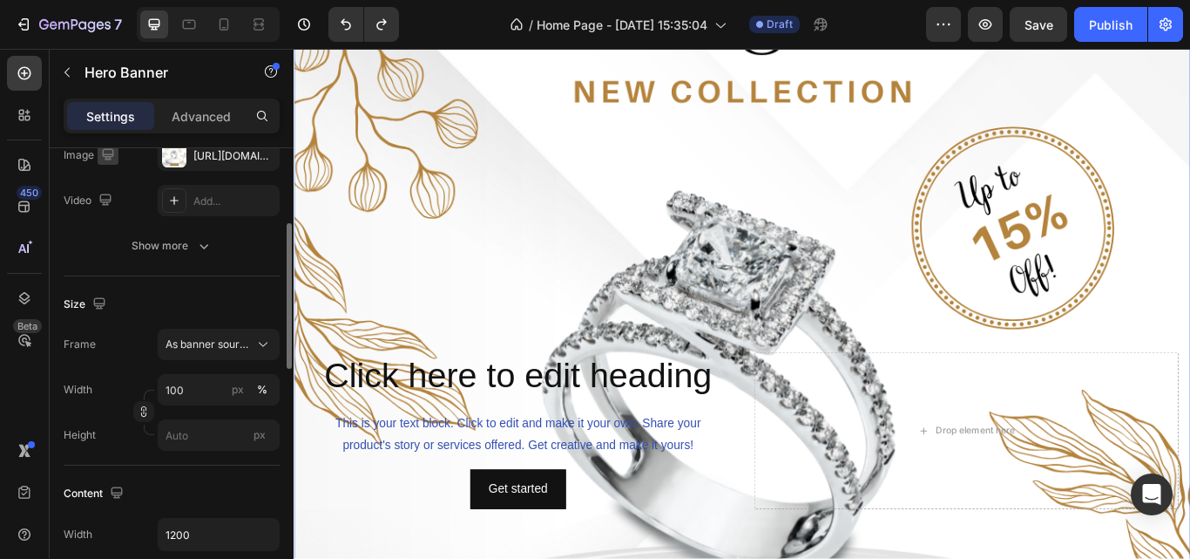
scroll to position [232, 0]
click at [253, 339] on div "As banner source" at bounding box center [219, 341] width 106 height 17
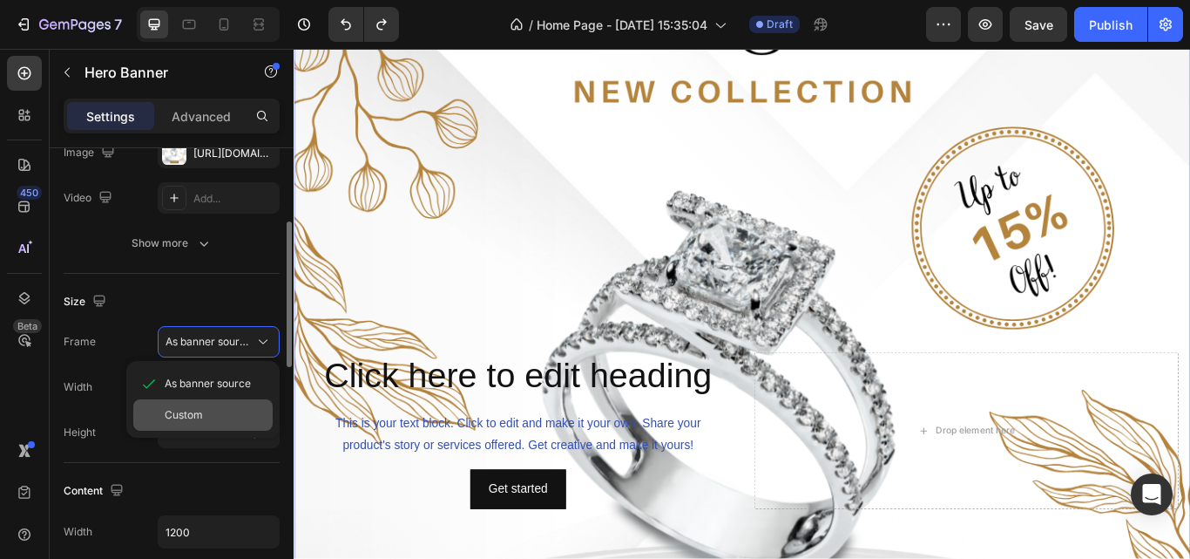
click at [193, 419] on span "Custom" at bounding box center [184, 415] width 38 height 16
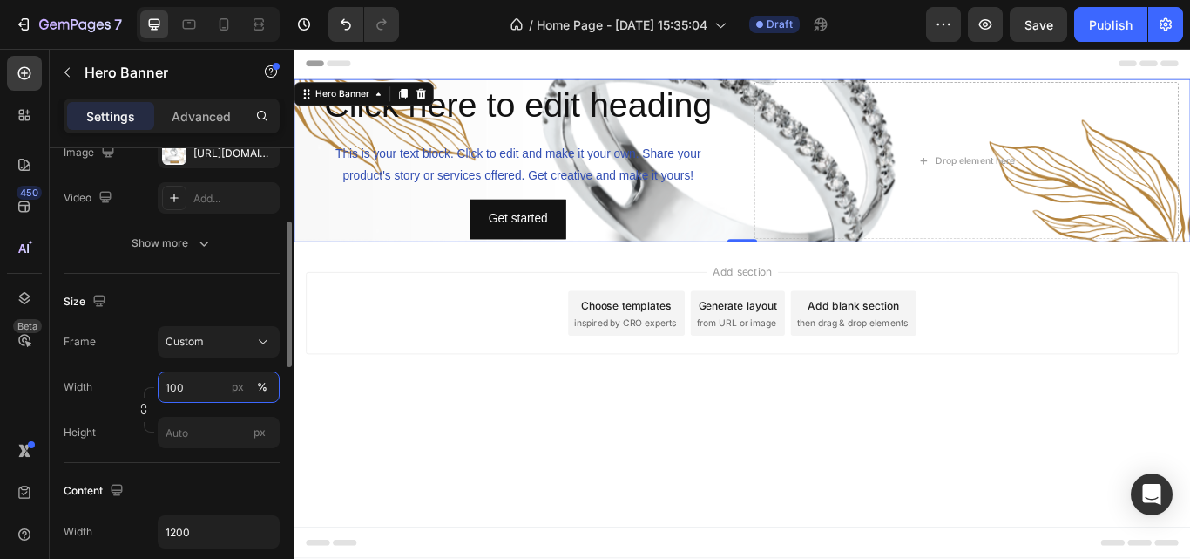
scroll to position [0, 0]
click at [243, 336] on div "Custom" at bounding box center [208, 342] width 85 height 16
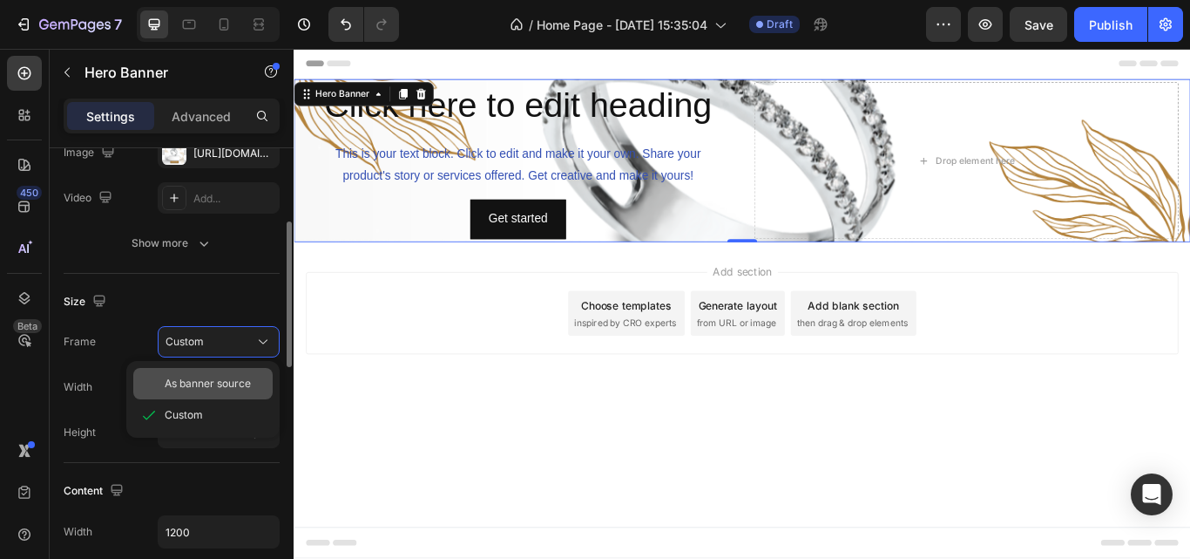
click at [224, 372] on div "As banner source" at bounding box center [202, 383] width 139 height 31
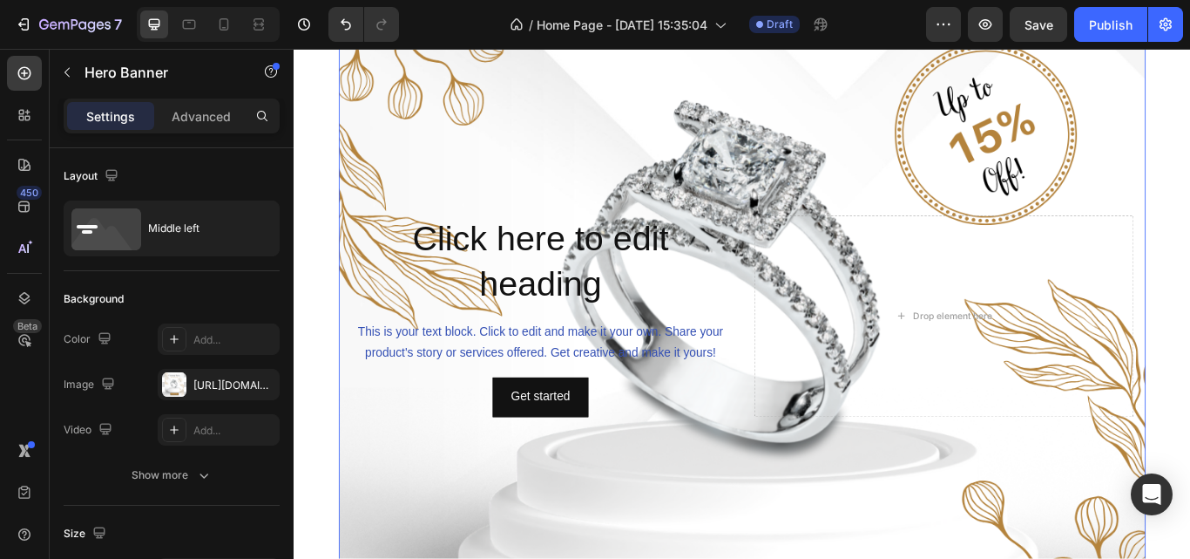
scroll to position [315, 0]
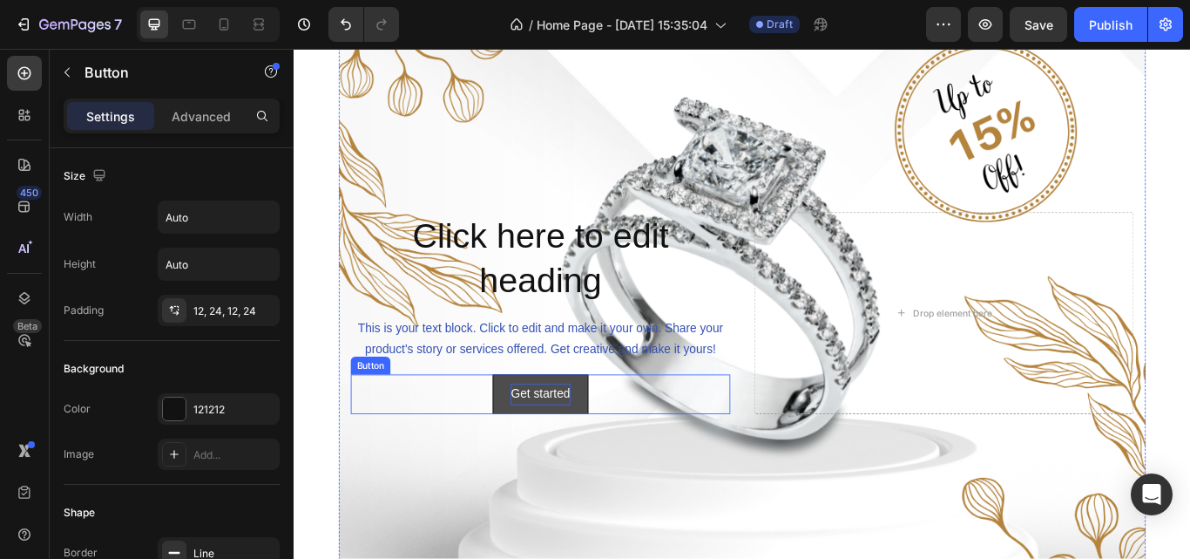
click at [553, 450] on p "Get started" at bounding box center [580, 451] width 69 height 25
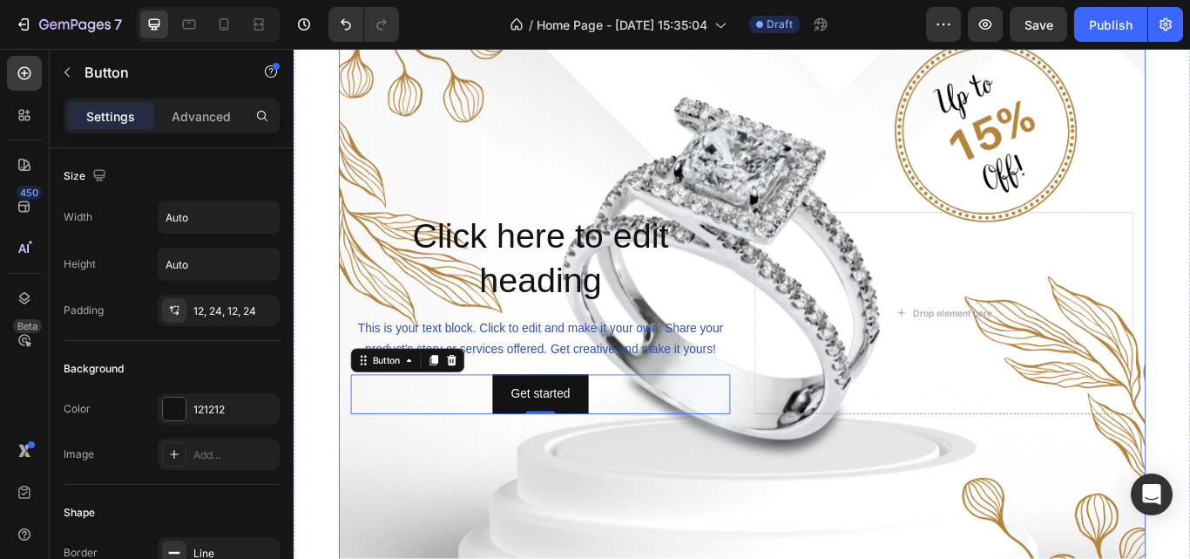
scroll to position [310, 0]
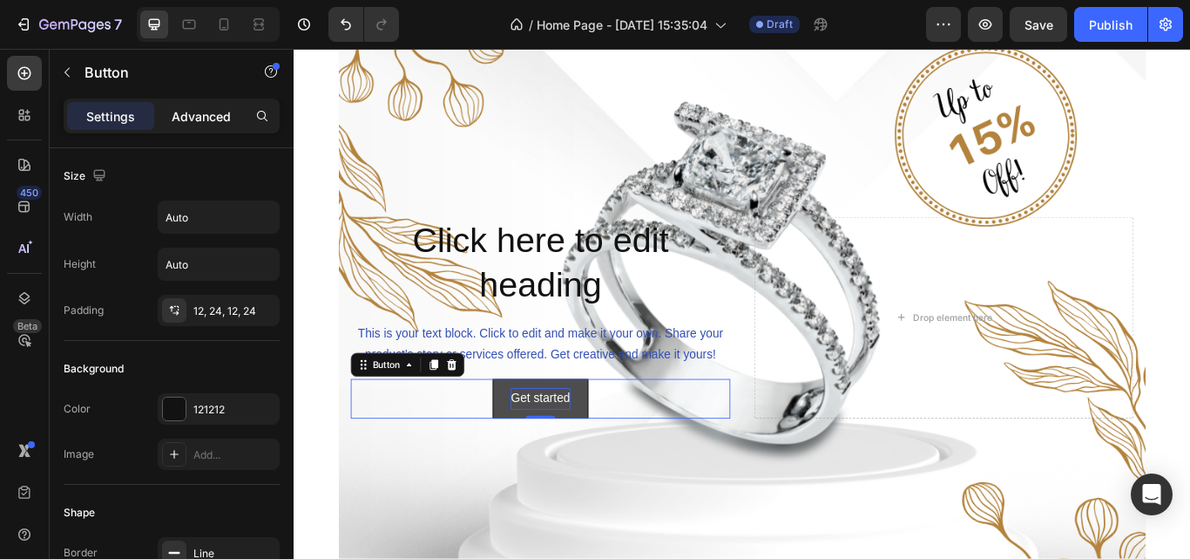
click at [210, 116] on p "Advanced" at bounding box center [201, 116] width 59 height 18
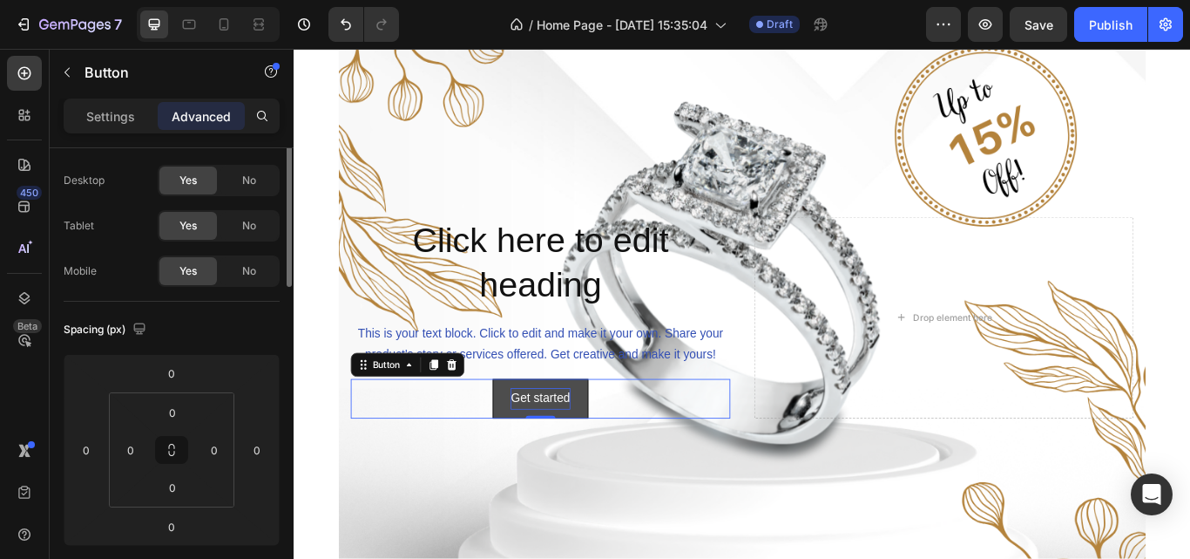
scroll to position [0, 0]
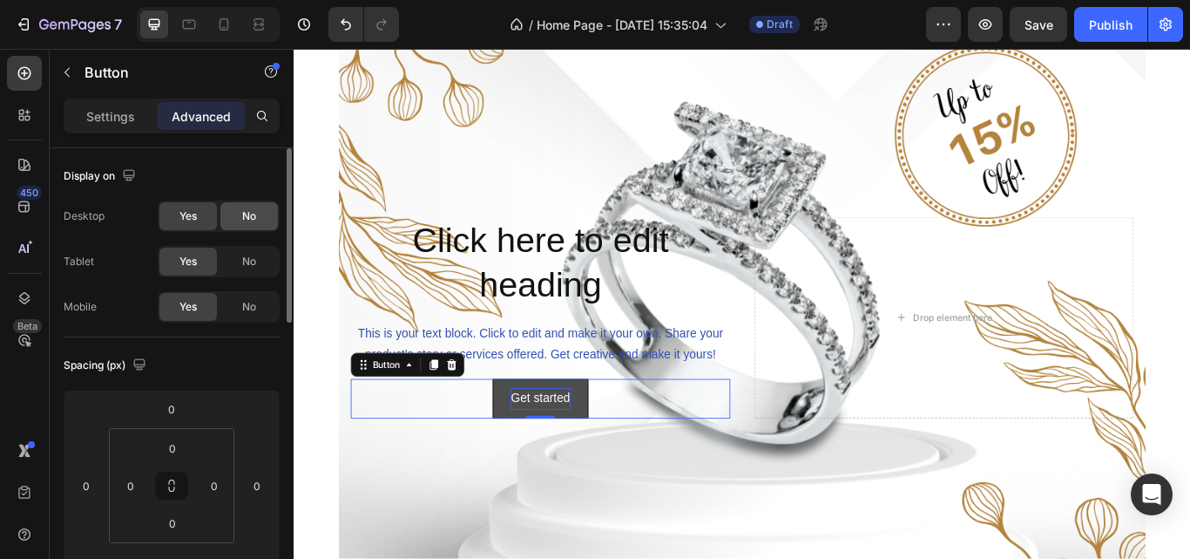
click at [247, 220] on span "No" at bounding box center [249, 216] width 14 height 16
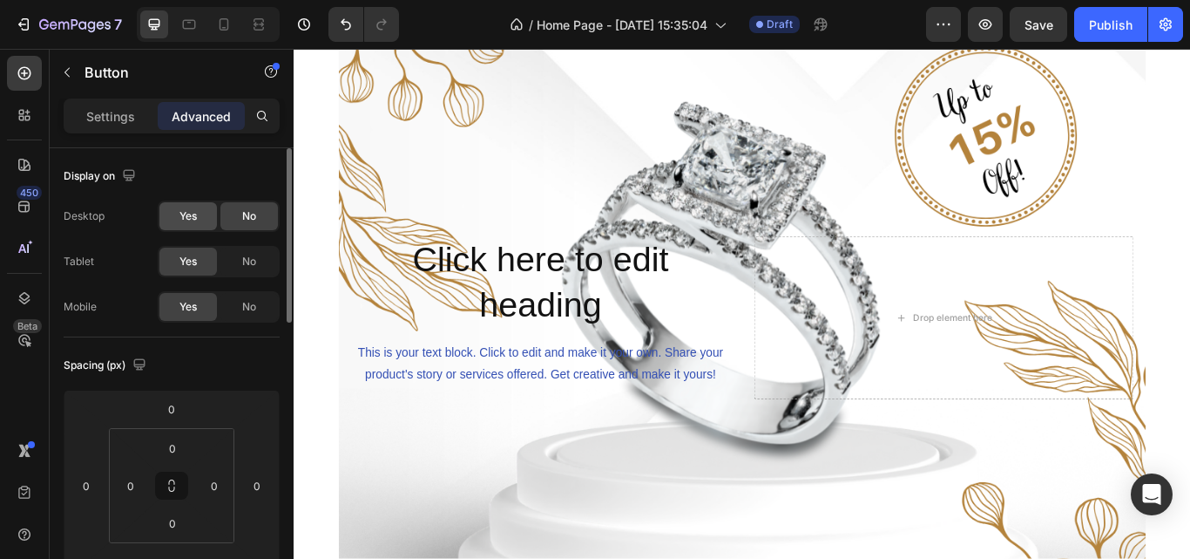
click at [186, 208] on span "Yes" at bounding box center [188, 216] width 17 height 16
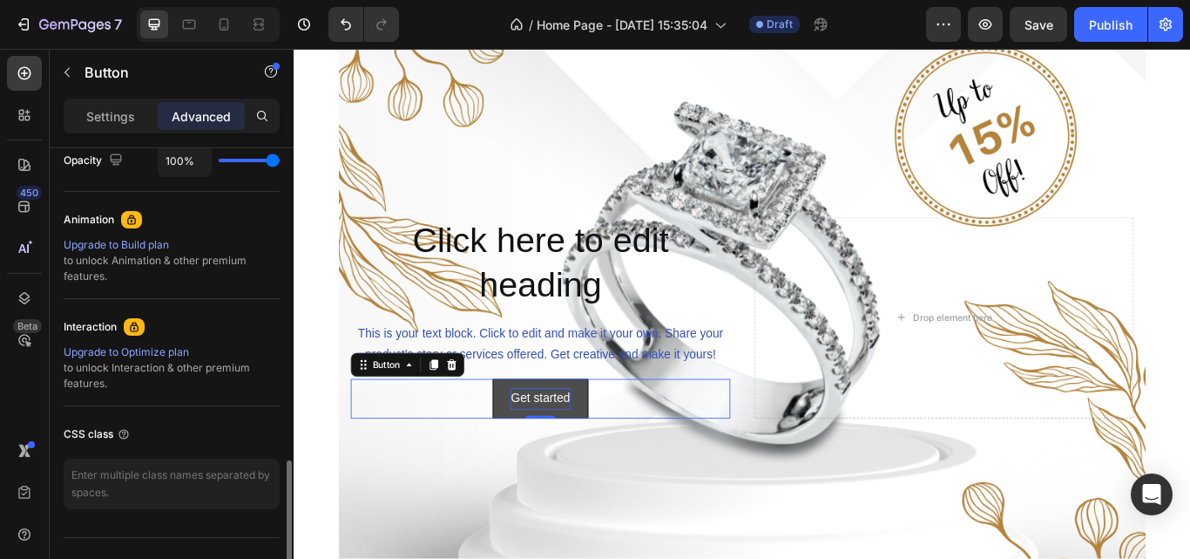
scroll to position [749, 0]
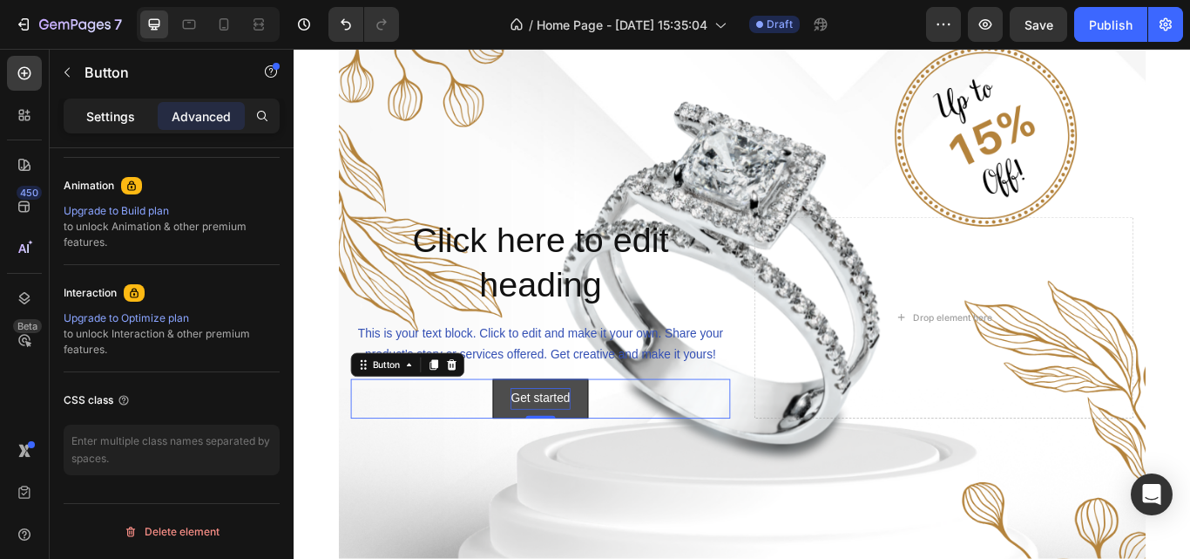
click at [84, 118] on div "Settings" at bounding box center [110, 116] width 87 height 28
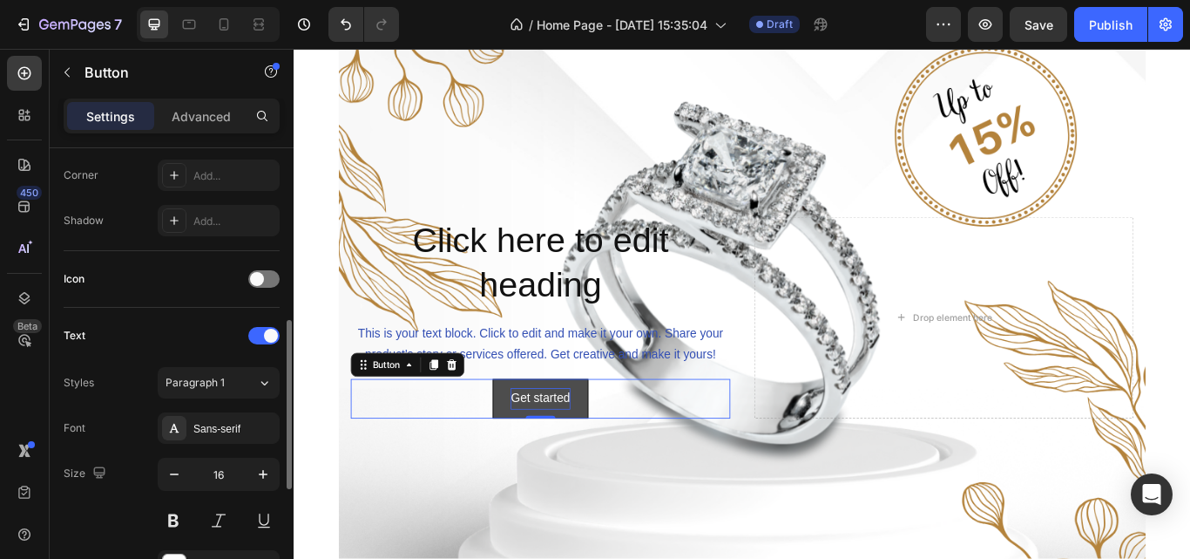
scroll to position [422, 0]
click at [268, 341] on span at bounding box center [271, 336] width 14 height 14
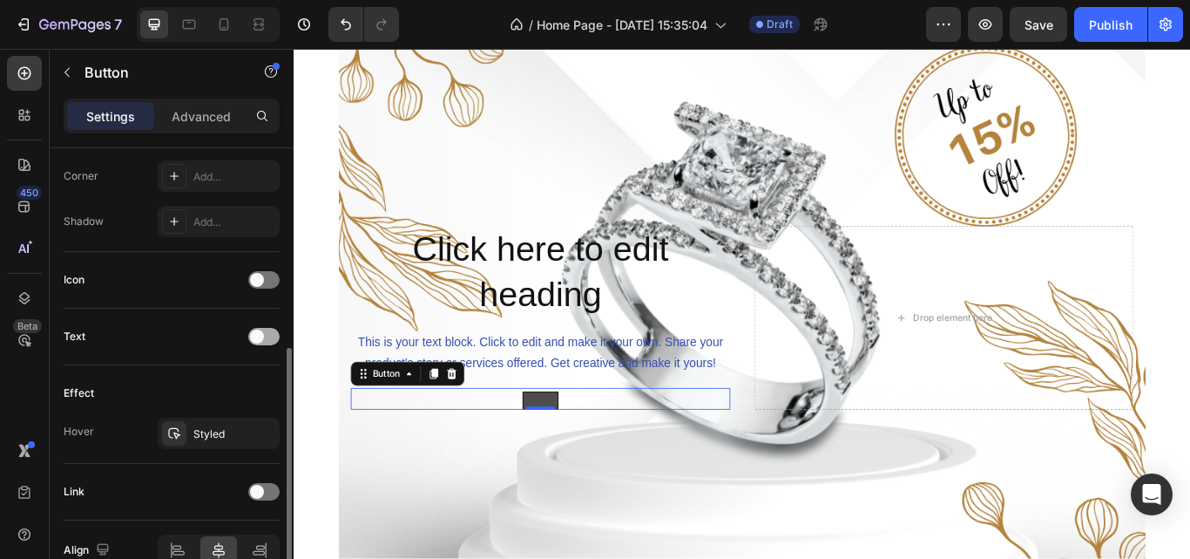
click at [268, 341] on div at bounding box center [263, 336] width 31 height 17
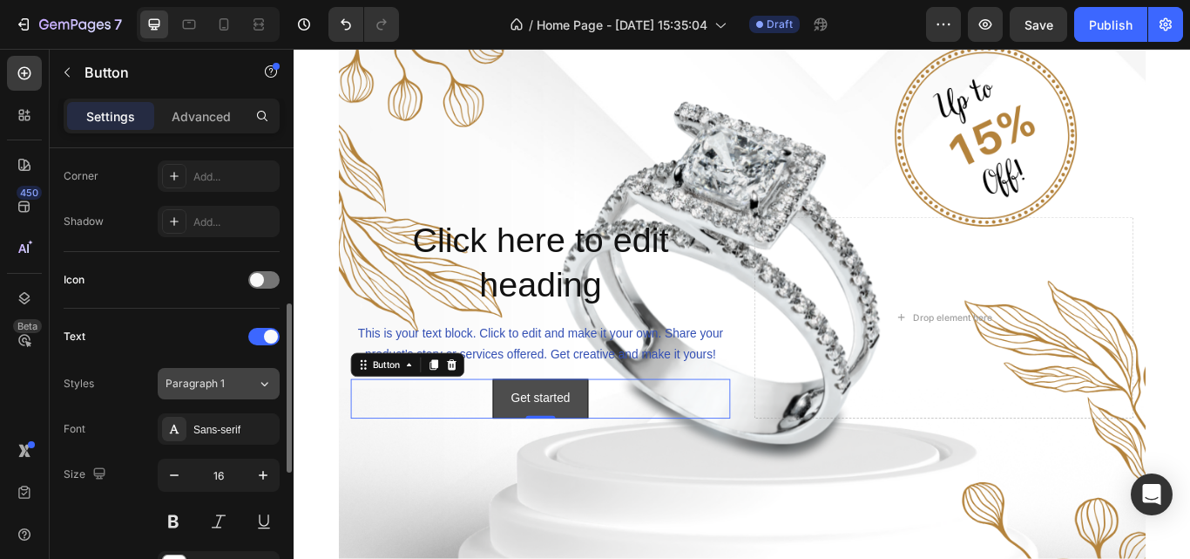
click at [227, 384] on div "Paragraph 1" at bounding box center [201, 384] width 71 height 16
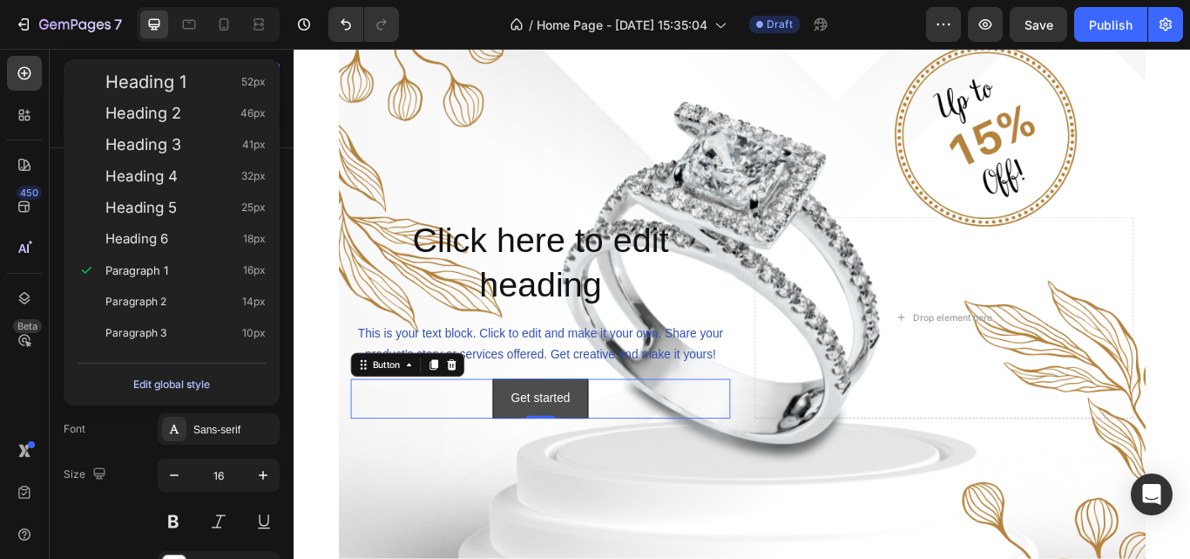
click at [207, 384] on div "Edit global style" at bounding box center [171, 384] width 77 height 21
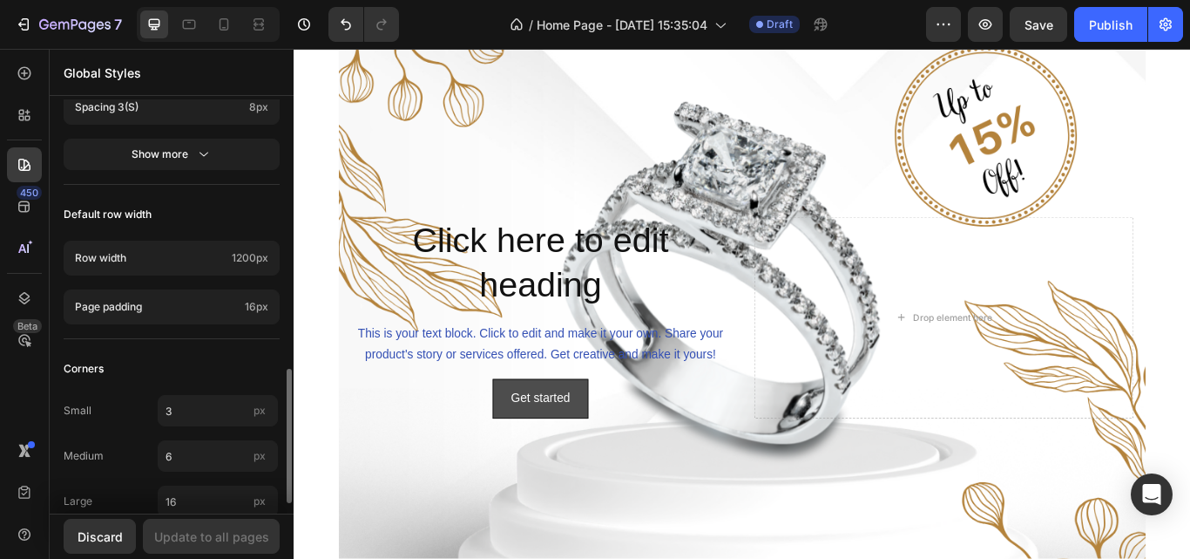
scroll to position [863, 0]
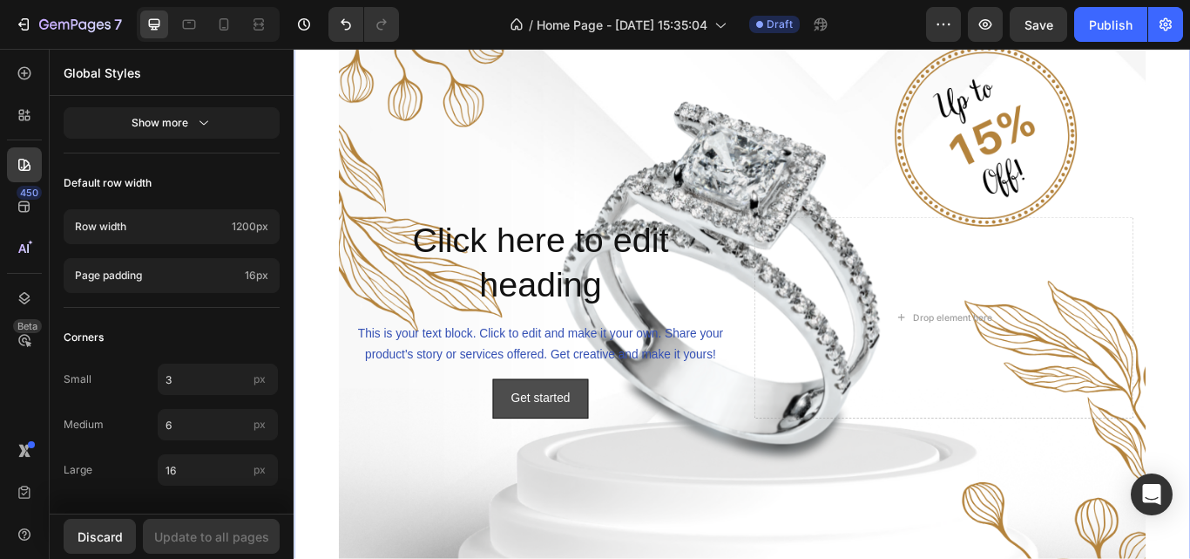
click at [302, 364] on div "Click here to edit heading Heading This is your text block. Click to edit and m…" at bounding box center [817, 362] width 1046 height 1176
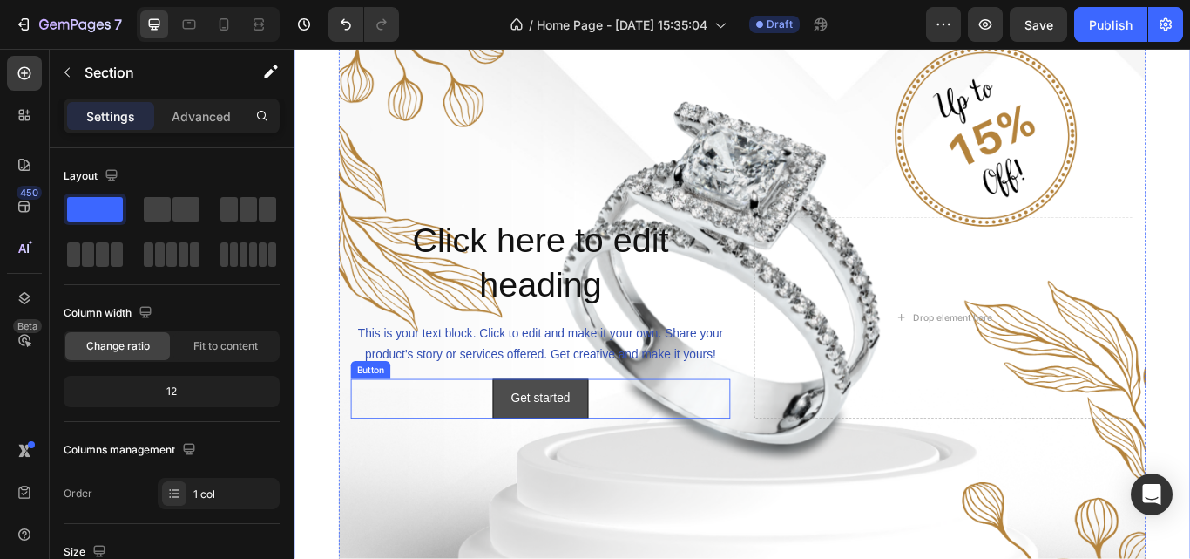
click at [516, 453] on div "Get started Button" at bounding box center [581, 457] width 443 height 46
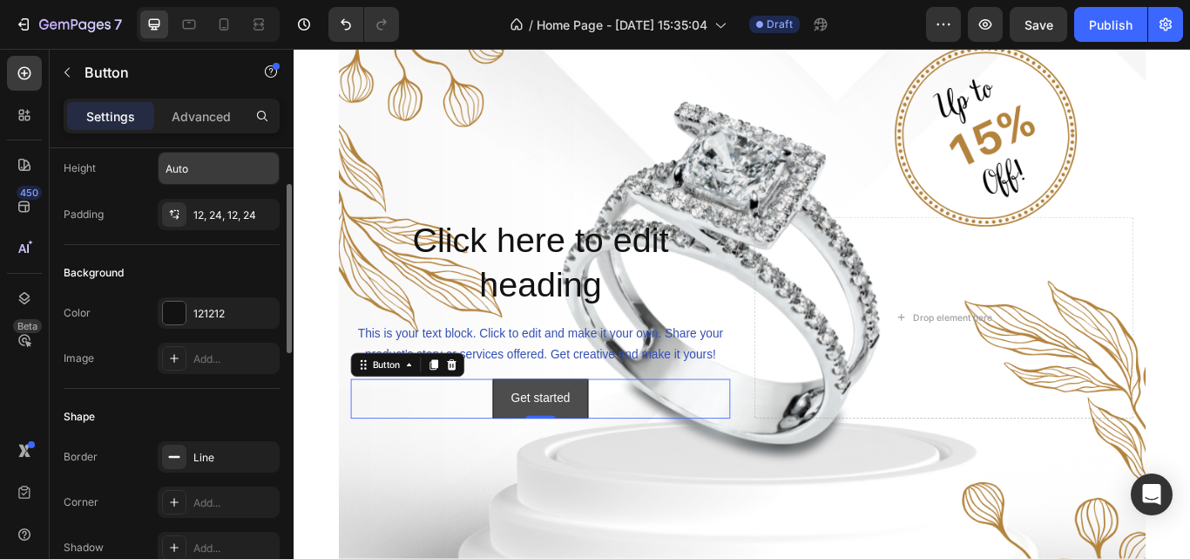
scroll to position [97, 0]
click at [200, 346] on div "Add..." at bounding box center [219, 357] width 122 height 31
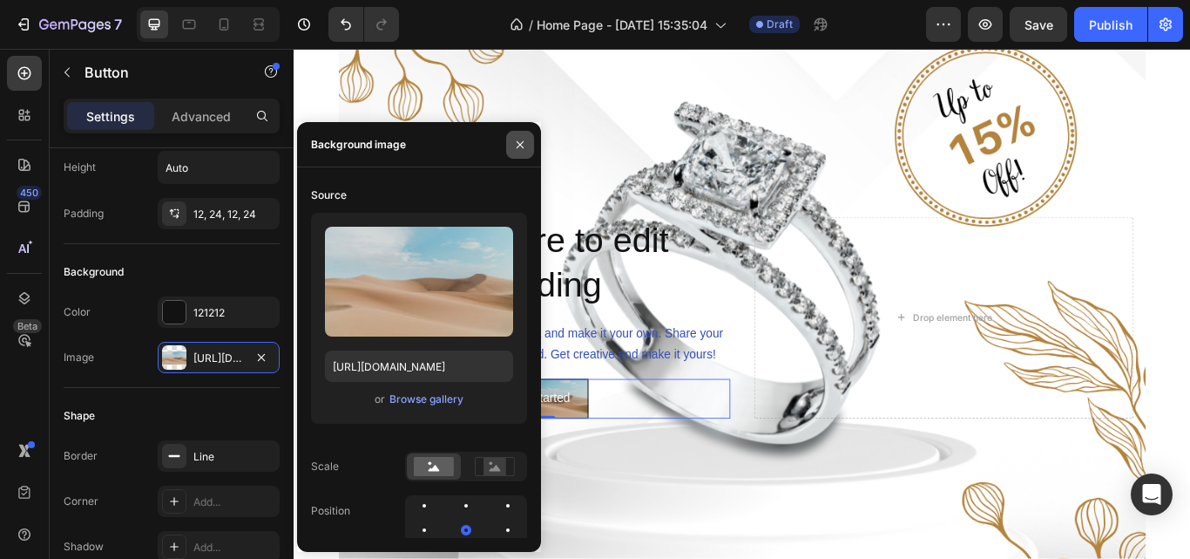
click at [525, 142] on icon "button" at bounding box center [520, 145] width 14 height 14
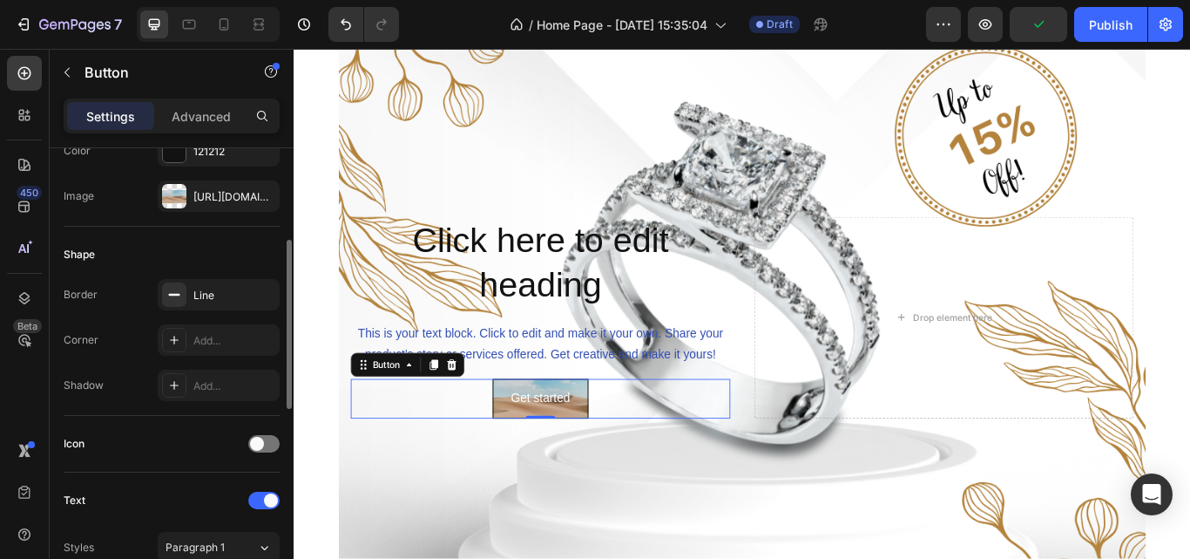
scroll to position [262, 0]
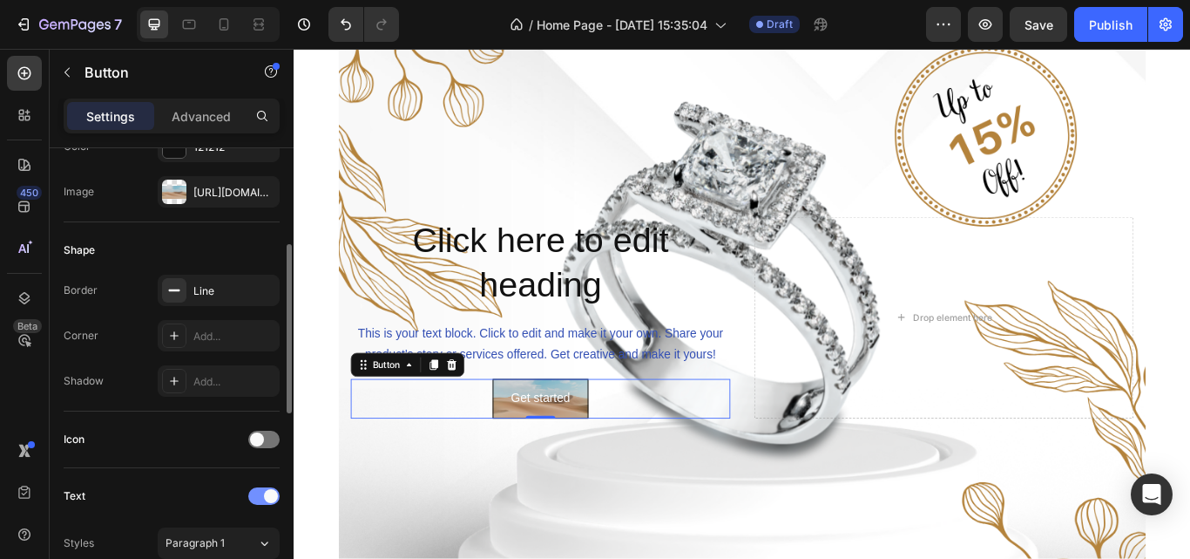
click at [270, 489] on span at bounding box center [271, 496] width 14 height 14
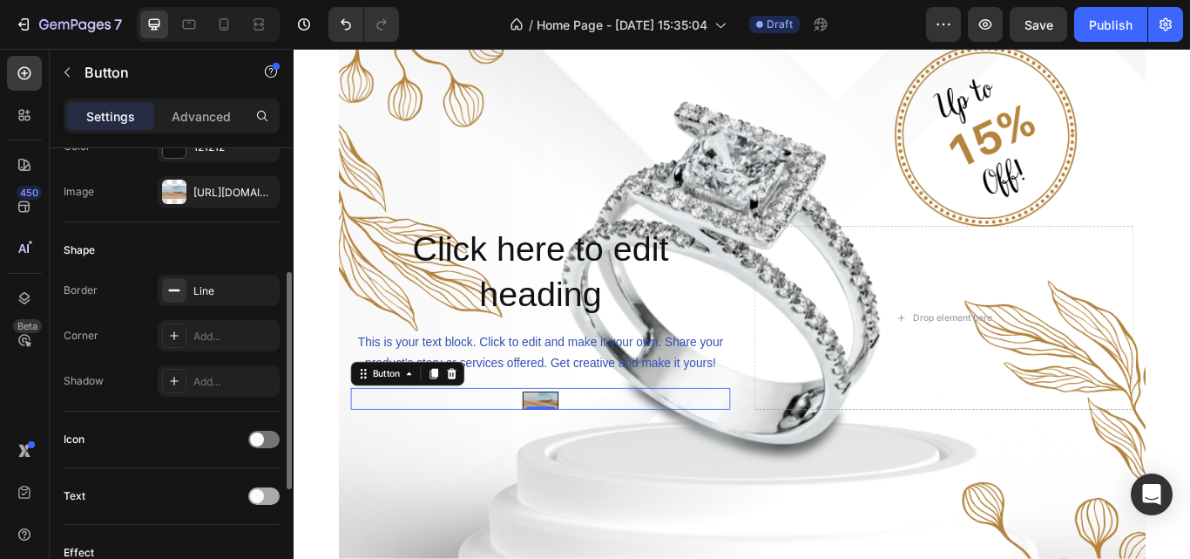
click at [270, 489] on div at bounding box center [263, 495] width 31 height 17
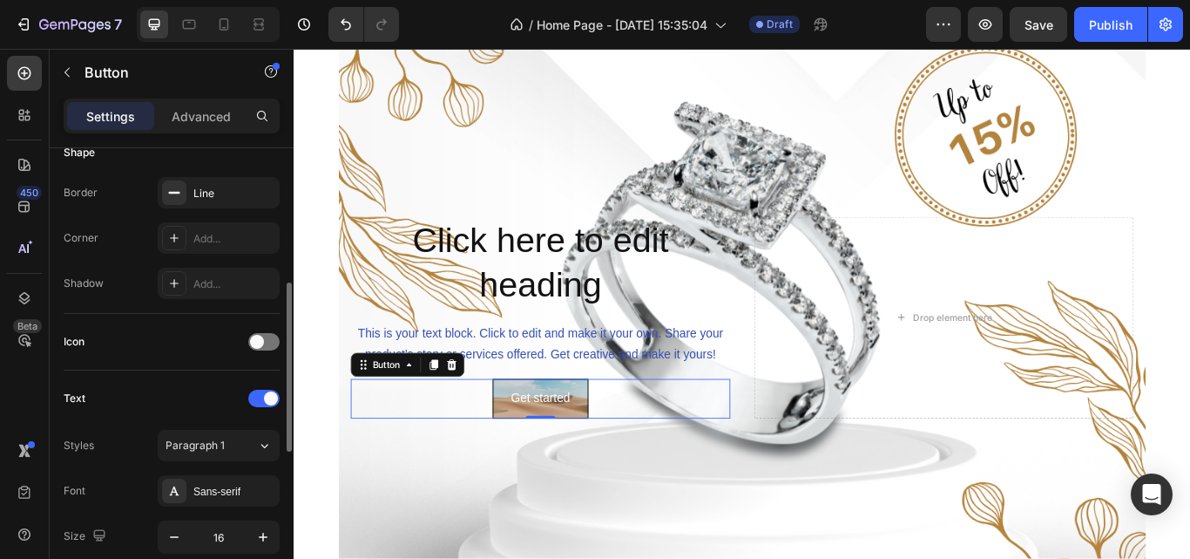
scroll to position [391, 0]
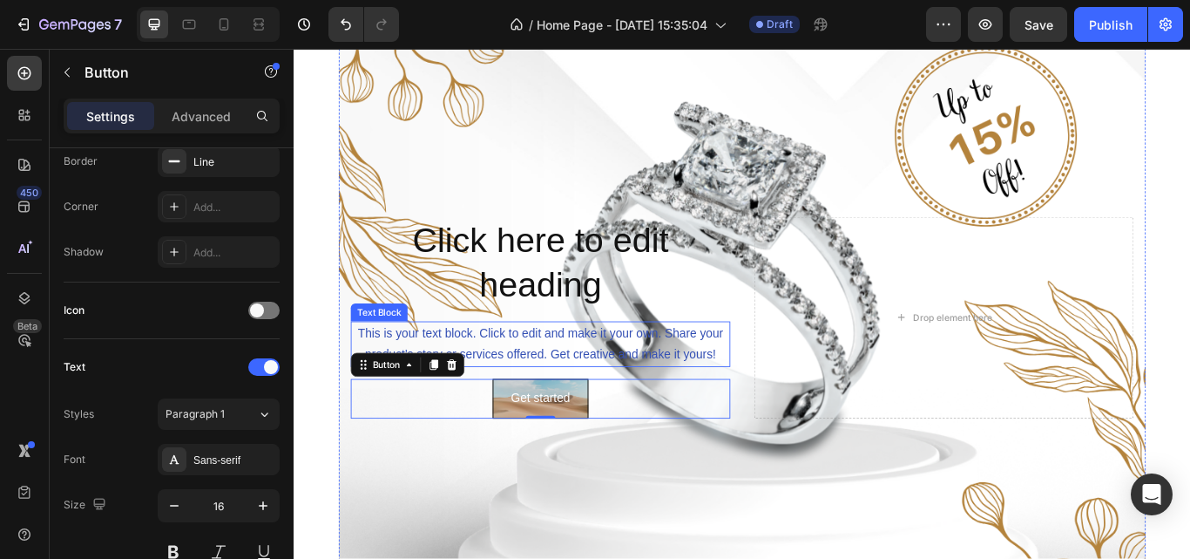
click at [530, 401] on div "This is your text block. Click to edit and make it your own. Share your product…" at bounding box center [581, 394] width 443 height 54
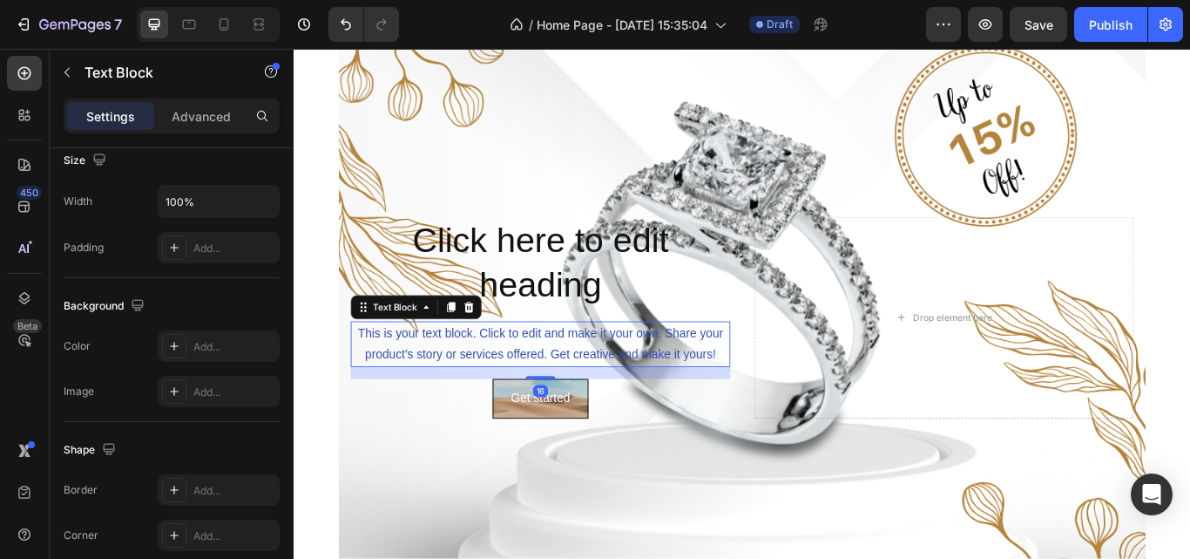
scroll to position [0, 0]
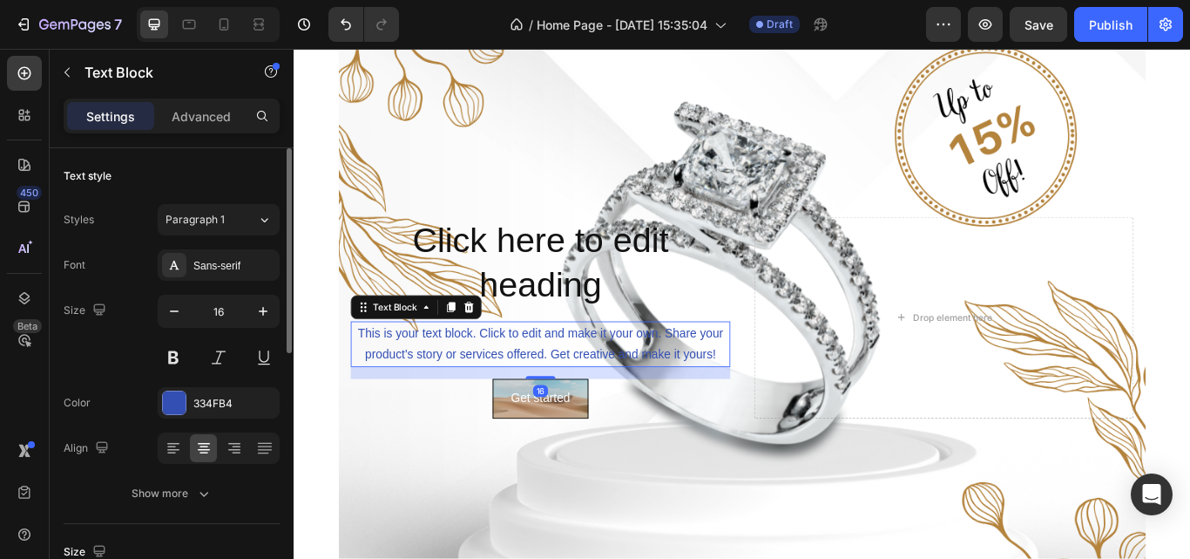
click at [530, 401] on div "This is your text block. Click to edit and make it your own. Share your product…" at bounding box center [581, 394] width 443 height 54
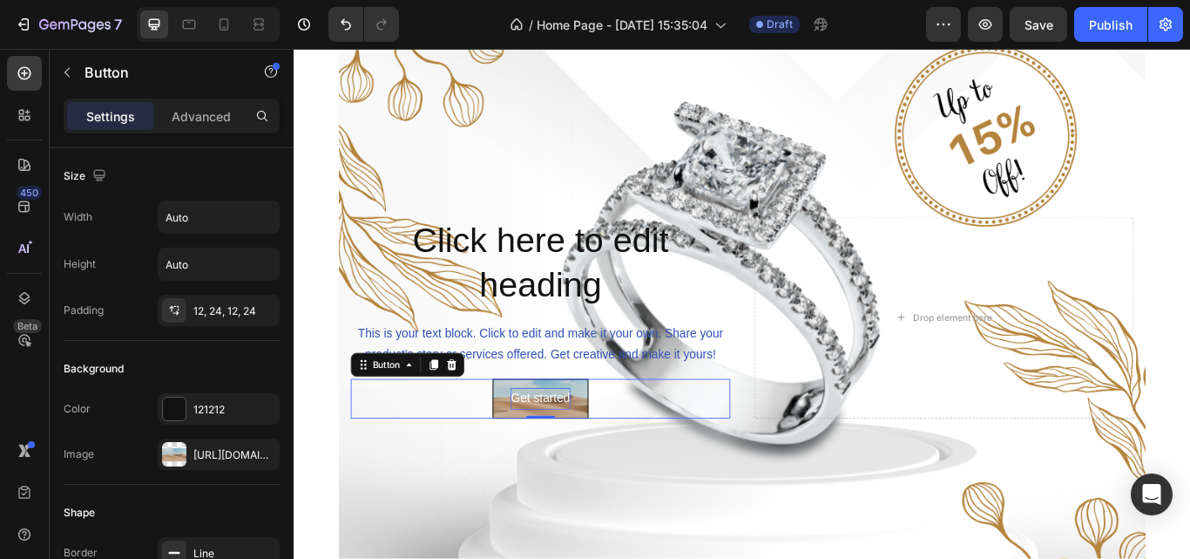
click at [604, 451] on div "Get started" at bounding box center [580, 456] width 69 height 25
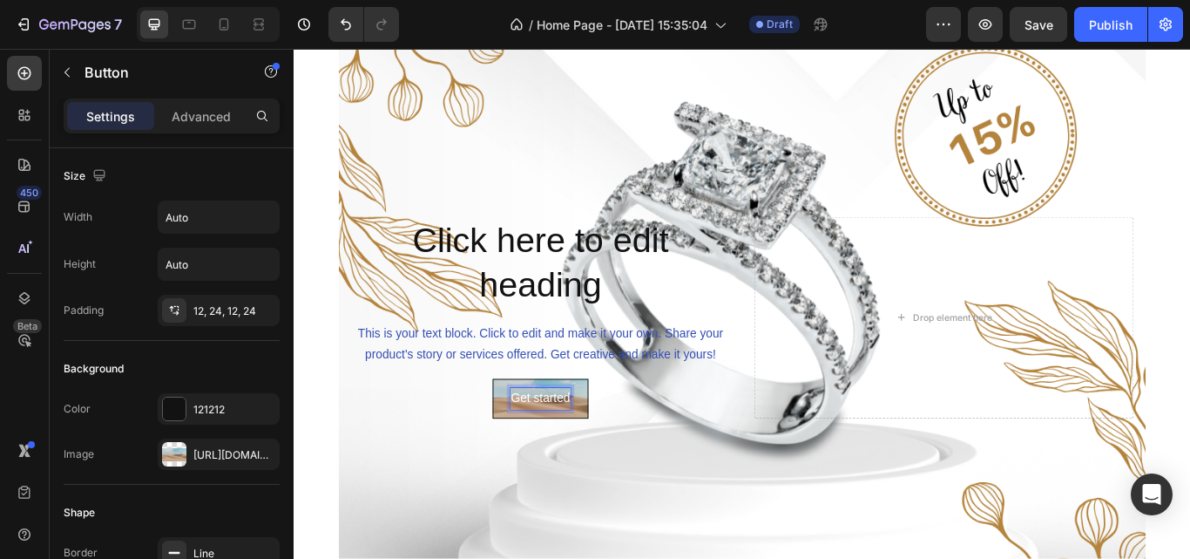
click at [604, 454] on div "Get started" at bounding box center [580, 456] width 69 height 25
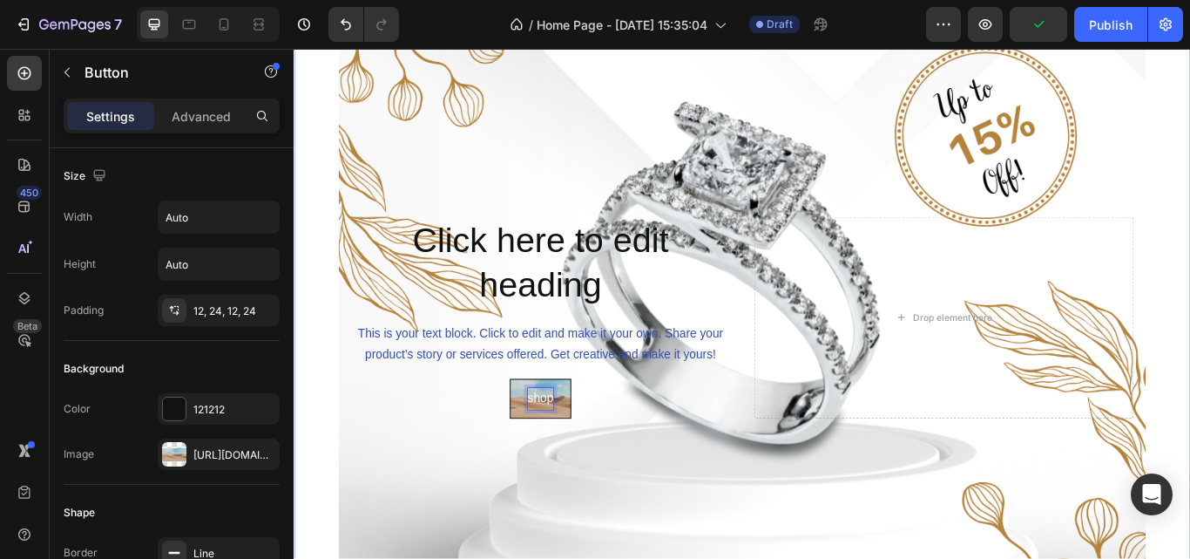
click at [546, 434] on button "shop" at bounding box center [582, 457] width 72 height 46
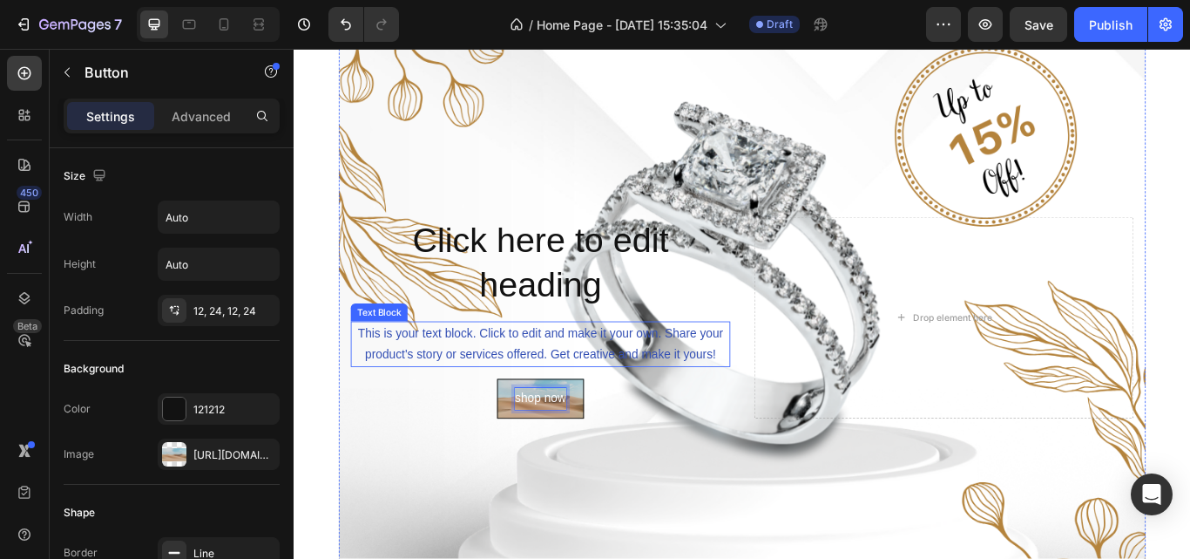
click at [399, 407] on p "This is your text block. Click to edit and make it your own. Share your product…" at bounding box center [581, 394] width 439 height 51
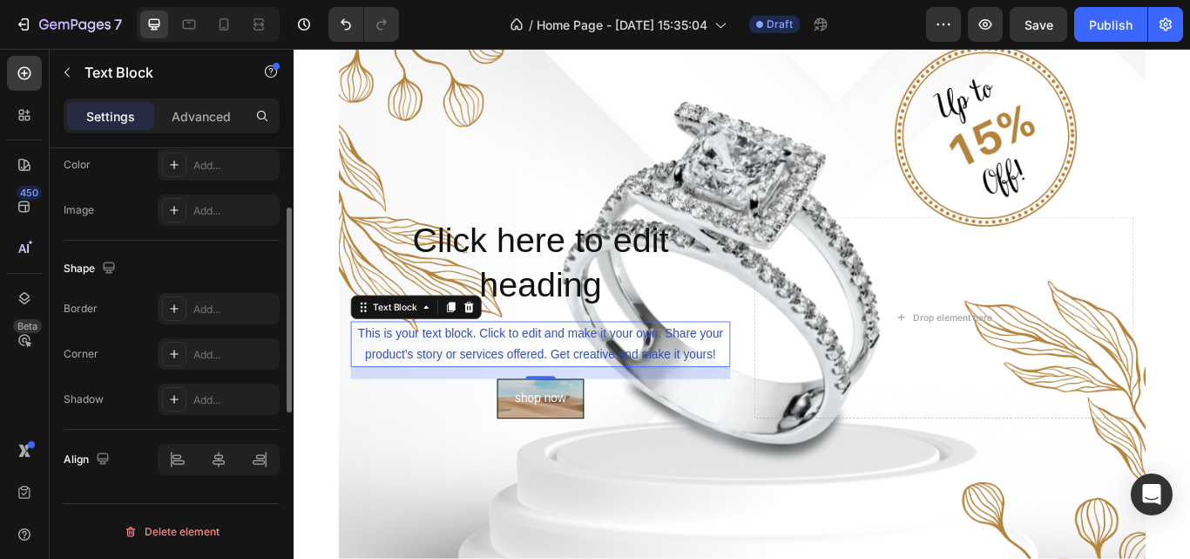
scroll to position [437, 0]
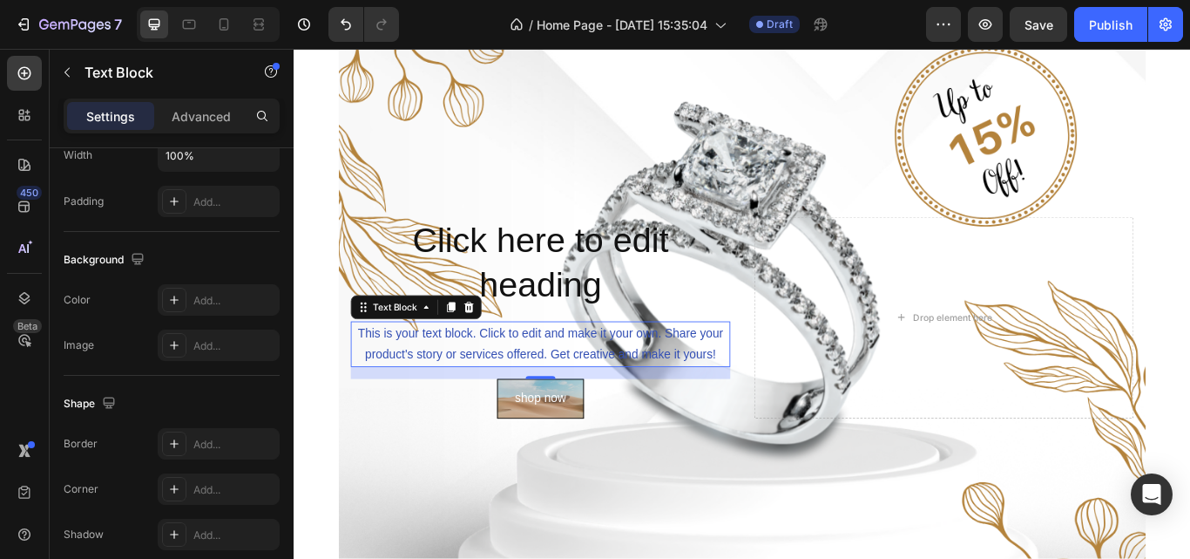
click at [210, 132] on div "Settings Advanced" at bounding box center [172, 115] width 216 height 35
click at [210, 121] on p "Advanced" at bounding box center [201, 116] width 59 height 18
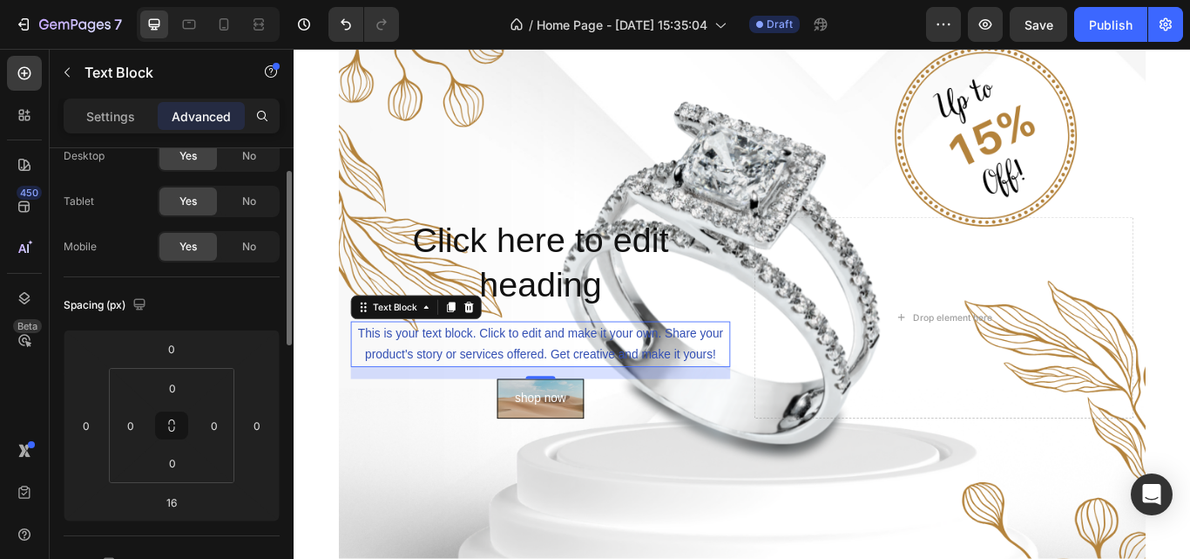
scroll to position [0, 0]
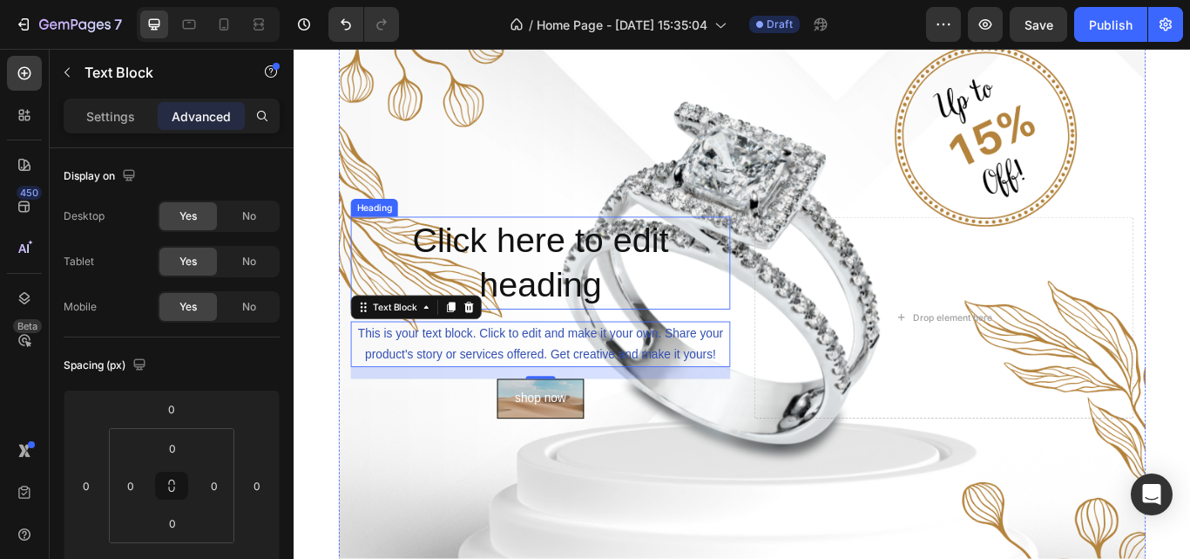
click at [444, 260] on h2 "Click here to edit heading" at bounding box center [581, 299] width 443 height 108
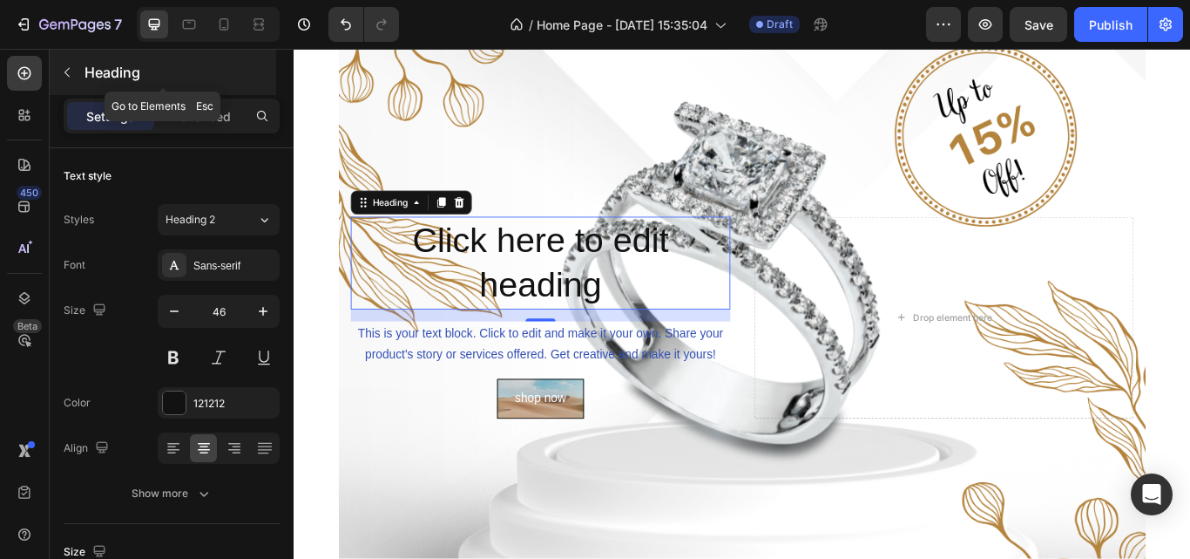
click at [73, 63] on button "button" at bounding box center [67, 72] width 28 height 28
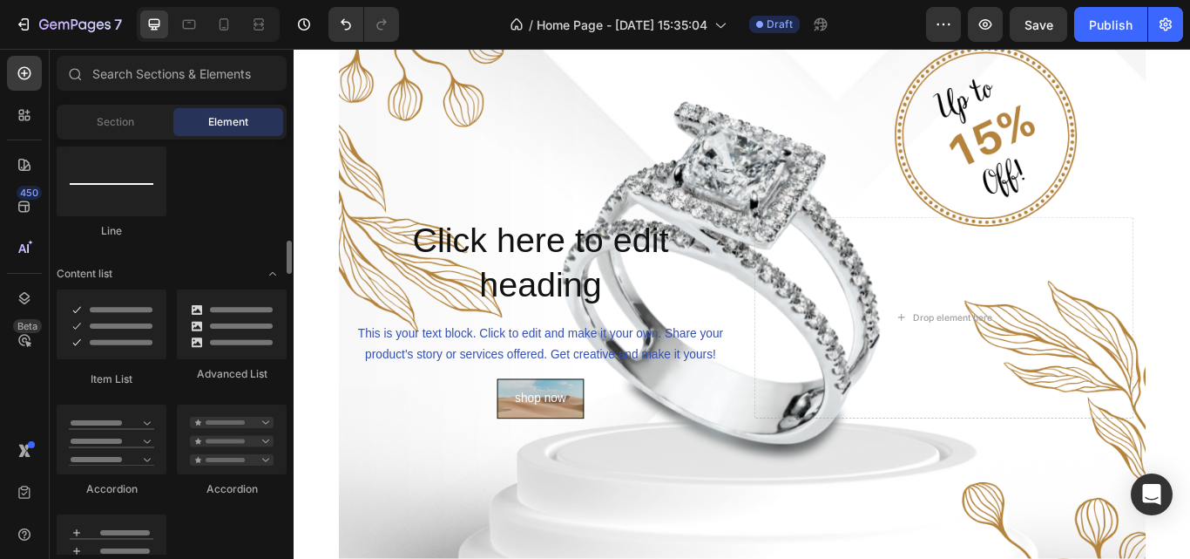
scroll to position [1305, 0]
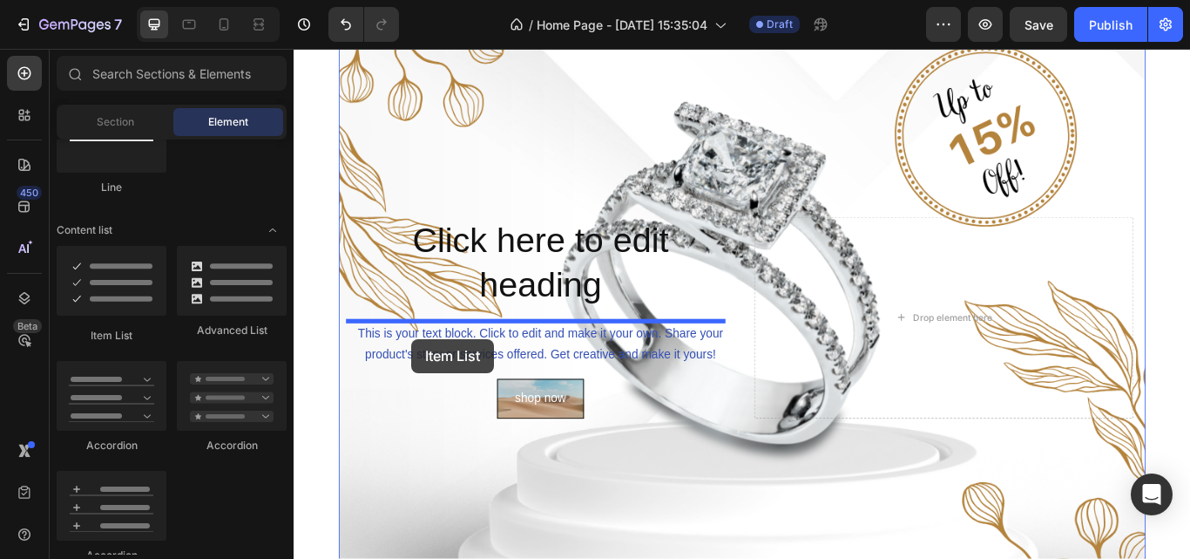
drag, startPoint x: 403, startPoint y: 311, endPoint x: 427, endPoint y: 384, distance: 77.2
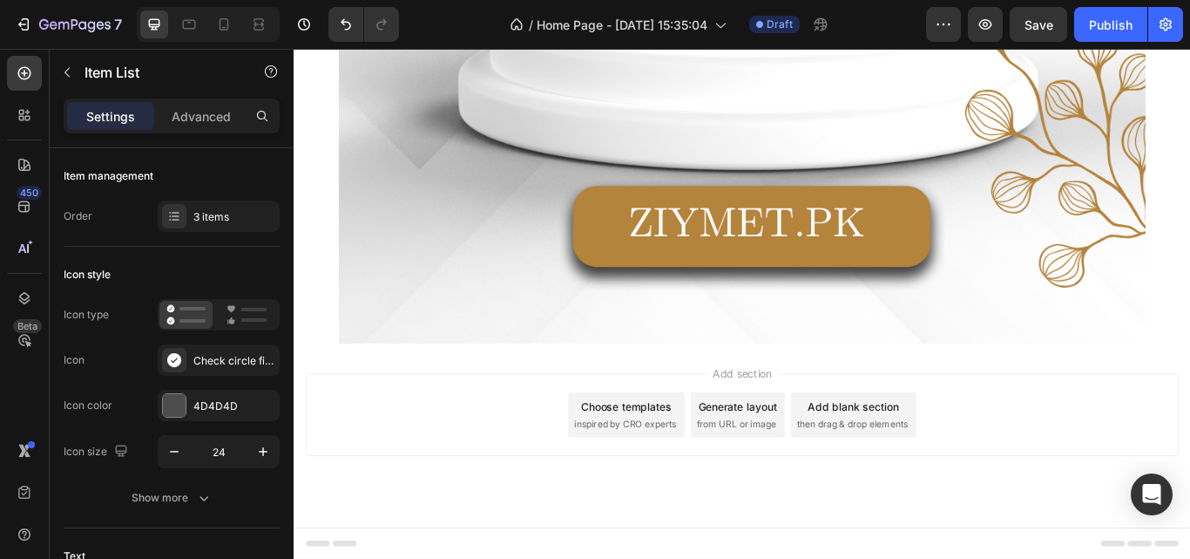
scroll to position [869, 0]
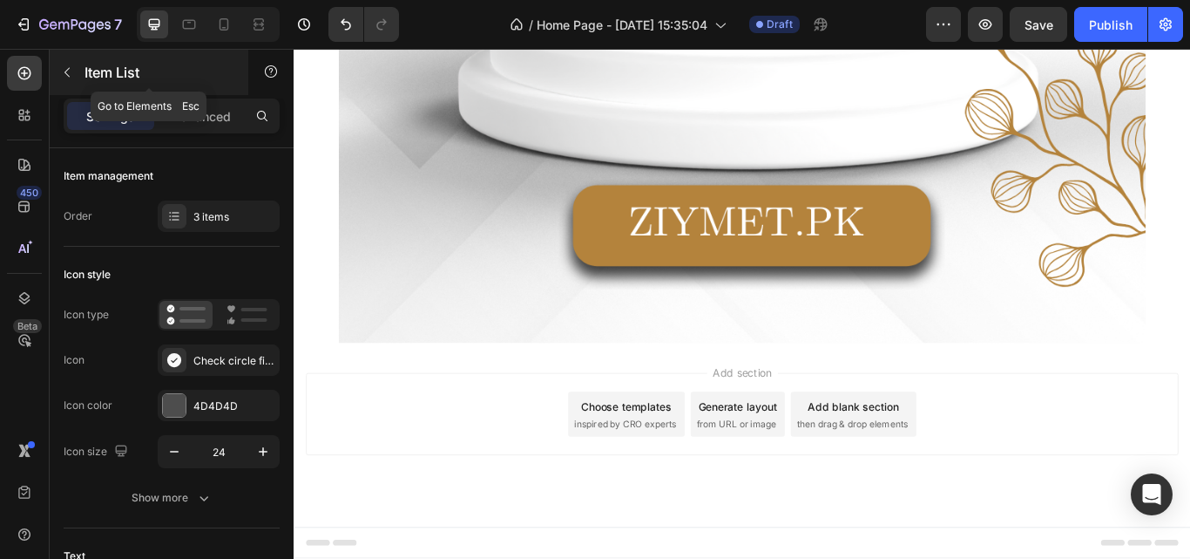
click at [55, 71] on button "button" at bounding box center [67, 72] width 28 height 28
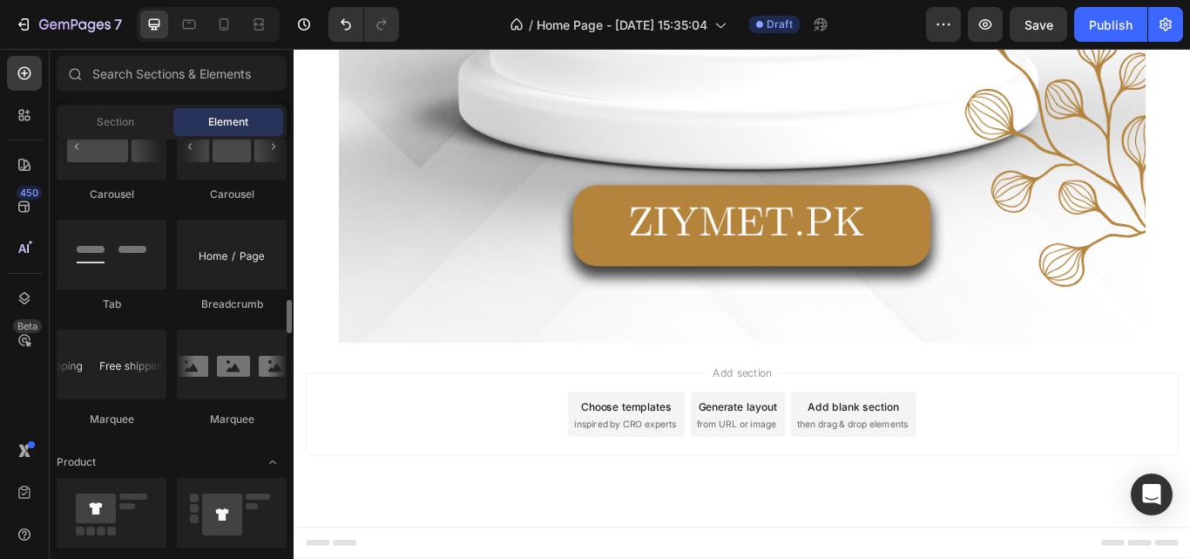
scroll to position [1927, 0]
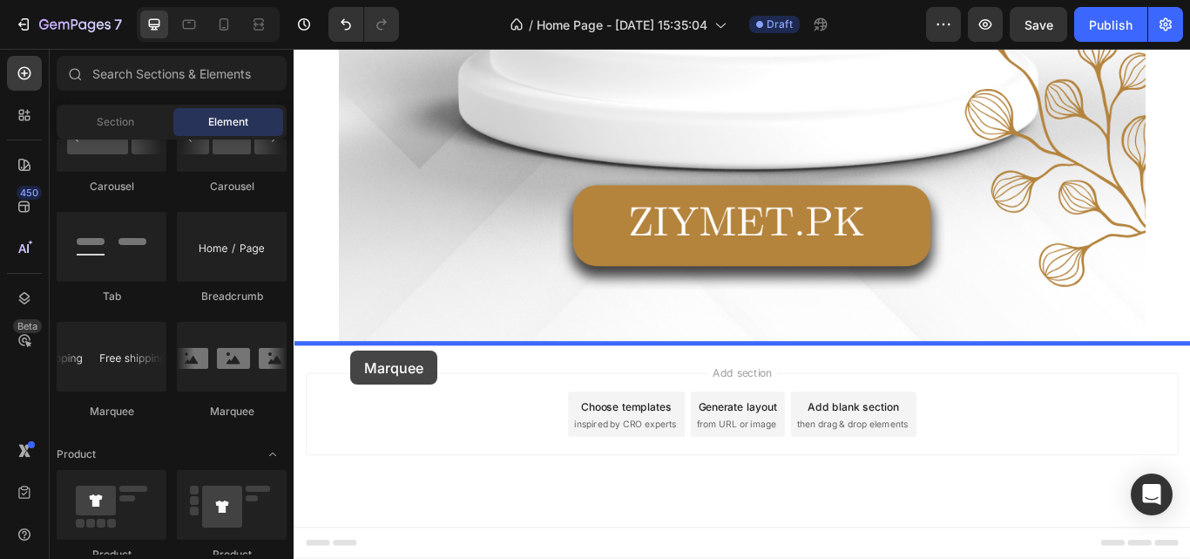
drag, startPoint x: 410, startPoint y: 401, endPoint x: 362, endPoint y: 402, distance: 48.8
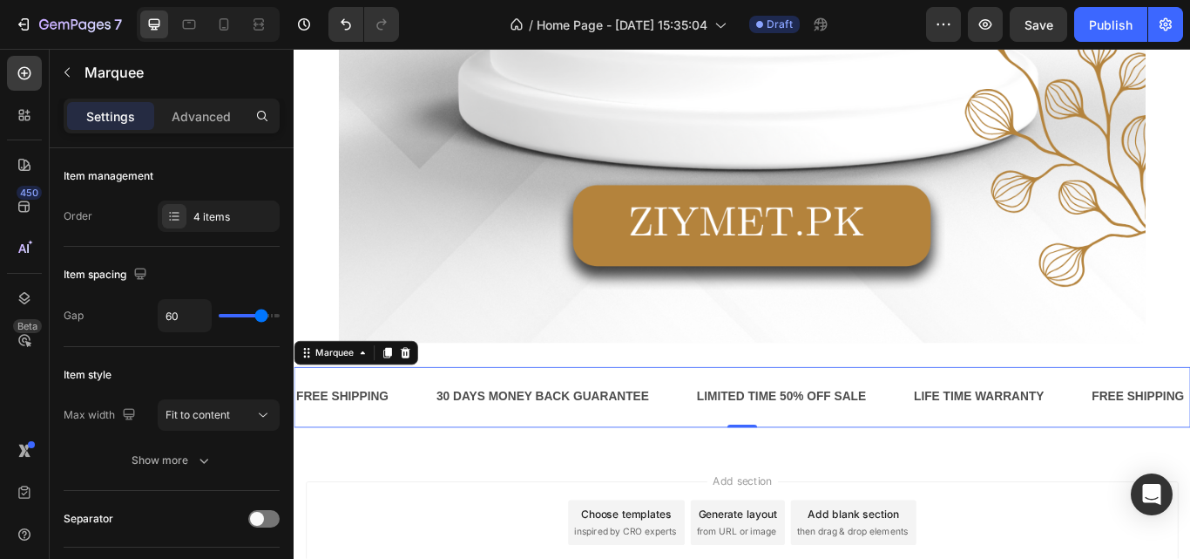
click at [418, 460] on div "FREE SHIPPING Text Block" at bounding box center [377, 455] width 164 height 43
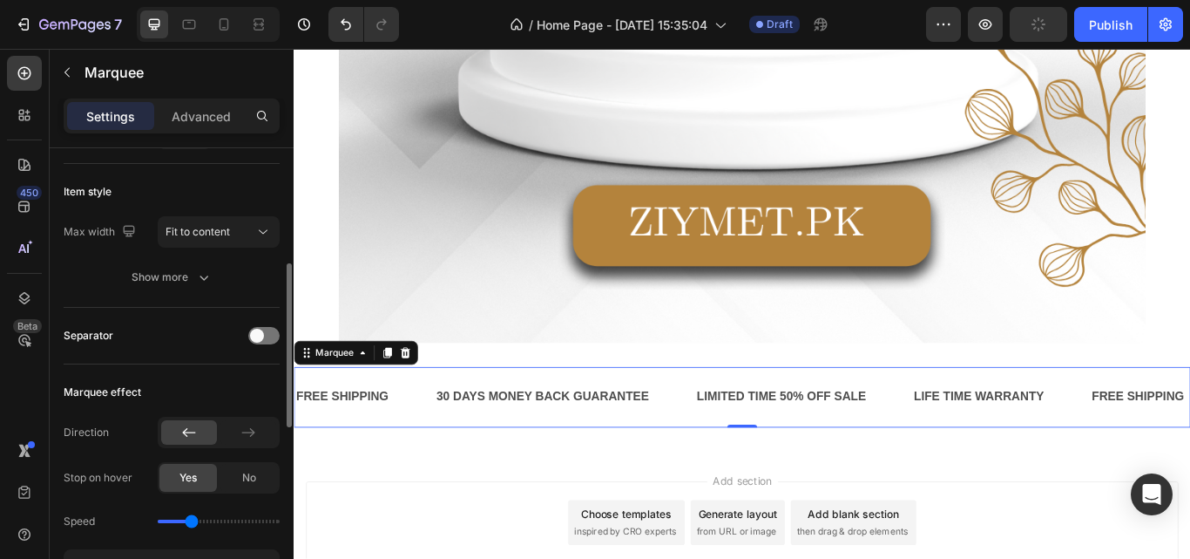
scroll to position [220, 0]
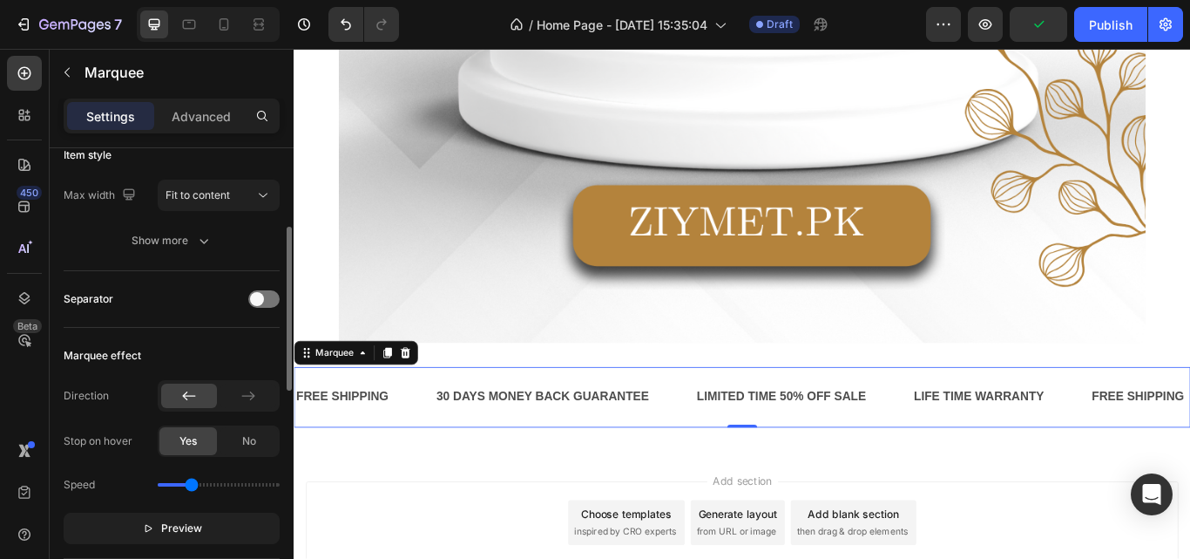
click at [203, 480] on div "Speed" at bounding box center [172, 485] width 216 height 28
click at [203, 485] on input "range" at bounding box center [219, 484] width 122 height 3
click at [189, 480] on div "Speed" at bounding box center [172, 485] width 216 height 28
click at [189, 485] on input "range" at bounding box center [219, 484] width 122 height 3
click at [197, 482] on div "Speed" at bounding box center [172, 485] width 216 height 28
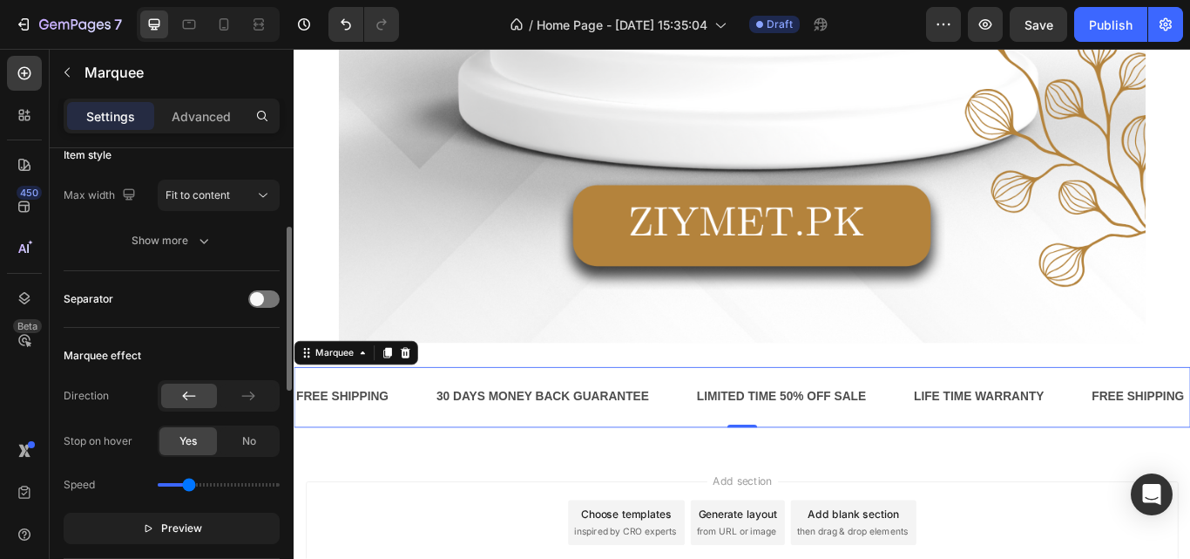
click at [197, 482] on div "Speed" at bounding box center [172, 485] width 216 height 28
click at [198, 484] on input "range" at bounding box center [219, 484] width 122 height 3
click at [238, 438] on div "No" at bounding box center [249, 441] width 58 height 28
click at [185, 435] on span "Yes" at bounding box center [188, 441] width 17 height 16
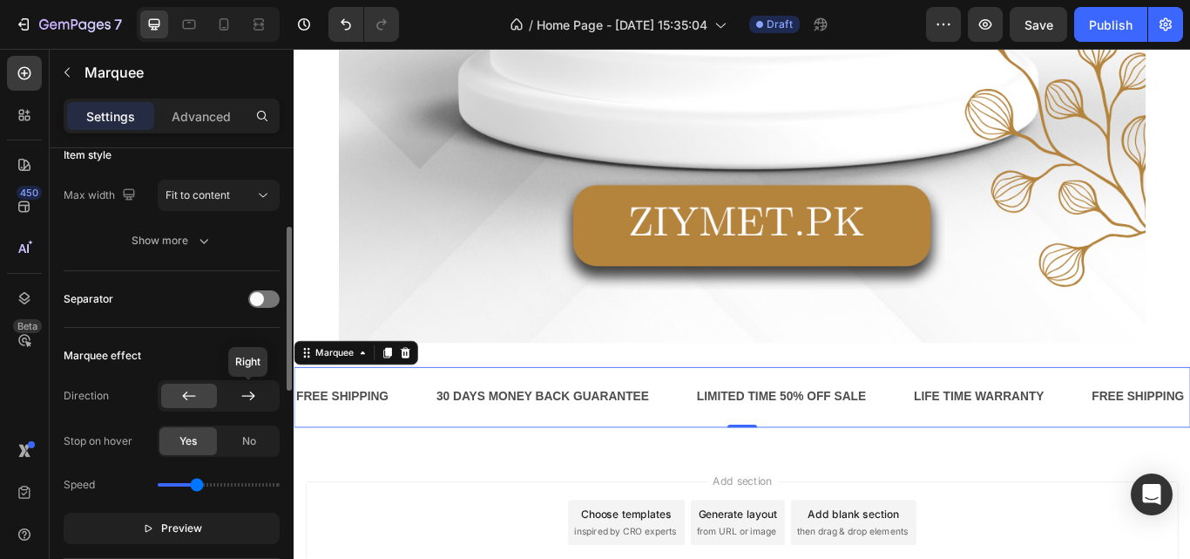
click at [244, 396] on icon at bounding box center [248, 395] width 17 height 17
click at [200, 399] on div at bounding box center [189, 395] width 56 height 24
click at [232, 439] on div "No" at bounding box center [249, 441] width 58 height 28
click at [193, 437] on span "Yes" at bounding box center [188, 441] width 17 height 16
click at [198, 485] on input "range" at bounding box center [219, 484] width 122 height 3
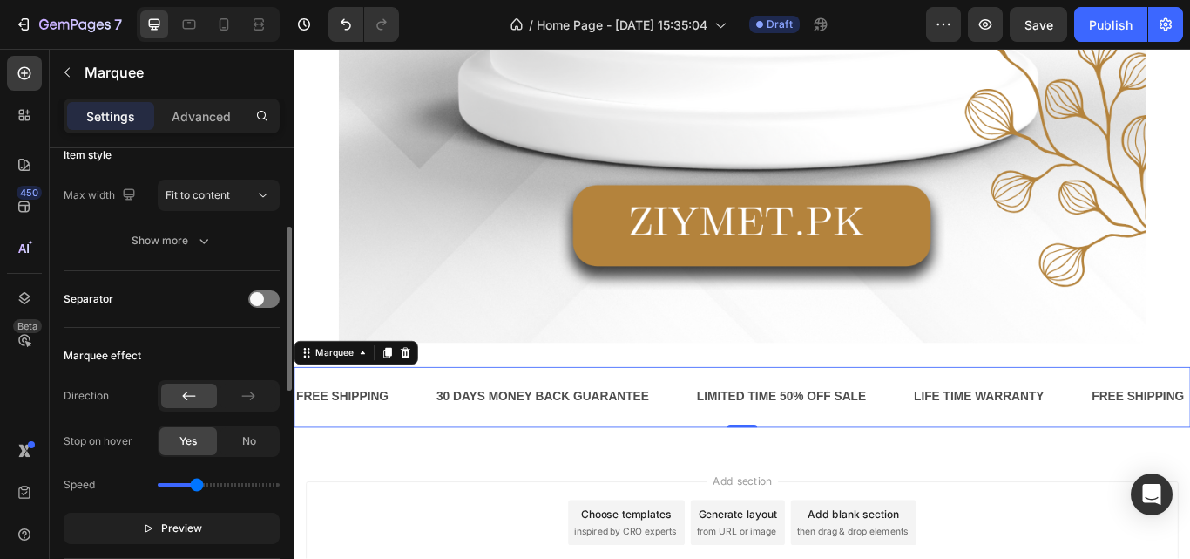
click at [203, 485] on input "range" at bounding box center [219, 484] width 122 height 3
type input "1.6"
click at [209, 485] on input "range" at bounding box center [219, 484] width 122 height 3
click at [165, 525] on span "Preview" at bounding box center [181, 527] width 41 height 17
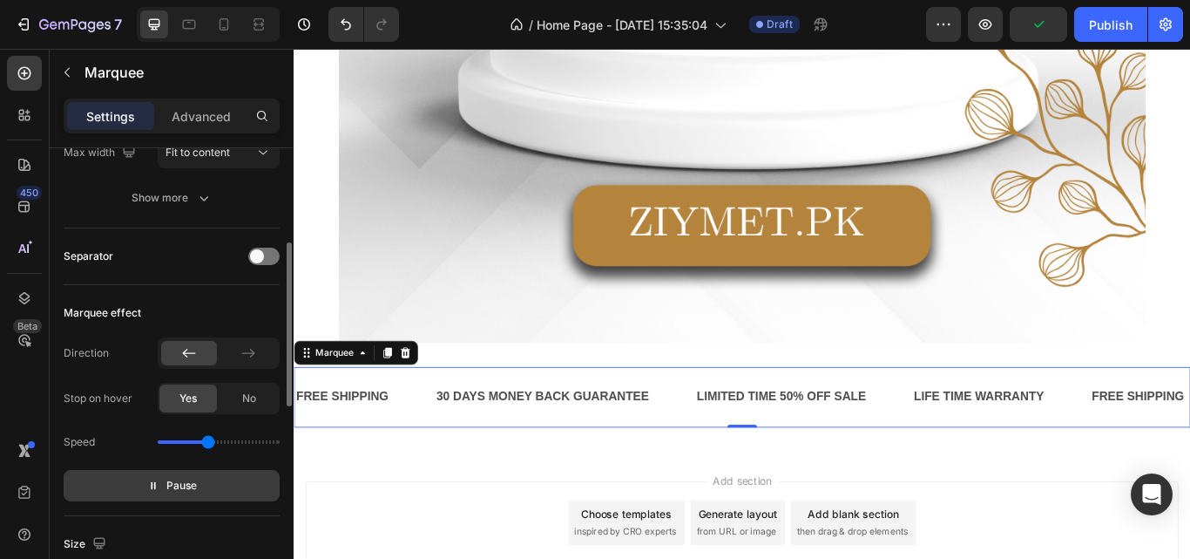
scroll to position [263, 0]
click at [253, 394] on span "No" at bounding box center [249, 398] width 14 height 16
click at [175, 391] on div "Yes" at bounding box center [188, 397] width 58 height 28
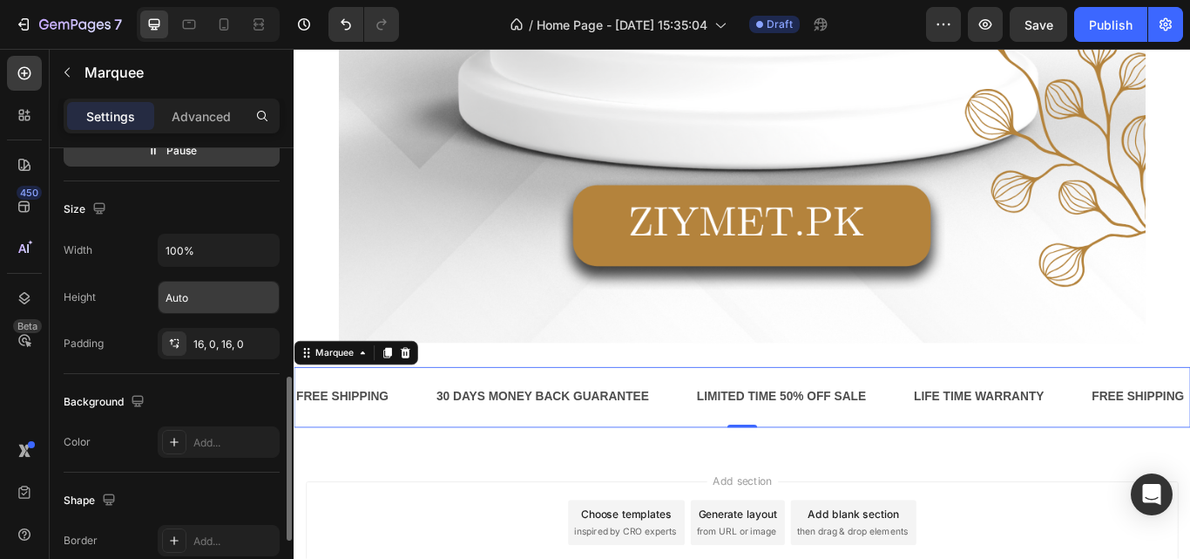
scroll to position [610, 0]
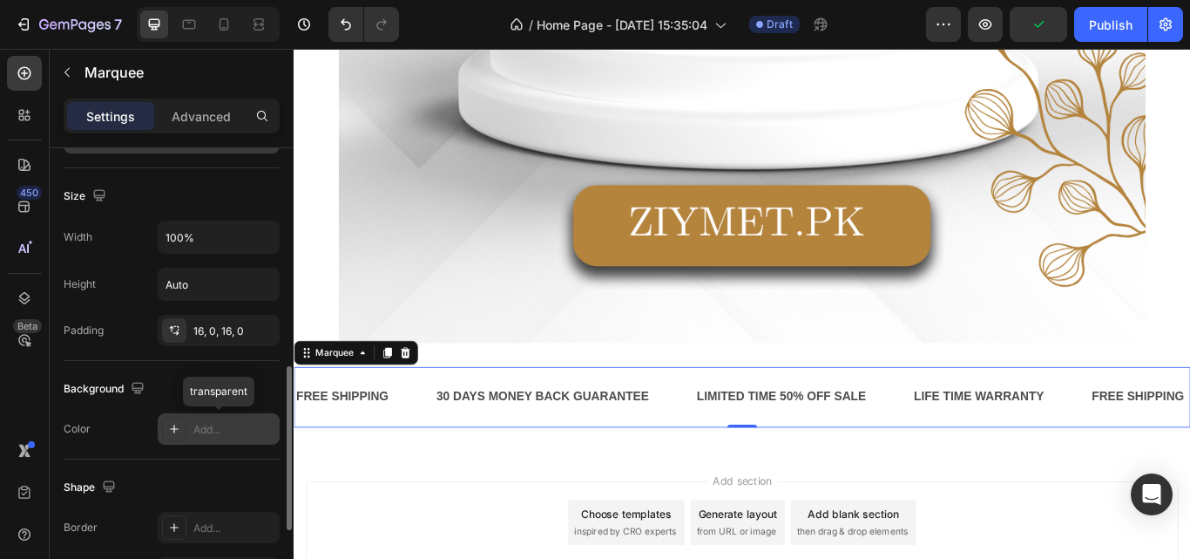
click at [206, 428] on div "Add..." at bounding box center [234, 430] width 82 height 16
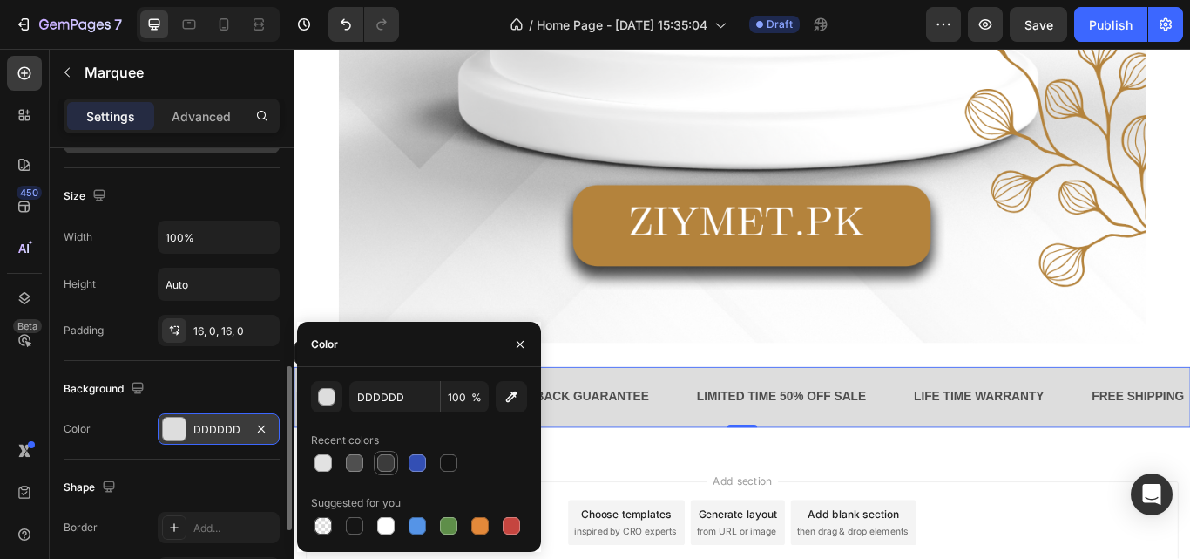
click at [386, 464] on div at bounding box center [385, 462] width 17 height 17
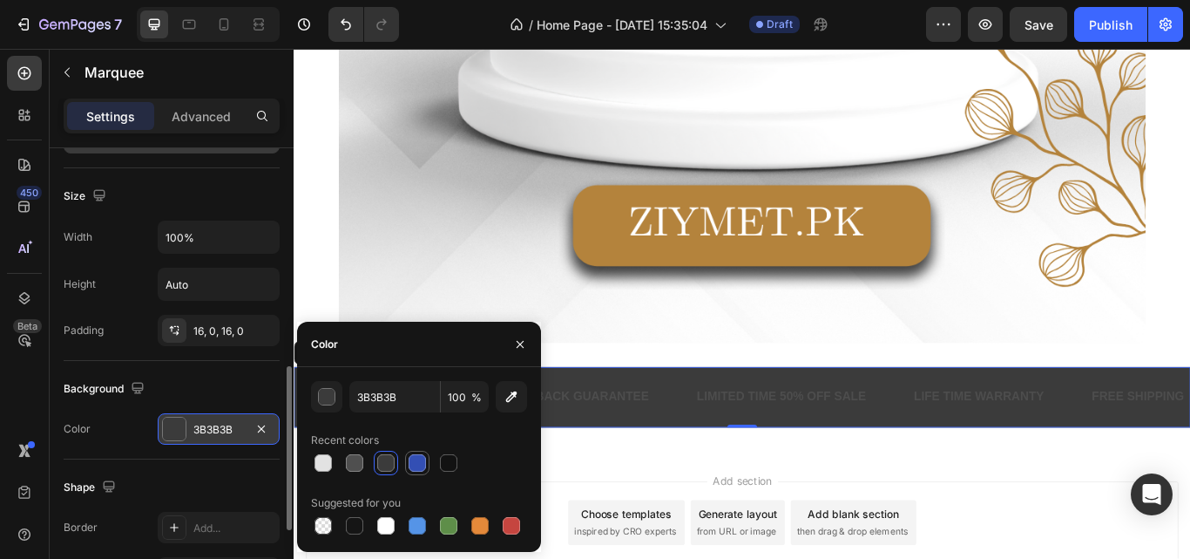
click at [423, 461] on div at bounding box center [417, 462] width 17 height 17
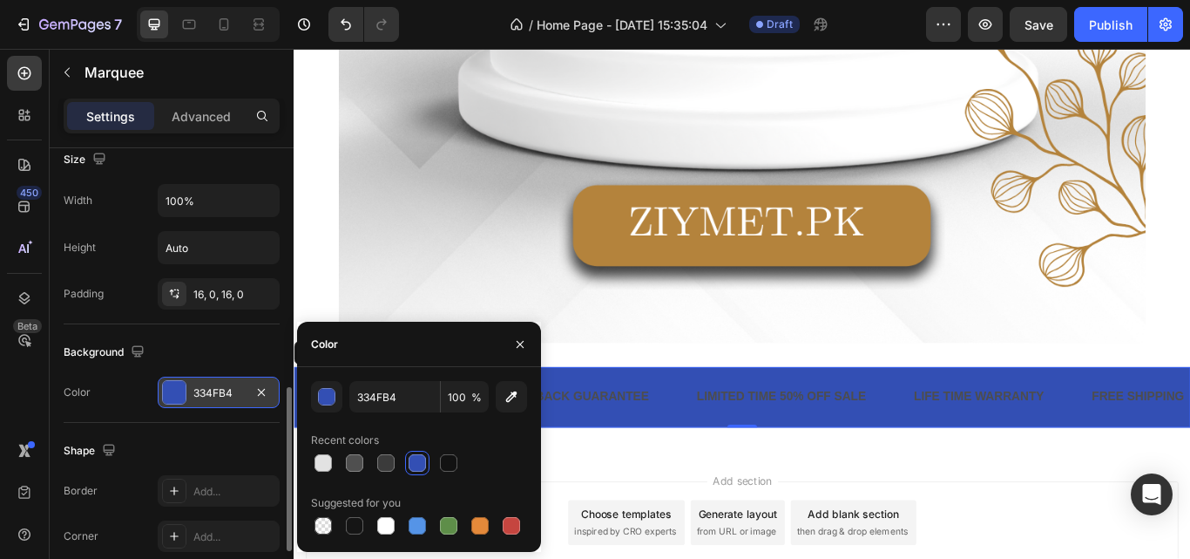
scroll to position [653, 0]
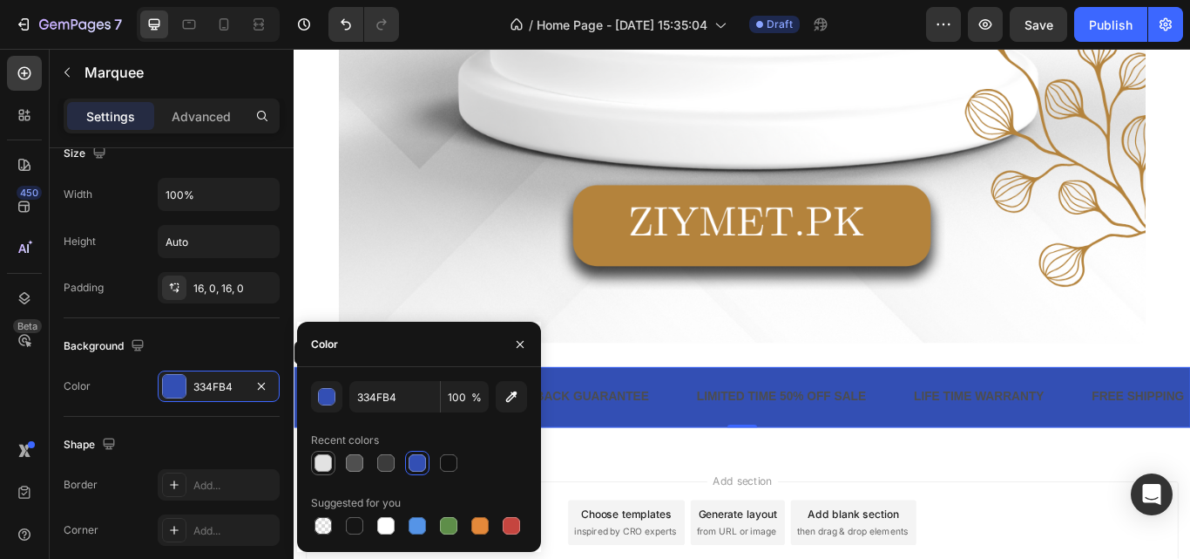
click at [324, 467] on div at bounding box center [323, 462] width 17 height 17
type input "E2E2E2"
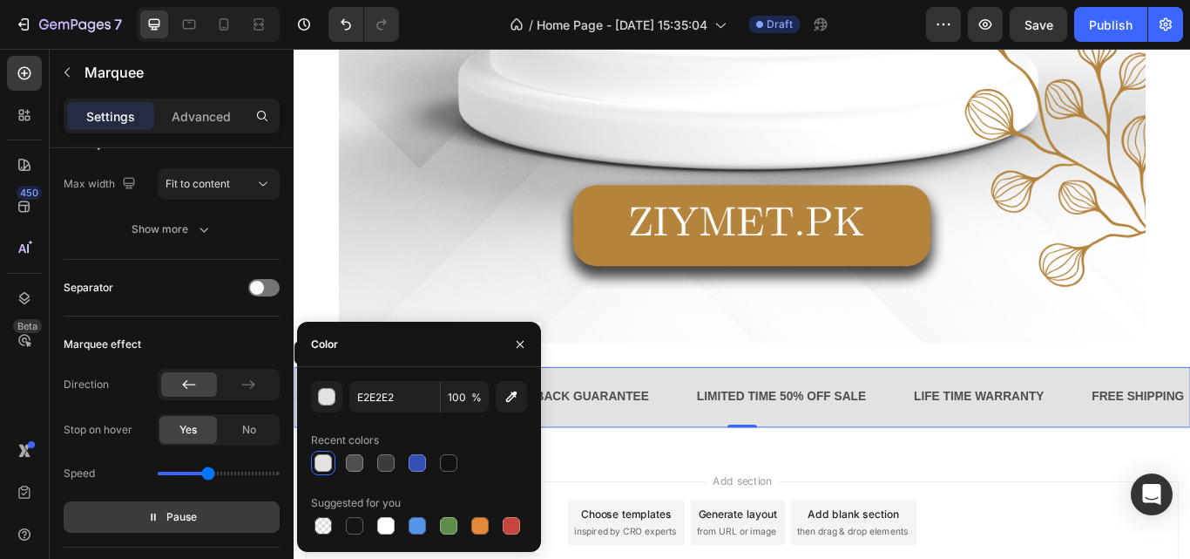
scroll to position [0, 0]
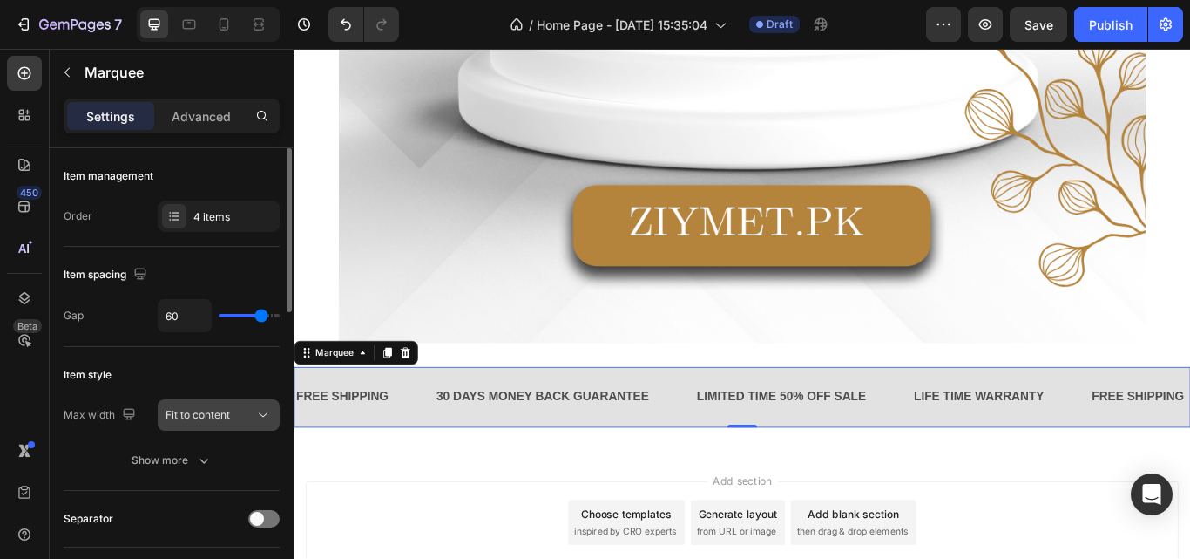
click at [254, 415] on div "Fit to content" at bounding box center [210, 415] width 89 height 16
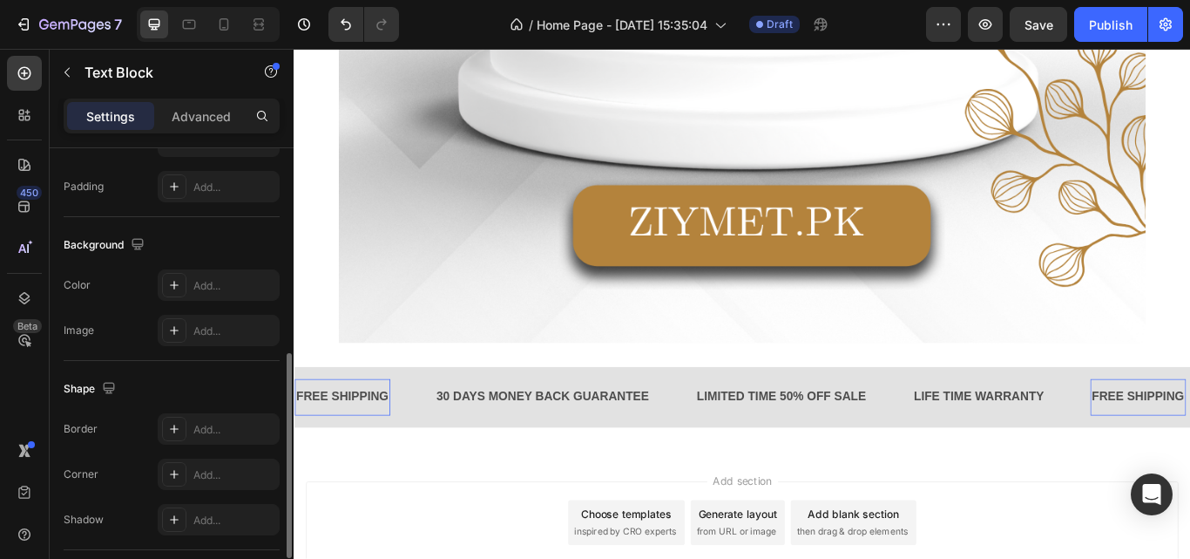
scroll to position [455, 0]
click at [189, 289] on div "Add..." at bounding box center [219, 282] width 122 height 31
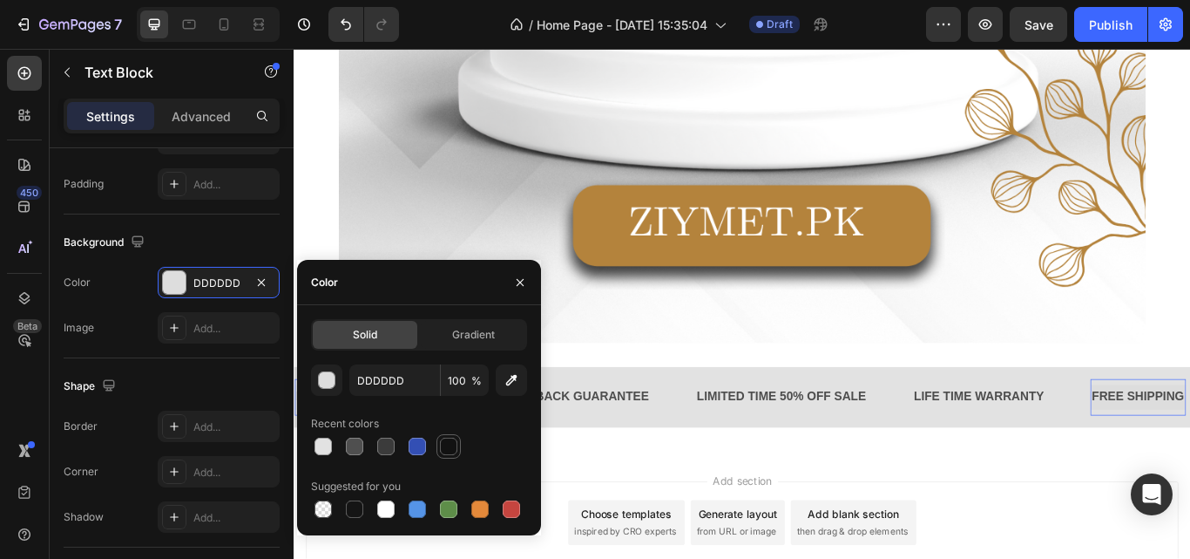
click at [447, 439] on div at bounding box center [448, 445] width 17 height 17
click at [325, 441] on div at bounding box center [323, 445] width 17 height 17
type input "E2E2E2"
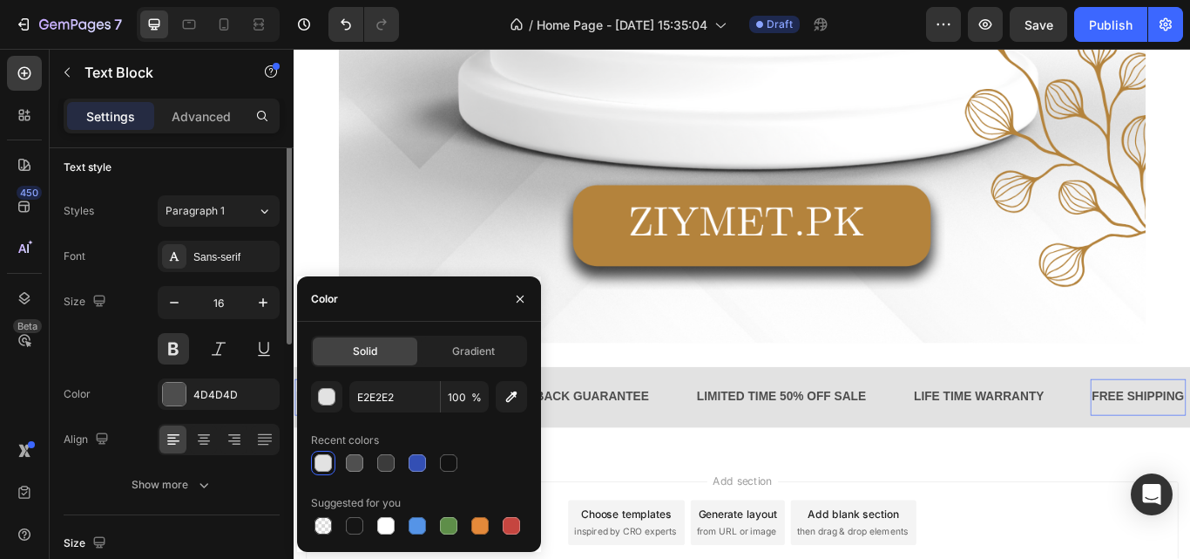
scroll to position [0, 0]
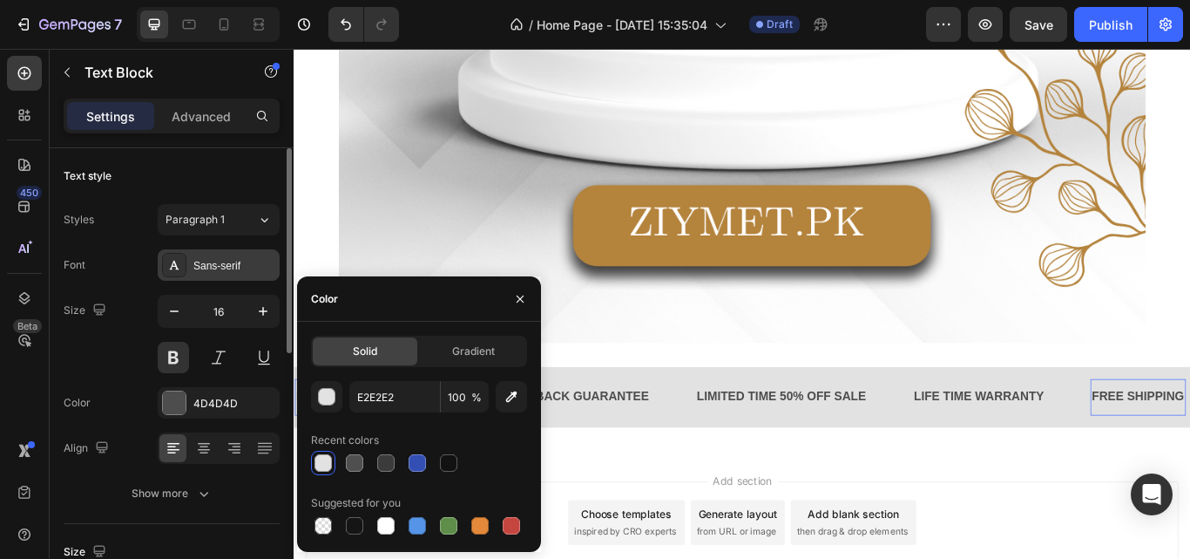
click at [187, 259] on div "Sans-serif" at bounding box center [219, 264] width 122 height 31
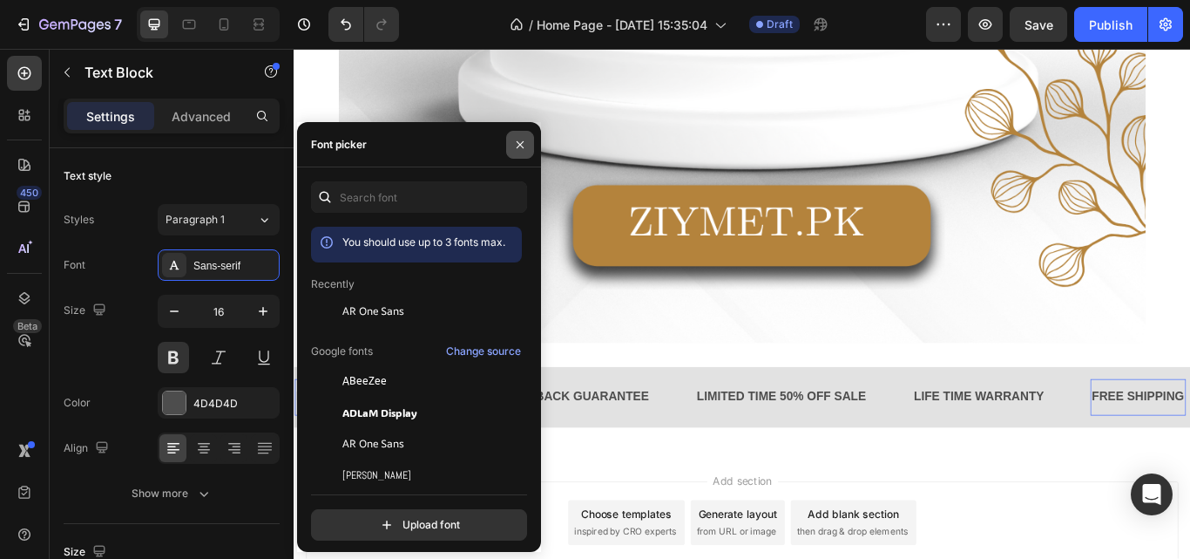
click at [514, 143] on icon "button" at bounding box center [520, 145] width 14 height 14
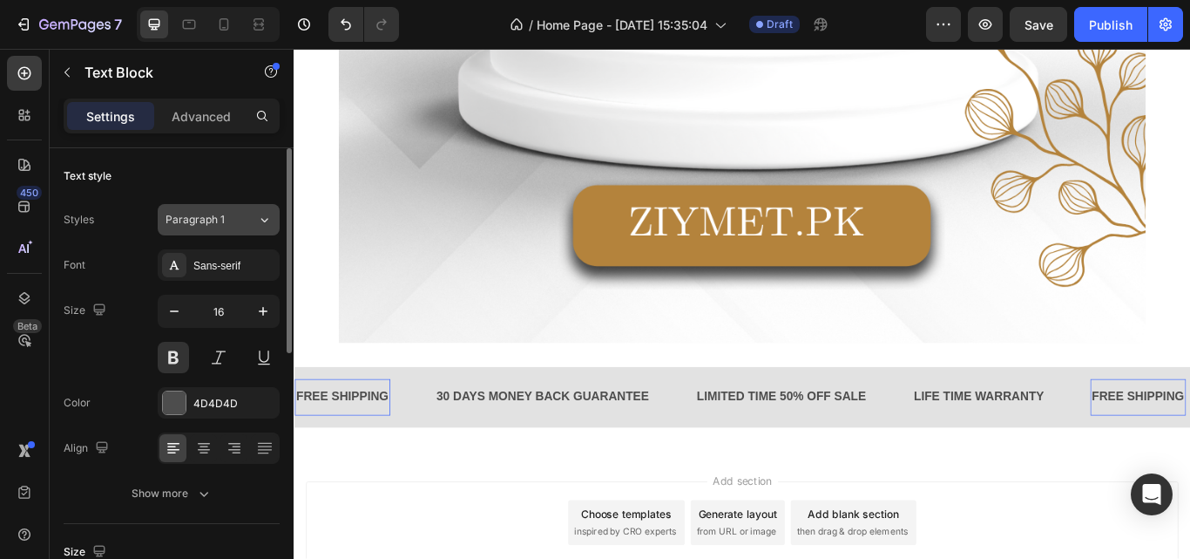
click at [261, 222] on icon at bounding box center [264, 219] width 15 height 17
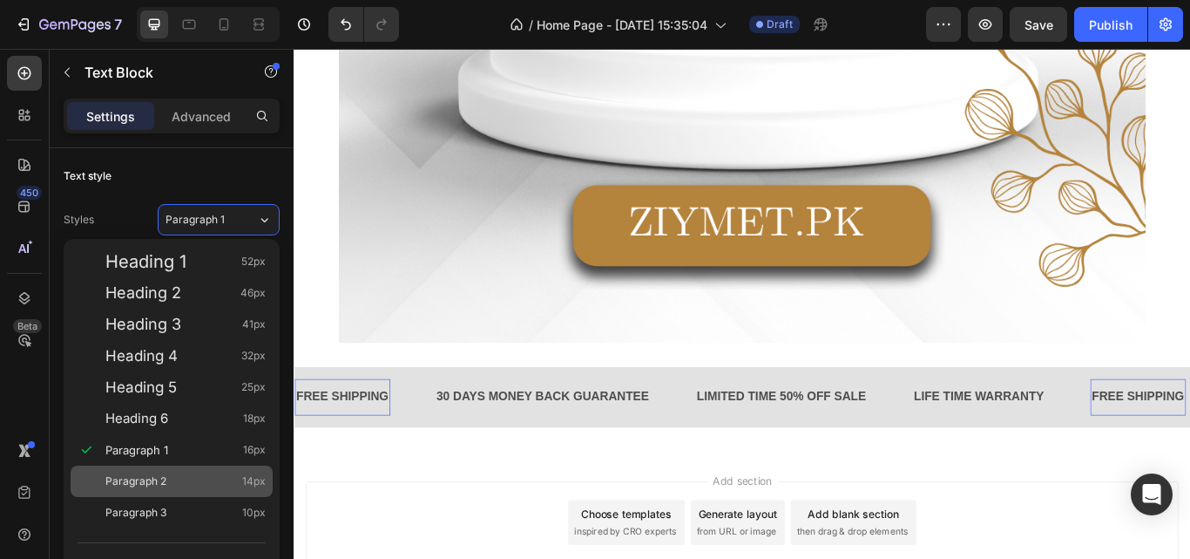
click at [155, 482] on span "Paragraph 2" at bounding box center [135, 480] width 61 height 17
type input "14"
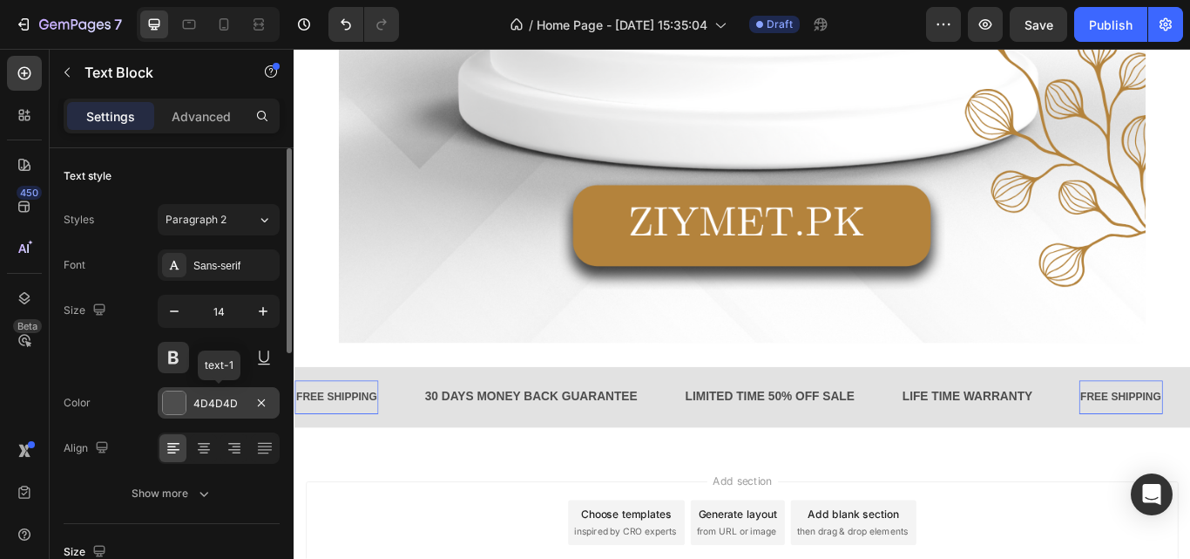
click at [216, 400] on div "4D4D4D" at bounding box center [218, 404] width 51 height 16
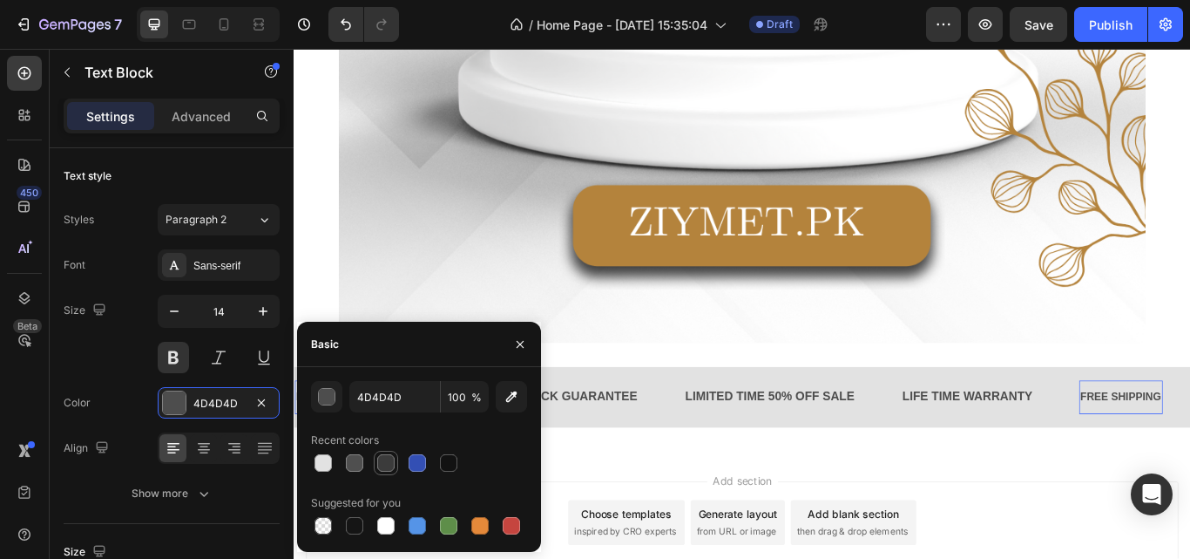
click at [383, 462] on div at bounding box center [385, 462] width 17 height 17
click at [448, 460] on div at bounding box center [448, 462] width 17 height 17
click at [411, 461] on div at bounding box center [417, 462] width 17 height 17
type input "334FB4"
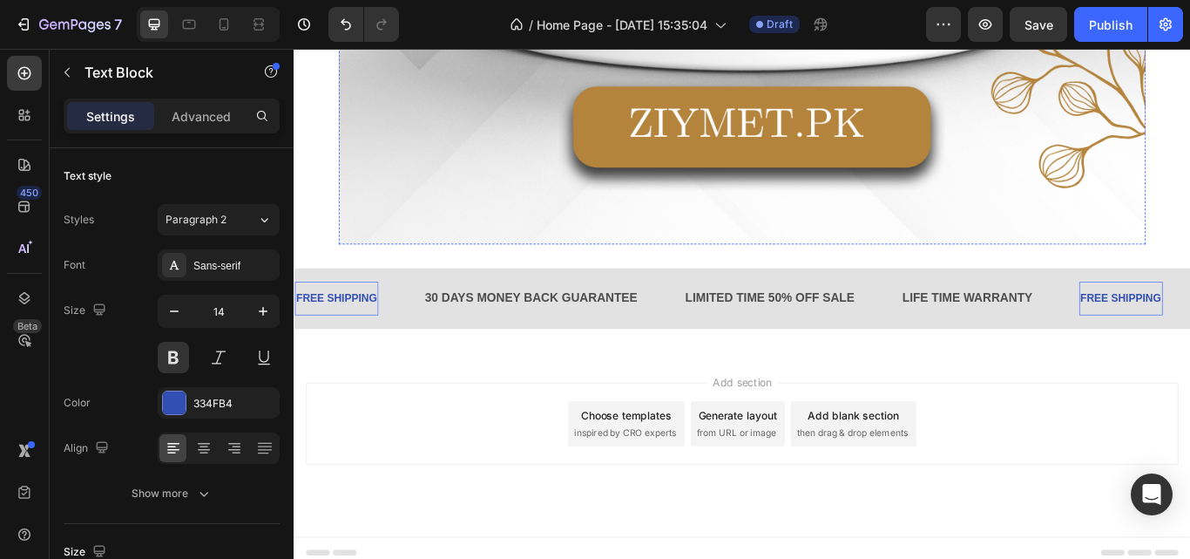
scroll to position [995, 0]
